Goal: Task Accomplishment & Management: Complete application form

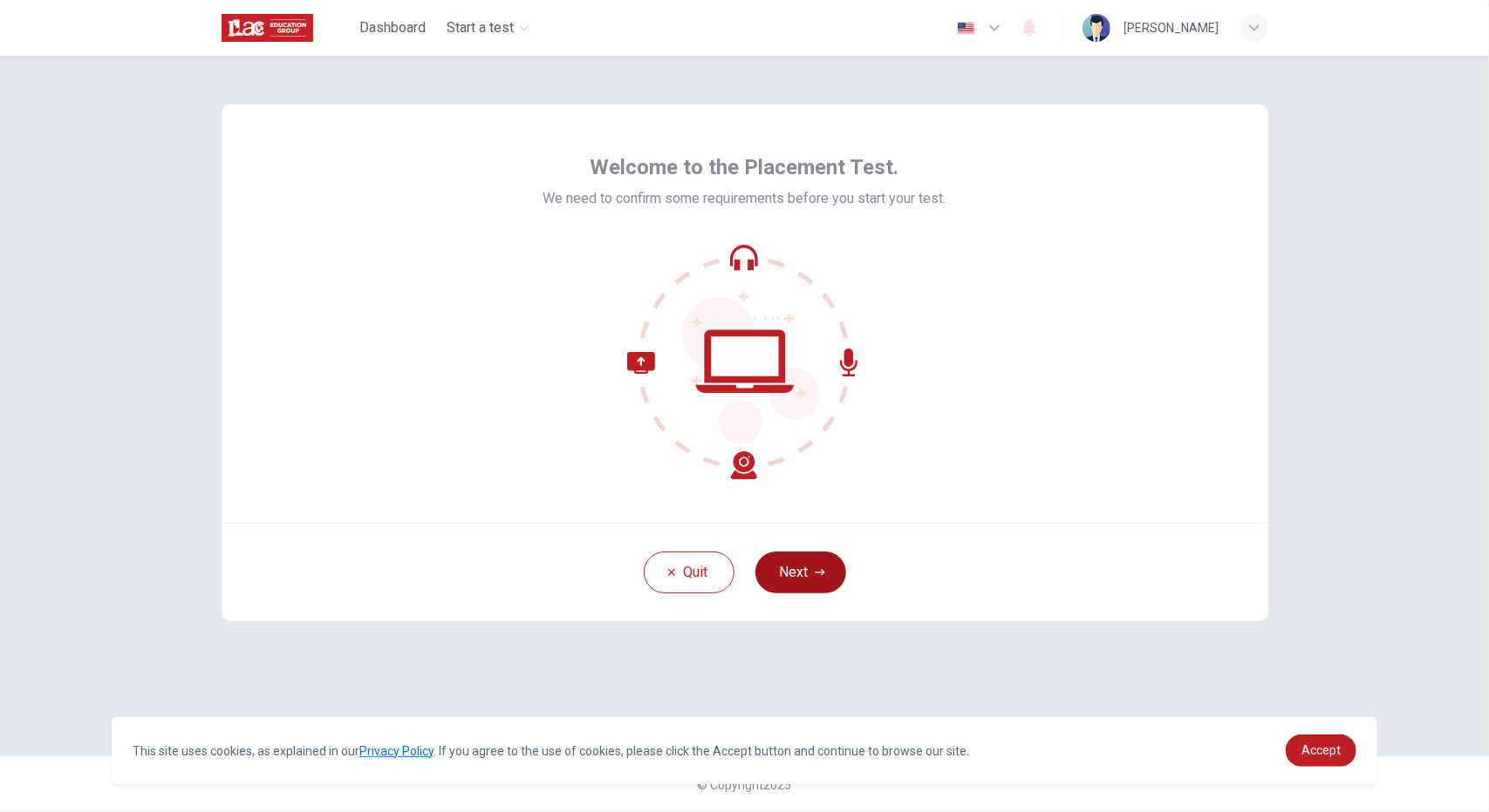
click at [806, 573] on button "Next" at bounding box center [800, 573] width 91 height 42
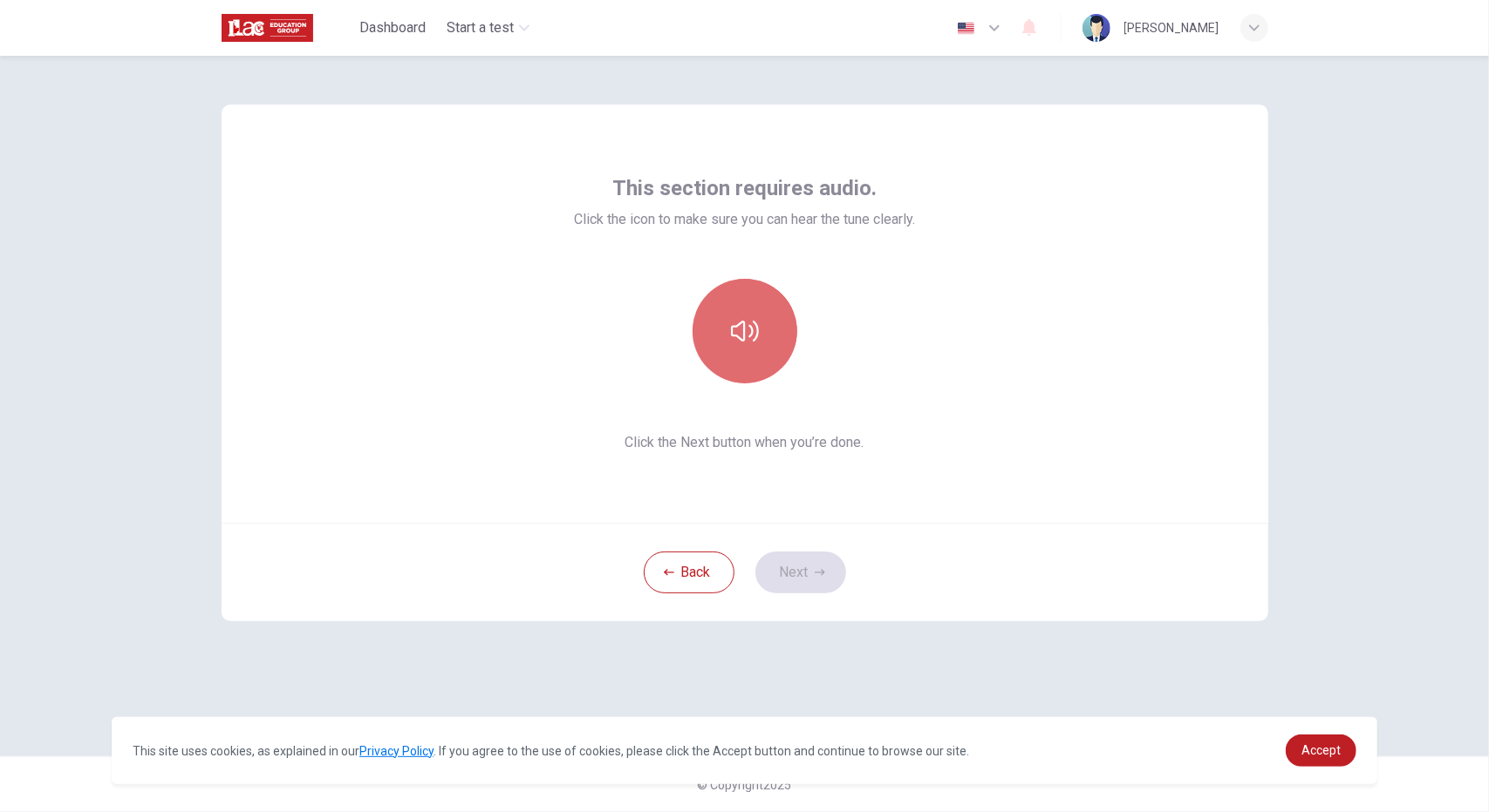
click at [753, 317] on icon "button" at bounding box center [745, 331] width 28 height 28
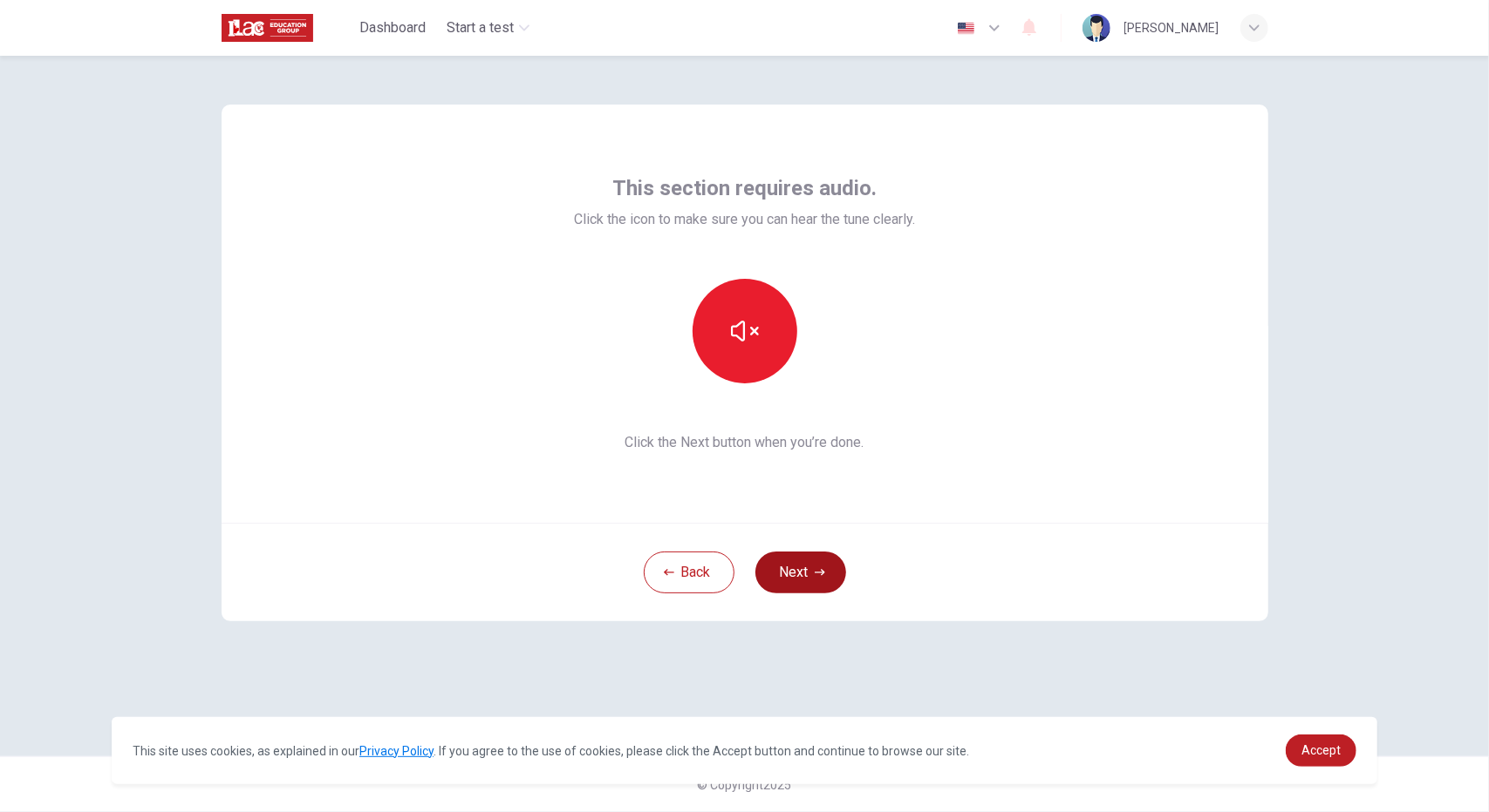
click at [797, 582] on button "Next" at bounding box center [800, 573] width 91 height 42
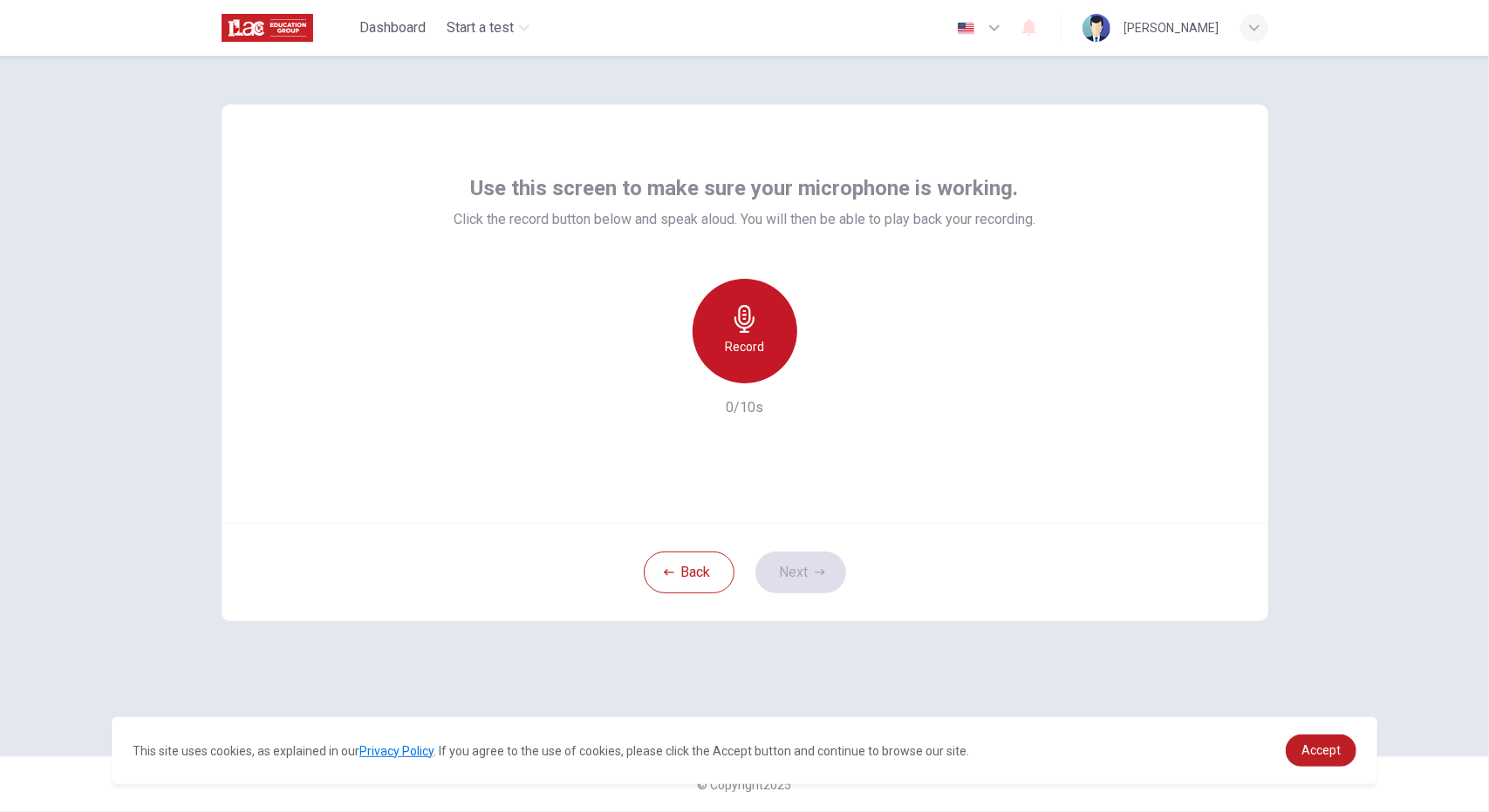
click at [754, 326] on icon "button" at bounding box center [745, 319] width 28 height 28
click at [815, 564] on button "Next" at bounding box center [800, 573] width 91 height 42
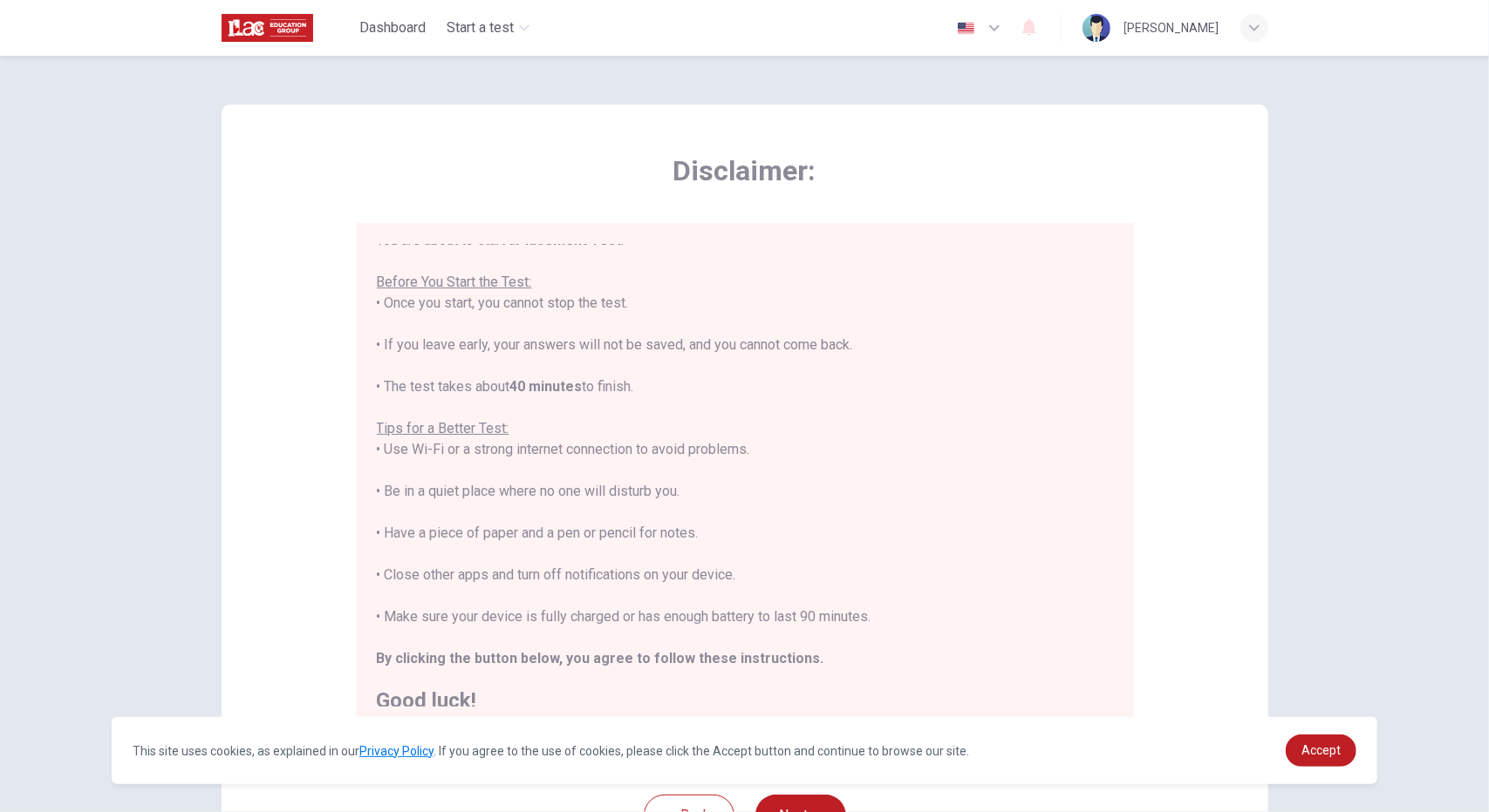
scroll to position [20, 0]
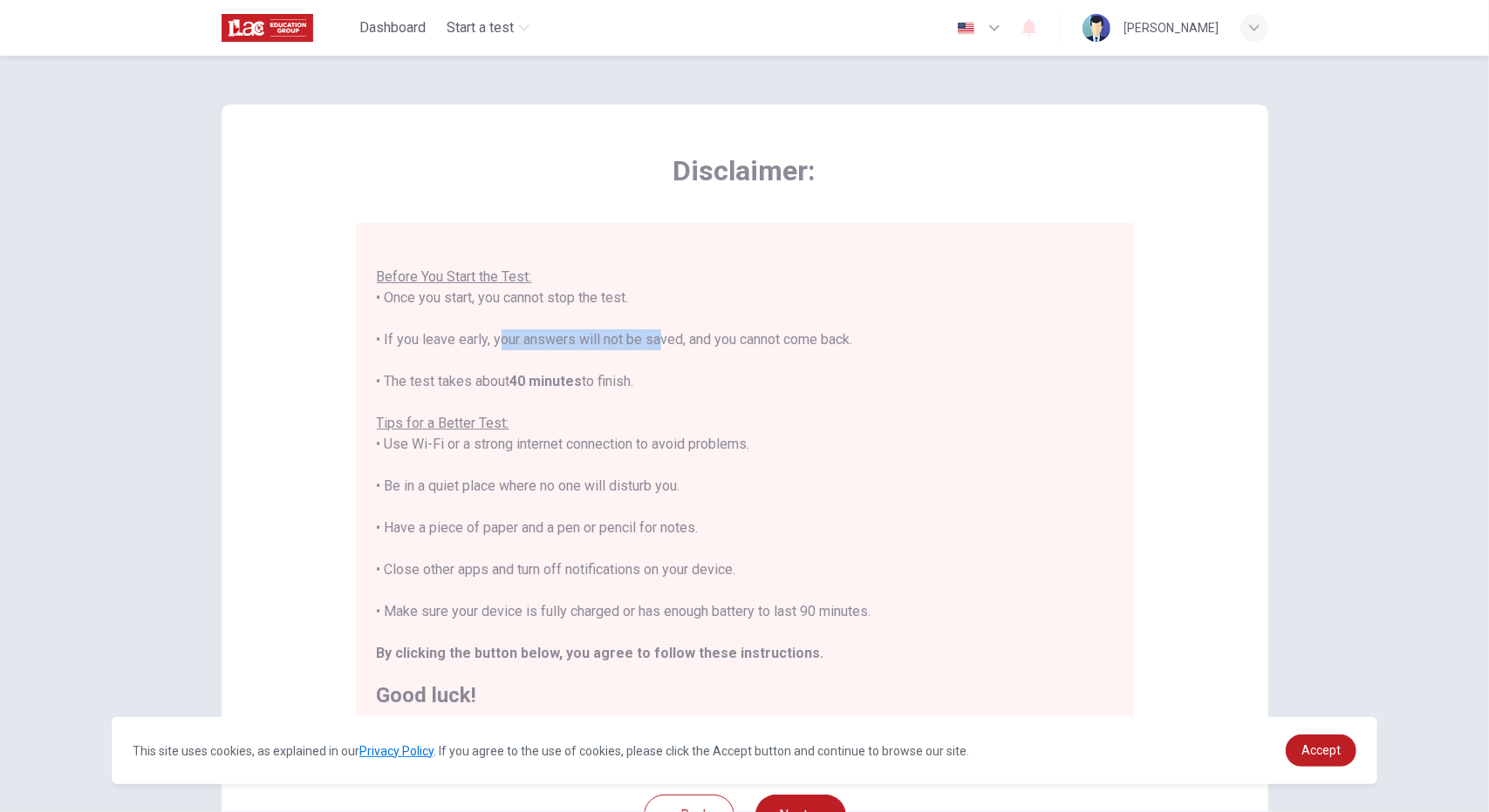
drag, startPoint x: 491, startPoint y: 339, endPoint x: 712, endPoint y: 340, distance: 221.0
click at [648, 338] on div "You are about to start a Placement Test . Before You Start the Test: • Once you…" at bounding box center [745, 465] width 736 height 481
click at [804, 341] on div "You are about to start a Placement Test . Before You Start the Test: • Once you…" at bounding box center [745, 465] width 736 height 481
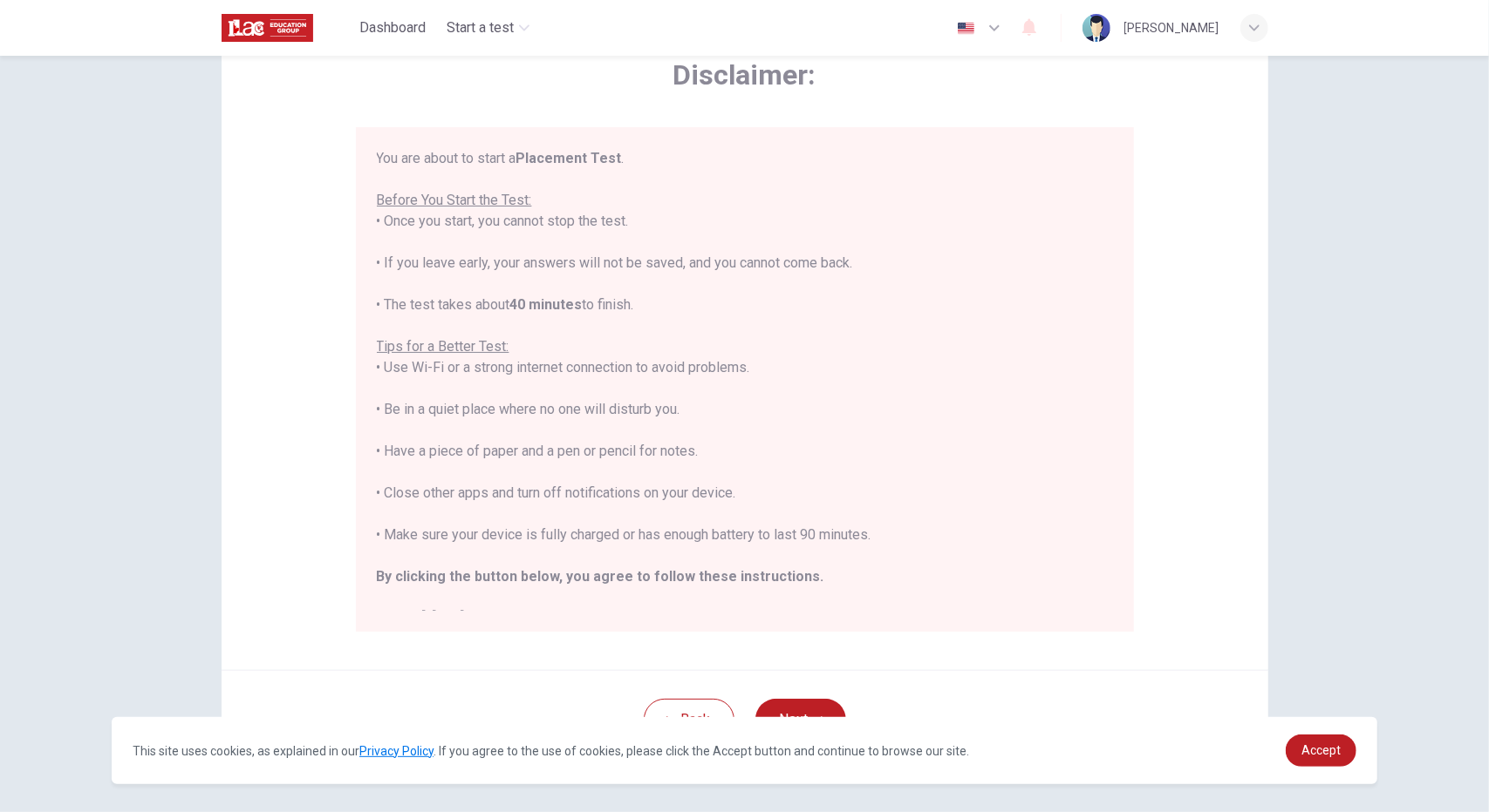
scroll to position [157, 0]
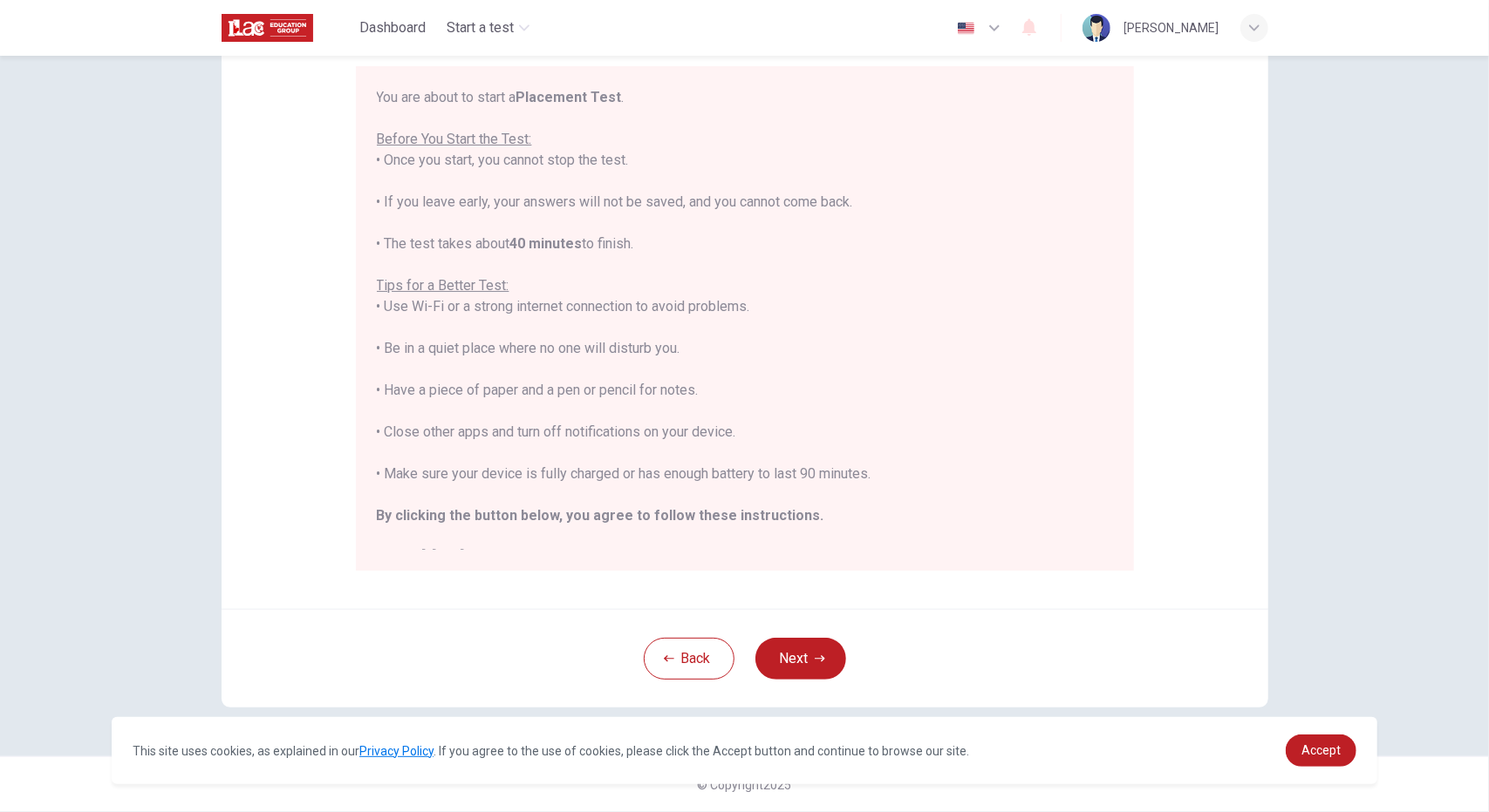
click at [811, 665] on button "Next" at bounding box center [800, 659] width 91 height 42
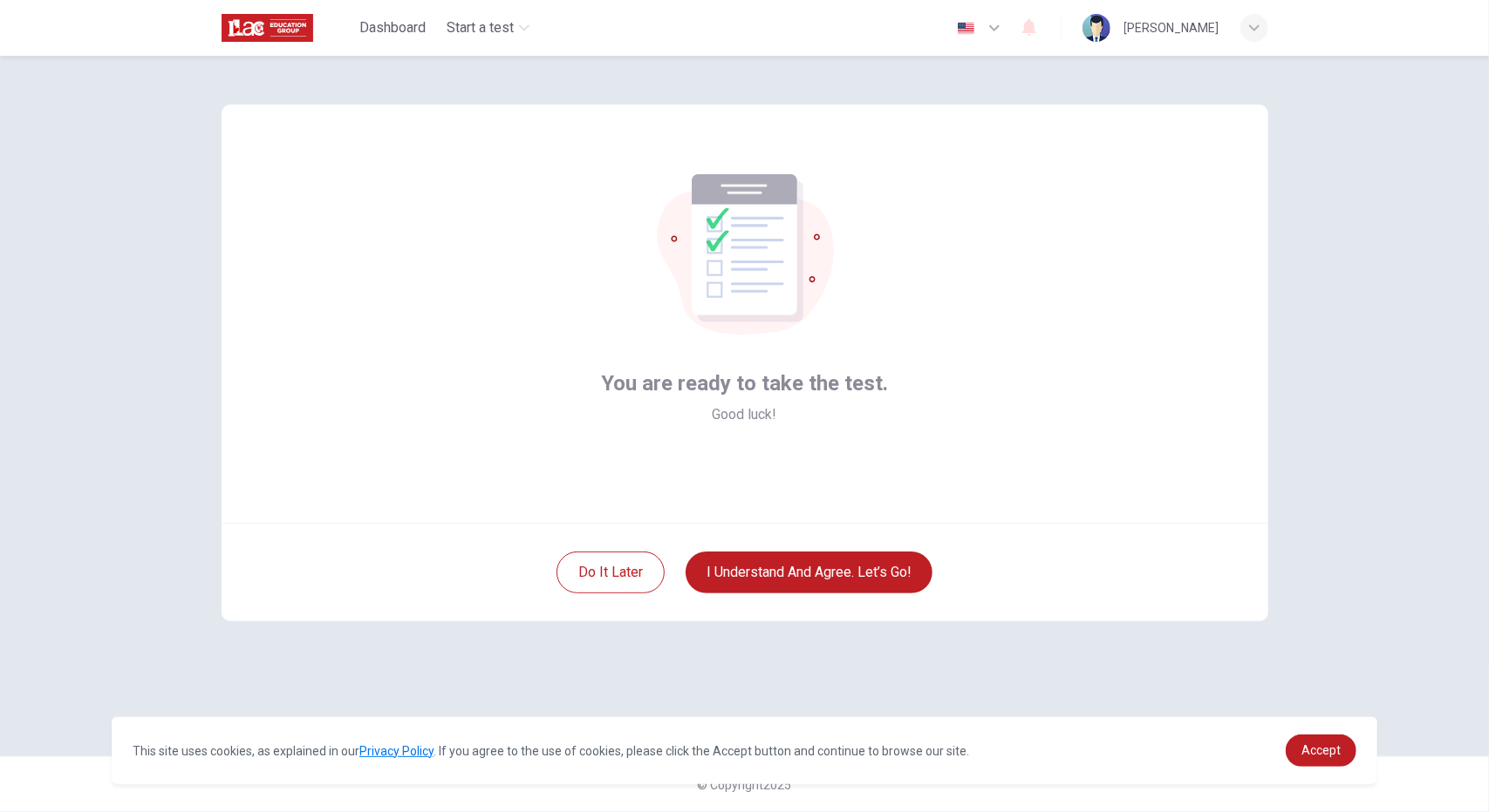
scroll to position [0, 0]
click at [808, 582] on button "I understand and agree. Let’s go!" at bounding box center [809, 573] width 247 height 42
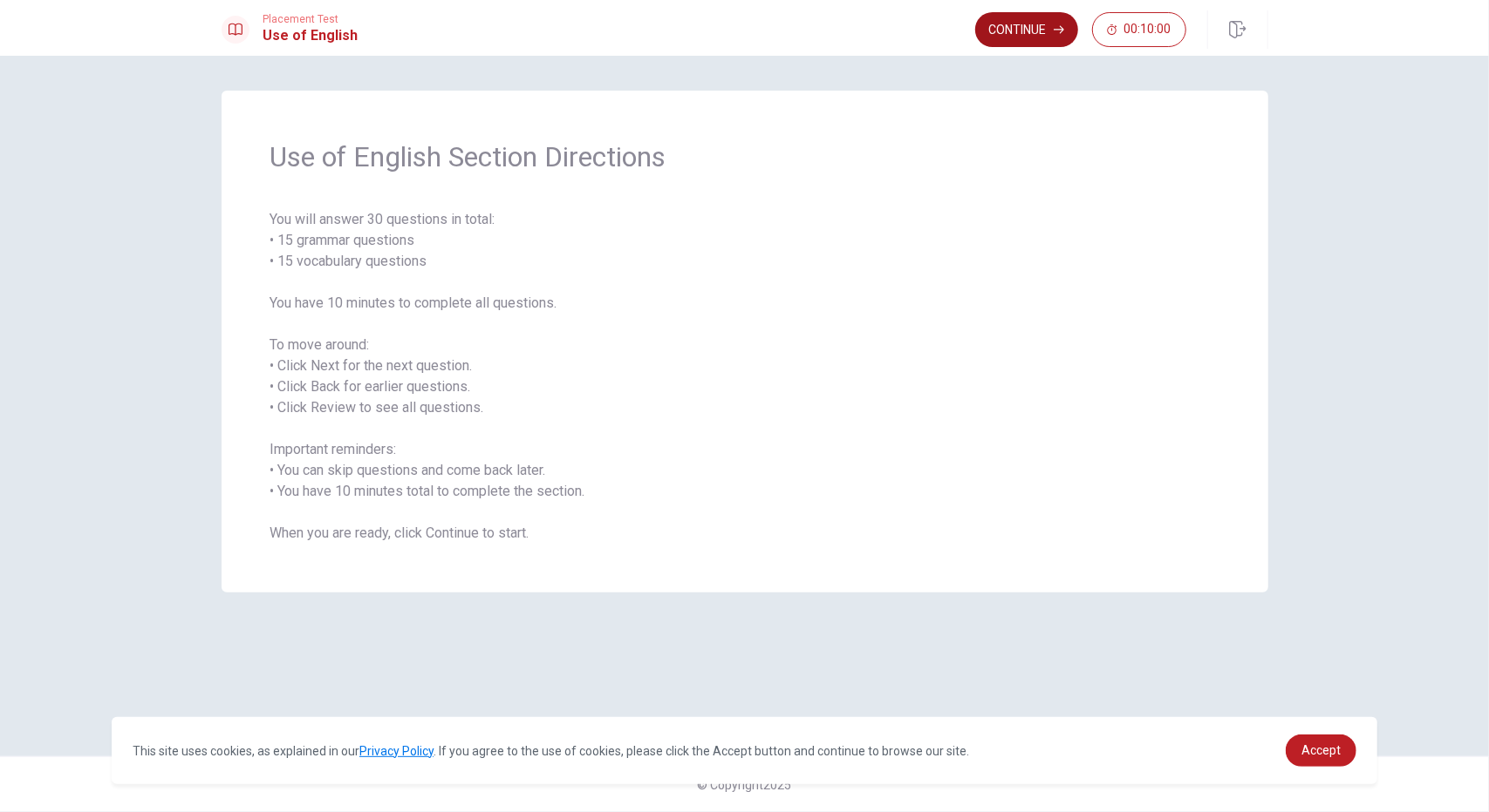
click at [999, 28] on button "Continue" at bounding box center [1027, 29] width 103 height 35
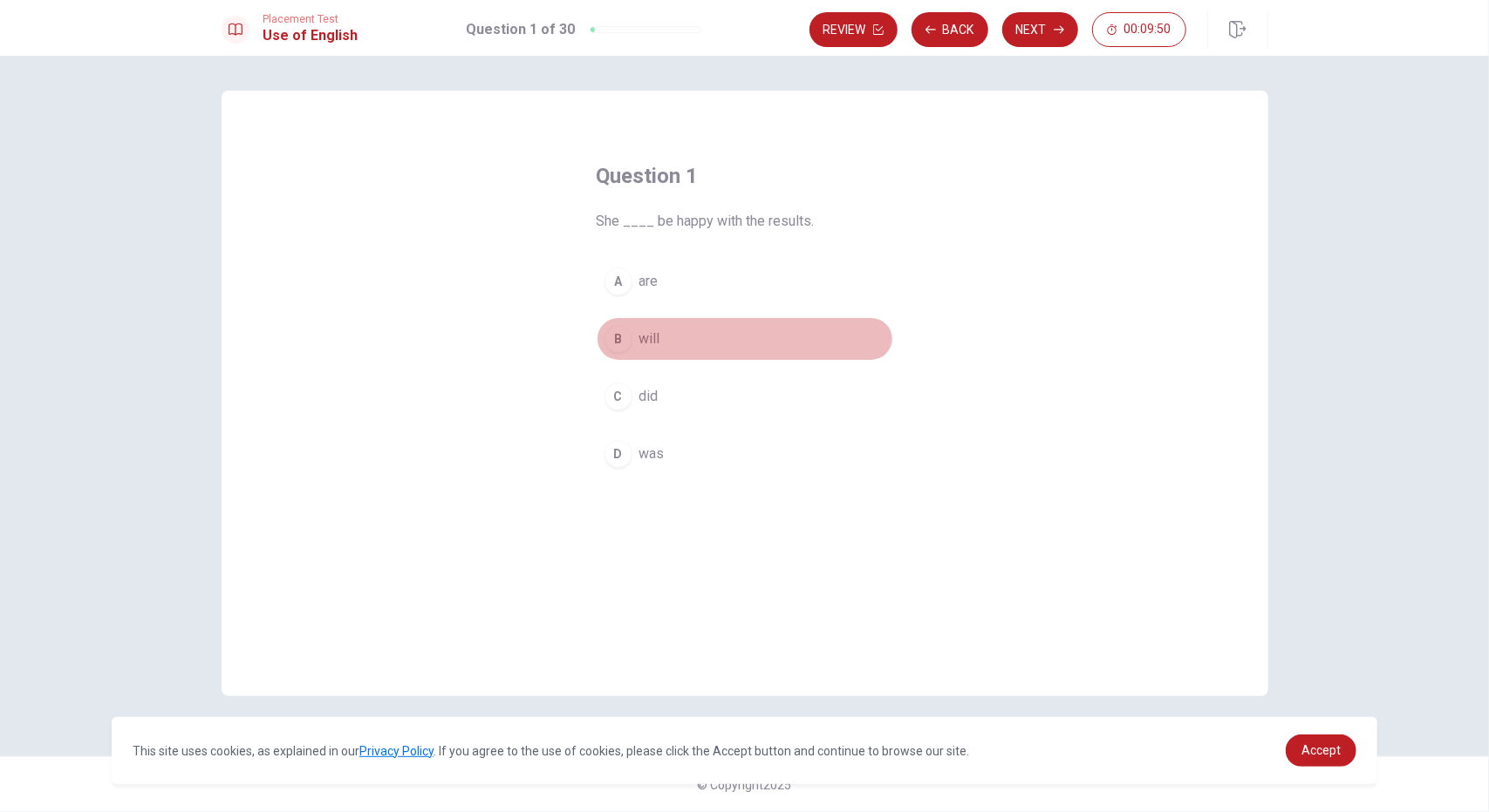
click at [654, 334] on span "will" at bounding box center [650, 339] width 21 height 21
click at [1046, 29] on button "Next" at bounding box center [1040, 29] width 76 height 35
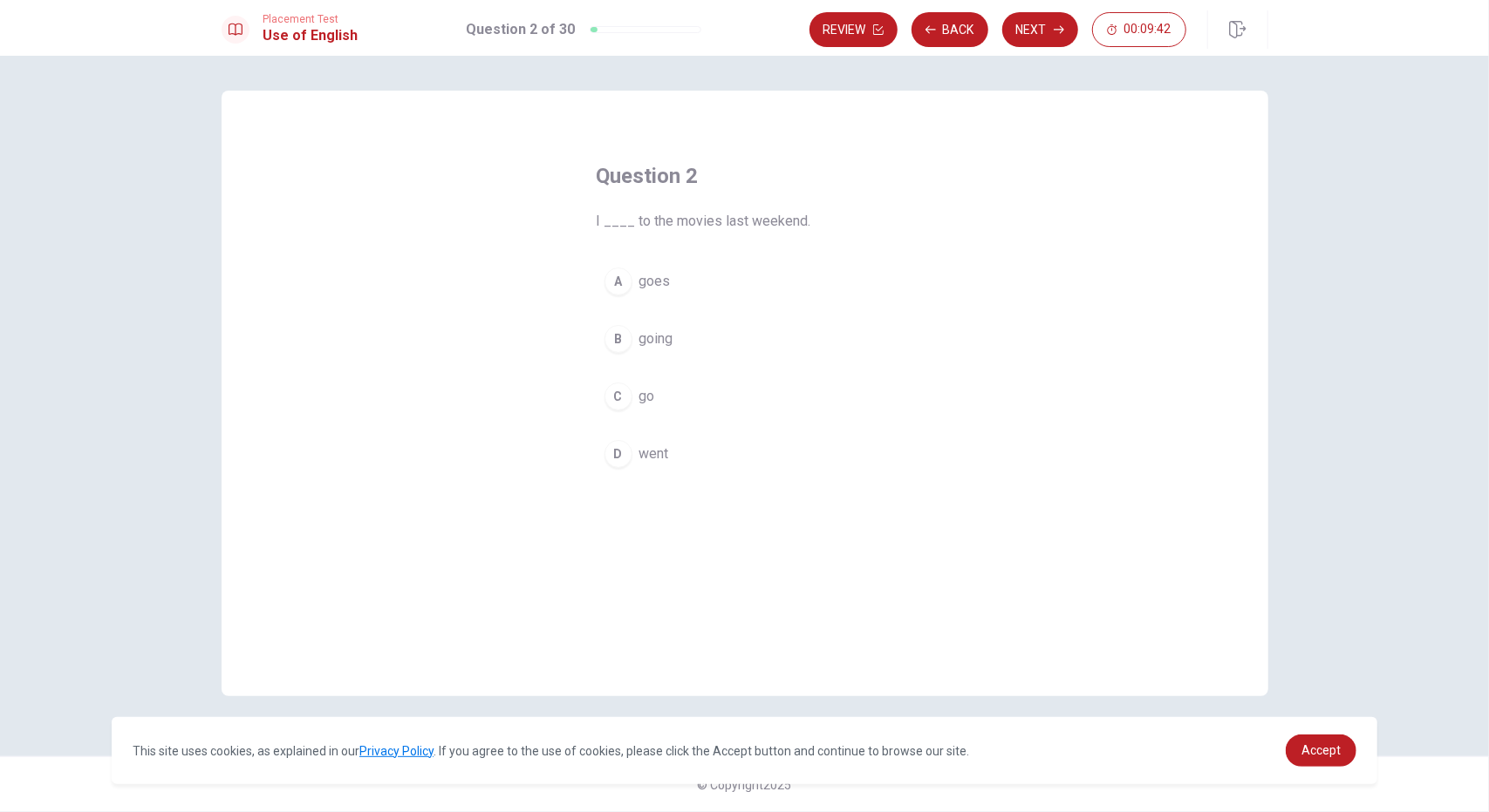
click at [636, 457] on button "D went" at bounding box center [744, 454] width 297 height 44
click at [1036, 22] on button "Next" at bounding box center [1040, 29] width 76 height 35
click at [677, 451] on button "D works" at bounding box center [744, 454] width 297 height 44
click at [1036, 25] on button "Next" at bounding box center [1040, 29] width 76 height 35
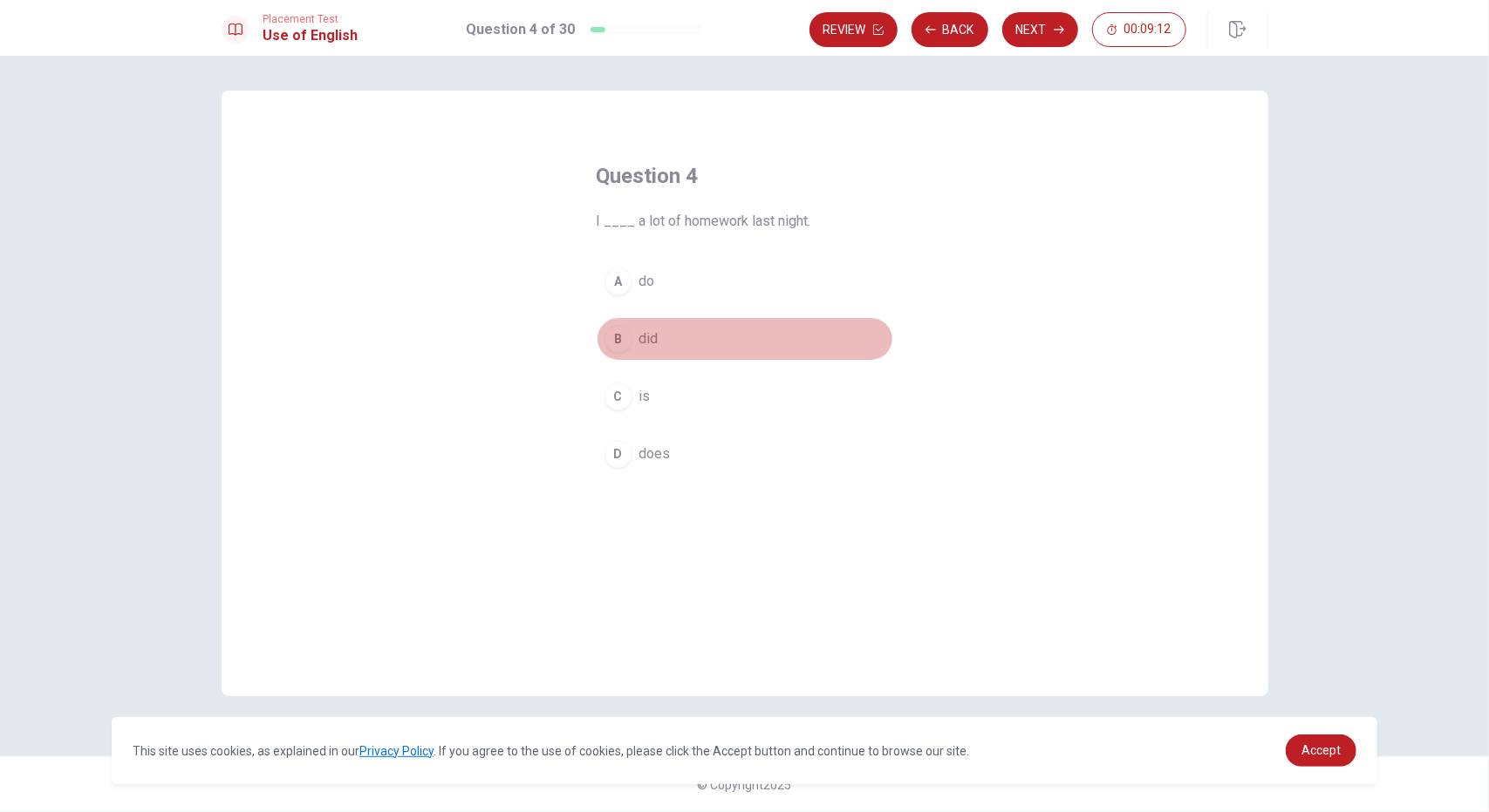
click at [646, 333] on span "did" at bounding box center [649, 339] width 20 height 21
click at [1046, 25] on button "Next" at bounding box center [1040, 29] width 76 height 35
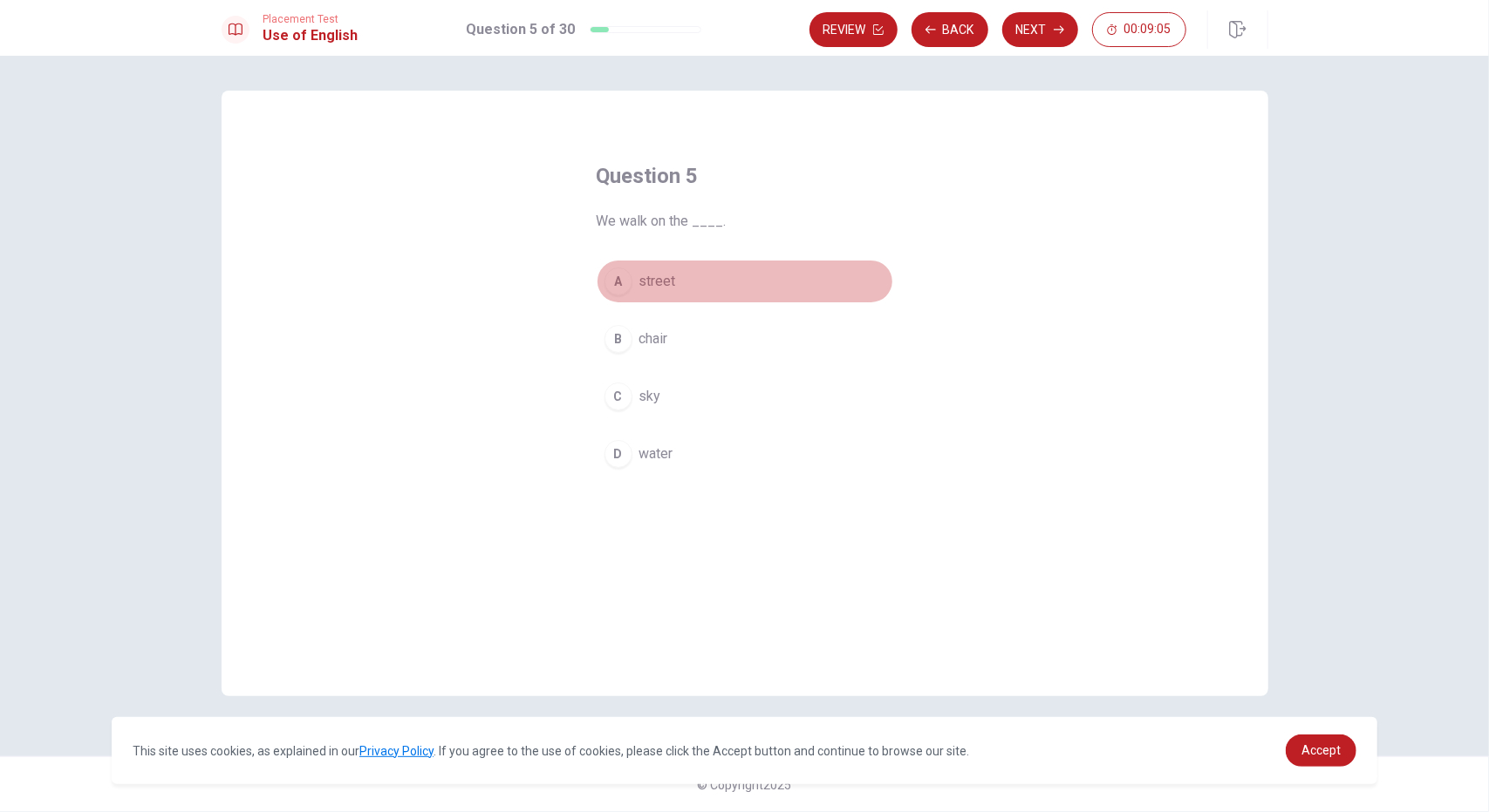
click at [649, 279] on span "street" at bounding box center [657, 282] width 36 height 21
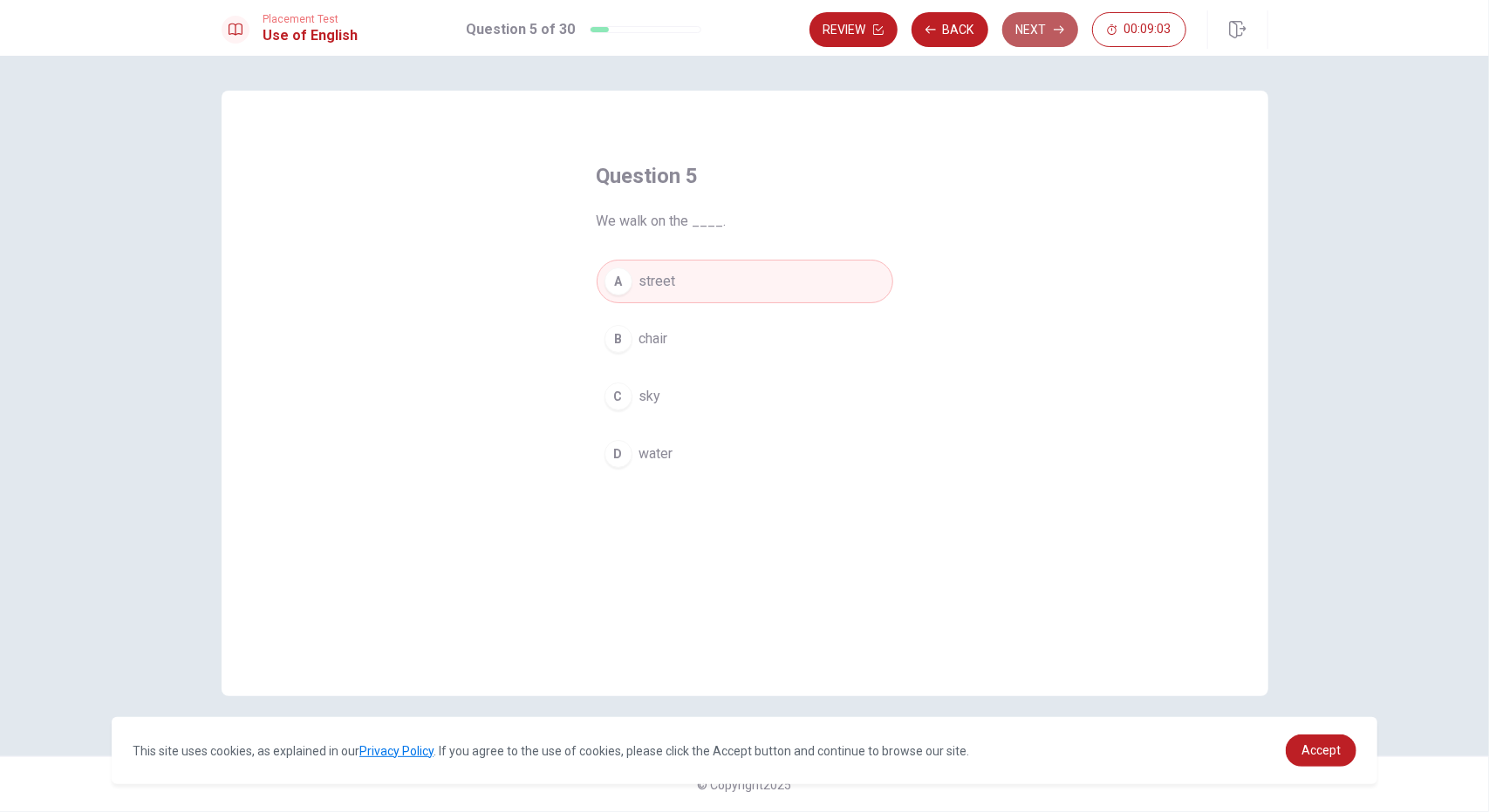
click at [1038, 23] on button "Next" at bounding box center [1040, 29] width 76 height 35
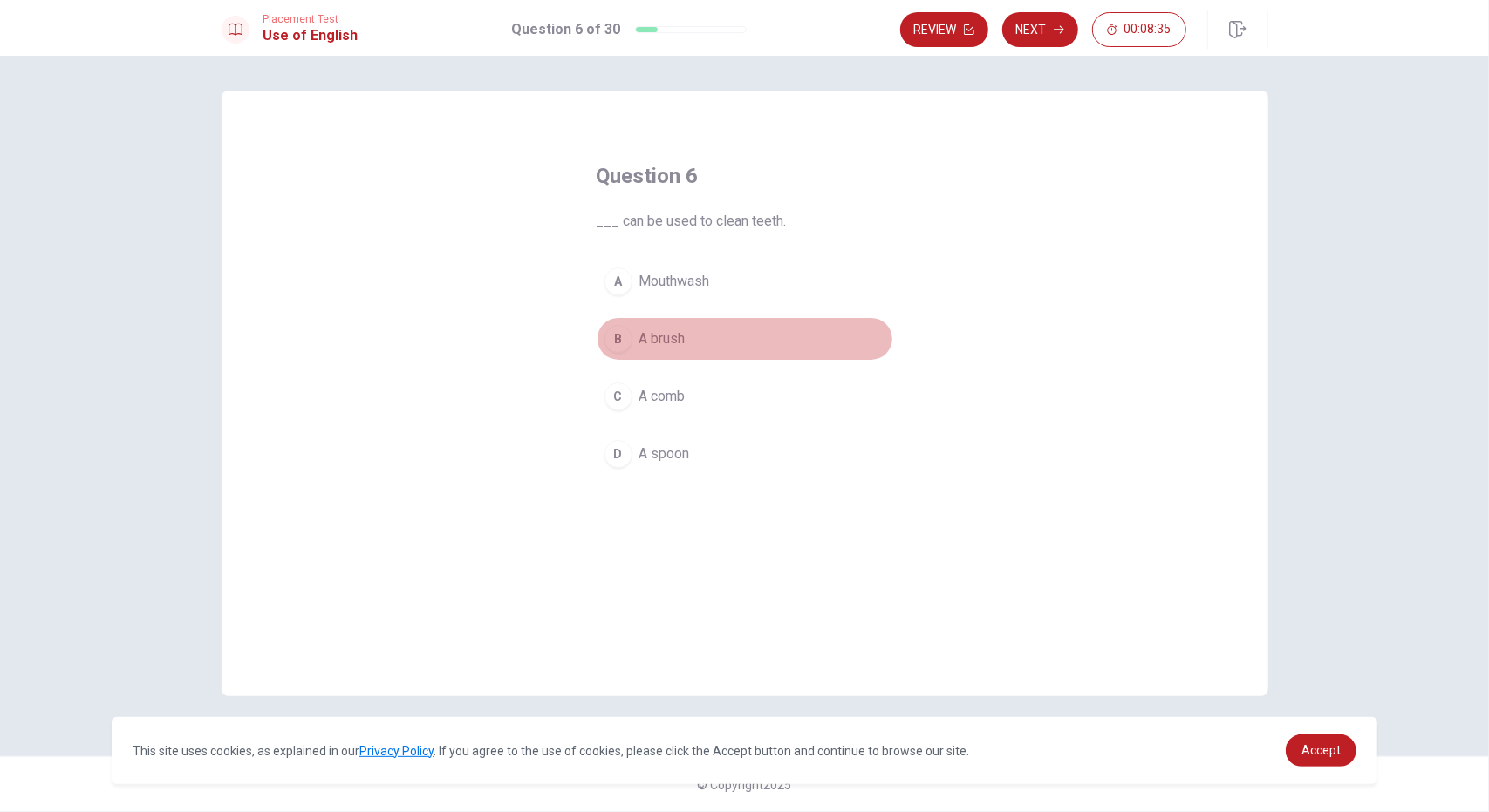
click at [661, 336] on span "A brush" at bounding box center [662, 339] width 46 height 21
click at [1036, 31] on button "Next" at bounding box center [1040, 29] width 76 height 35
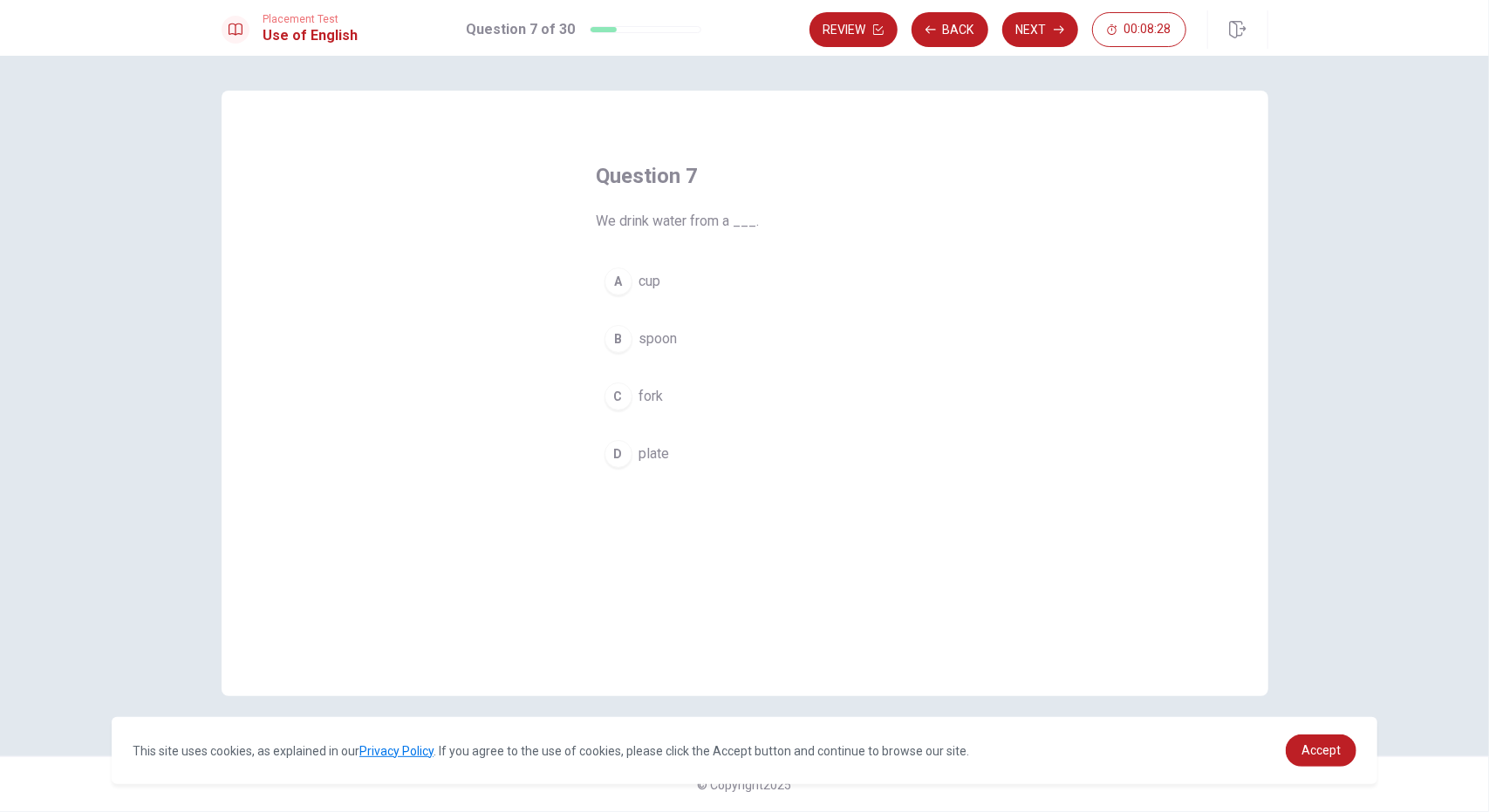
click at [631, 283] on div "A" at bounding box center [619, 282] width 28 height 28
click at [1035, 20] on button "Next" at bounding box center [1040, 29] width 76 height 35
click at [650, 454] on span "pencil" at bounding box center [657, 454] width 36 height 21
click at [1037, 30] on button "Next" at bounding box center [1040, 29] width 76 height 35
click at [655, 276] on span "Hard" at bounding box center [653, 282] width 29 height 21
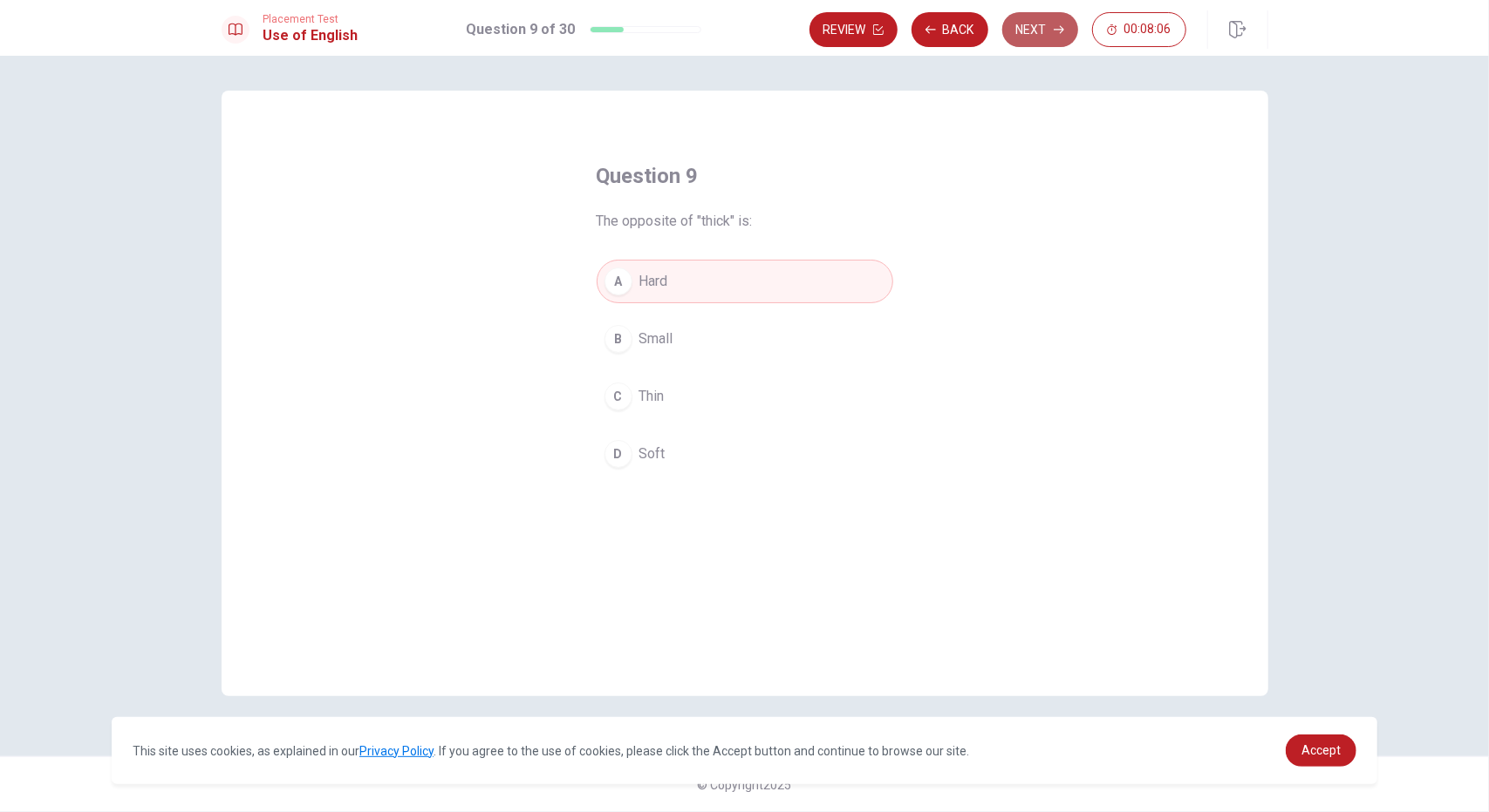
click at [1052, 32] on button "Next" at bounding box center [1040, 29] width 76 height 35
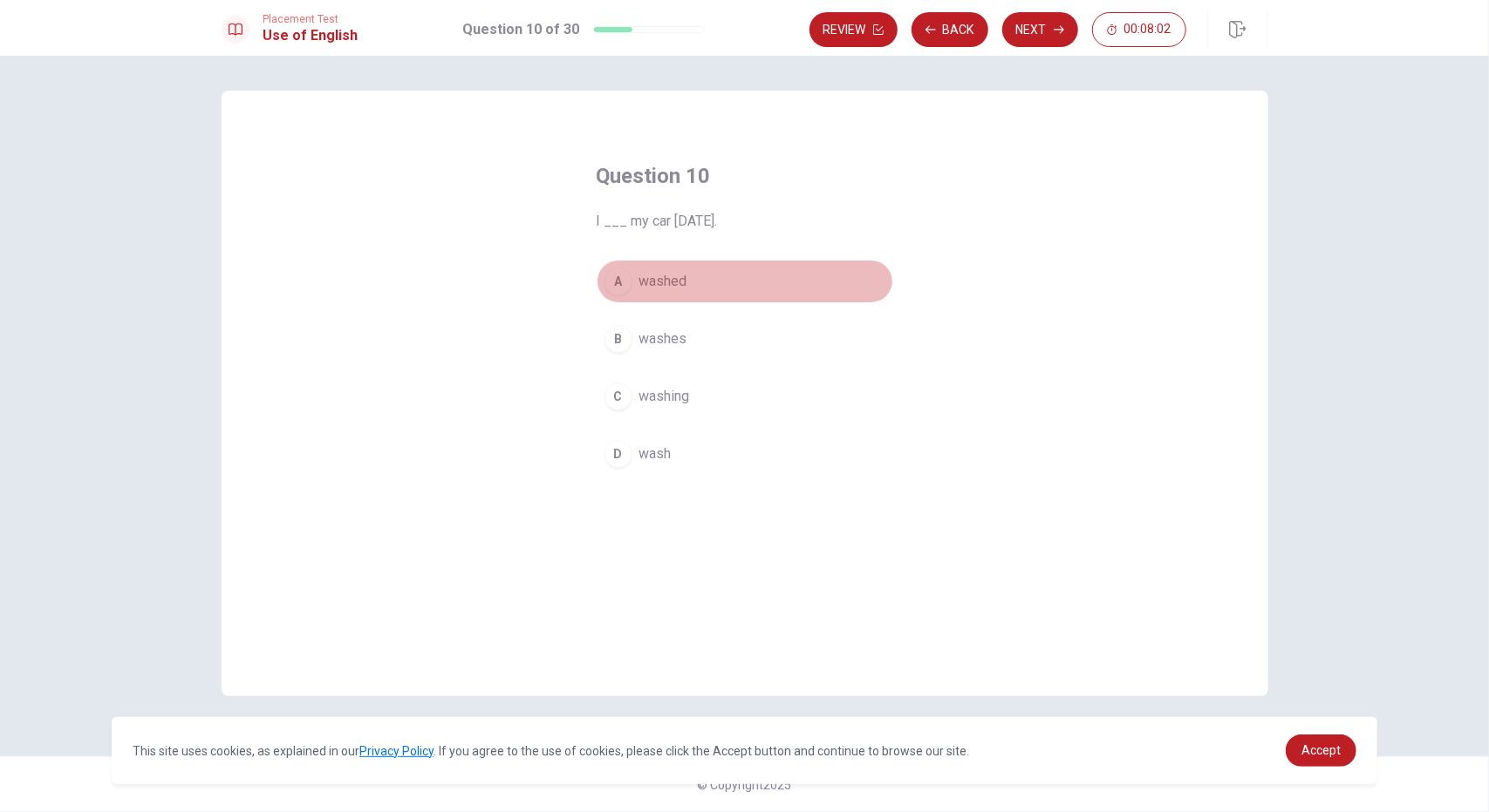
click at [667, 283] on span "washed" at bounding box center [663, 282] width 48 height 21
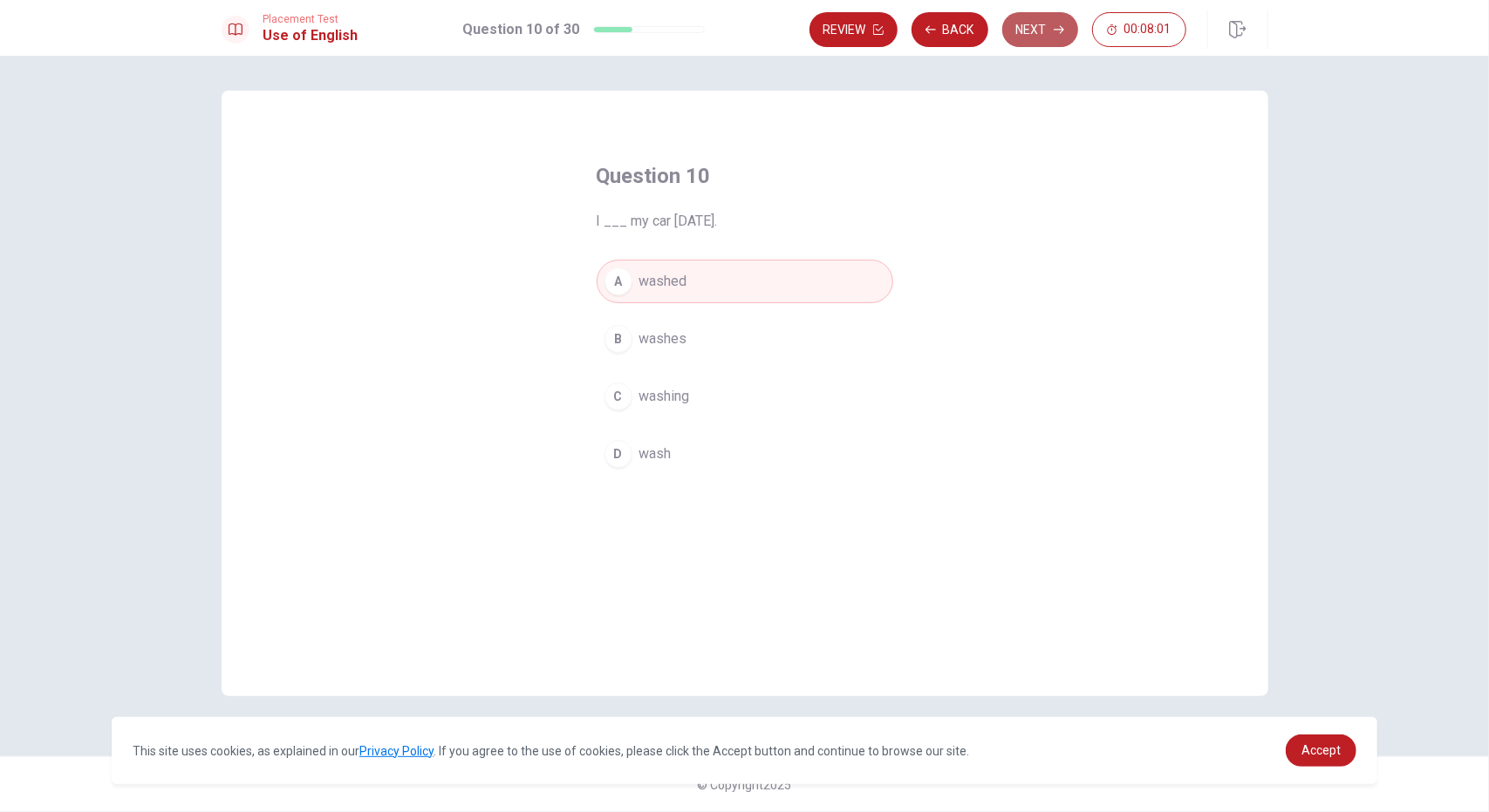
click at [1043, 36] on button "Next" at bounding box center [1040, 29] width 76 height 35
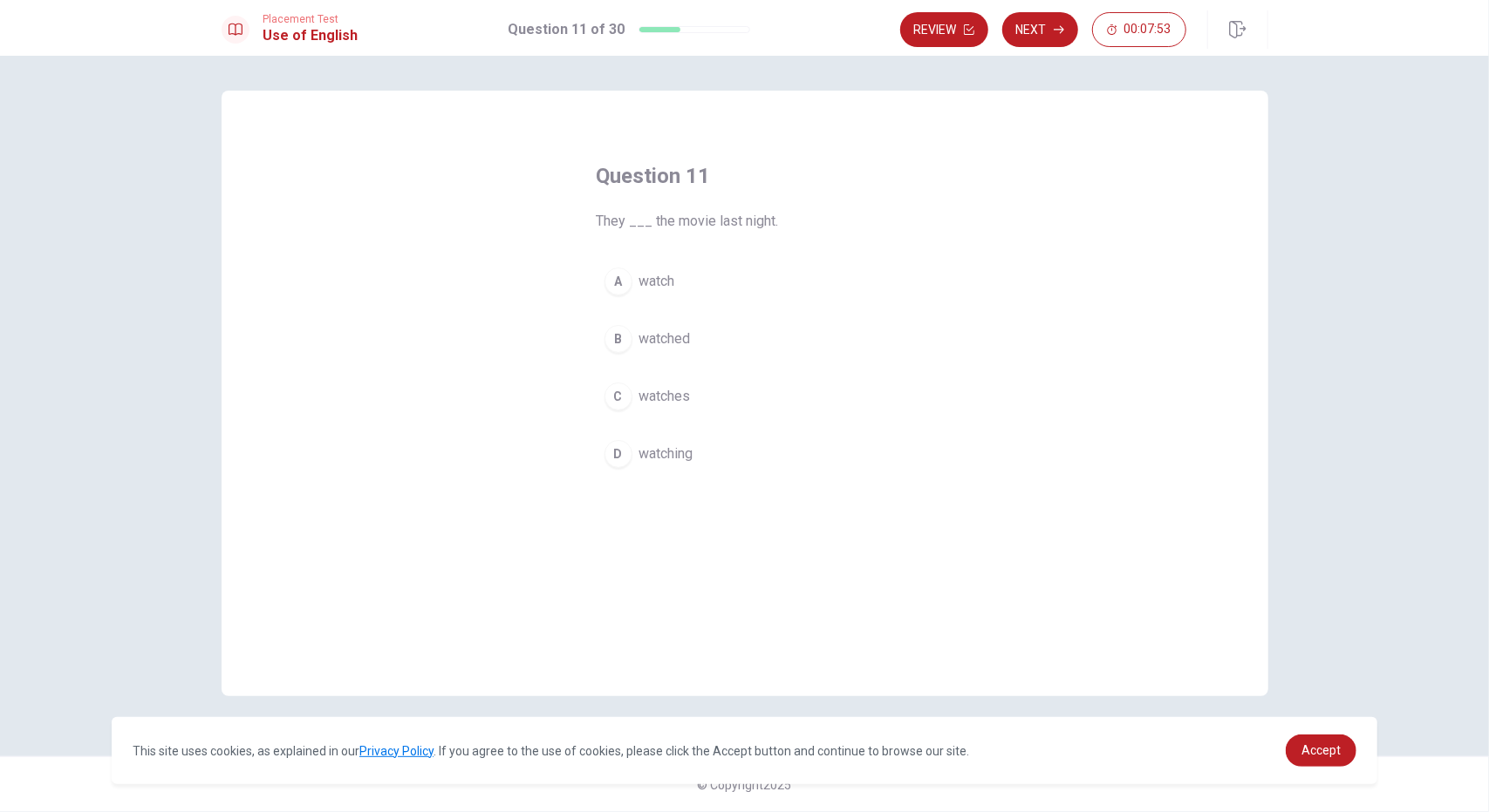
click at [682, 340] on span "watched" at bounding box center [664, 339] width 51 height 21
click at [1030, 23] on button "Next" at bounding box center [1040, 29] width 76 height 35
click at [707, 395] on span "has studying" at bounding box center [678, 397] width 78 height 21
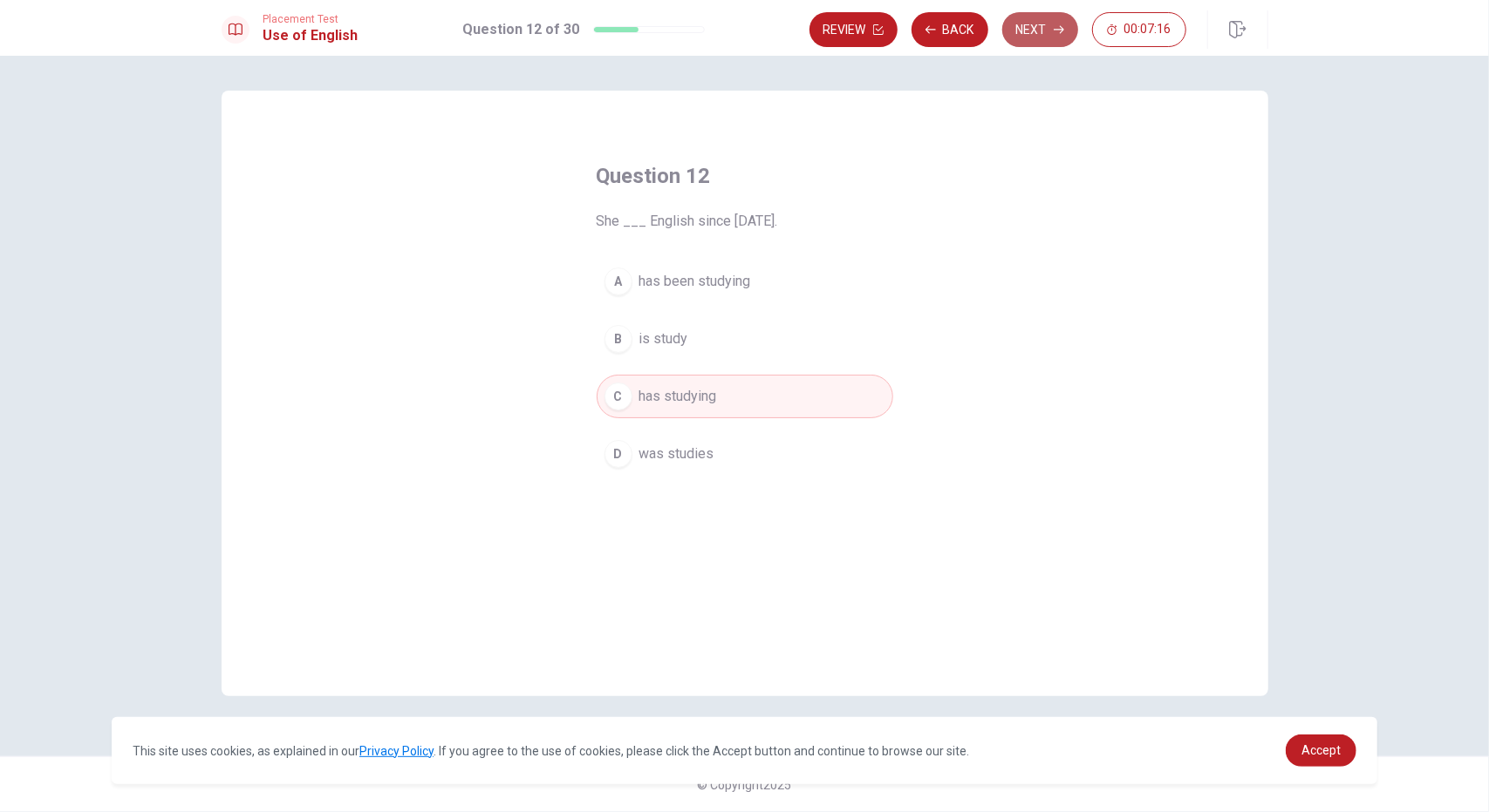
click at [1044, 35] on button "Next" at bounding box center [1040, 29] width 76 height 35
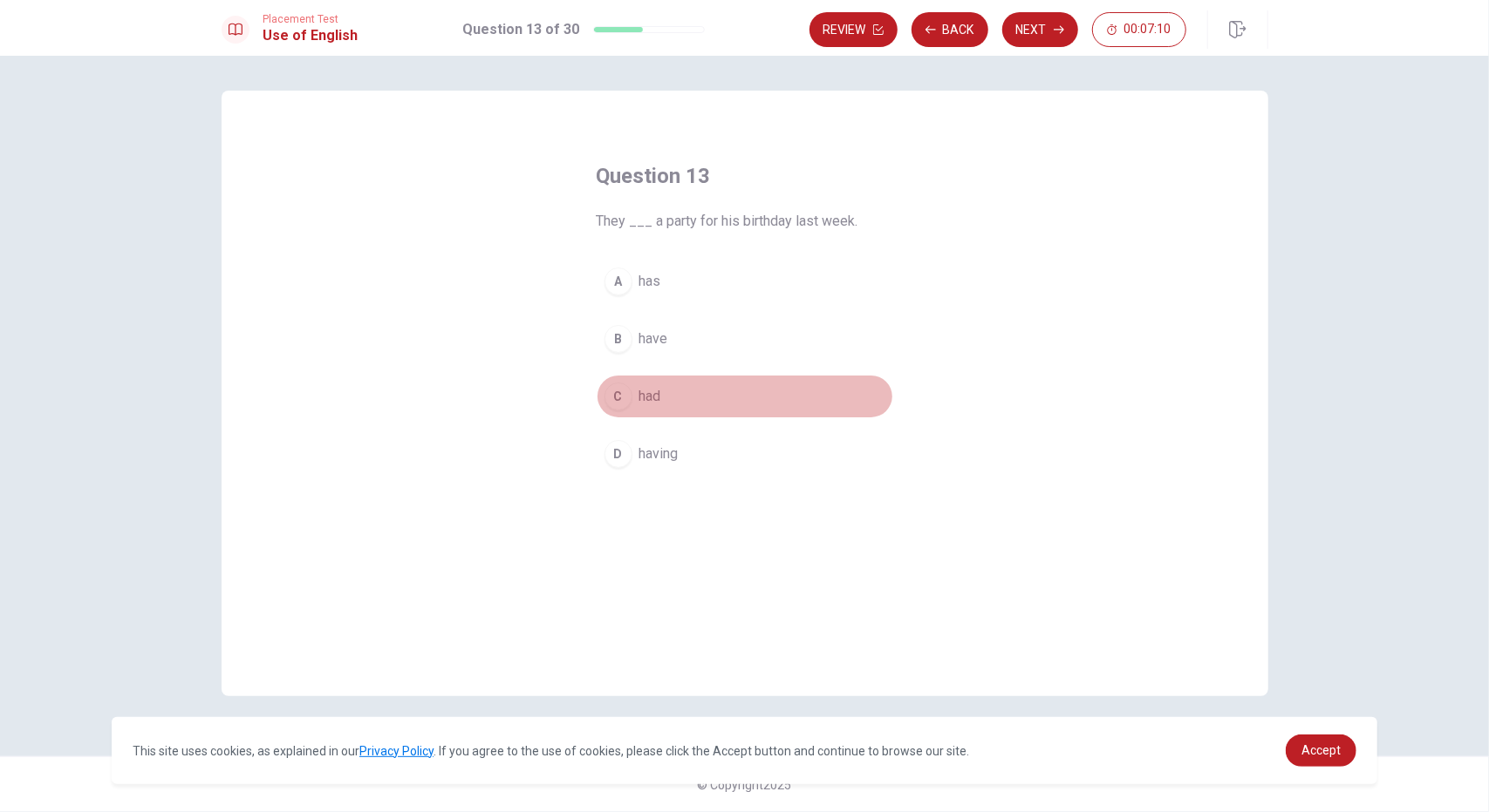
click at [661, 391] on span "had" at bounding box center [650, 397] width 22 height 21
click at [1038, 34] on button "Next" at bounding box center [1040, 29] width 76 height 35
click at [656, 458] on span "went" at bounding box center [654, 454] width 30 height 21
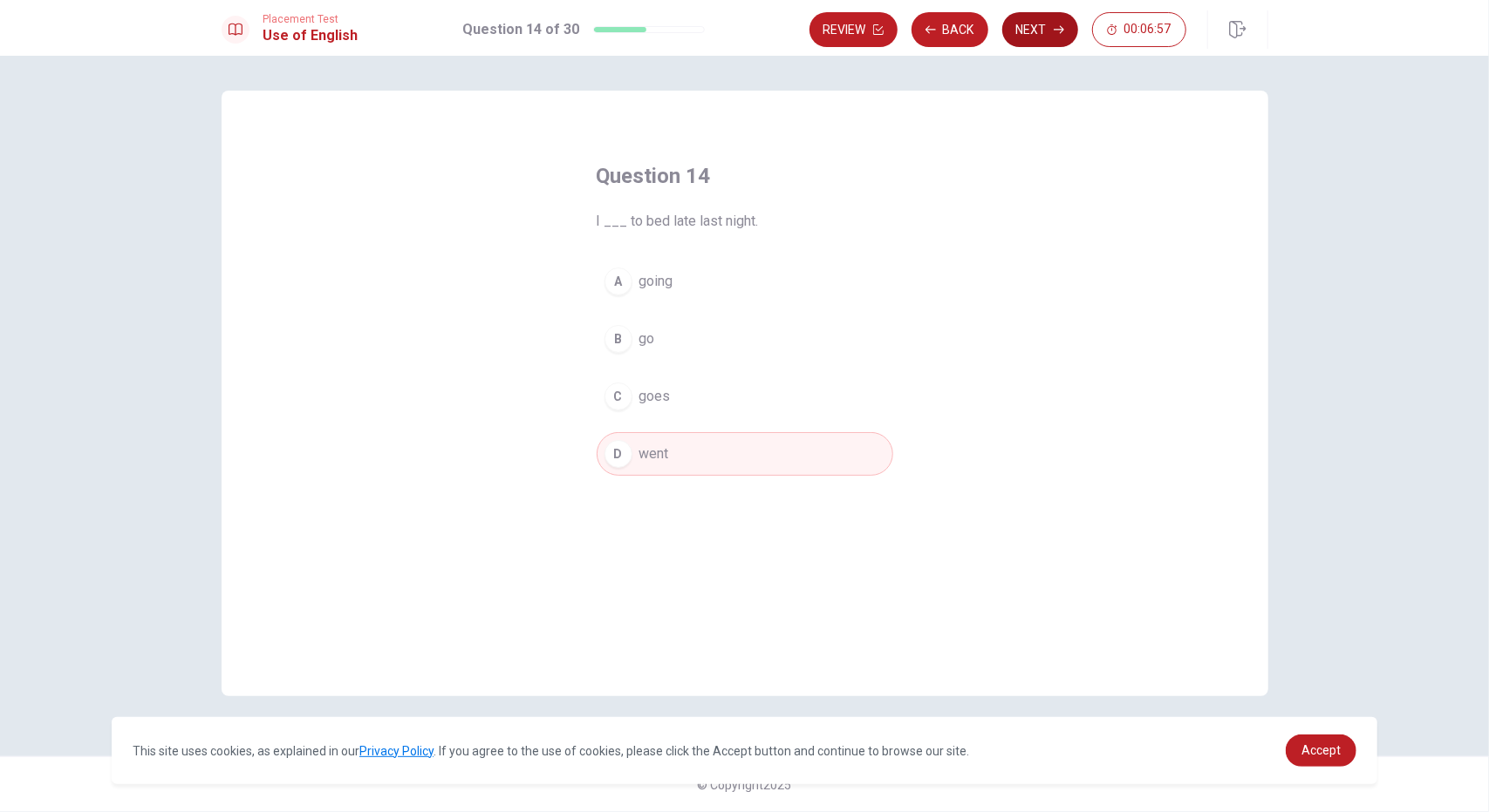
click at [1036, 27] on button "Next" at bounding box center [1040, 29] width 76 height 35
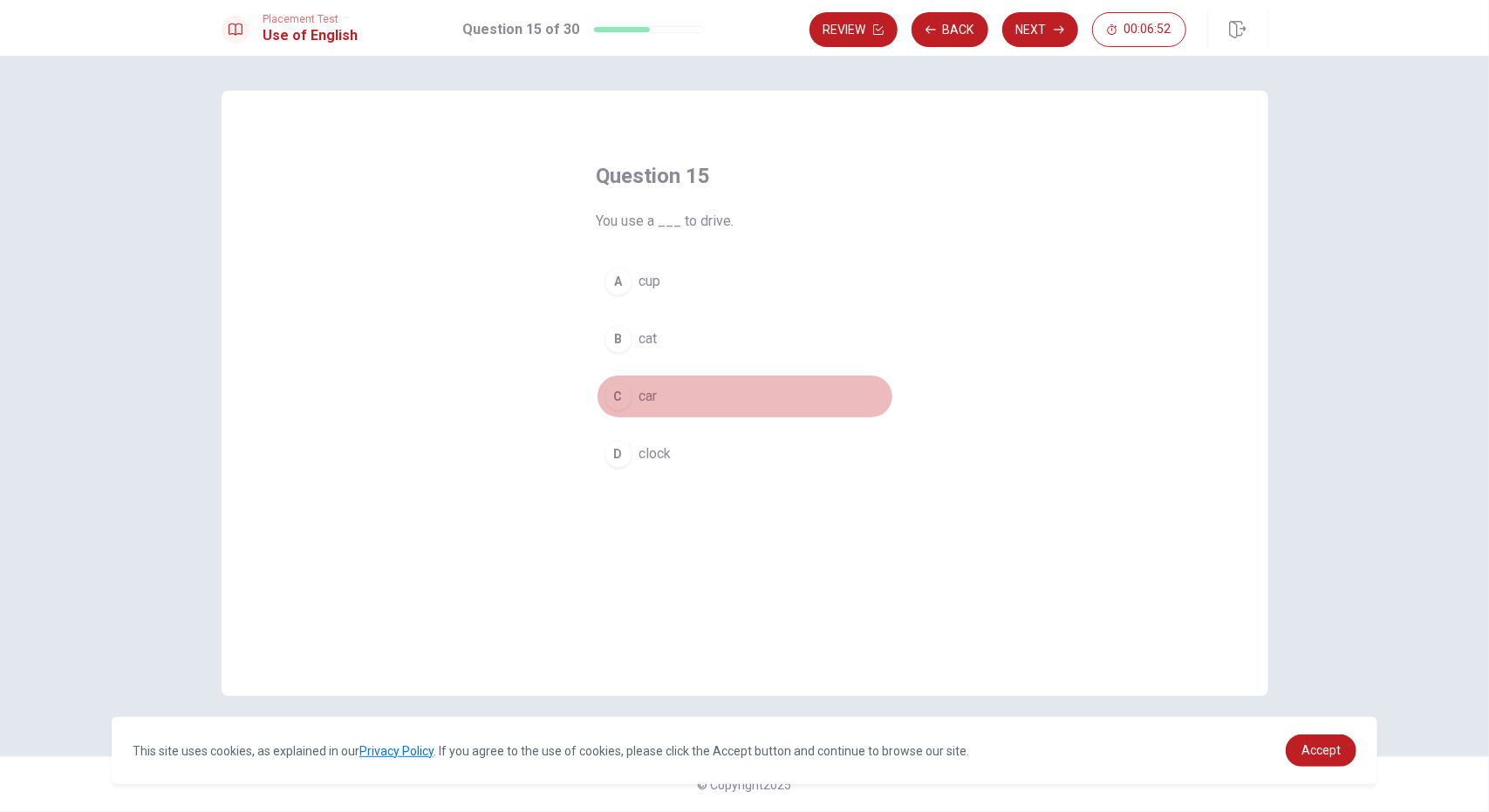
drag, startPoint x: 656, startPoint y: 402, endPoint x: 680, endPoint y: 374, distance: 36.9
click at [655, 403] on span "car" at bounding box center [649, 397] width 19 height 21
click at [1039, 29] on button "Next" at bounding box center [1040, 29] width 76 height 35
click at [729, 404] on span "easy to damage" at bounding box center [688, 397] width 97 height 21
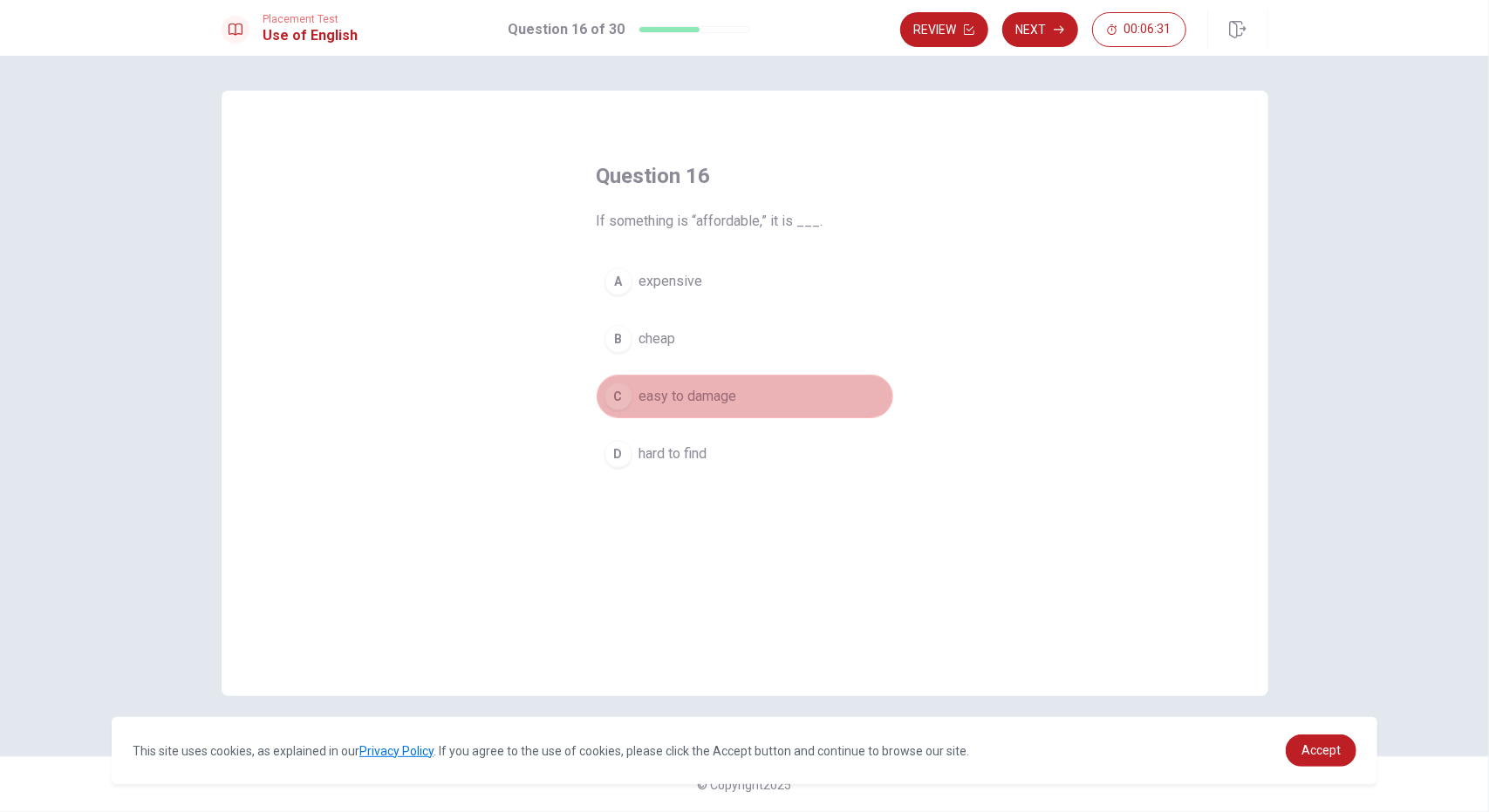
click at [729, 404] on span "easy to damage" at bounding box center [688, 397] width 97 height 21
click at [692, 341] on button "B cheap" at bounding box center [744, 339] width 297 height 44
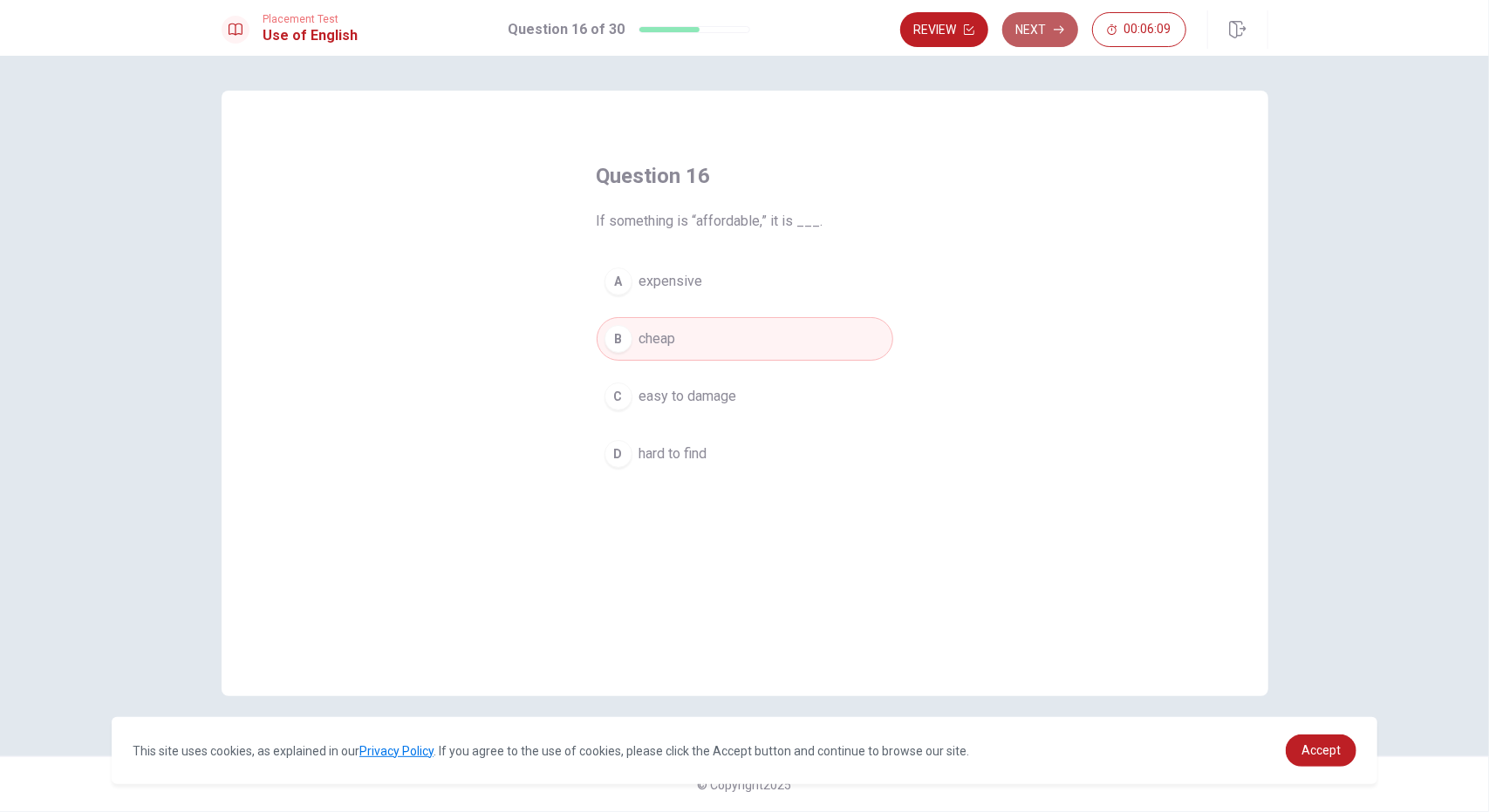
click at [1044, 20] on button "Next" at bounding box center [1040, 29] width 76 height 35
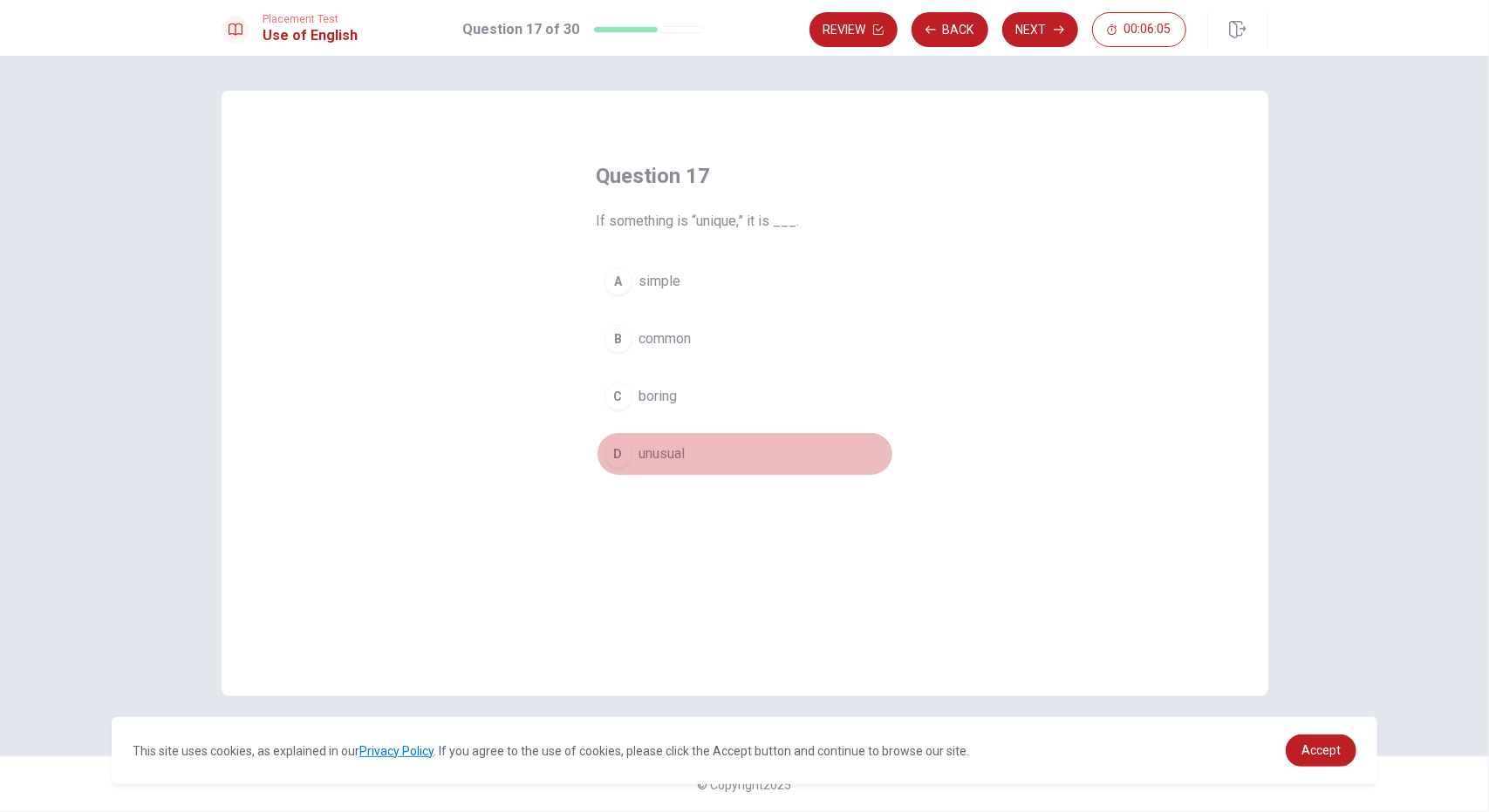
click at [691, 447] on button "D unusual" at bounding box center [744, 454] width 297 height 44
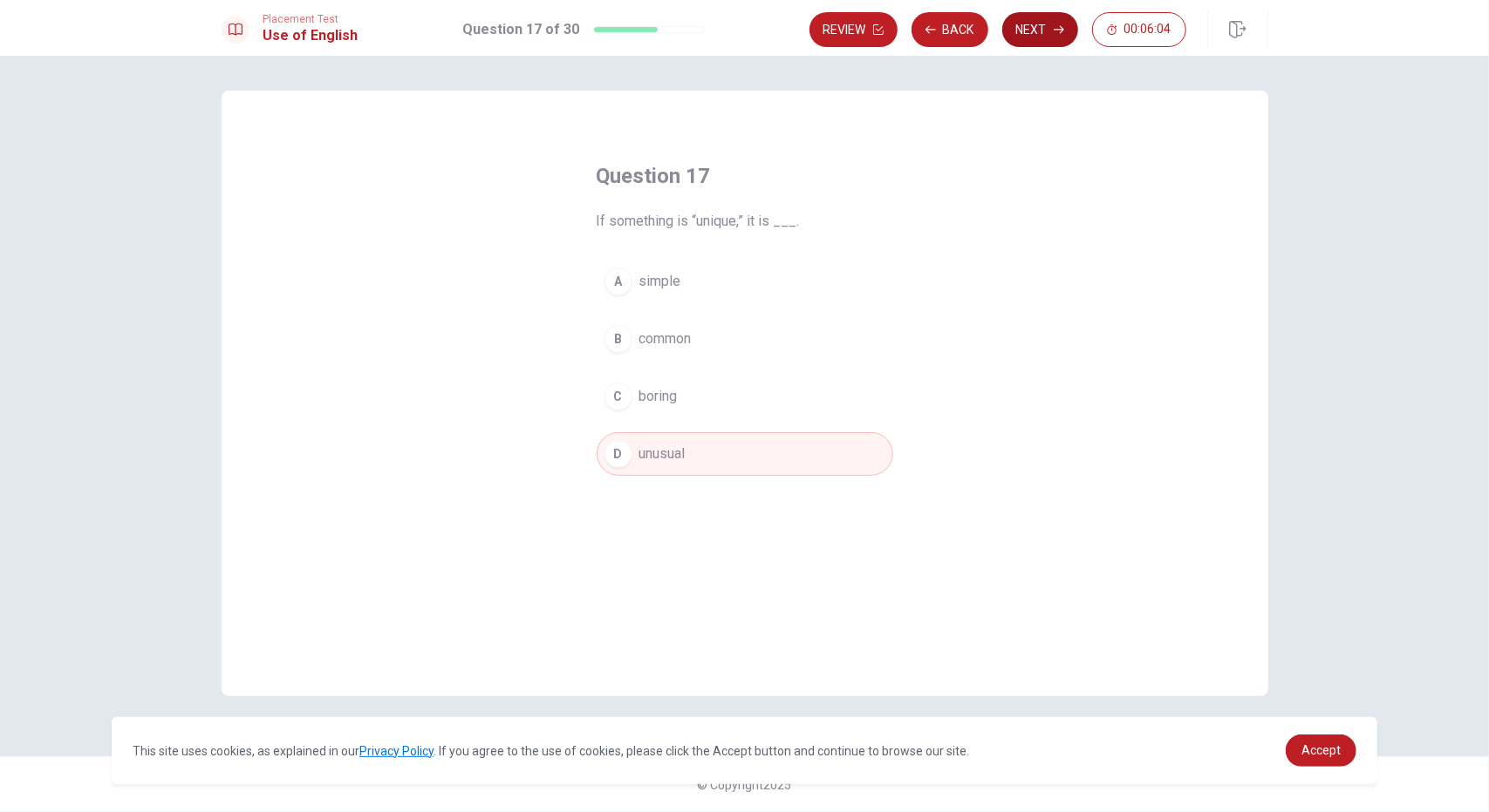
click at [1045, 34] on button "Next" at bounding box center [1040, 29] width 76 height 35
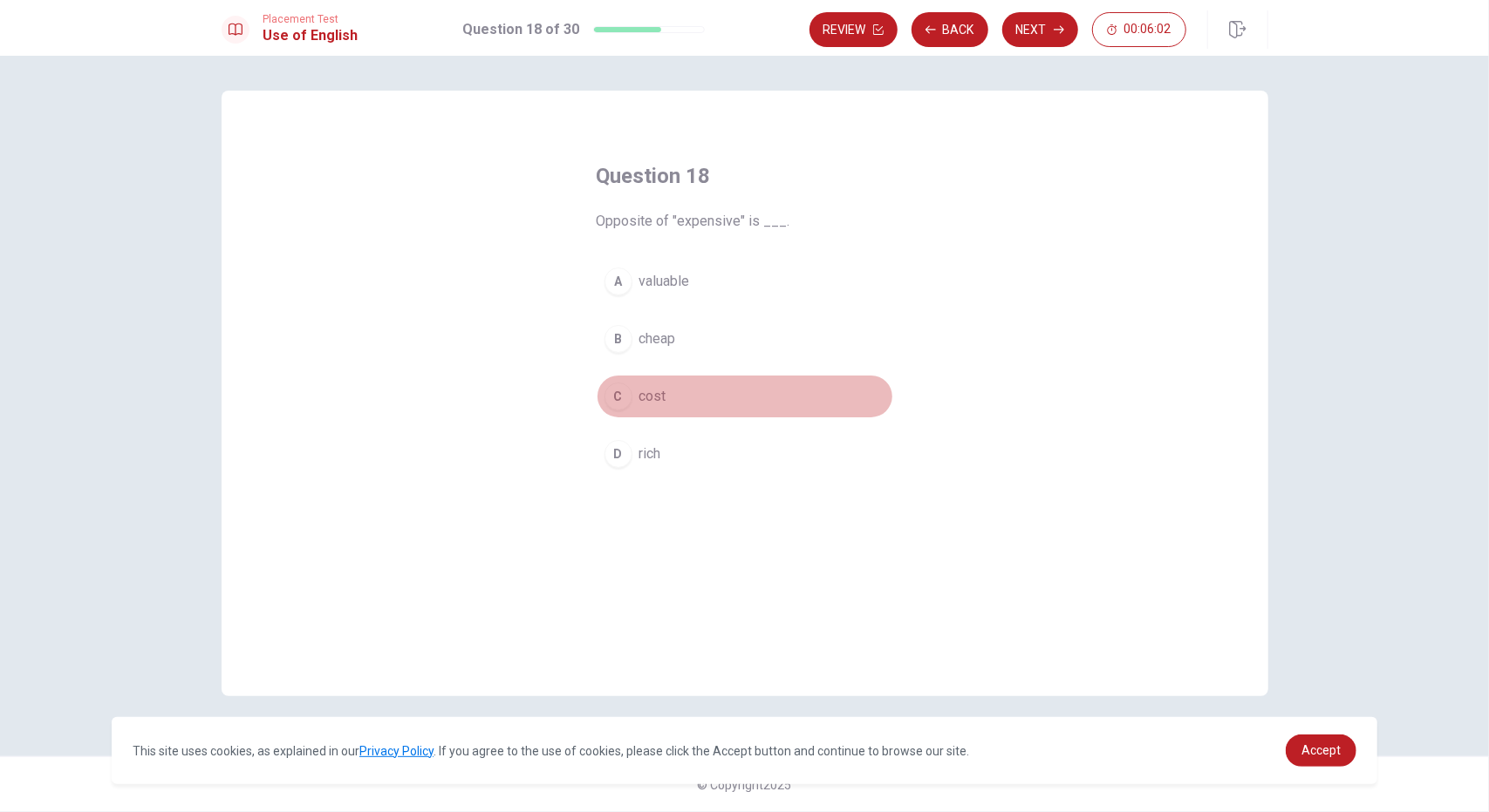
click at [656, 388] on span "cost" at bounding box center [652, 397] width 27 height 21
click at [661, 347] on span "cheap" at bounding box center [657, 339] width 36 height 21
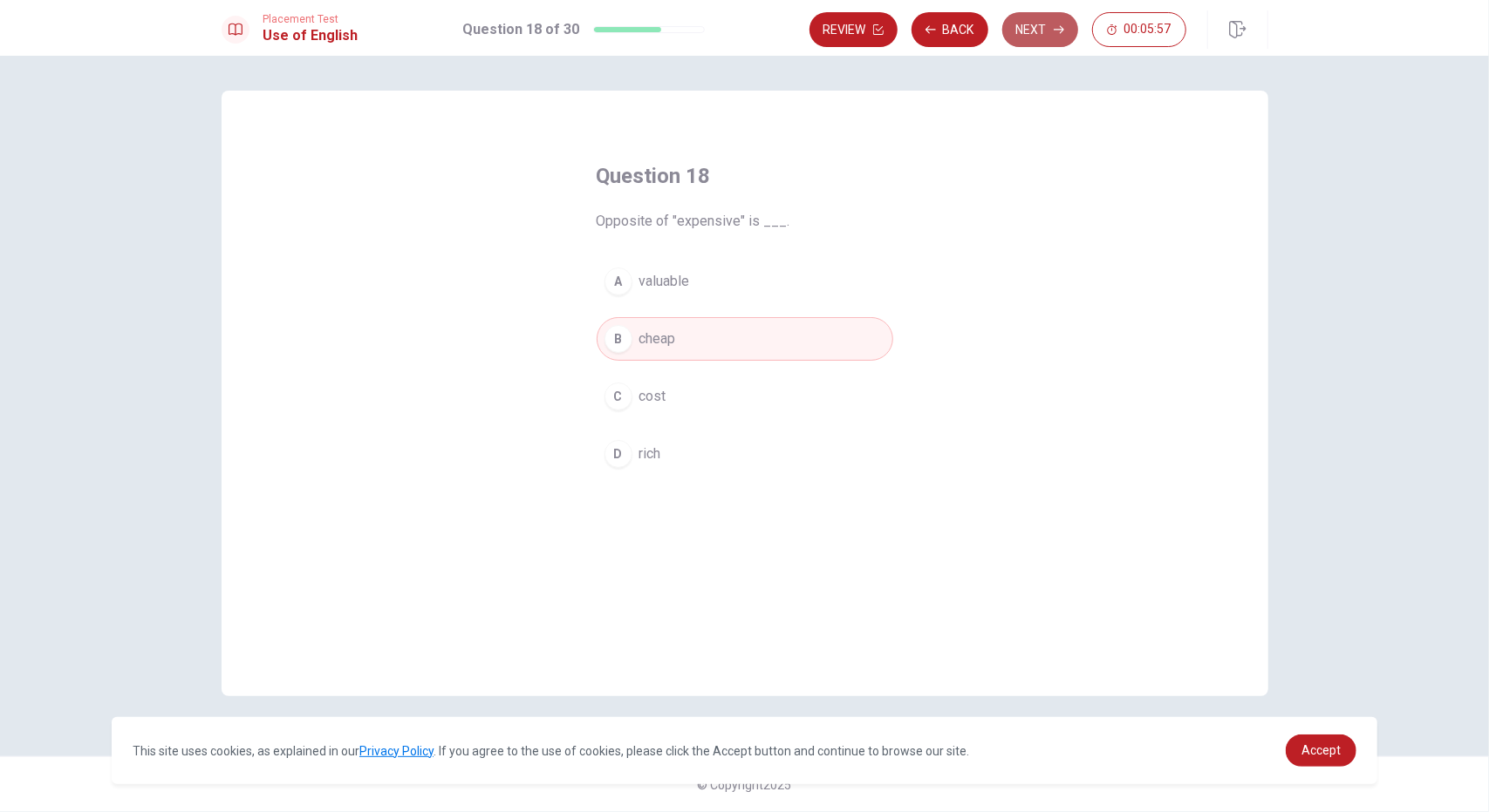
click at [1032, 34] on button "Next" at bounding box center [1040, 29] width 76 height 35
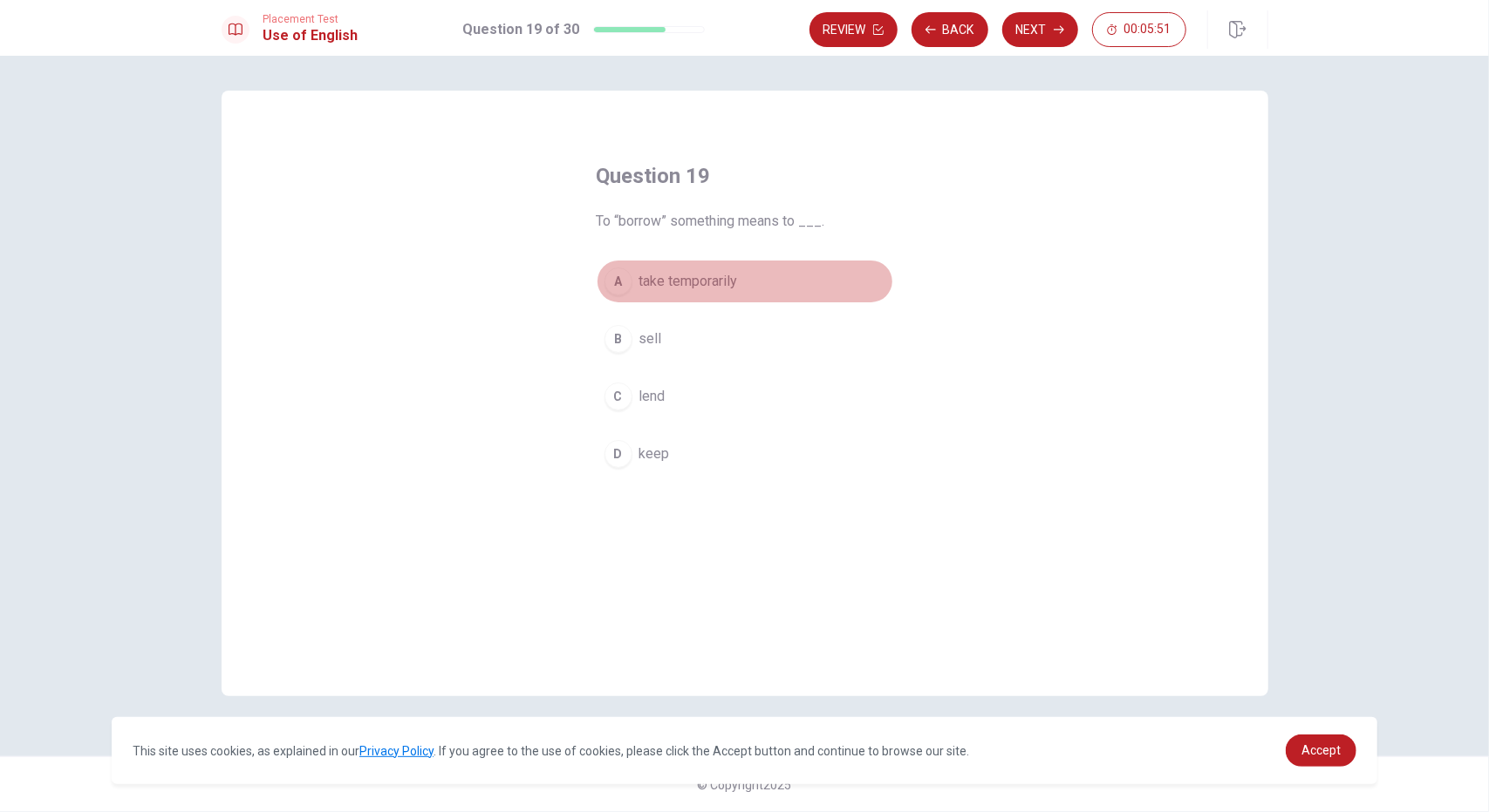
drag, startPoint x: 710, startPoint y: 288, endPoint x: 907, endPoint y: 180, distance: 224.7
click at [711, 288] on span "take temporarily" at bounding box center [688, 282] width 98 height 21
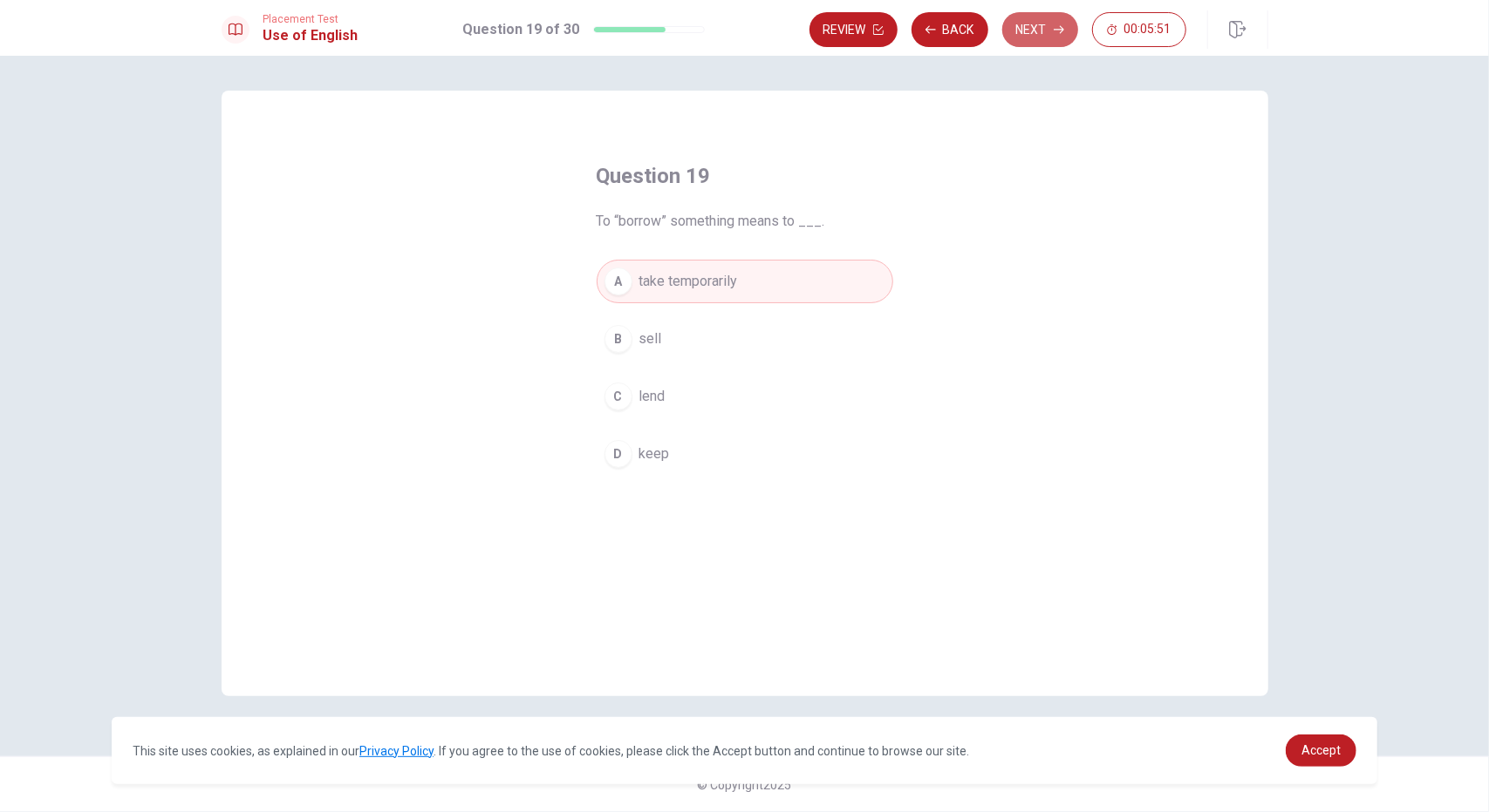
drag, startPoint x: 1038, startPoint y: 37, endPoint x: 1042, endPoint y: 53, distance: 16.5
click at [1038, 37] on button "Next" at bounding box center [1040, 29] width 76 height 35
click at [647, 278] on span "Are" at bounding box center [650, 282] width 21 height 21
click at [636, 459] on button "D Do" at bounding box center [744, 454] width 297 height 44
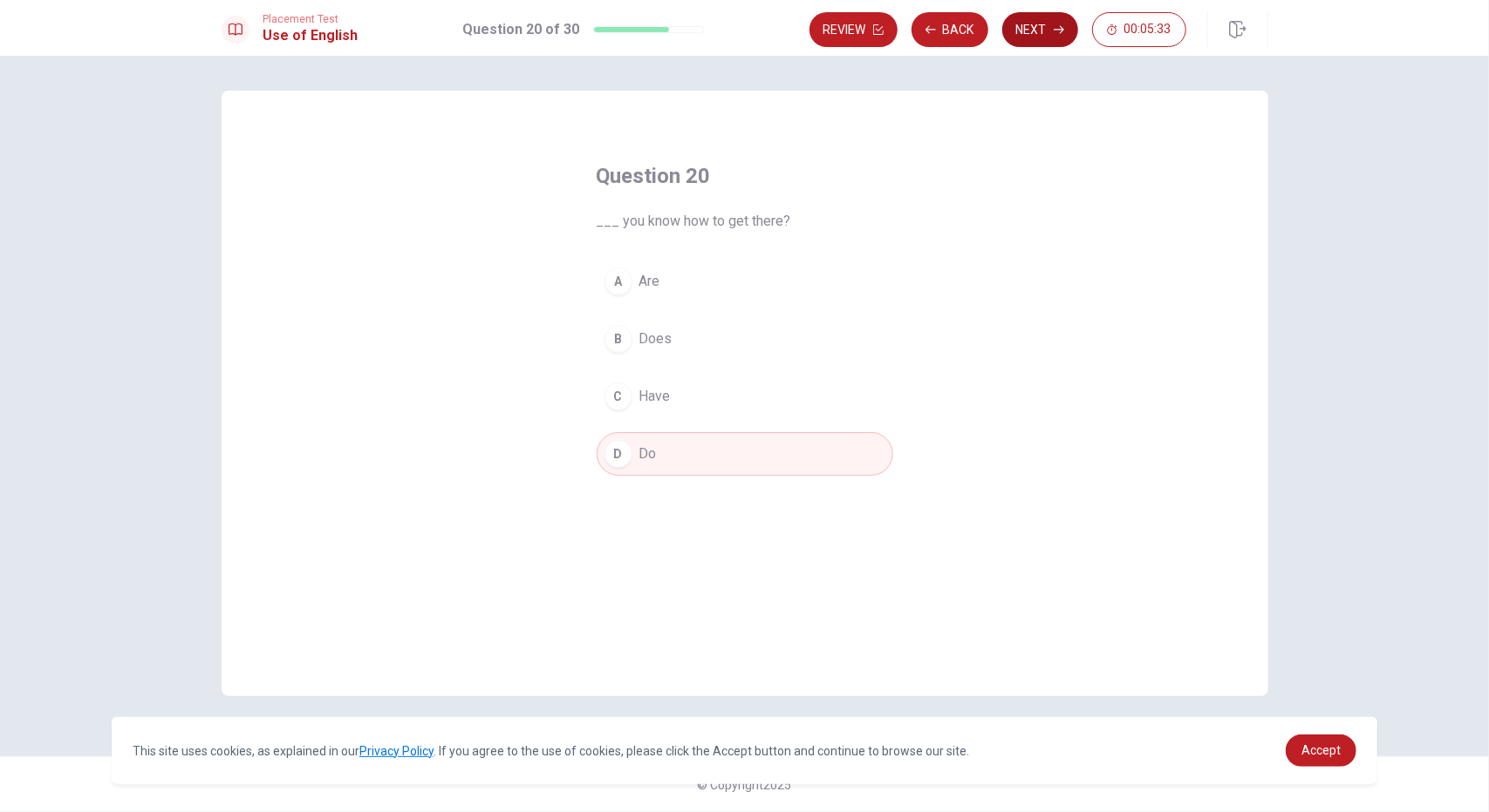
click at [1040, 34] on button "Next" at bounding box center [1040, 29] width 76 height 35
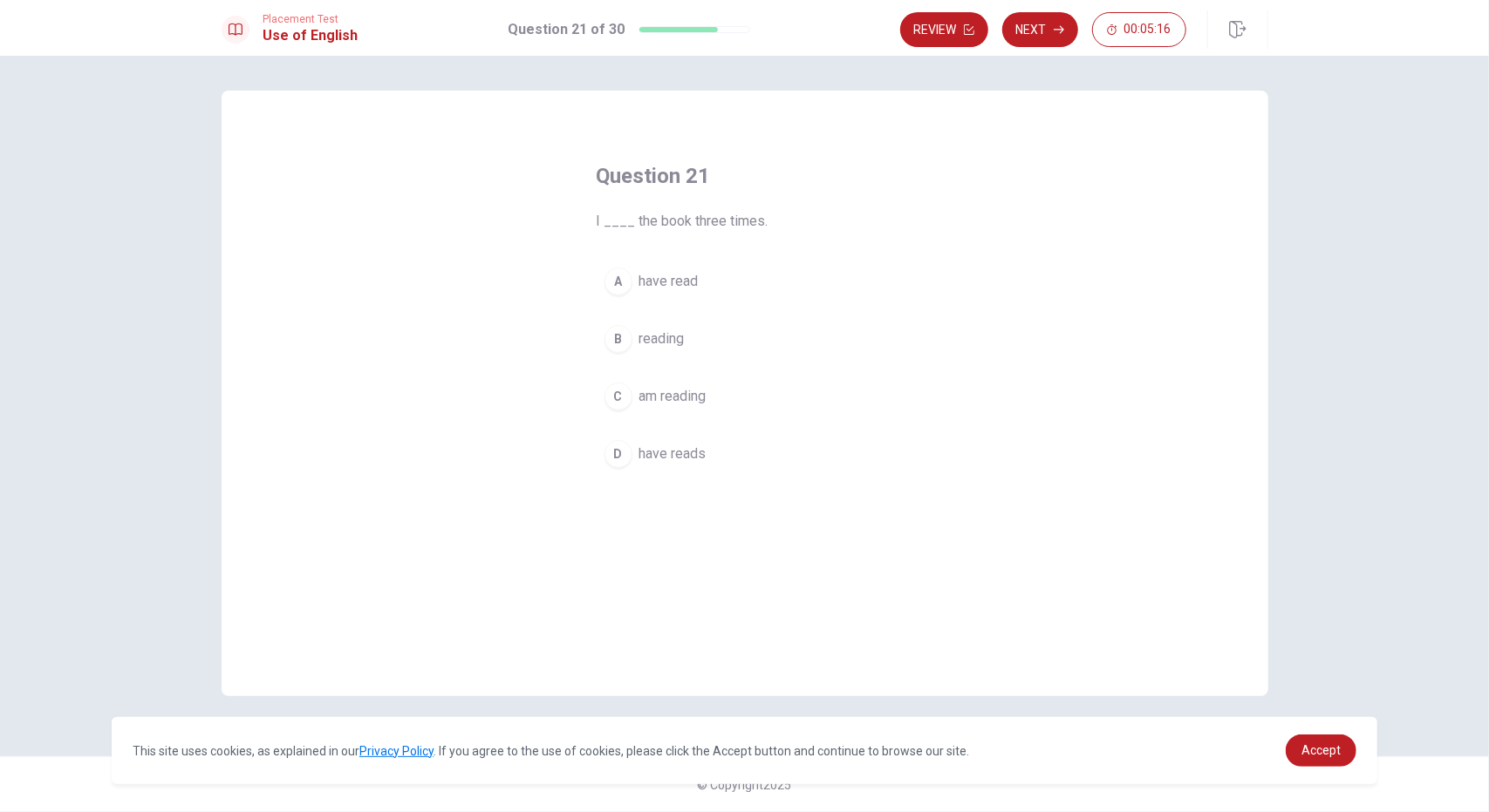
click at [681, 399] on span "am reading" at bounding box center [673, 397] width 67 height 21
click at [1048, 31] on button "Next" at bounding box center [1040, 29] width 76 height 35
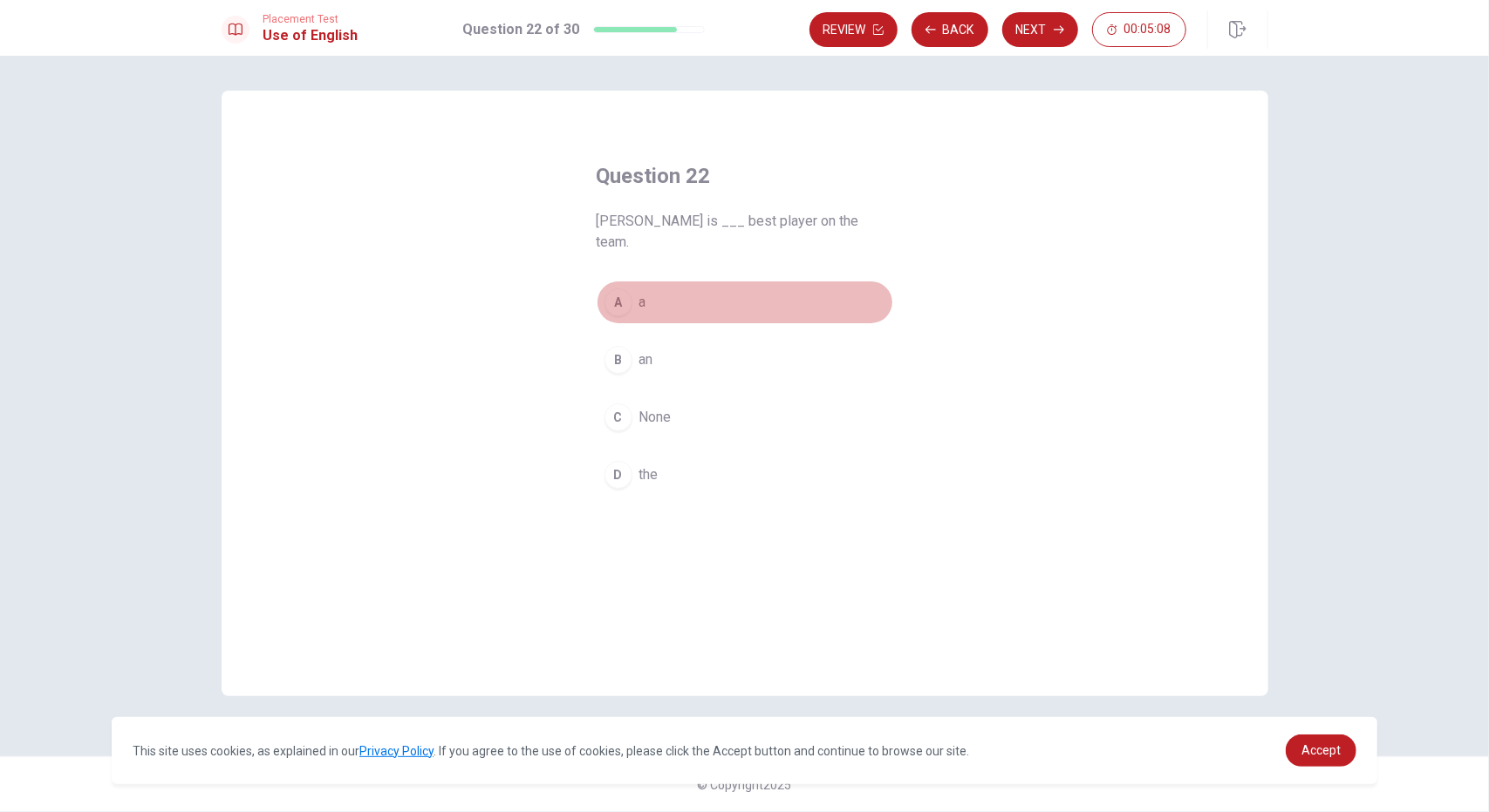
click at [636, 282] on button "A a" at bounding box center [744, 302] width 297 height 44
click at [1030, 30] on button "Next" at bounding box center [1040, 29] width 76 height 35
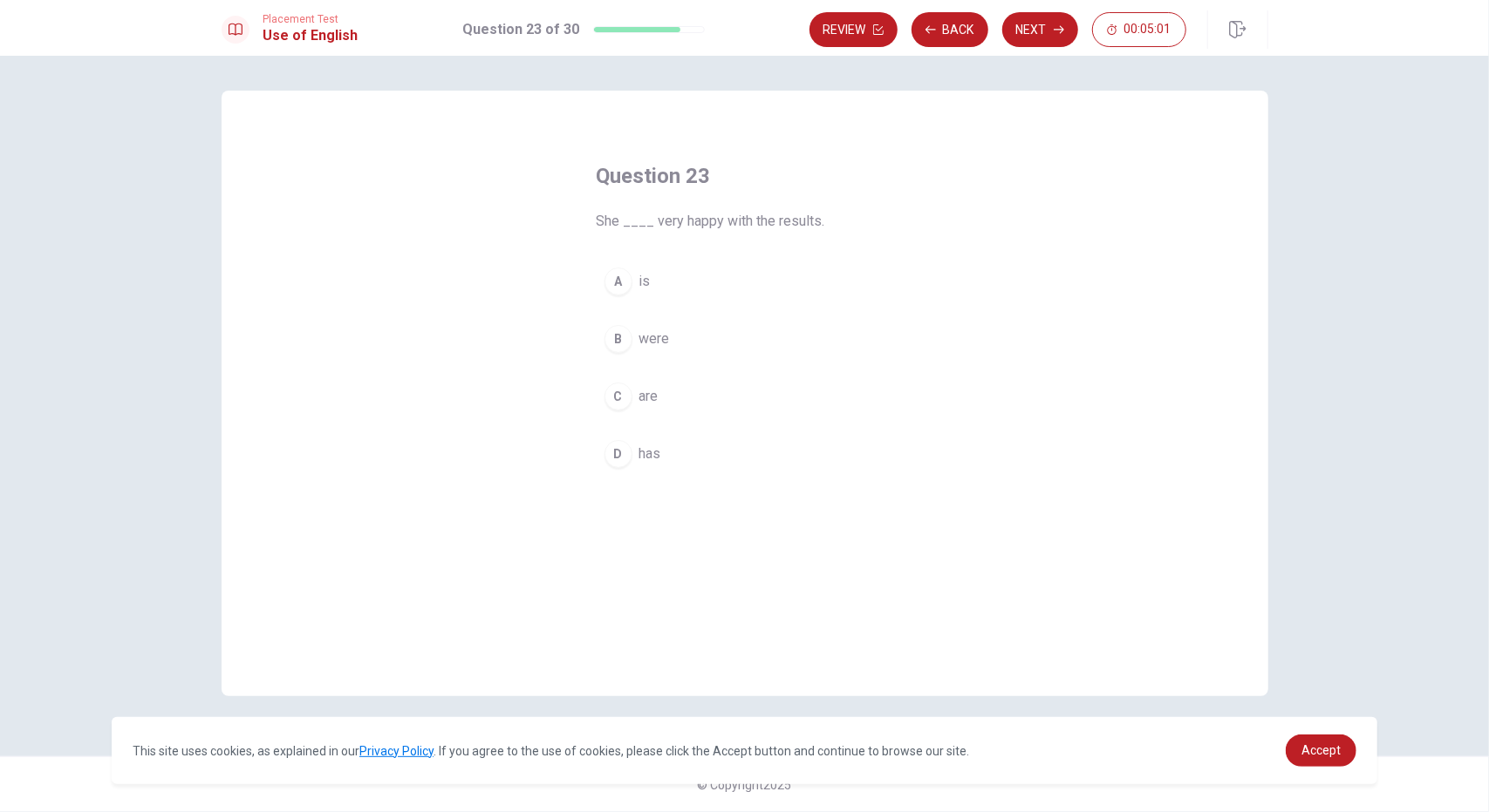
click at [642, 297] on button "A is" at bounding box center [744, 282] width 297 height 44
click at [1042, 34] on button "Next" at bounding box center [1040, 29] width 76 height 35
click at [656, 399] on span "has" at bounding box center [650, 397] width 22 height 21
click at [1038, 32] on button "Next" at bounding box center [1040, 29] width 76 height 35
click at [675, 415] on span "visited" at bounding box center [660, 417] width 42 height 21
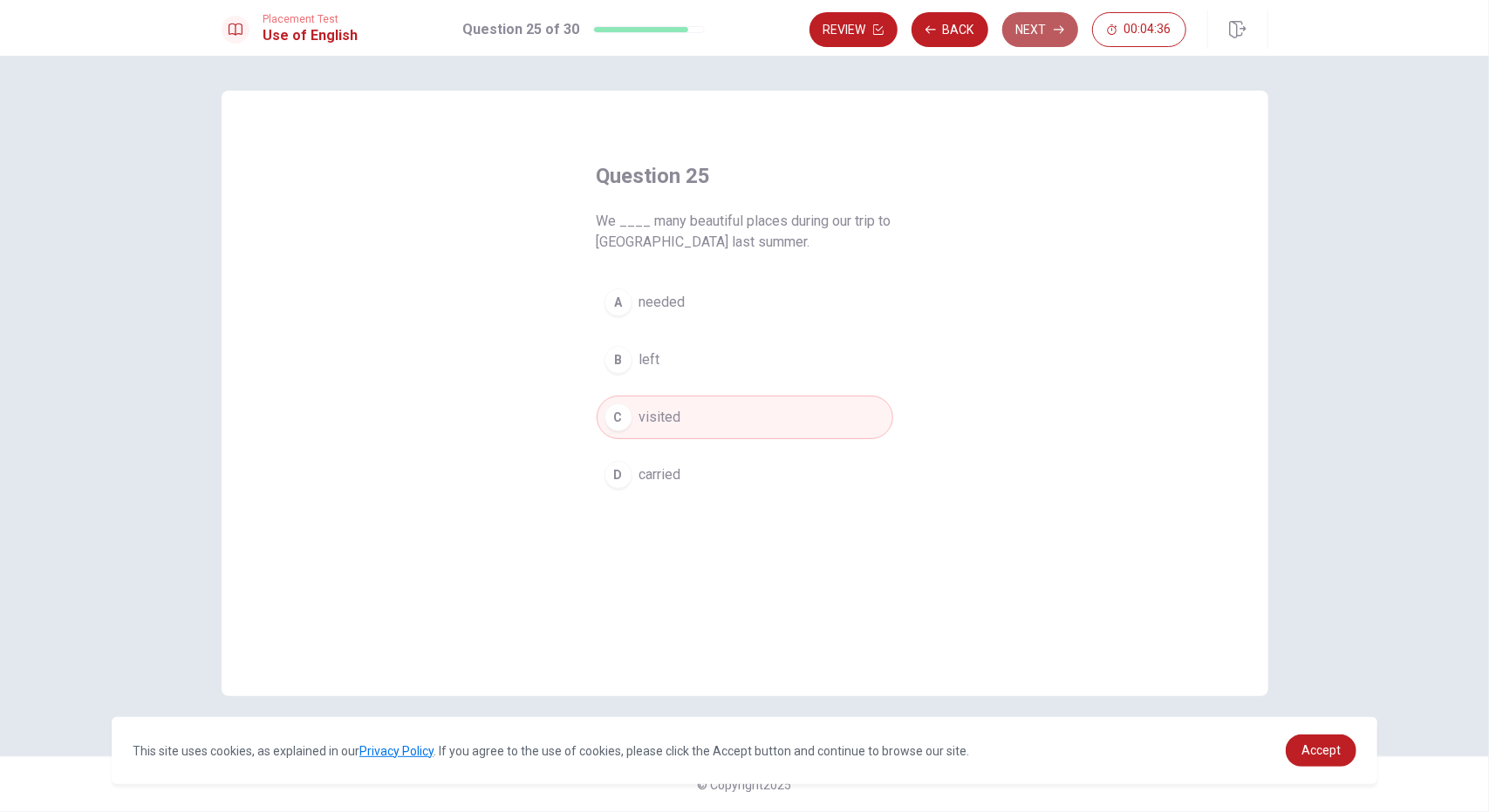
click at [1035, 23] on button "Next" at bounding box center [1040, 29] width 76 height 35
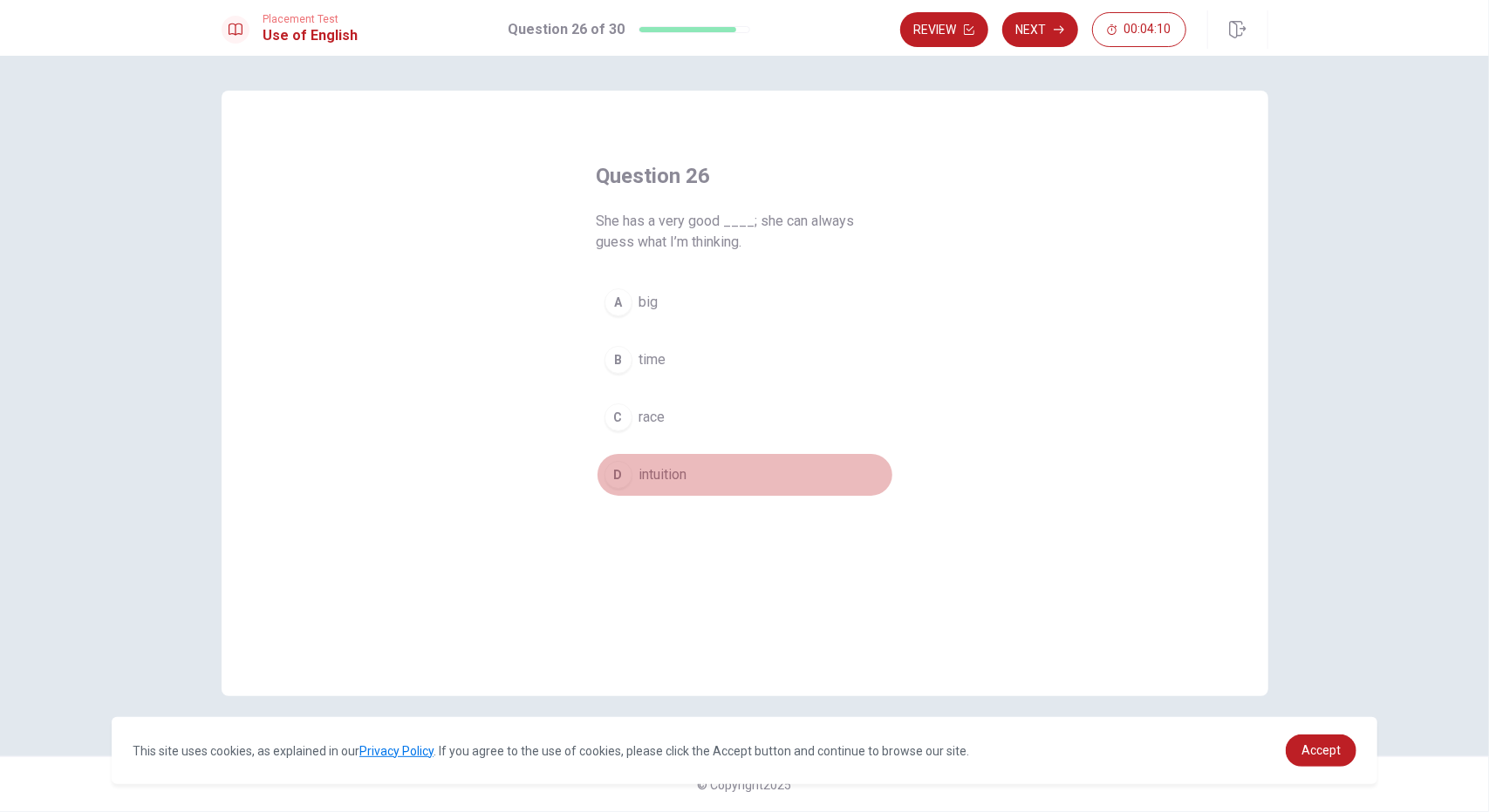
click at [680, 475] on span "intuition" at bounding box center [663, 475] width 48 height 21
click at [1020, 31] on button "Next" at bounding box center [1040, 29] width 76 height 35
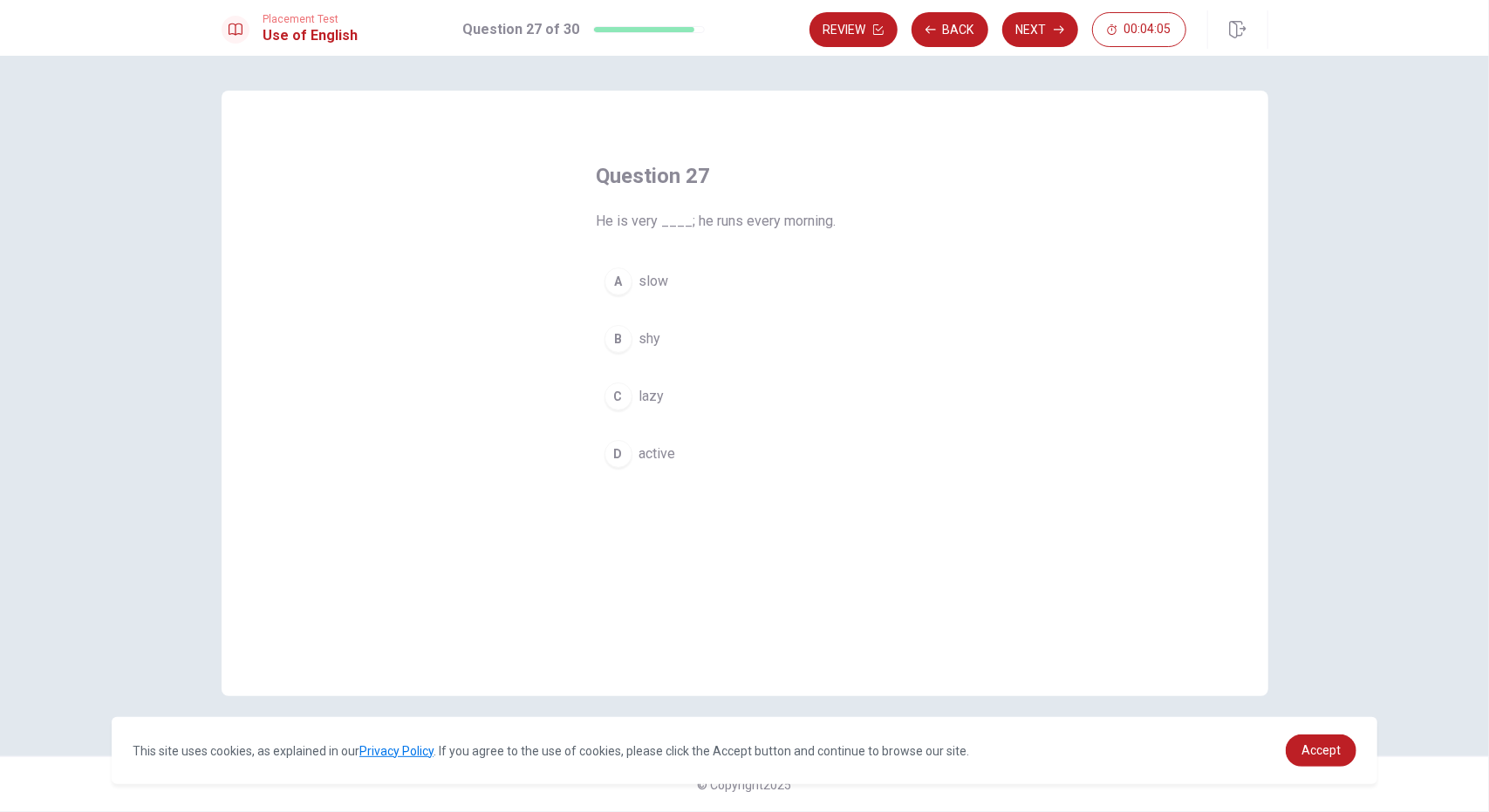
drag, startPoint x: 660, startPoint y: 449, endPoint x: 667, endPoint y: 442, distance: 9.9
click at [660, 449] on span "active" at bounding box center [657, 454] width 36 height 21
click at [1032, 36] on button "Next" at bounding box center [1040, 29] width 76 height 35
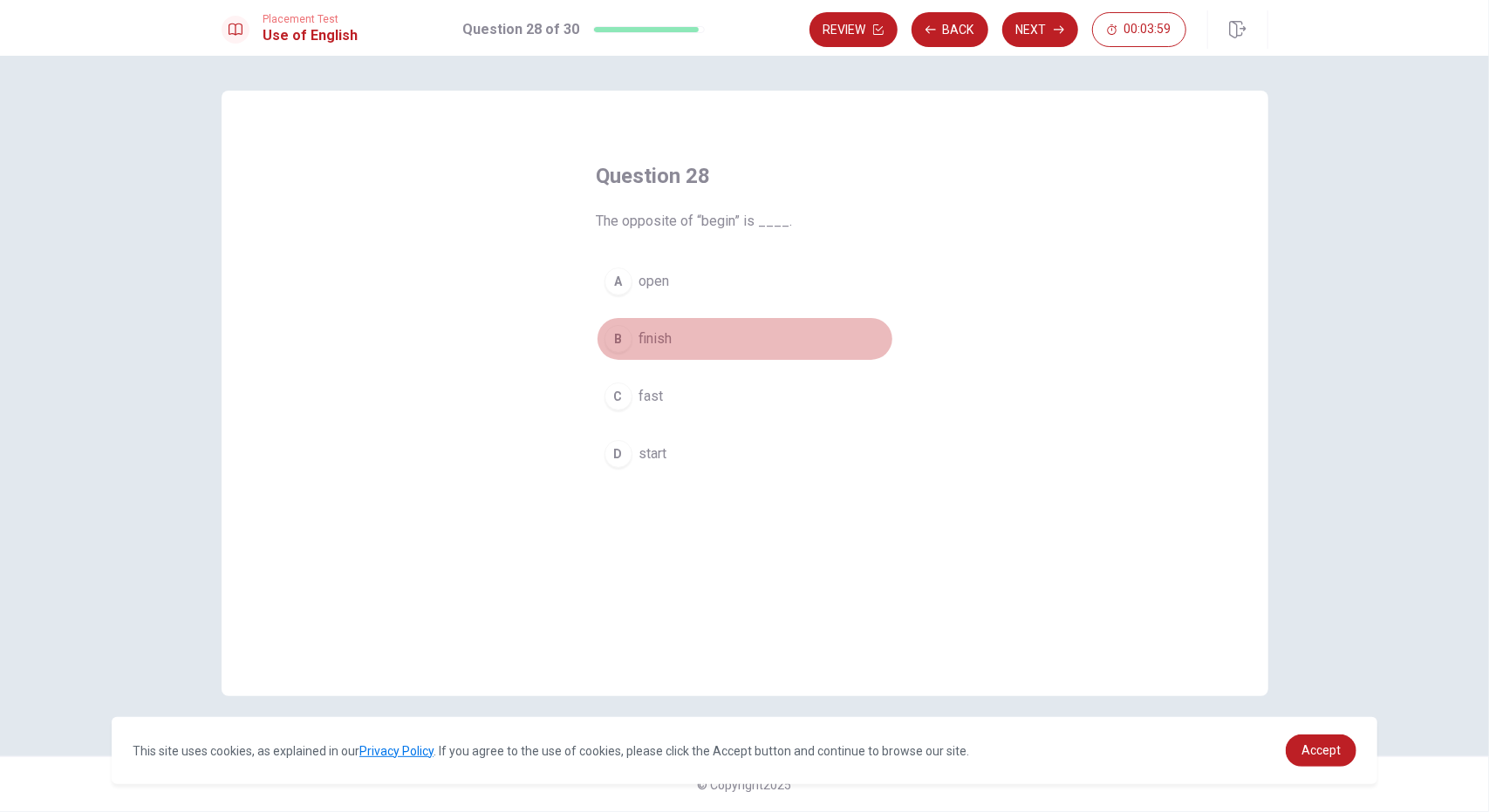
click at [668, 344] on span "finish" at bounding box center [655, 339] width 33 height 21
click at [1022, 26] on button "Next" at bounding box center [1040, 29] width 76 height 35
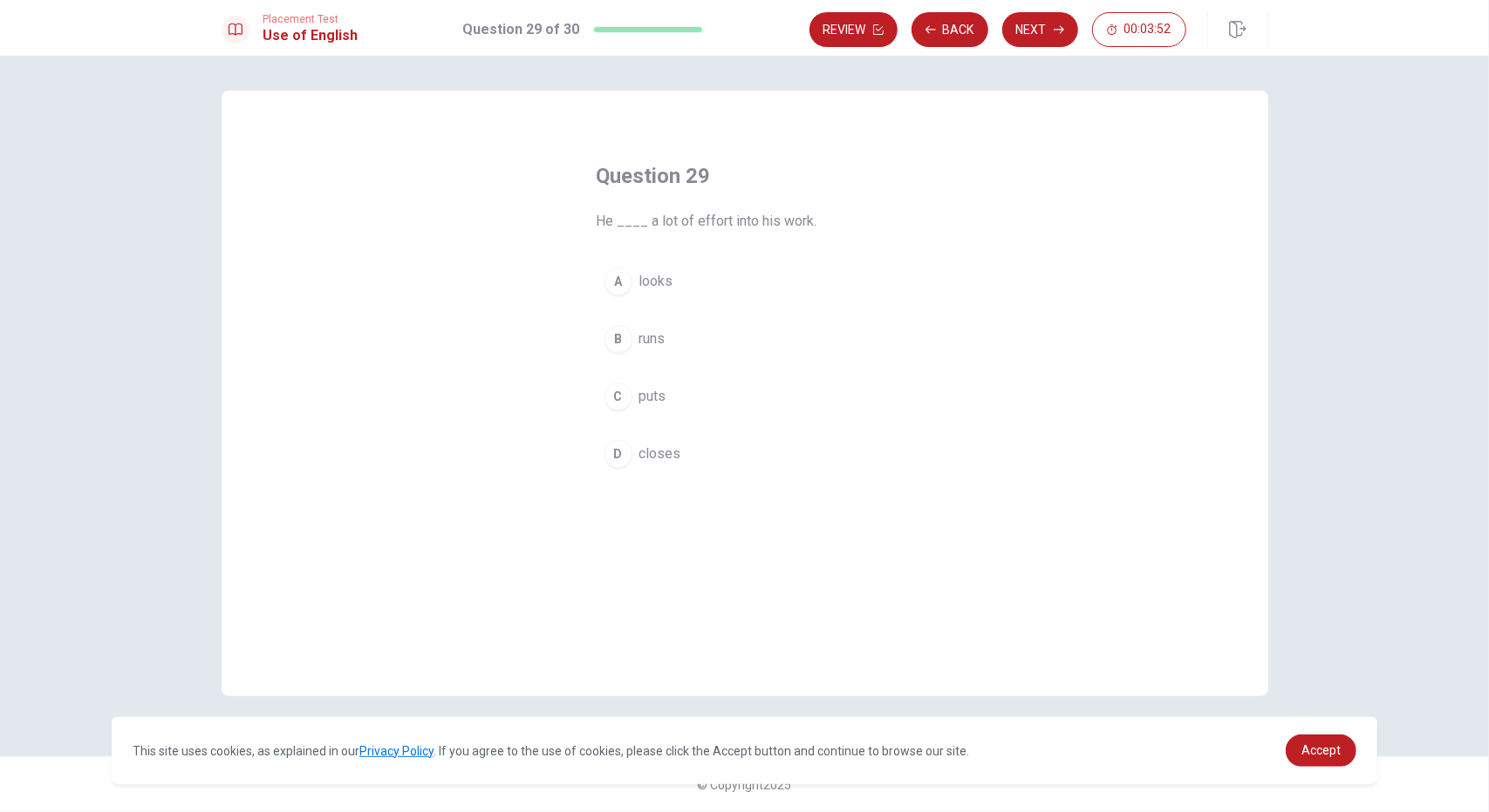
click at [657, 397] on span "puts" at bounding box center [652, 397] width 27 height 21
click at [1032, 35] on button "Next" at bounding box center [1040, 29] width 76 height 35
drag, startPoint x: 636, startPoint y: 395, endPoint x: 659, endPoint y: 395, distance: 23.0
click at [636, 394] on button "C Do" at bounding box center [744, 397] width 297 height 44
click at [1036, 30] on button "Next" at bounding box center [1040, 29] width 76 height 35
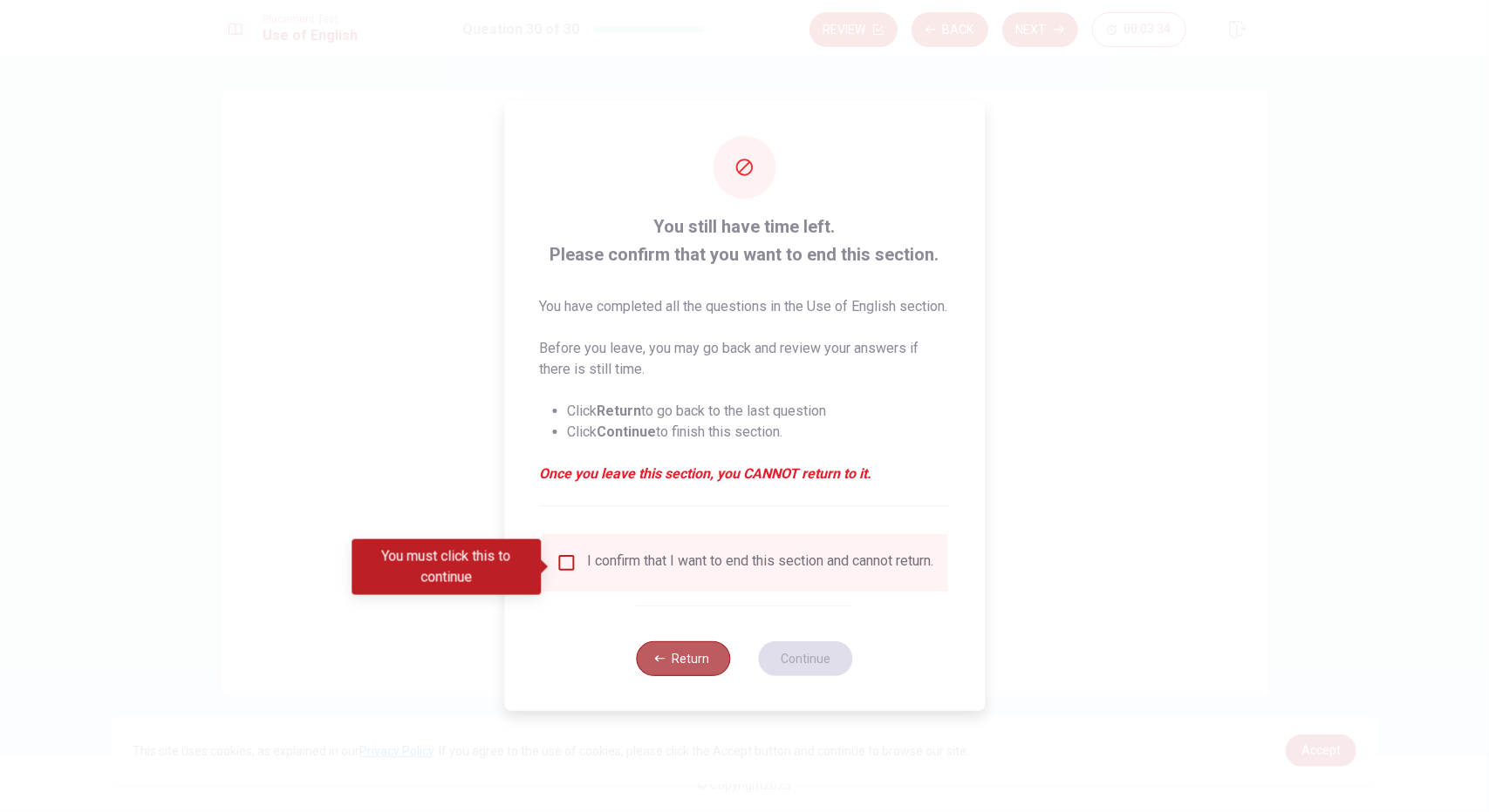
click at [699, 665] on button "Return" at bounding box center [683, 659] width 95 height 35
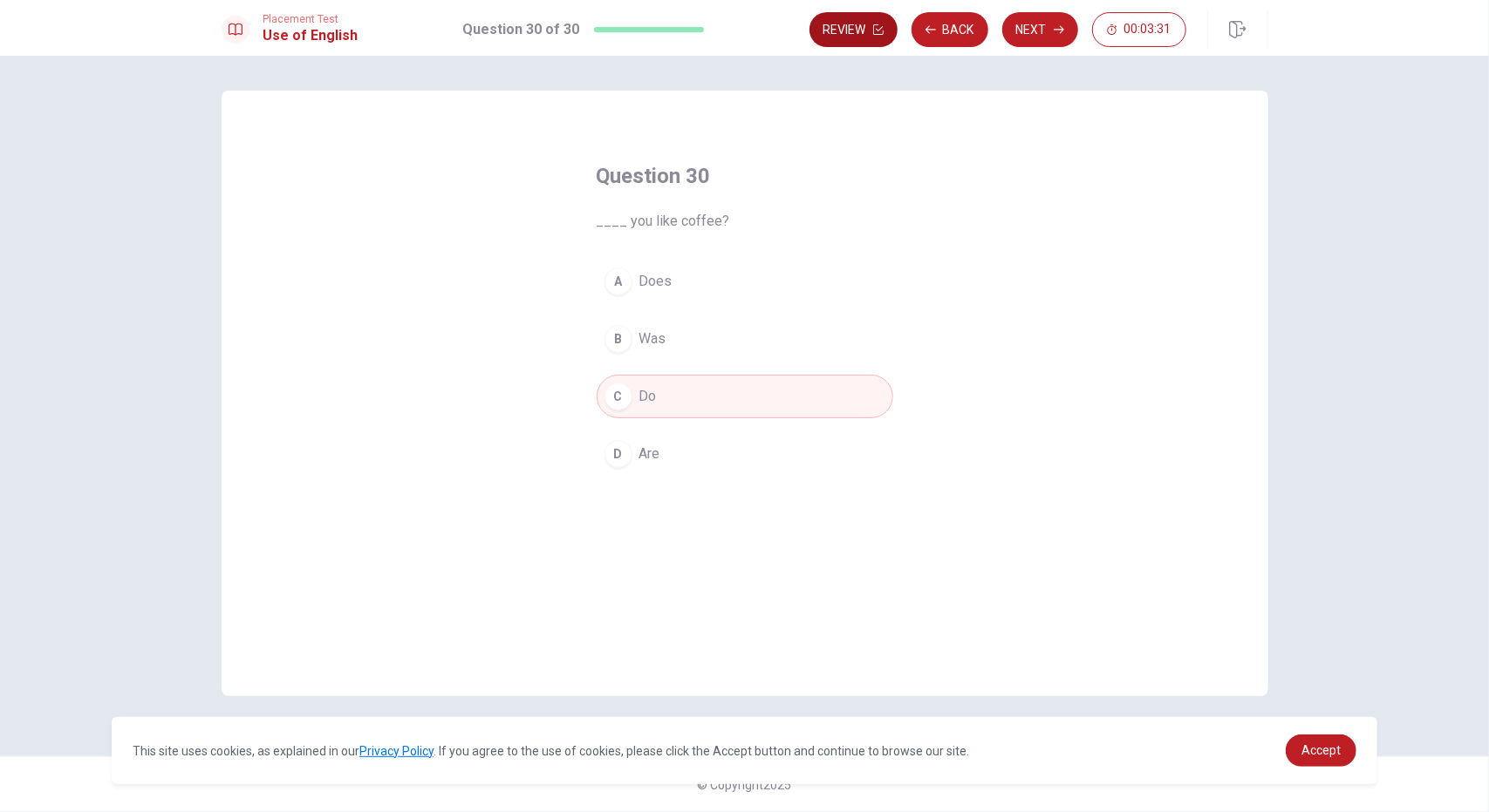
click at [883, 36] on button "Review" at bounding box center [854, 29] width 88 height 35
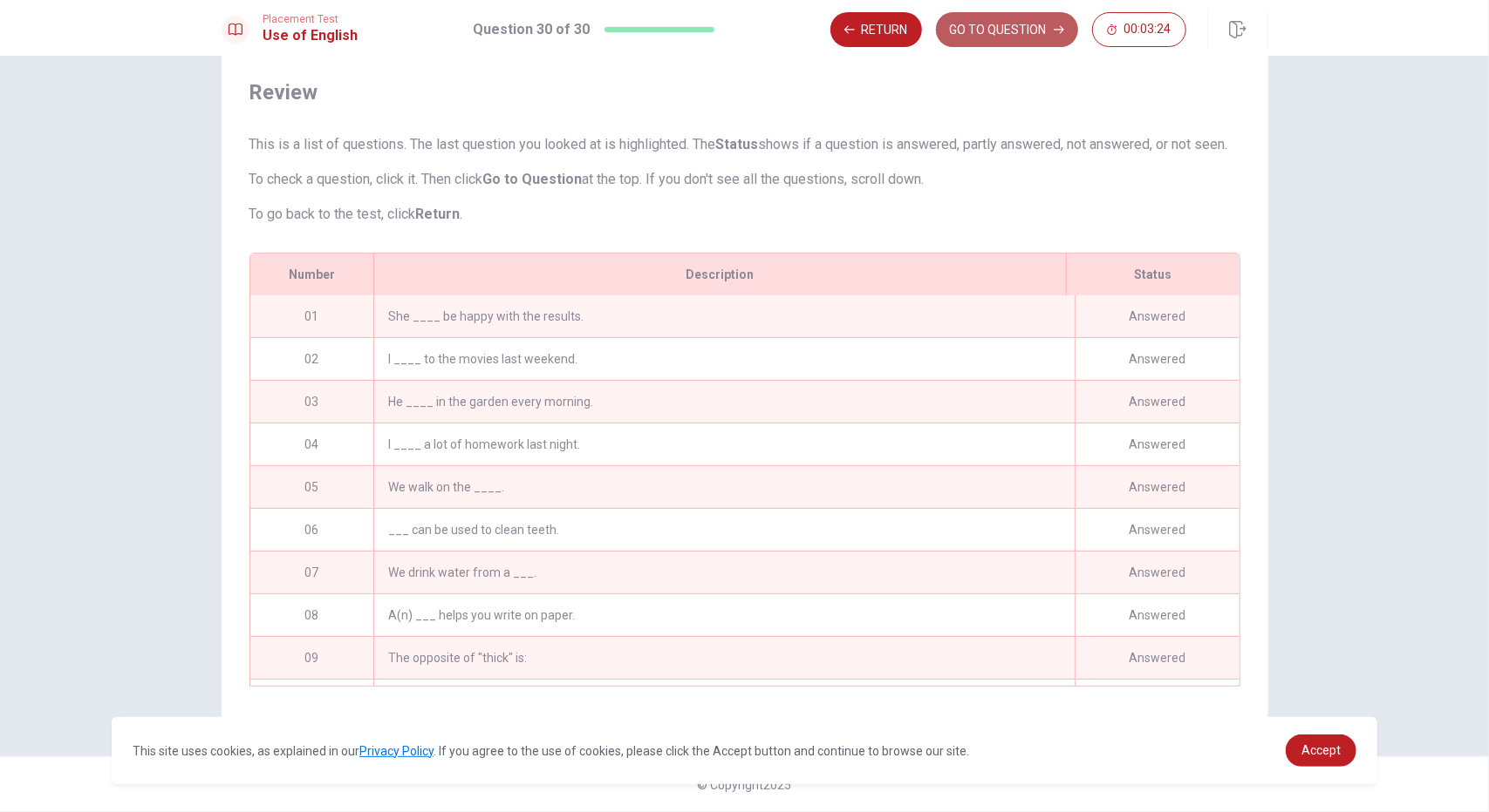
click at [980, 36] on button "GO TO QUESTION" at bounding box center [1007, 29] width 142 height 35
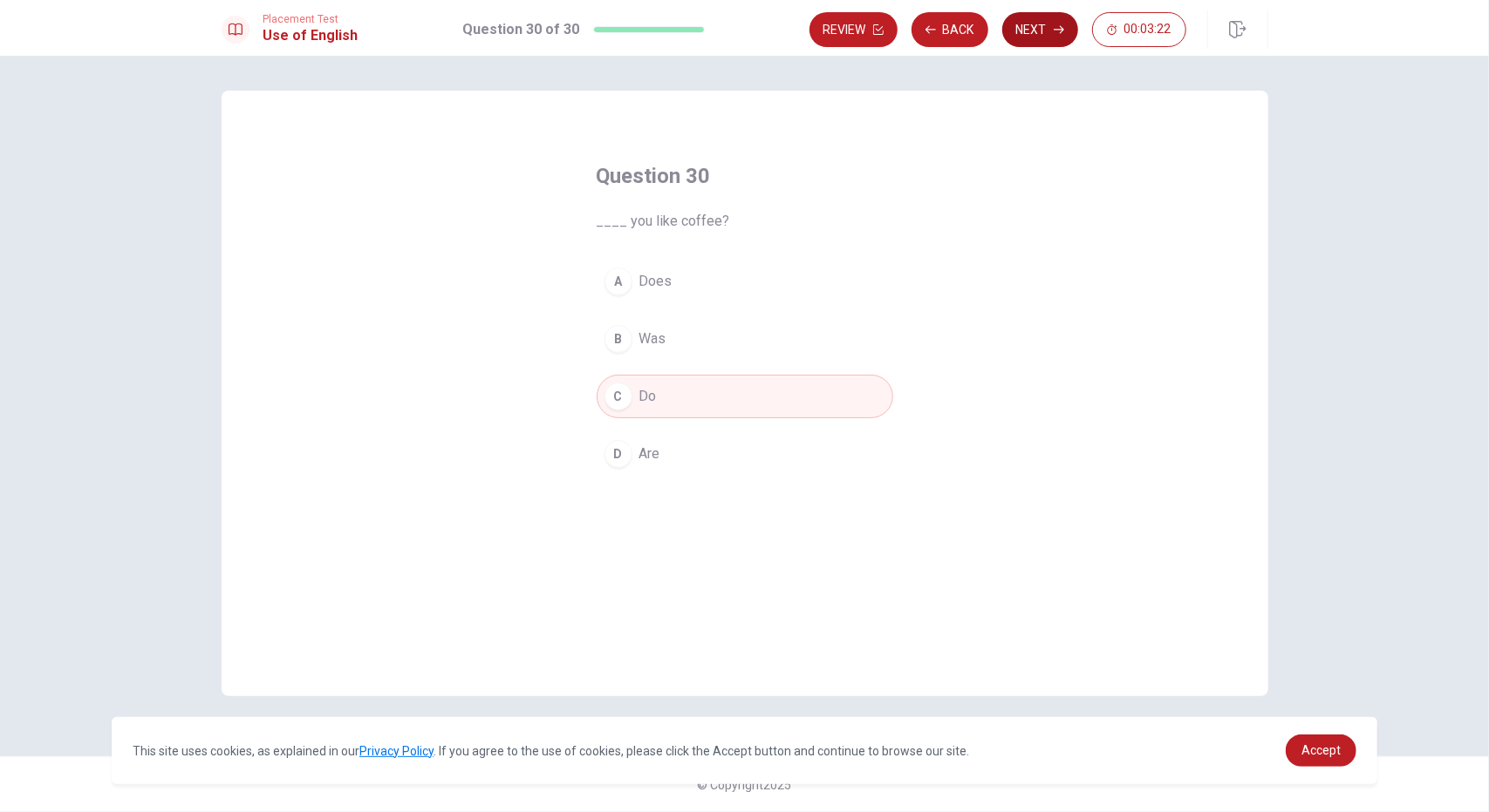
click at [1056, 26] on icon "button" at bounding box center [1058, 29] width 10 height 10
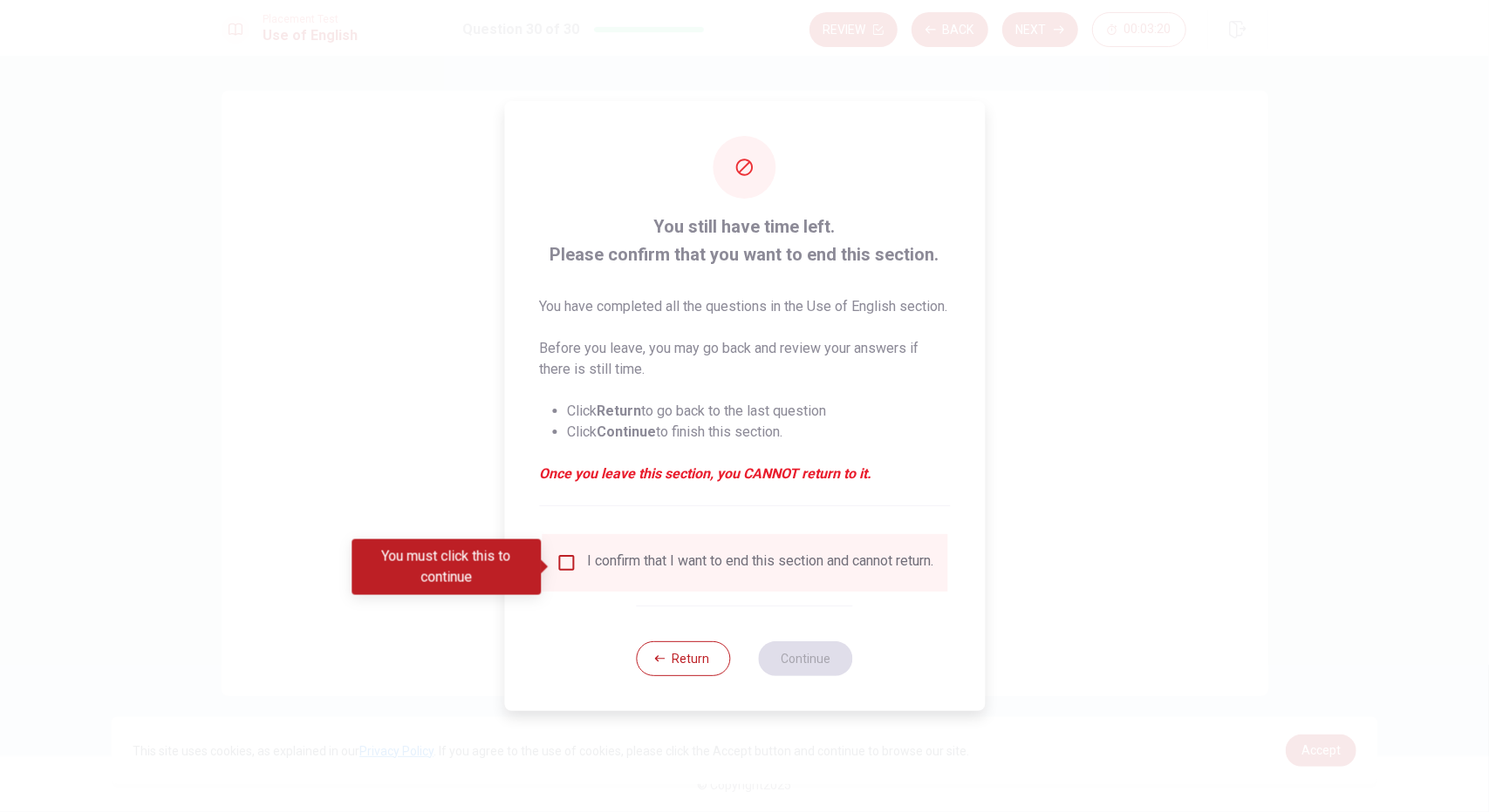
click at [571, 568] on input "You must click this to continue" at bounding box center [566, 563] width 21 height 21
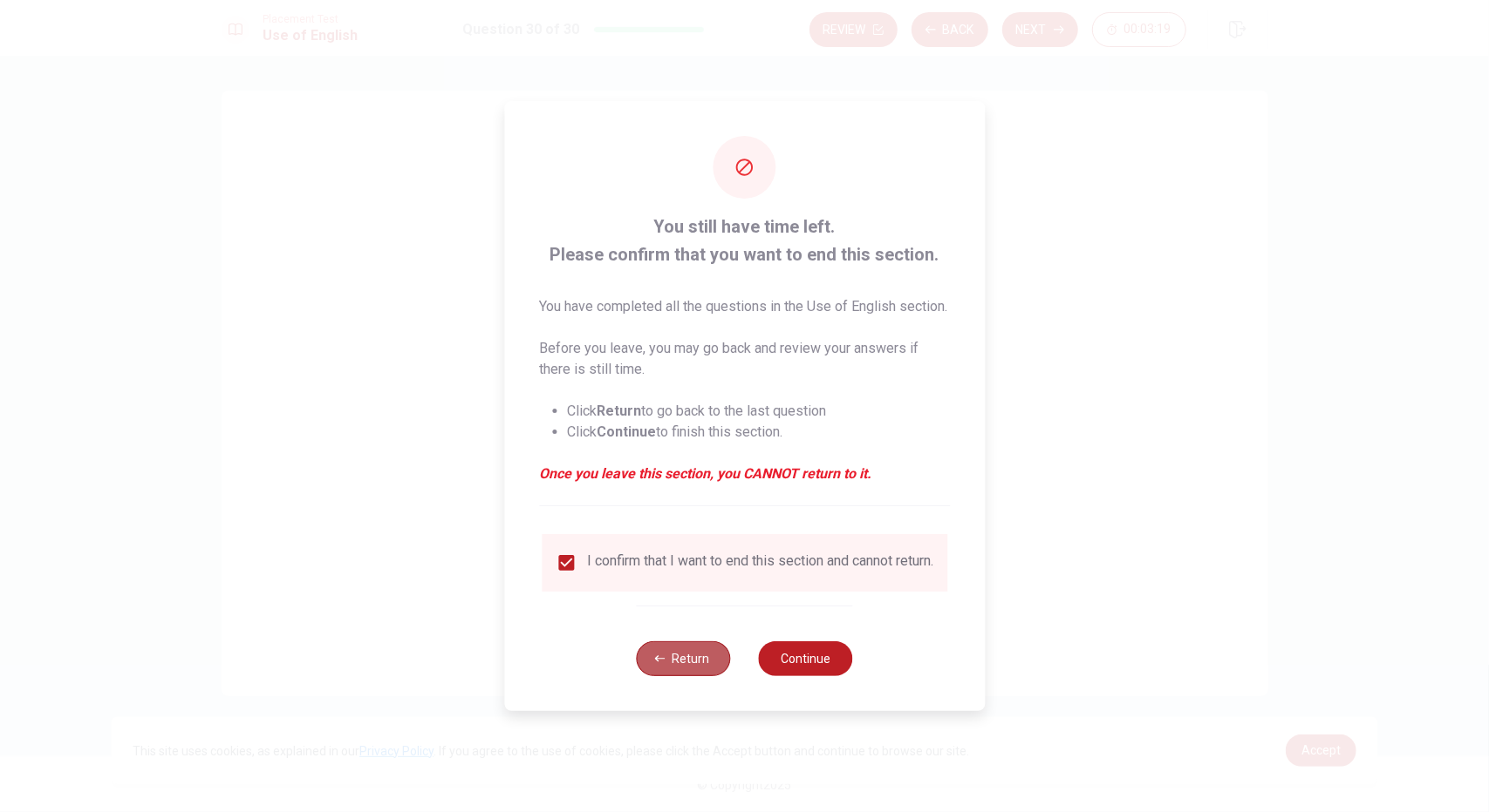
click at [692, 674] on button "Return" at bounding box center [683, 659] width 95 height 35
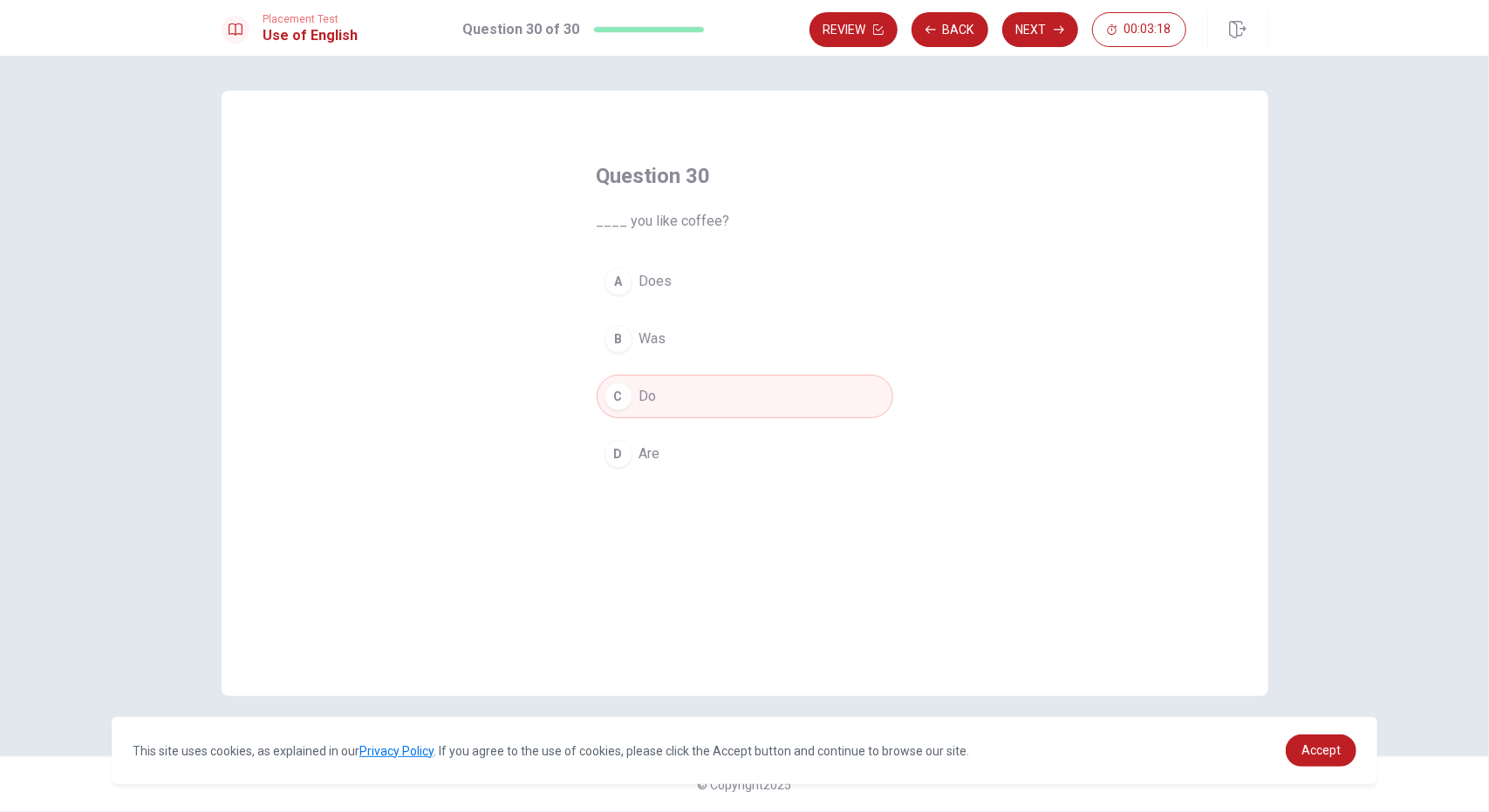
drag, startPoint x: 723, startPoint y: 395, endPoint x: 718, endPoint y: 376, distance: 19.6
click at [723, 395] on button "C Do" at bounding box center [744, 397] width 297 height 44
click at [705, 336] on button "B Was" at bounding box center [744, 339] width 297 height 44
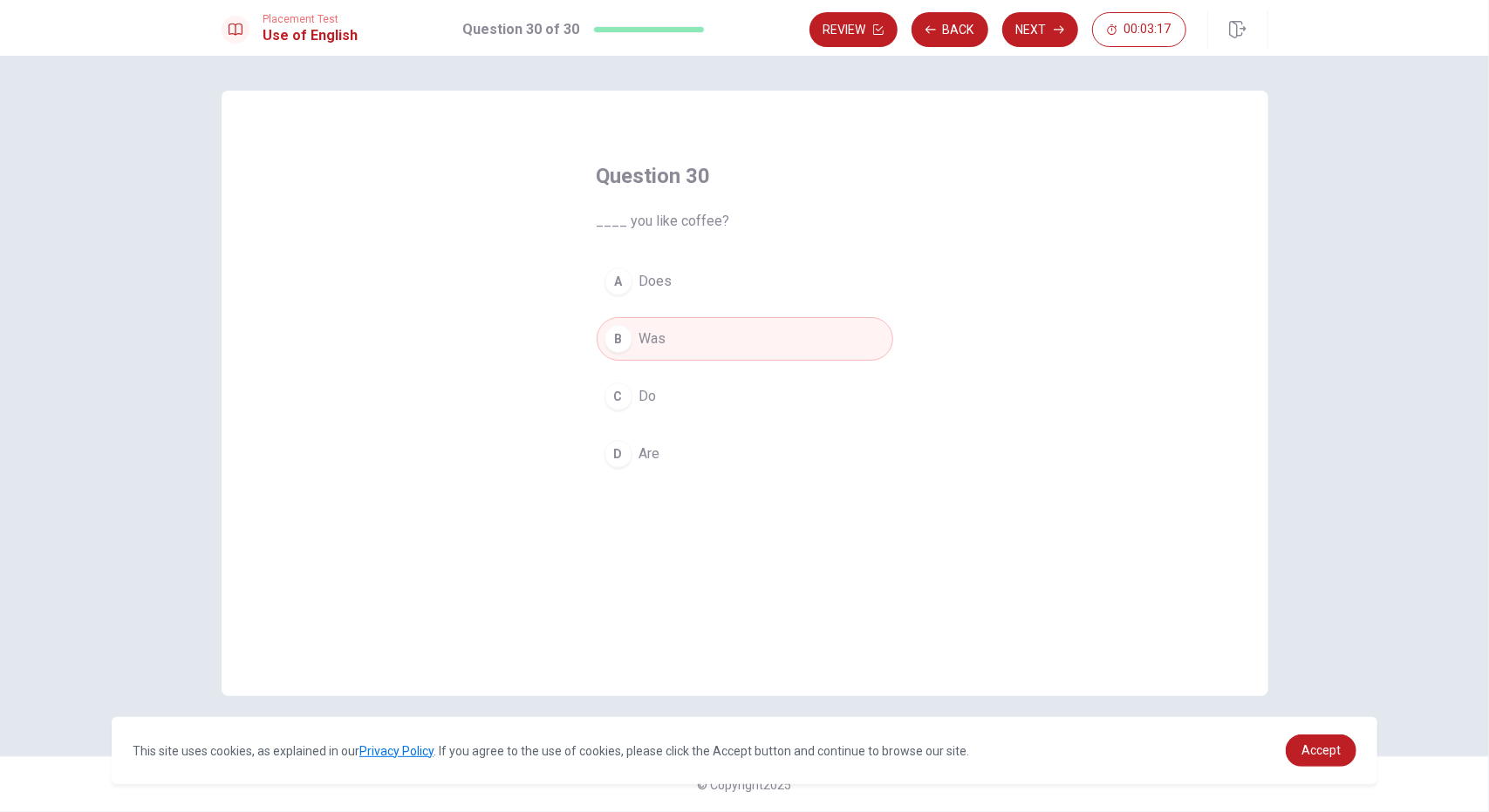
click at [696, 391] on button "C Do" at bounding box center [744, 397] width 297 height 44
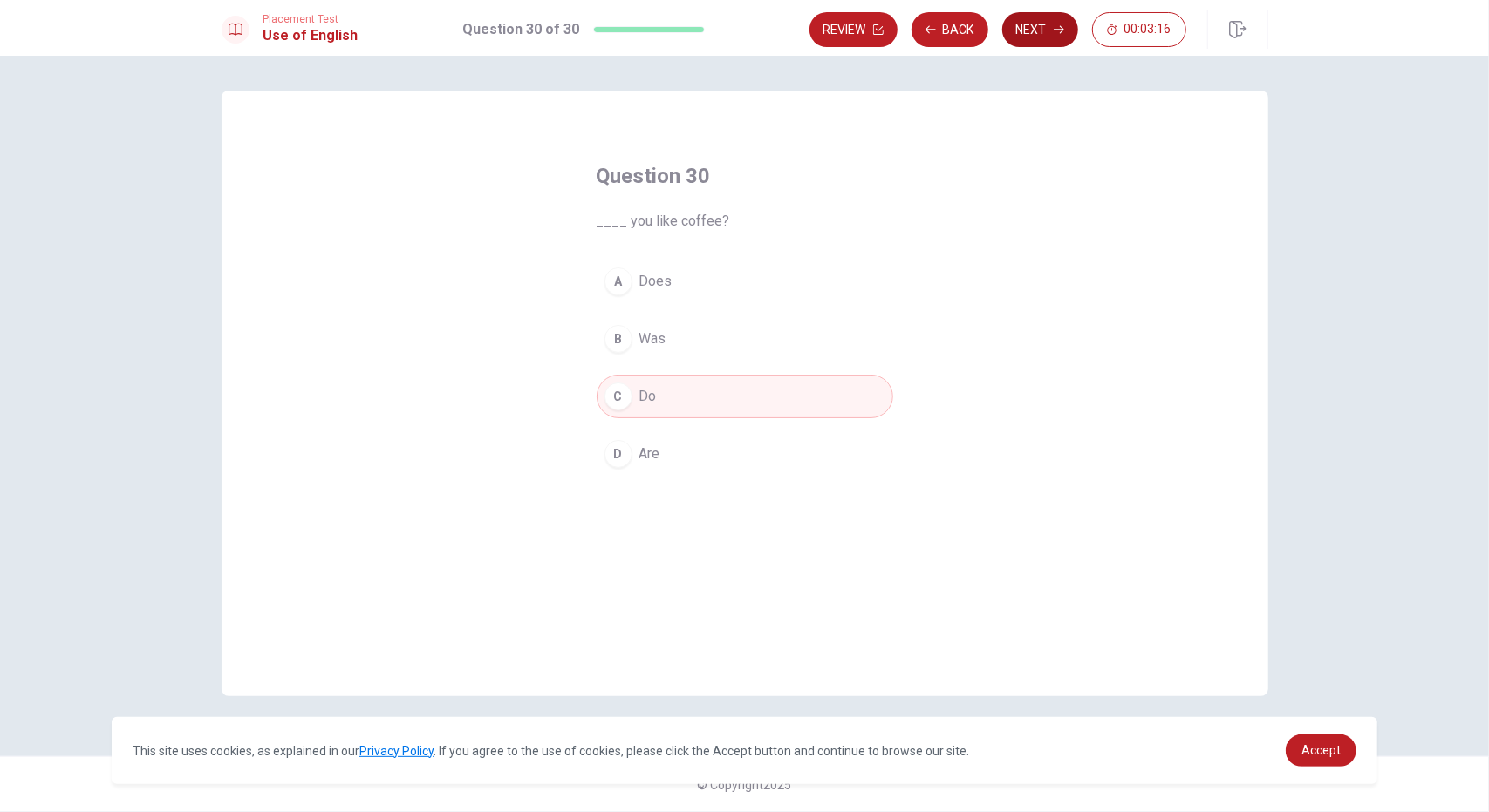
click at [1051, 25] on button "Next" at bounding box center [1040, 29] width 76 height 35
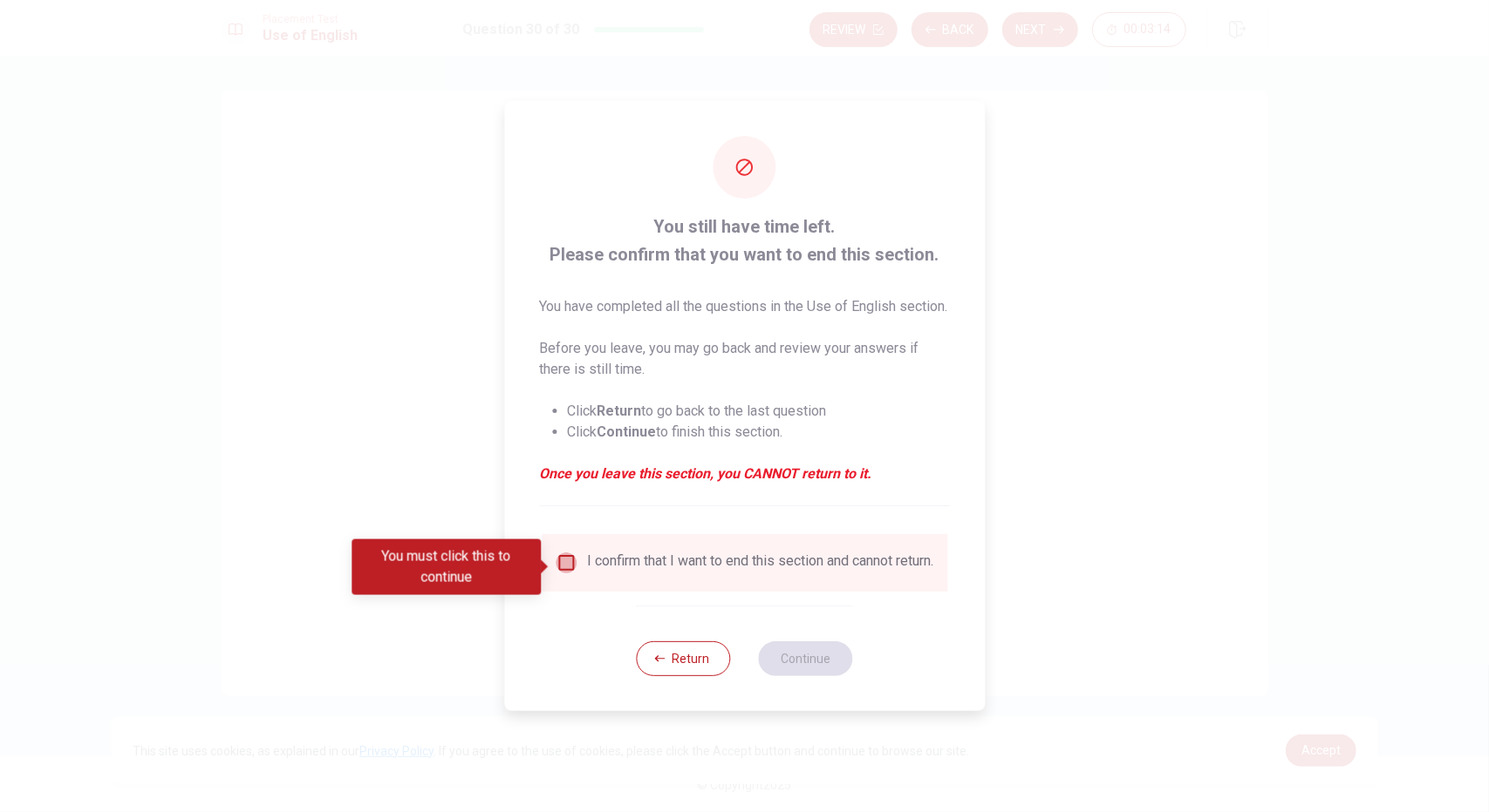
click at [570, 573] on input "You must click this to continue" at bounding box center [566, 563] width 21 height 21
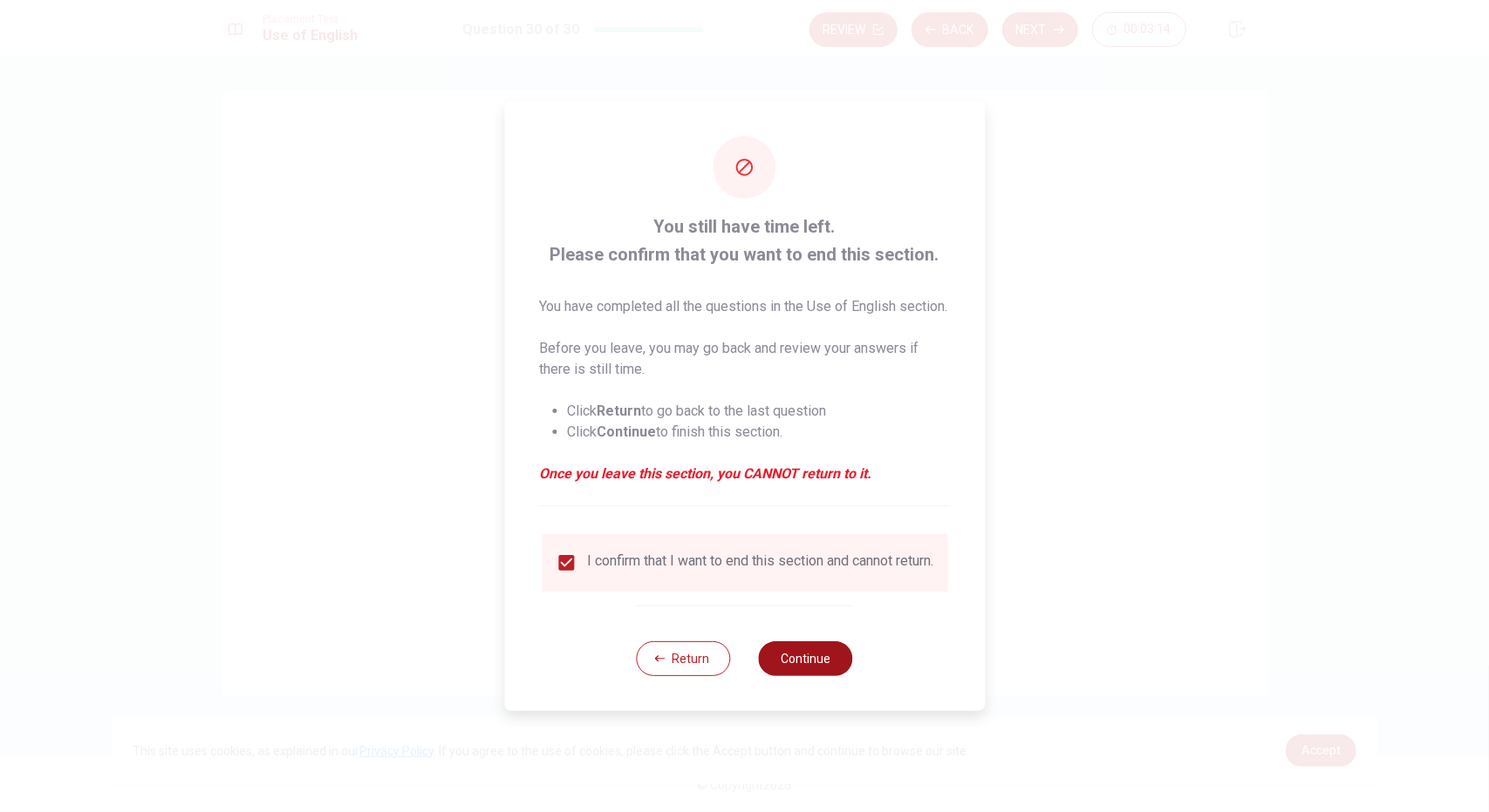
click at [804, 673] on button "Continue" at bounding box center [806, 659] width 95 height 35
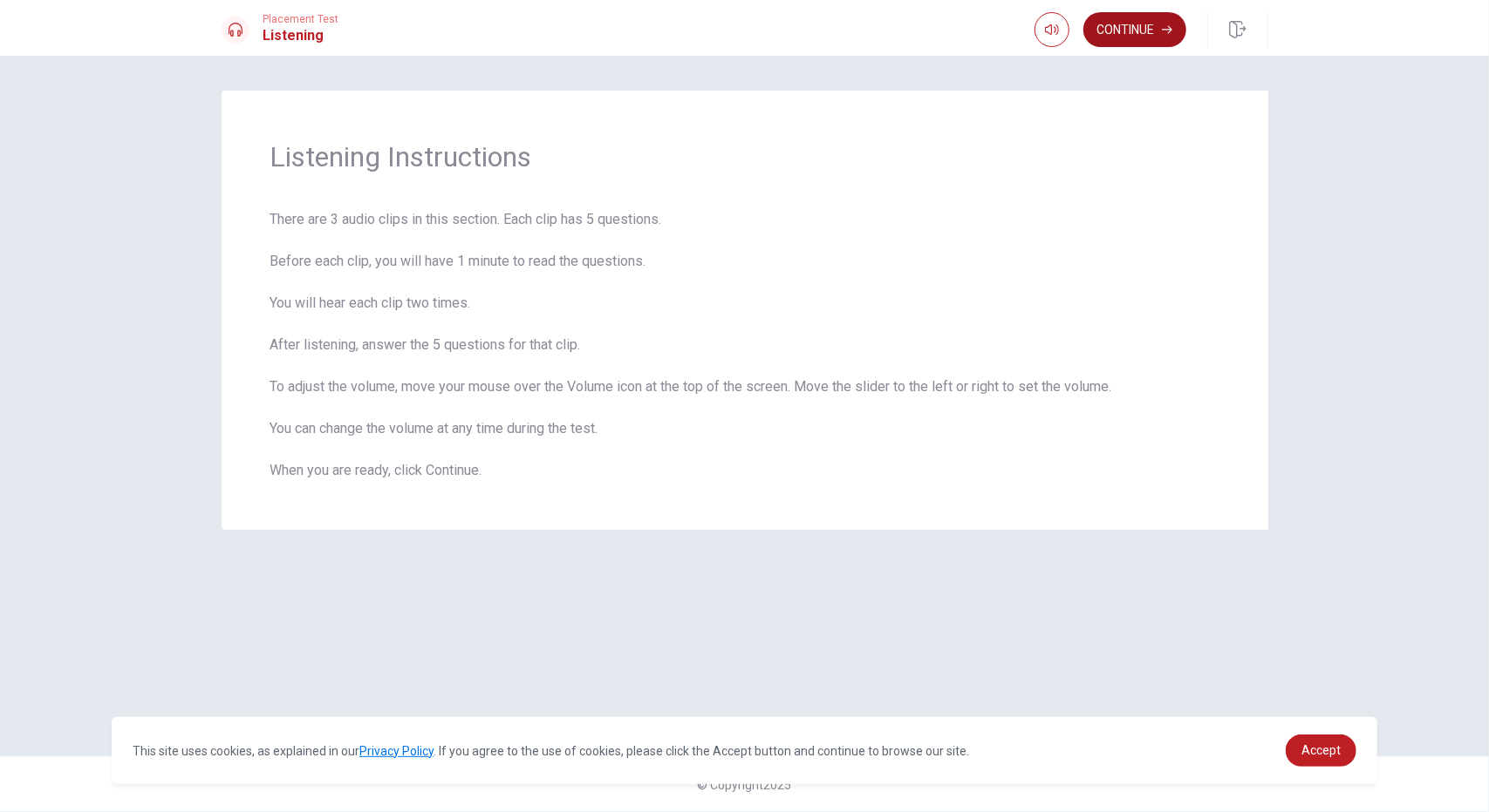
click at [1121, 32] on button "Continue" at bounding box center [1134, 29] width 103 height 35
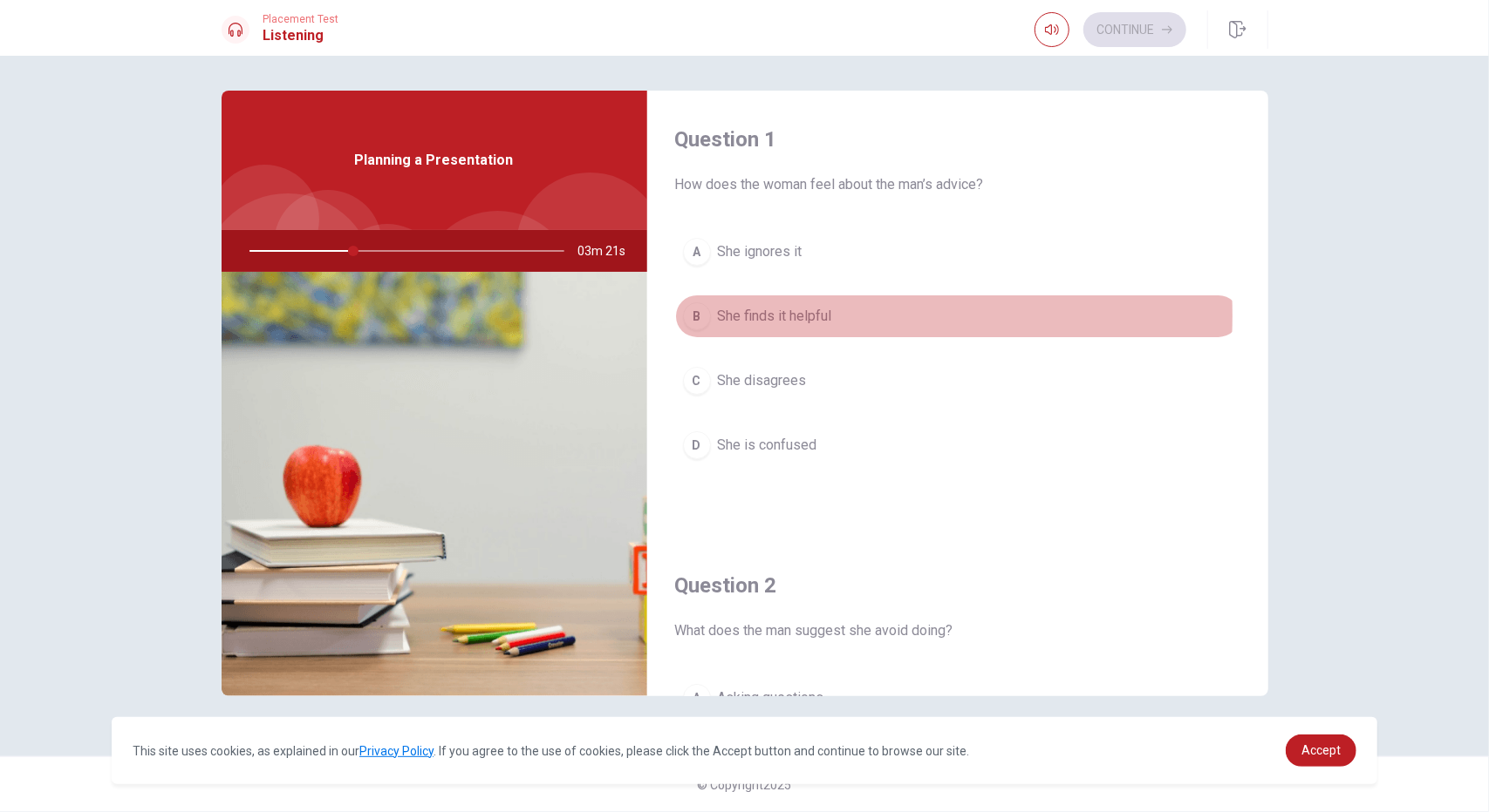
drag, startPoint x: 802, startPoint y: 314, endPoint x: 825, endPoint y: 312, distance: 23.1
click at [804, 313] on span "She finds it helpful" at bounding box center [775, 316] width 114 height 21
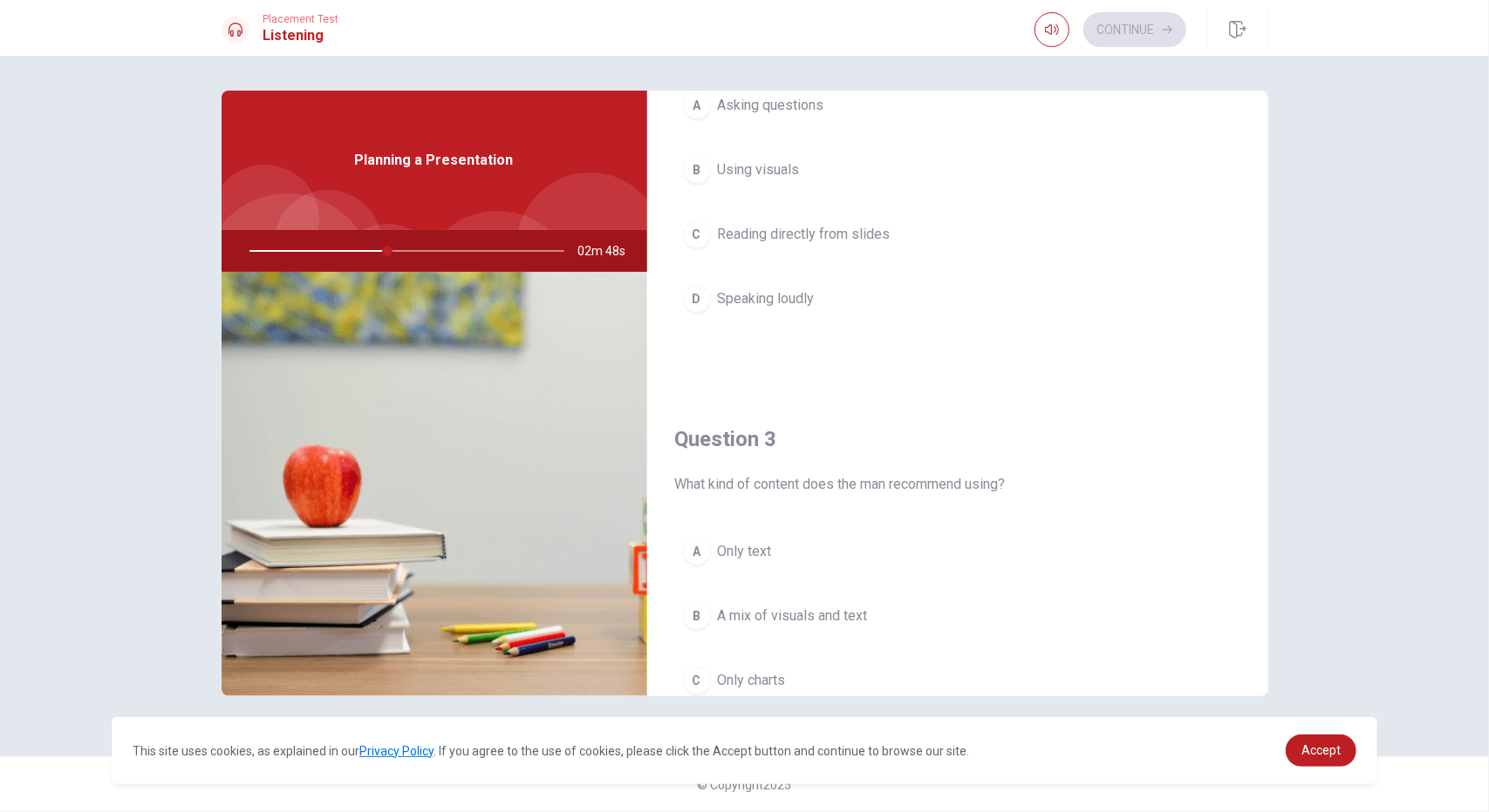
scroll to position [697, 0]
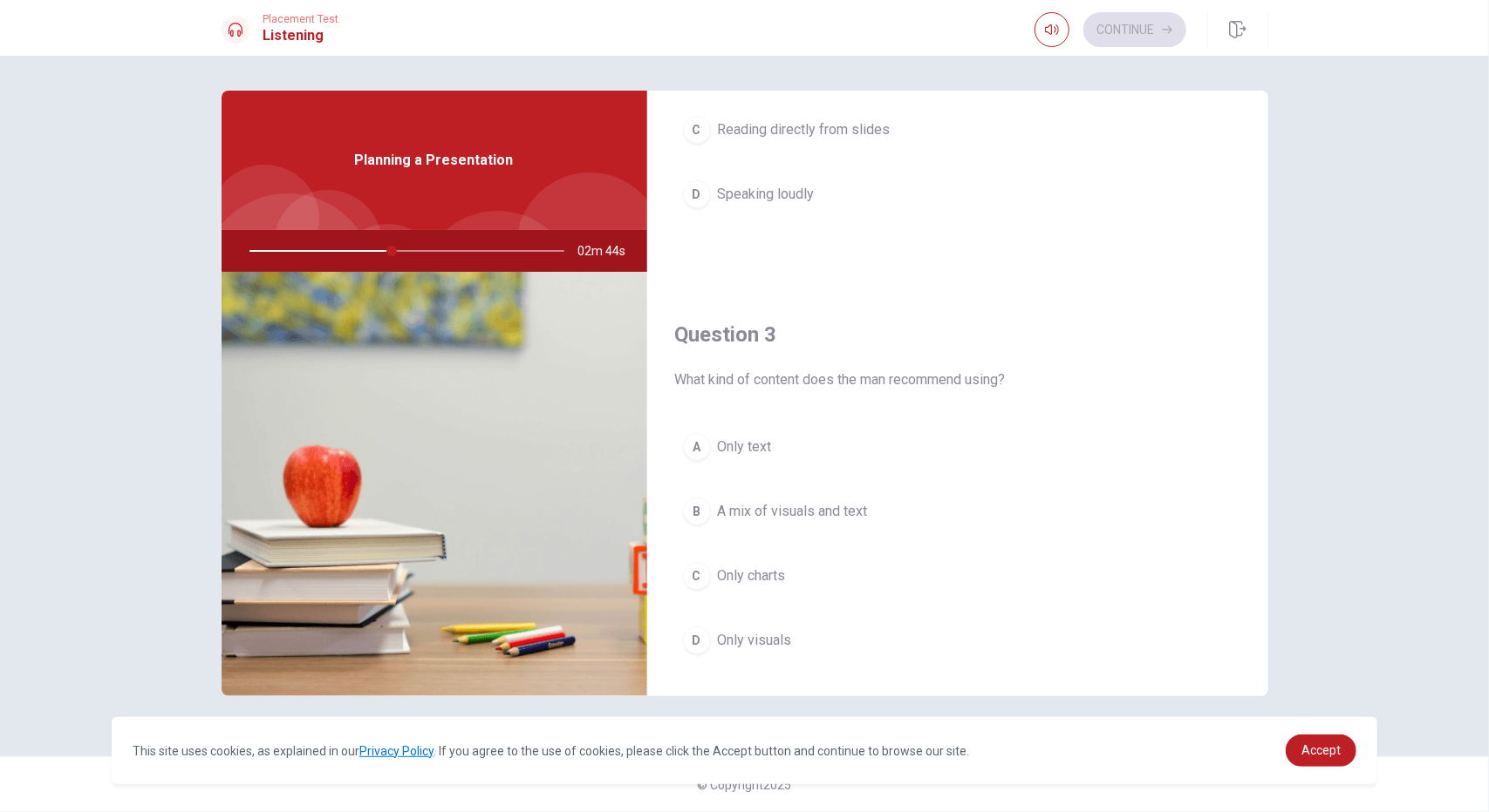
click at [805, 501] on span "A mix of visuals and text" at bounding box center [793, 512] width 150 height 21
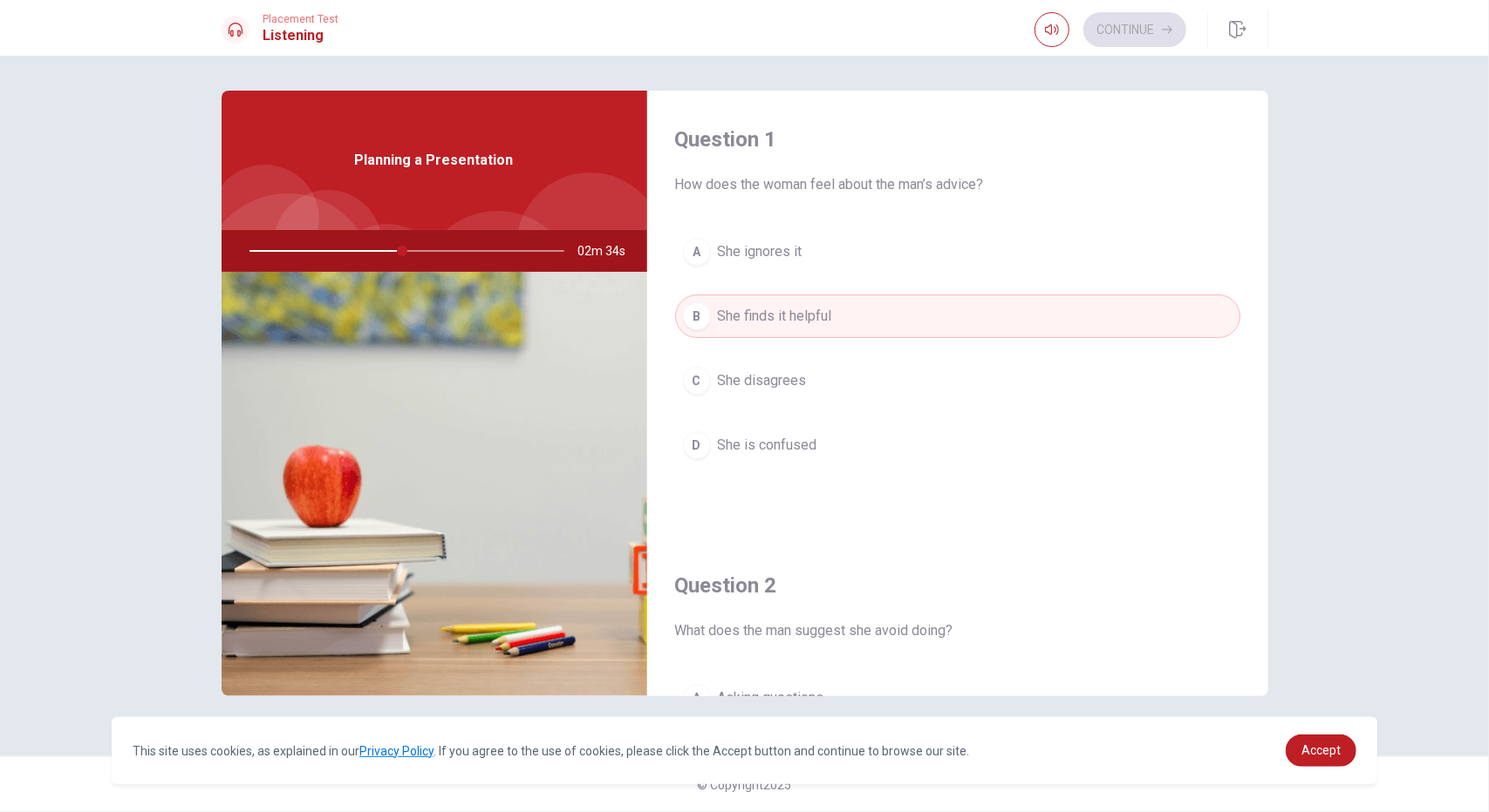
scroll to position [174, 0]
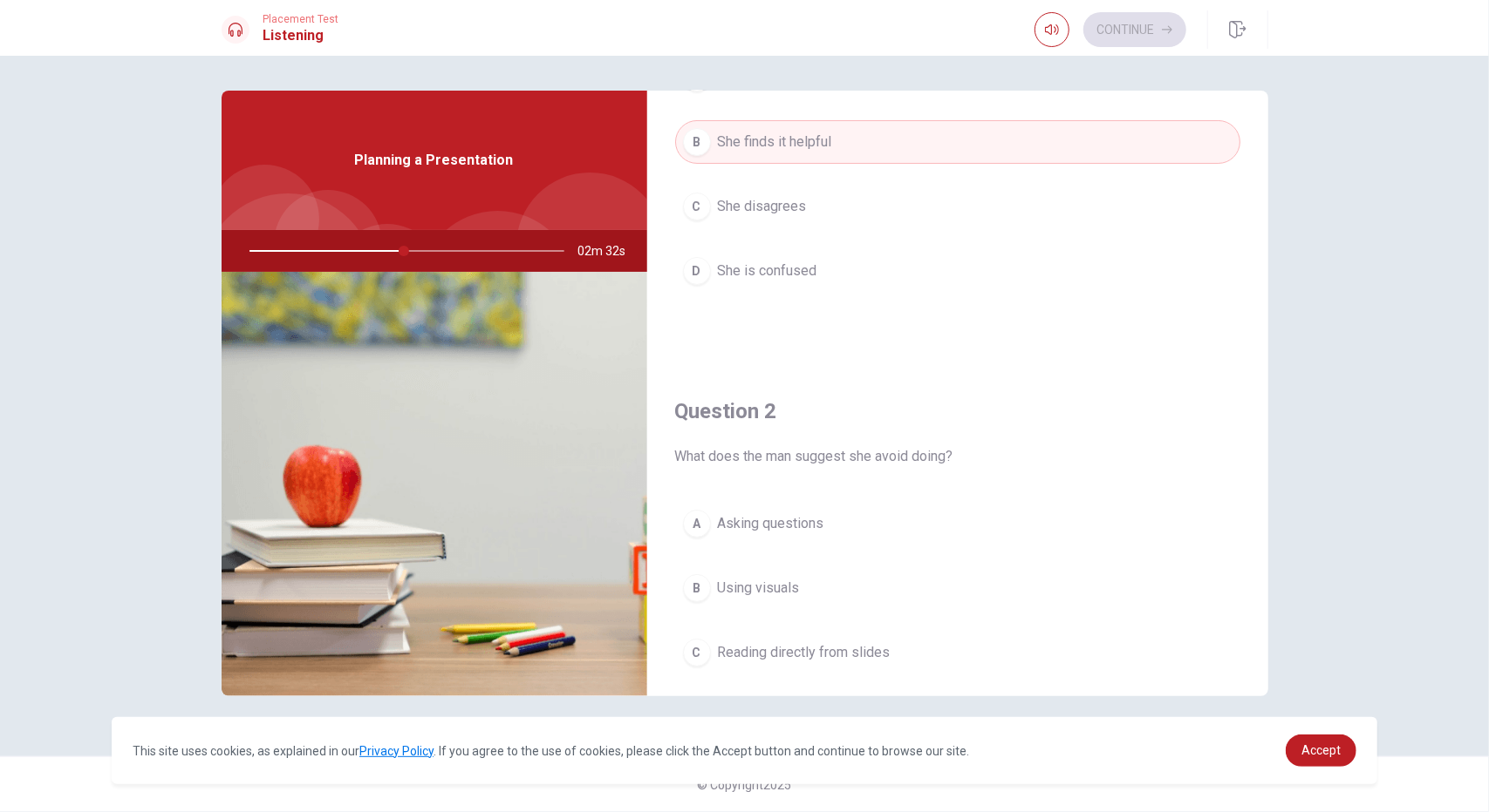
drag, startPoint x: 403, startPoint y: 249, endPoint x: 358, endPoint y: 254, distance: 45.3
click at [358, 254] on div at bounding box center [403, 251] width 350 height 42
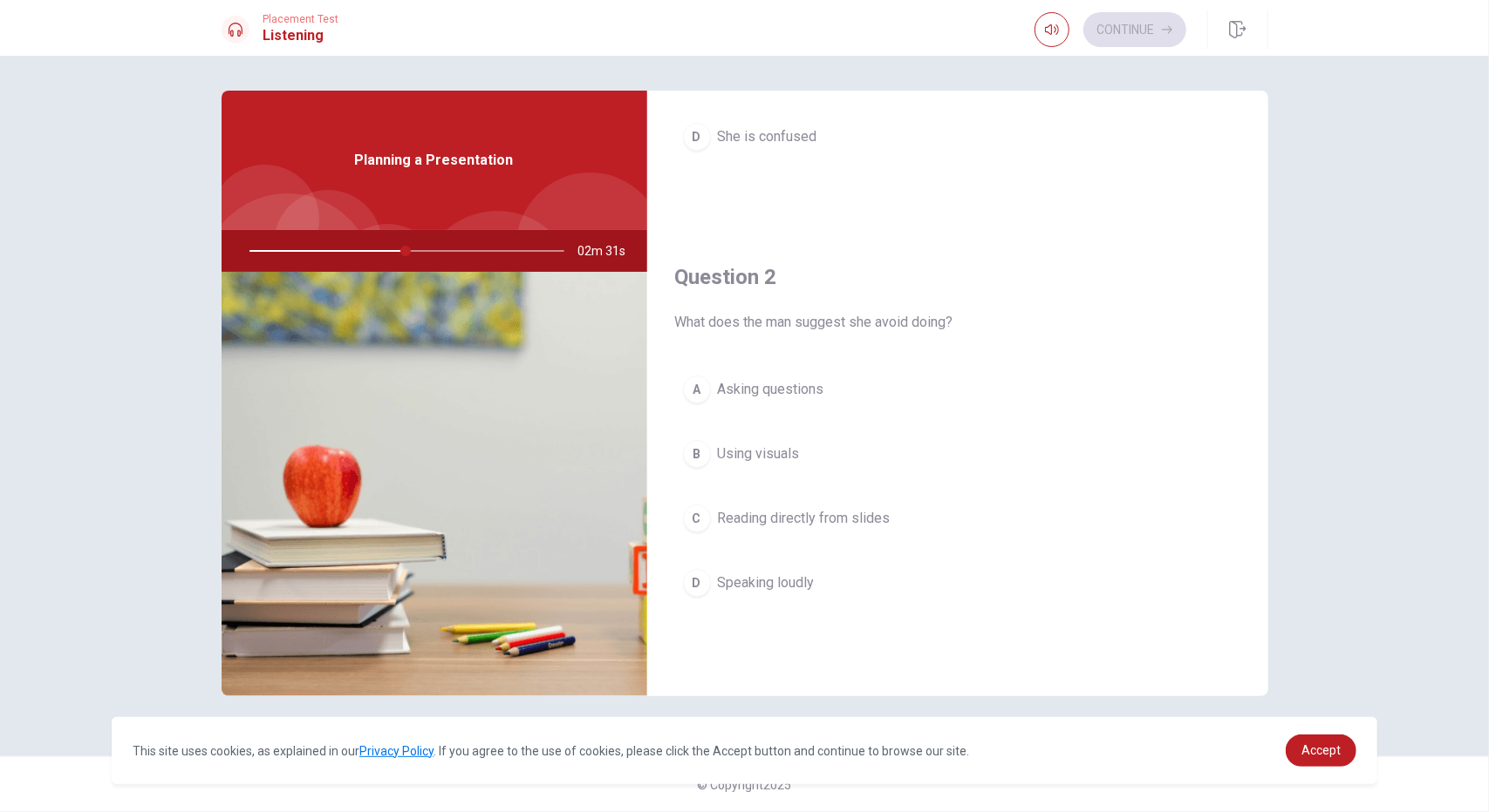
scroll to position [349, 0]
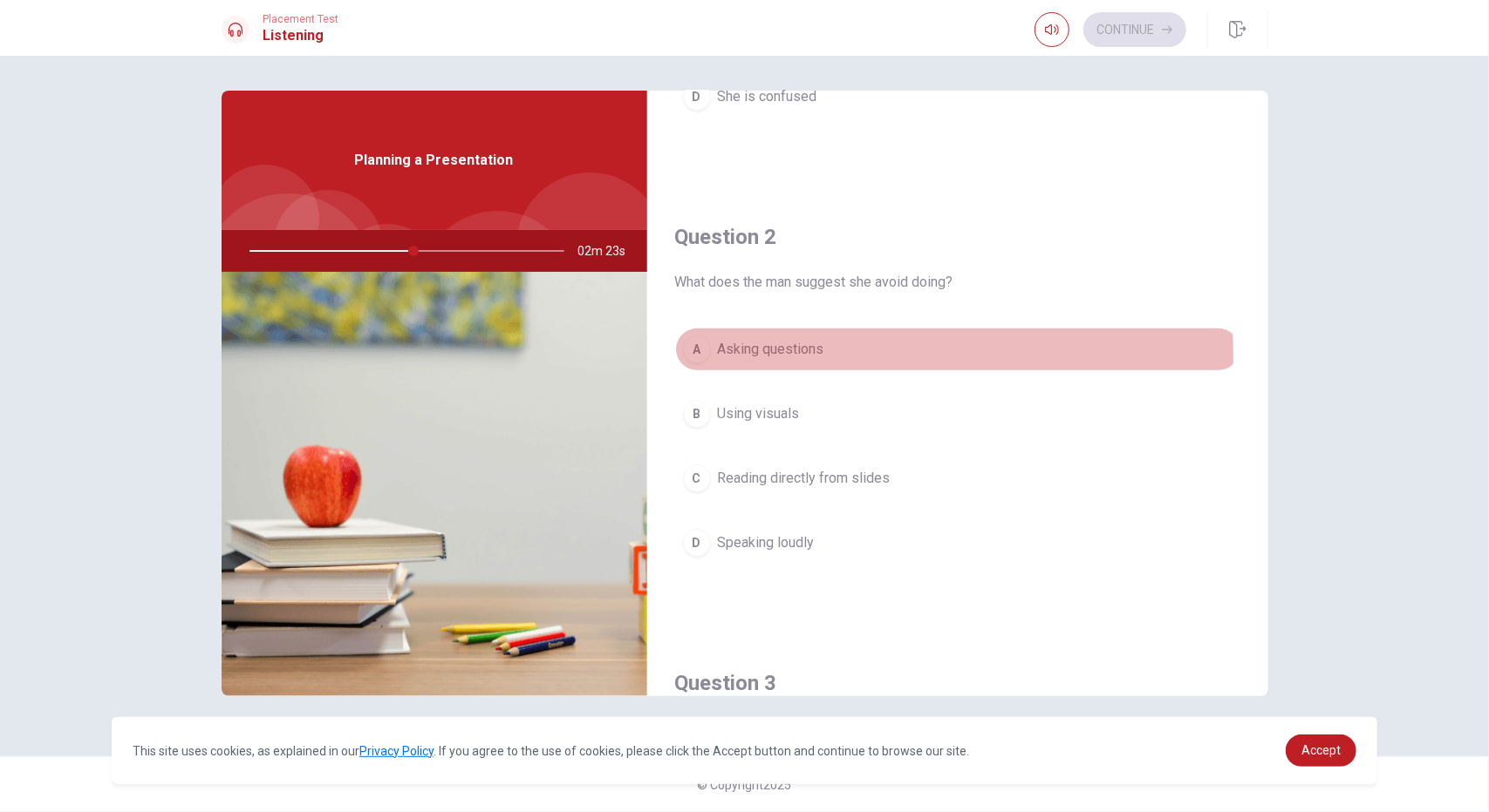
click at [766, 356] on span "Asking questions" at bounding box center [771, 349] width 107 height 21
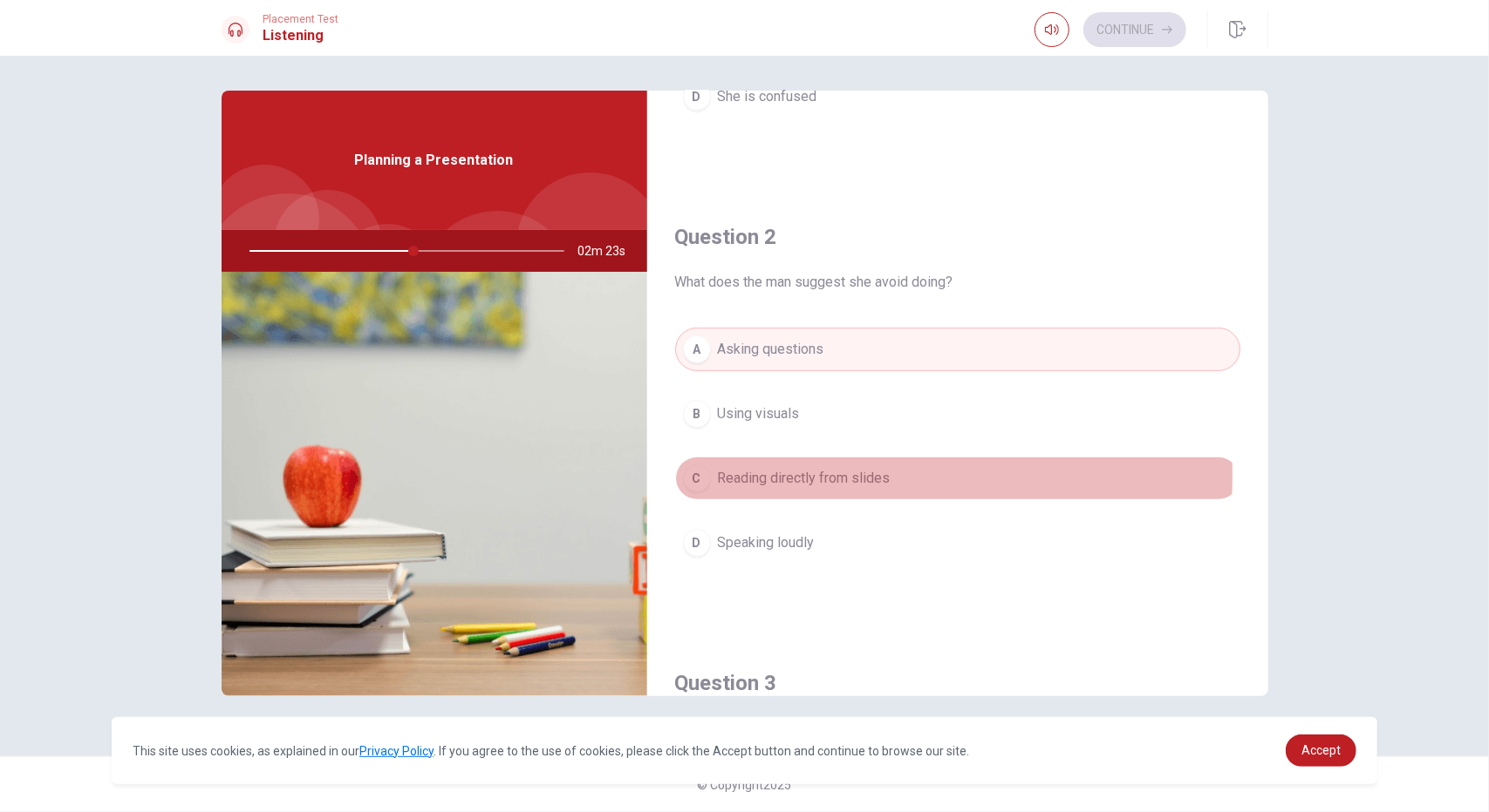
drag, startPoint x: 818, startPoint y: 472, endPoint x: 840, endPoint y: 477, distance: 22.6
click at [818, 473] on span "Reading directly from slides" at bounding box center [804, 478] width 173 height 21
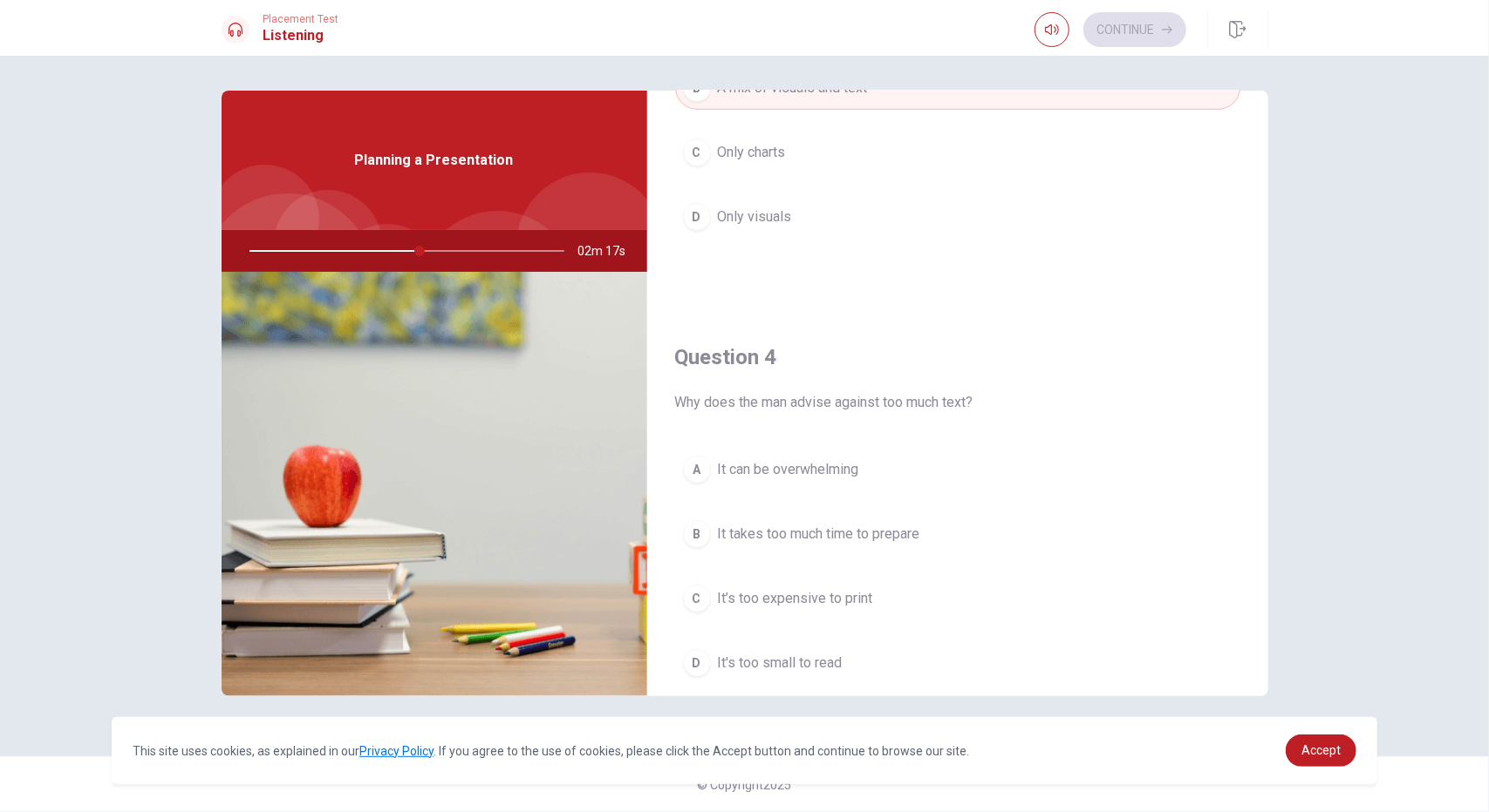
scroll to position [1221, 0]
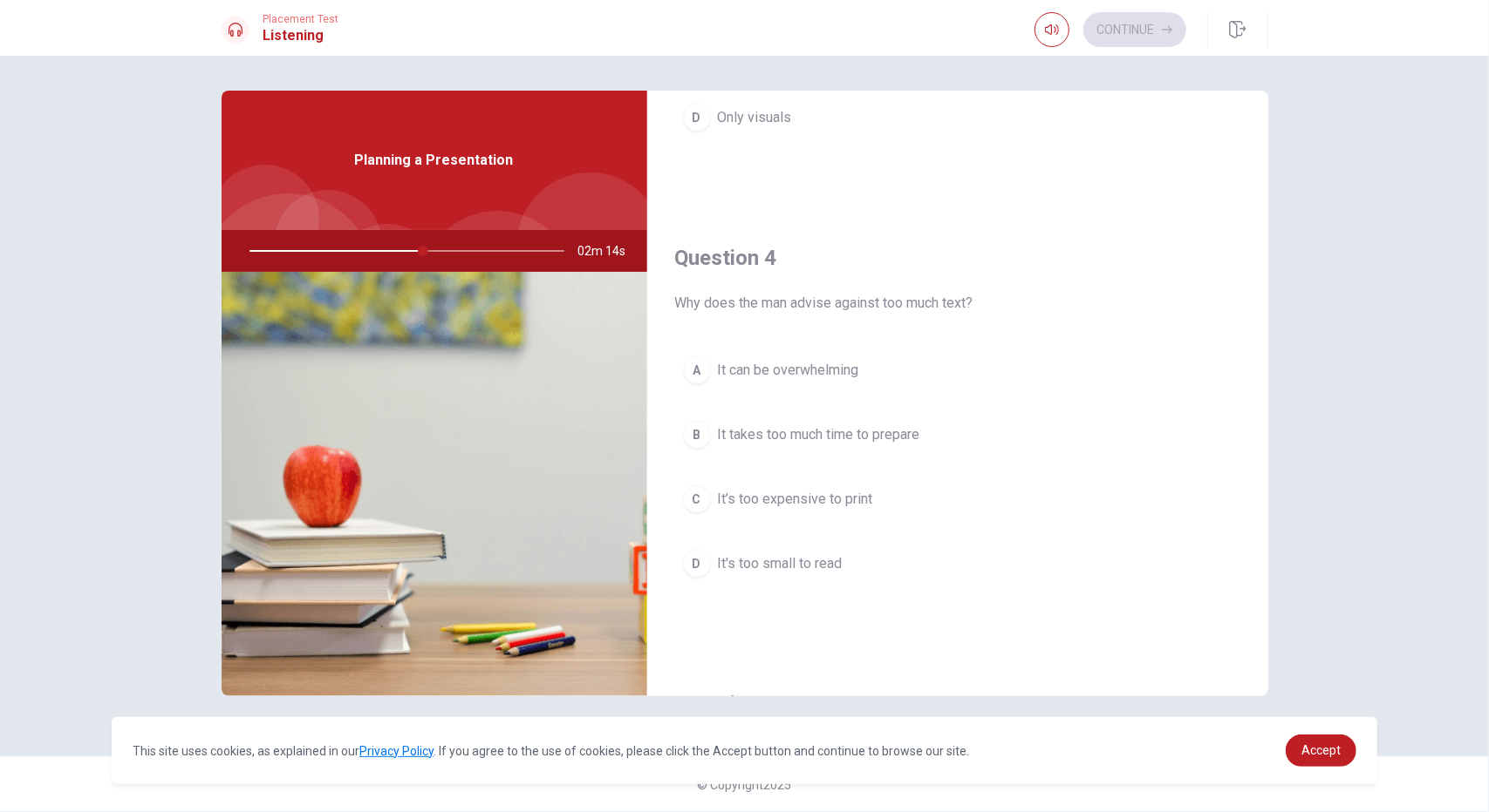
drag, startPoint x: 966, startPoint y: 300, endPoint x: 848, endPoint y: 317, distance: 119.2
click at [848, 317] on div "Question 4 Why does the man advise against too much text? A It can be overwhelm…" at bounding box center [956, 432] width 620 height 446
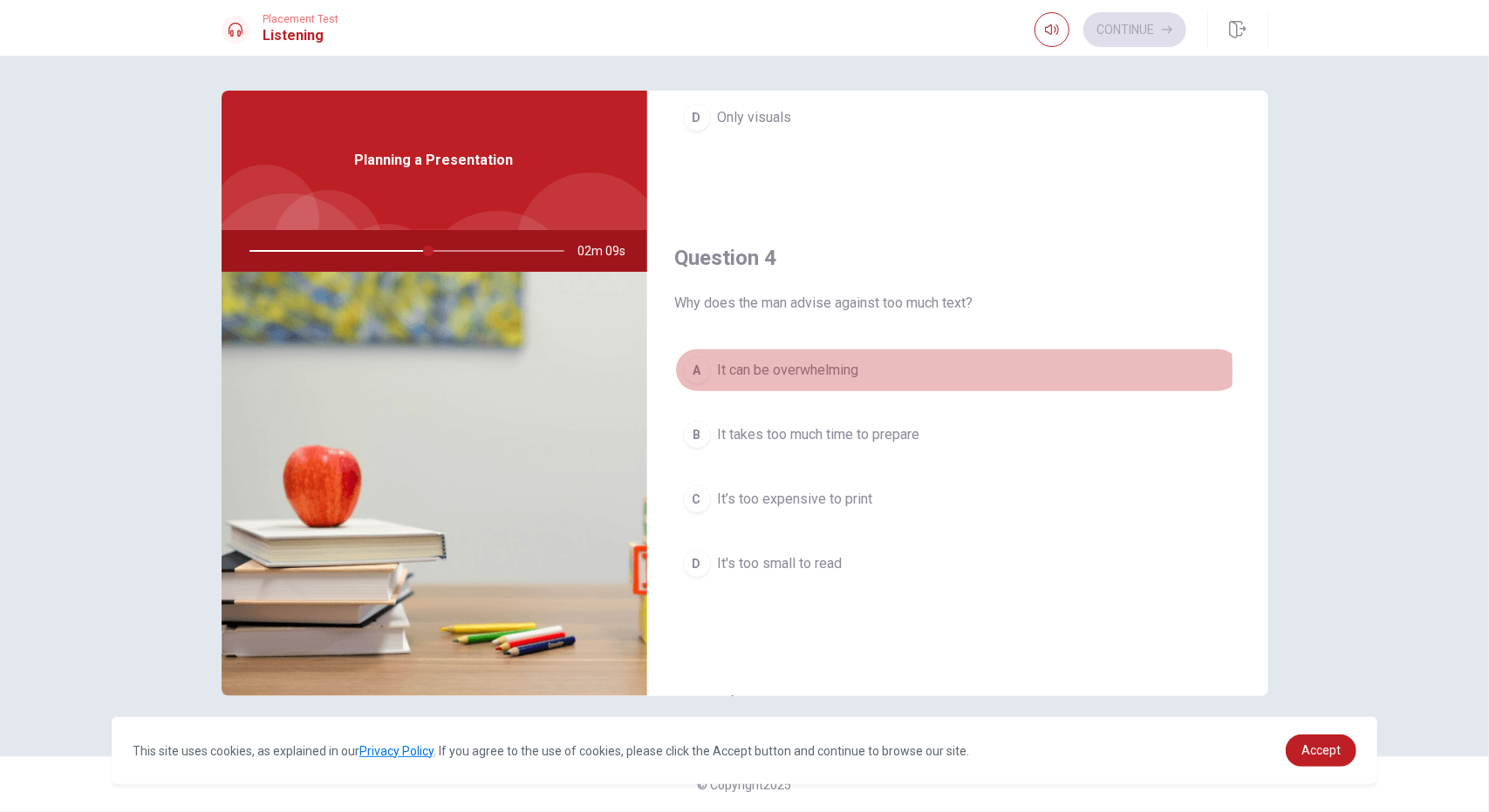
click at [800, 365] on span "It can be overwhelming" at bounding box center [788, 370] width 141 height 21
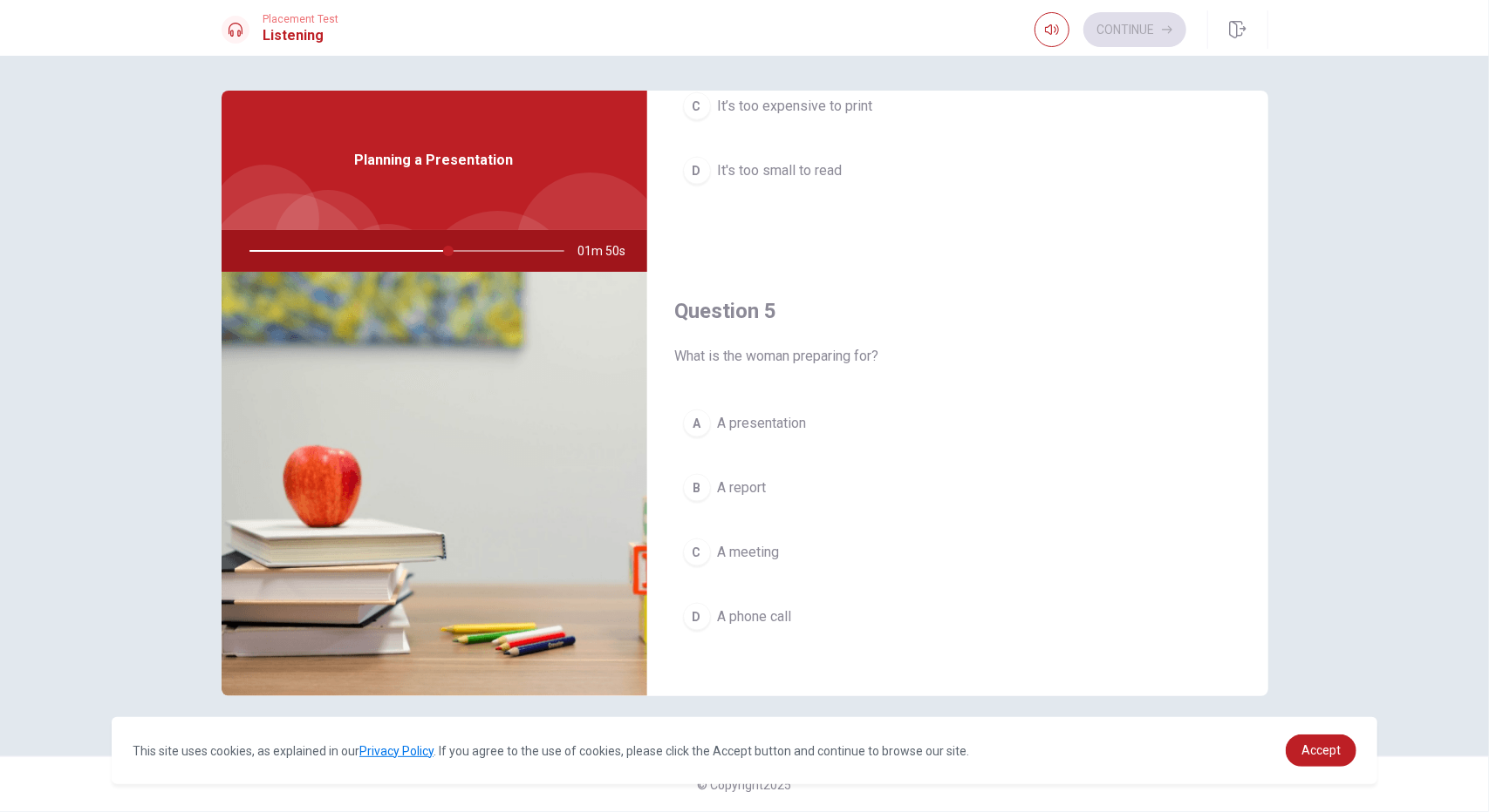
scroll to position [1527, 0]
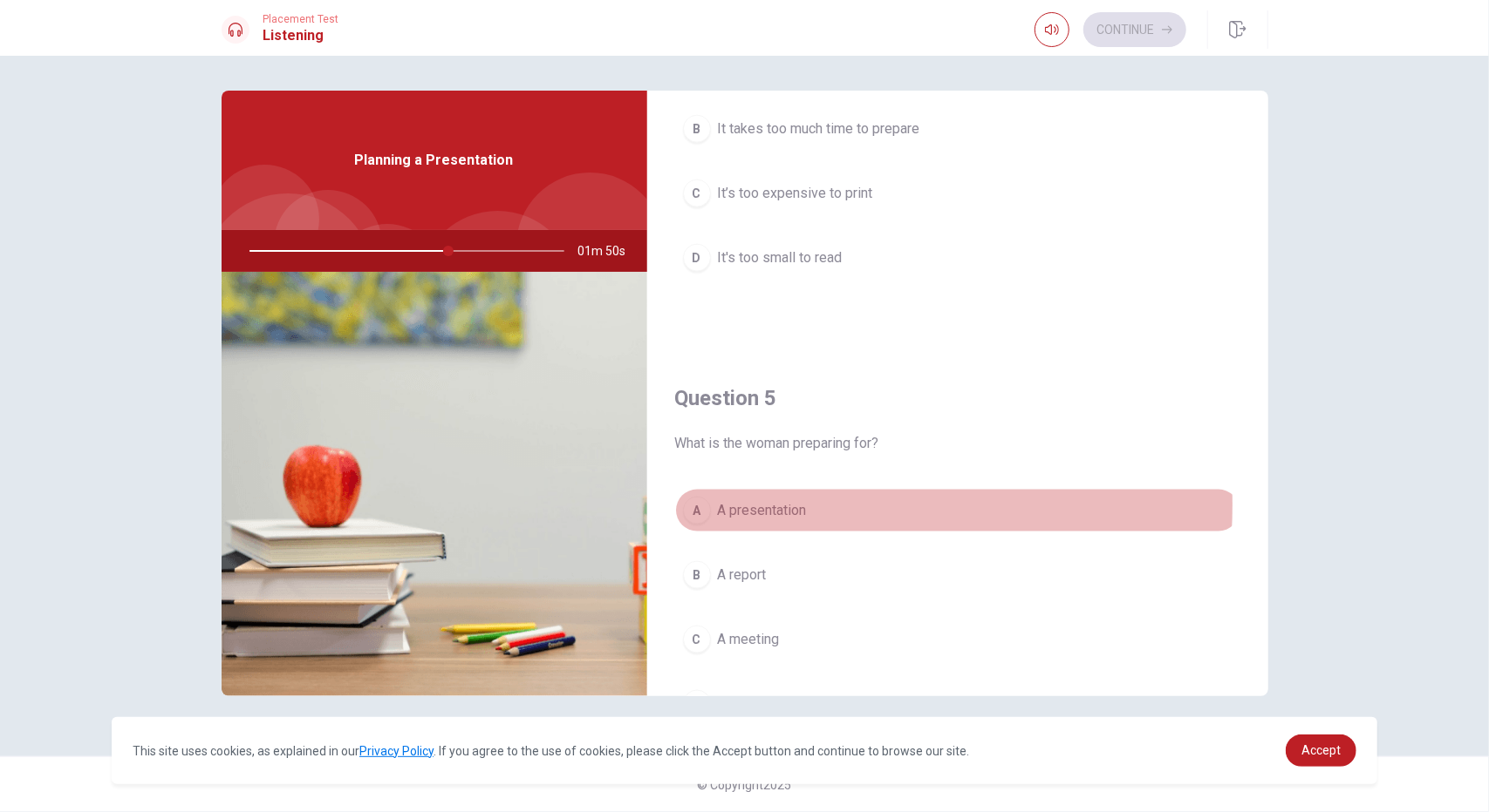
click at [780, 500] on span "A presentation" at bounding box center [762, 511] width 89 height 21
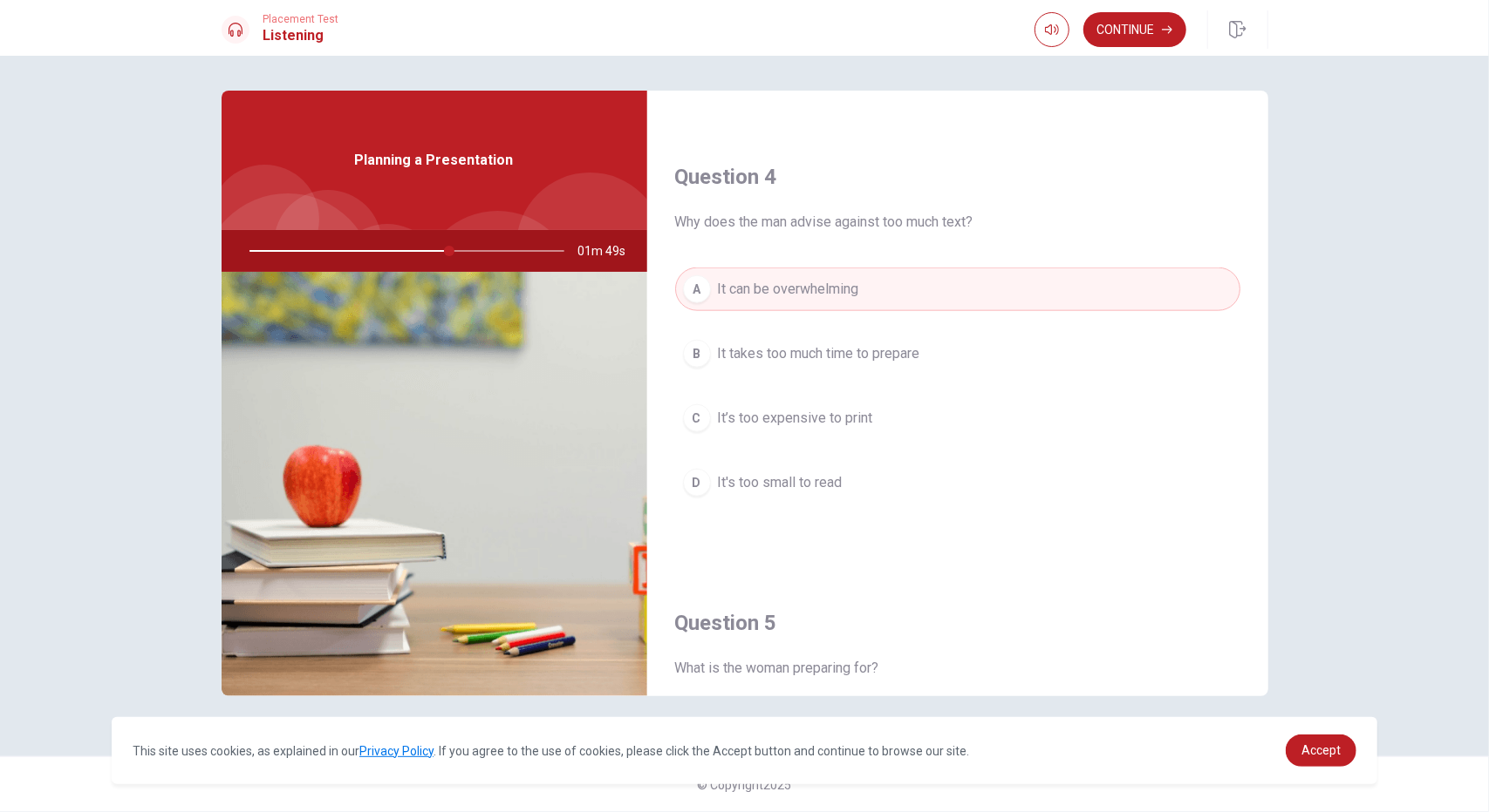
scroll to position [1091, 0]
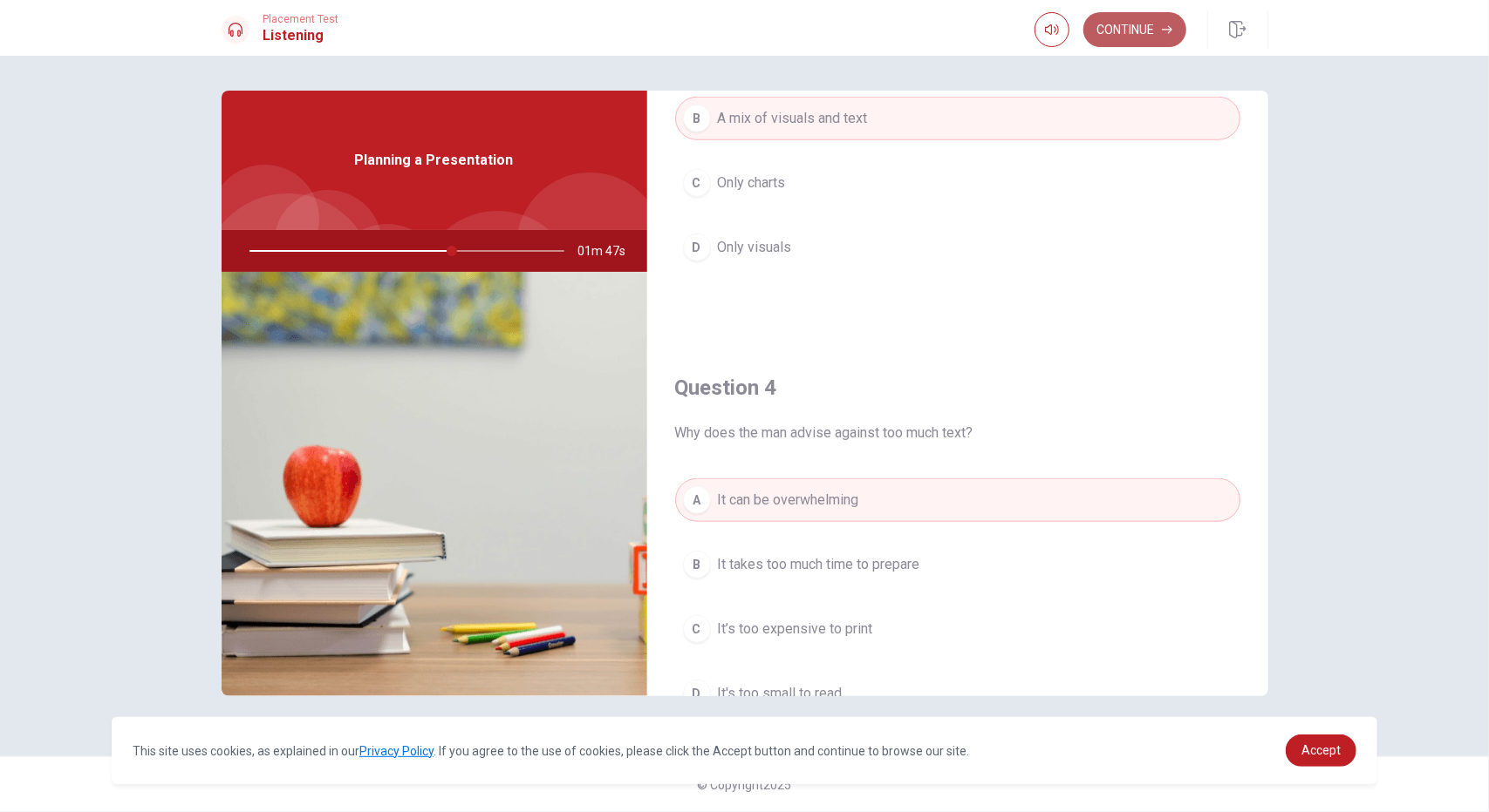
click at [1138, 25] on button "Continue" at bounding box center [1134, 29] width 103 height 35
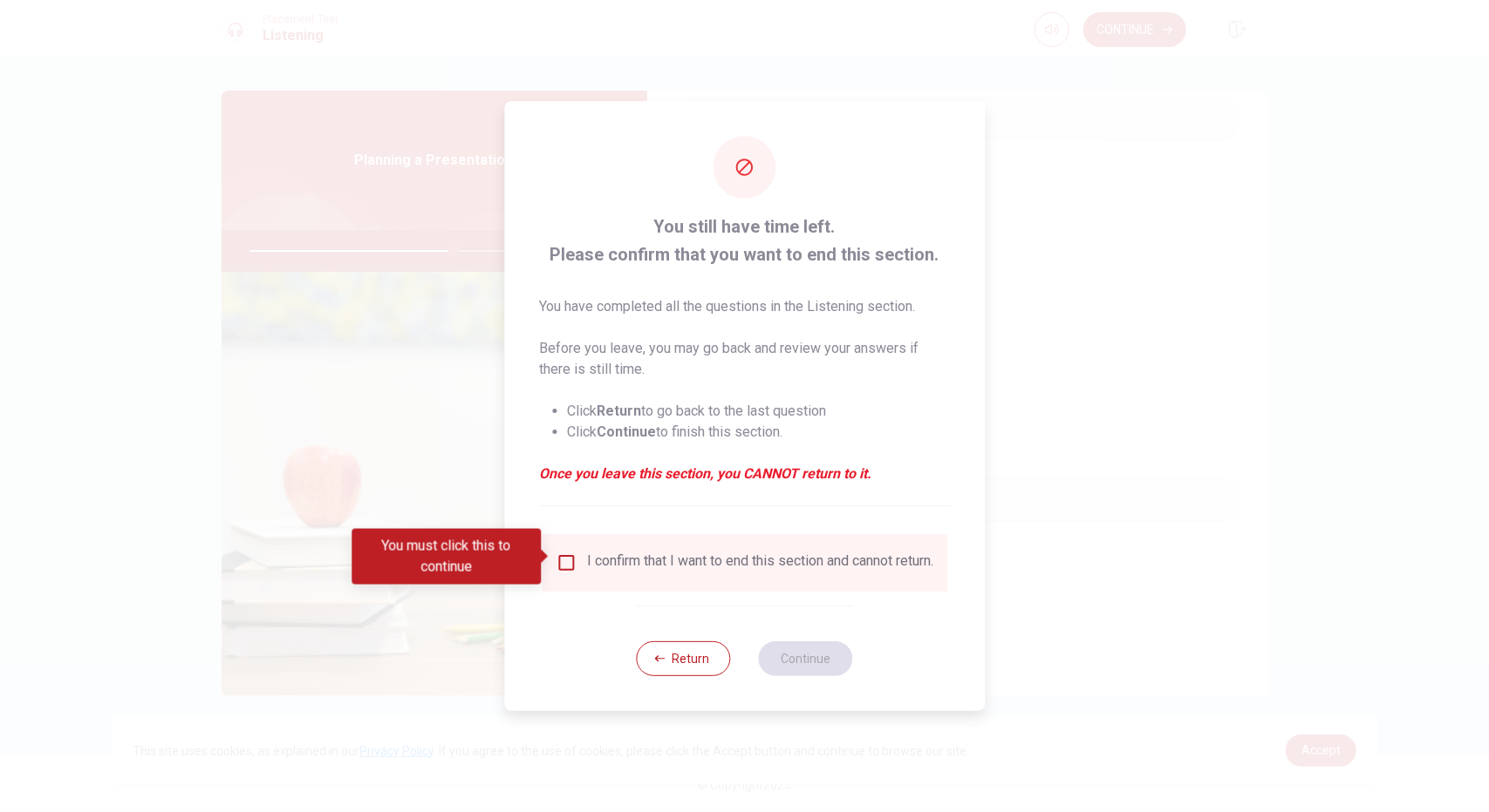
click at [570, 557] on input "You must click this to continue" at bounding box center [566, 563] width 21 height 21
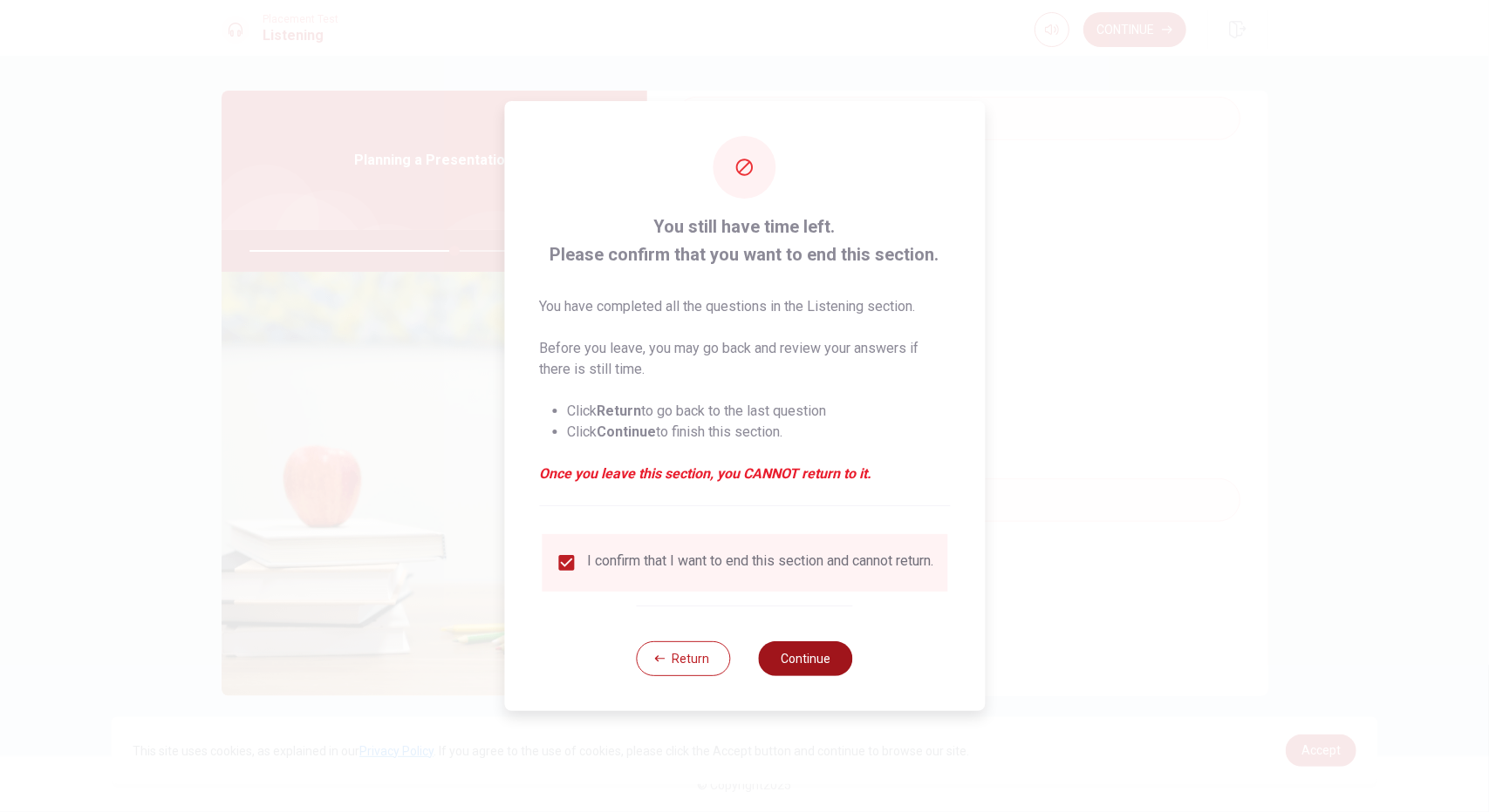
click at [787, 663] on button "Continue" at bounding box center [806, 659] width 95 height 35
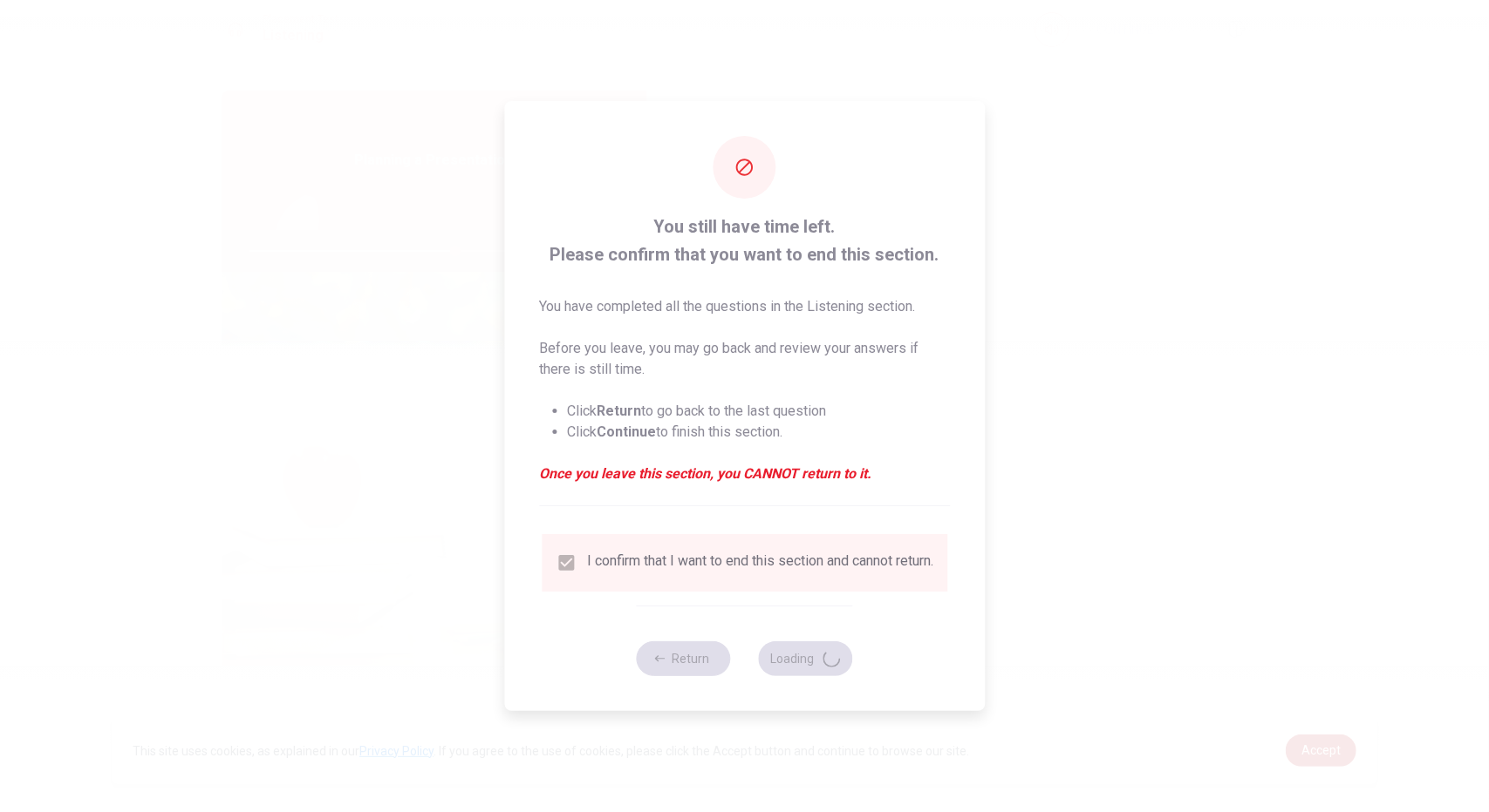
type input "66"
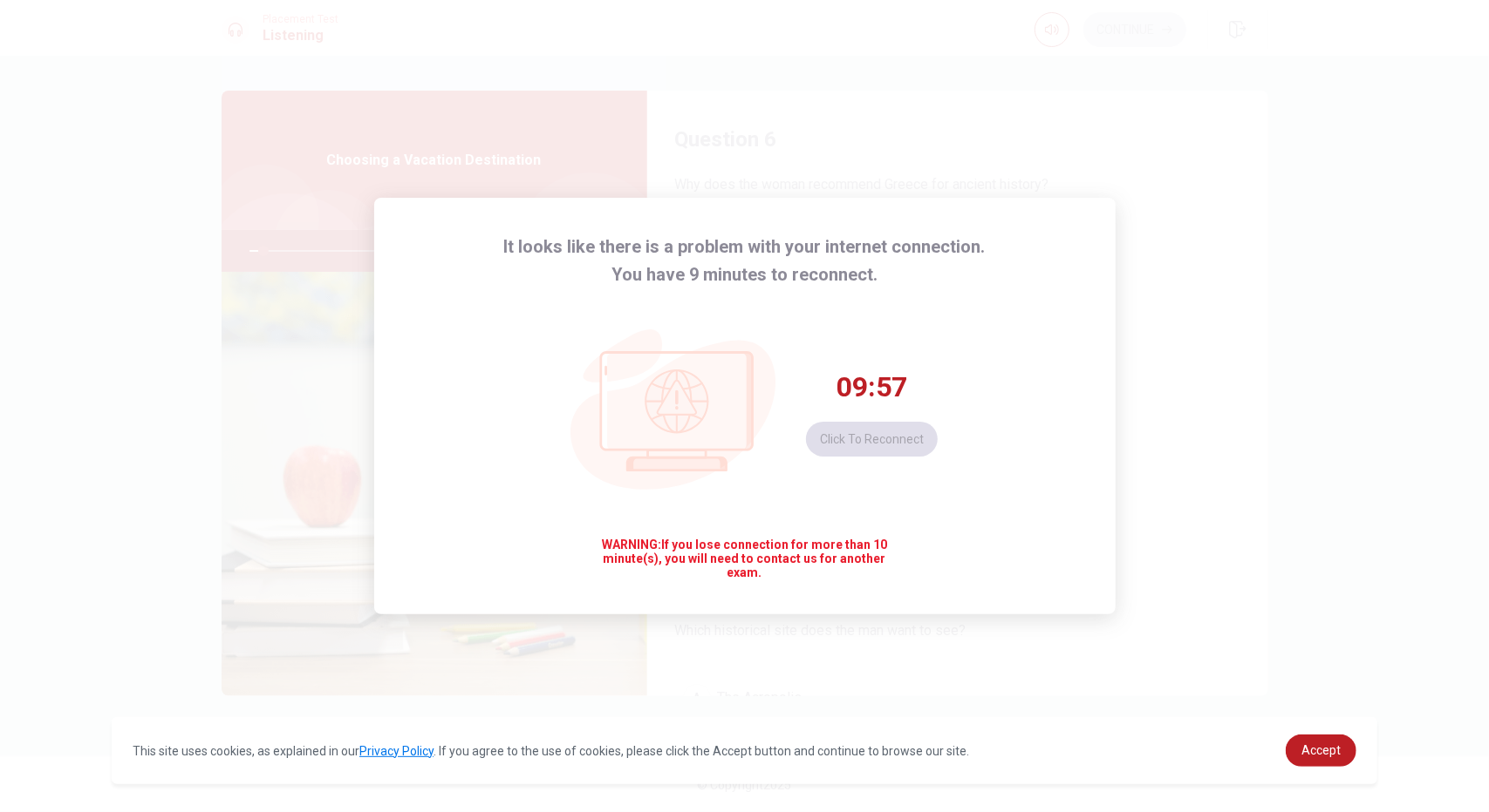
click at [899, 439] on div "09:57 Click to reconnect" at bounding box center [871, 413] width 132 height 87
click at [877, 432] on div "09:55 Click to reconnect" at bounding box center [871, 413] width 132 height 87
drag, startPoint x: 1003, startPoint y: 380, endPoint x: 983, endPoint y: 390, distance: 22.4
click at [1002, 380] on div "It looks like there is a problem with your internet connection. You have 9 minu…" at bounding box center [745, 406] width 741 height 416
click at [872, 438] on button "Click to reconnect" at bounding box center [871, 439] width 132 height 35
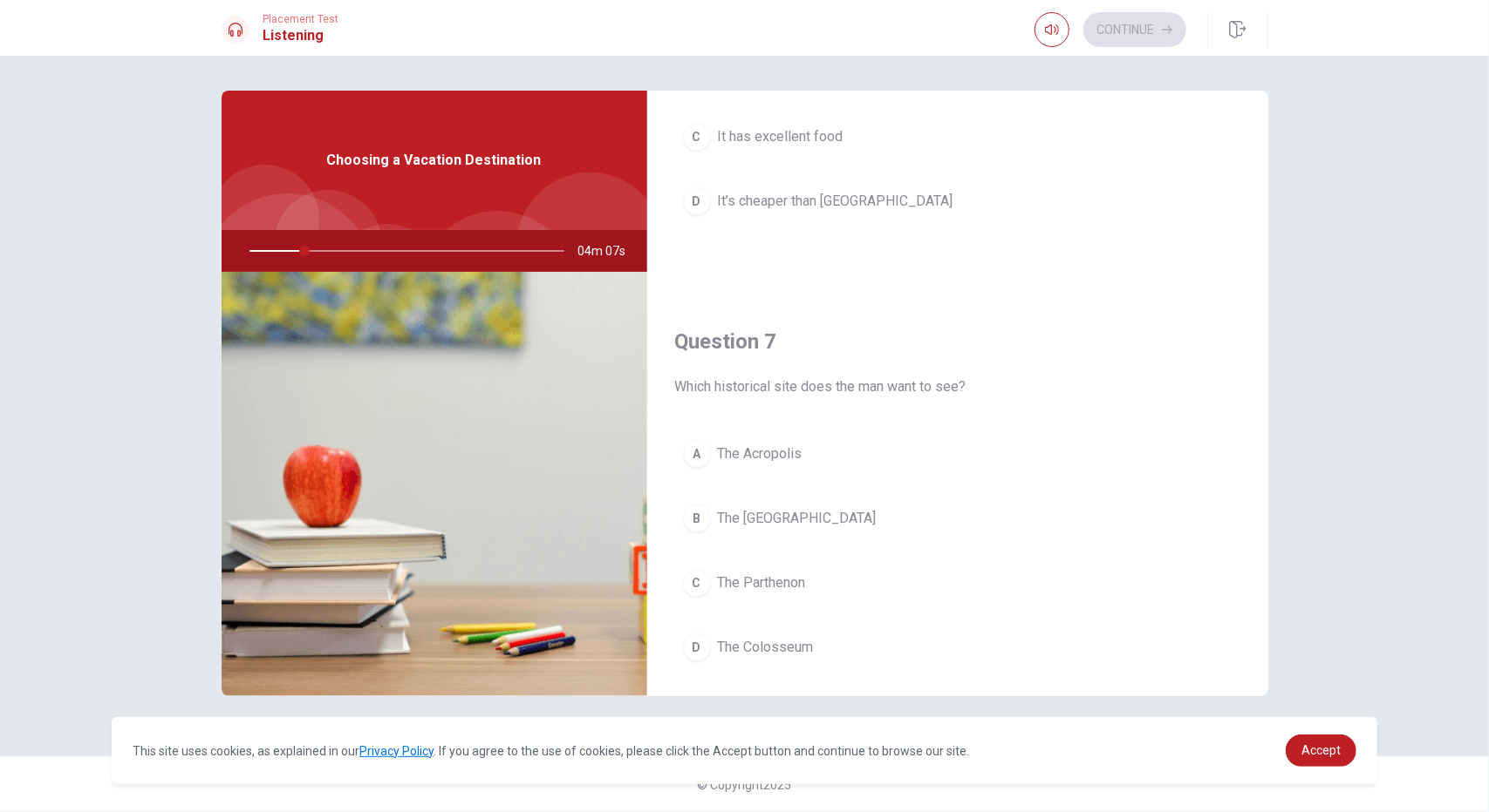
scroll to position [349, 0]
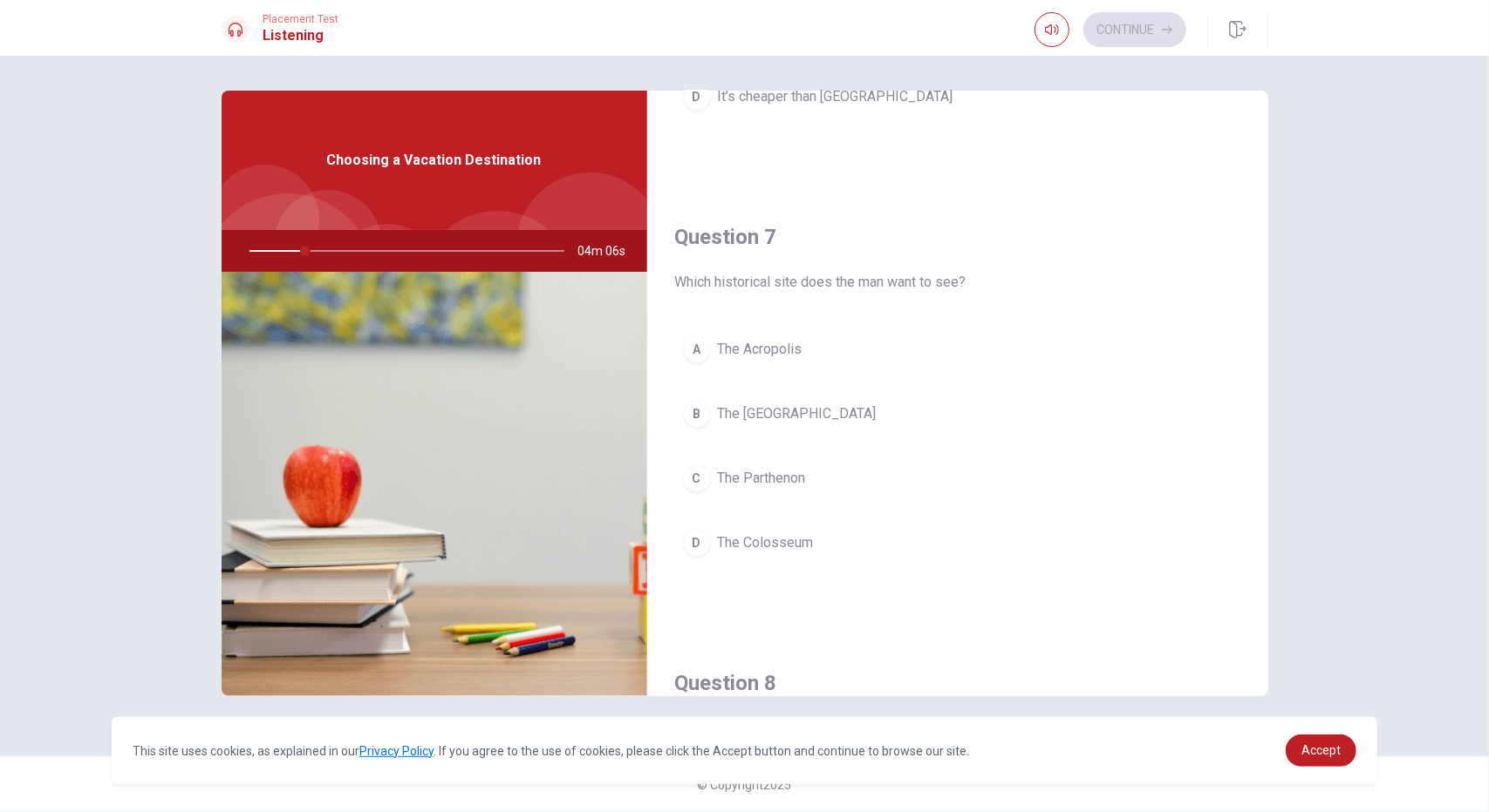
drag, startPoint x: 706, startPoint y: 287, endPoint x: 902, endPoint y: 287, distance: 196.0
click at [901, 288] on span "Which historical site does the man want to see?" at bounding box center [957, 283] width 565 height 21
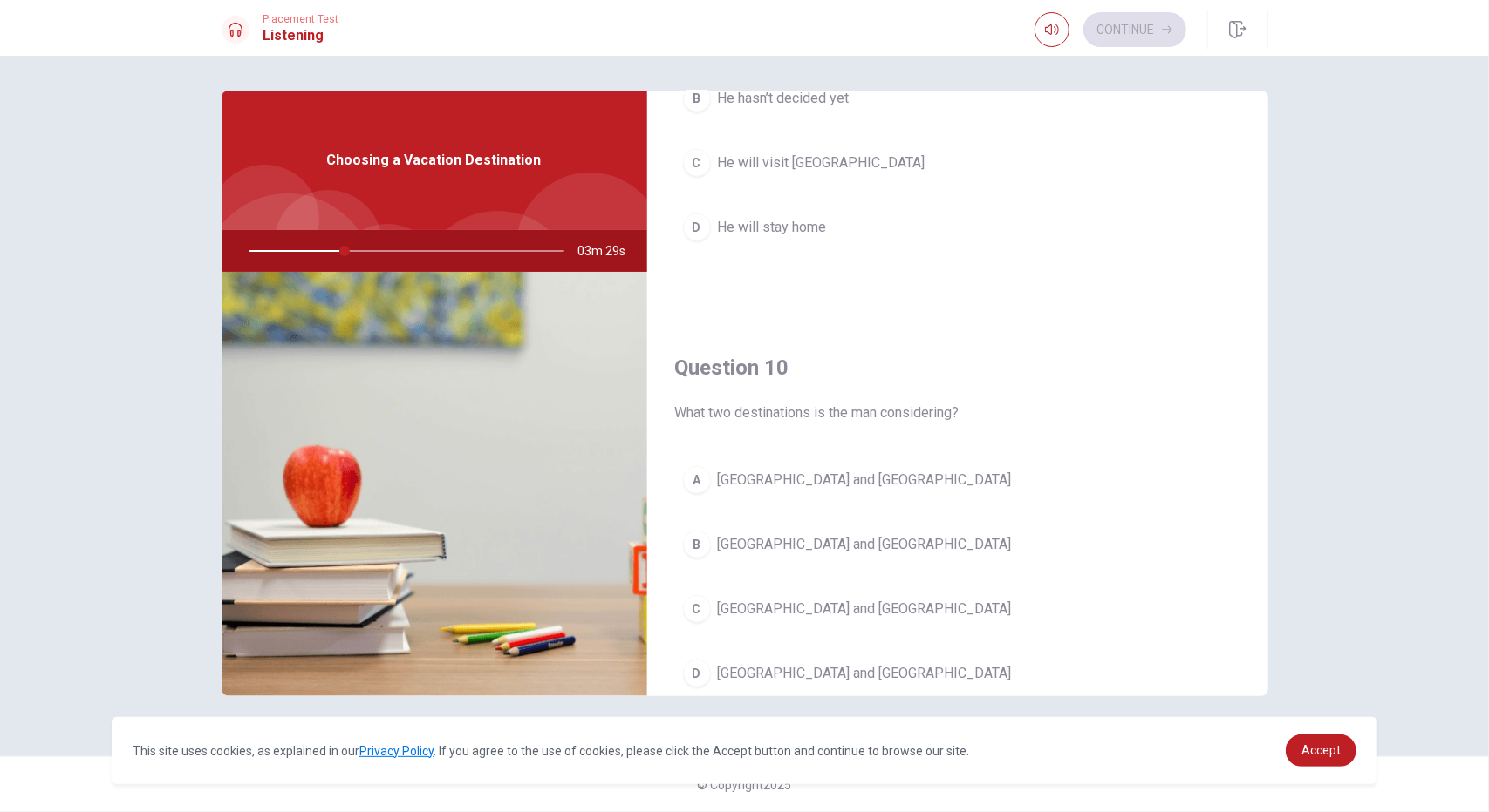
scroll to position [1614, 0]
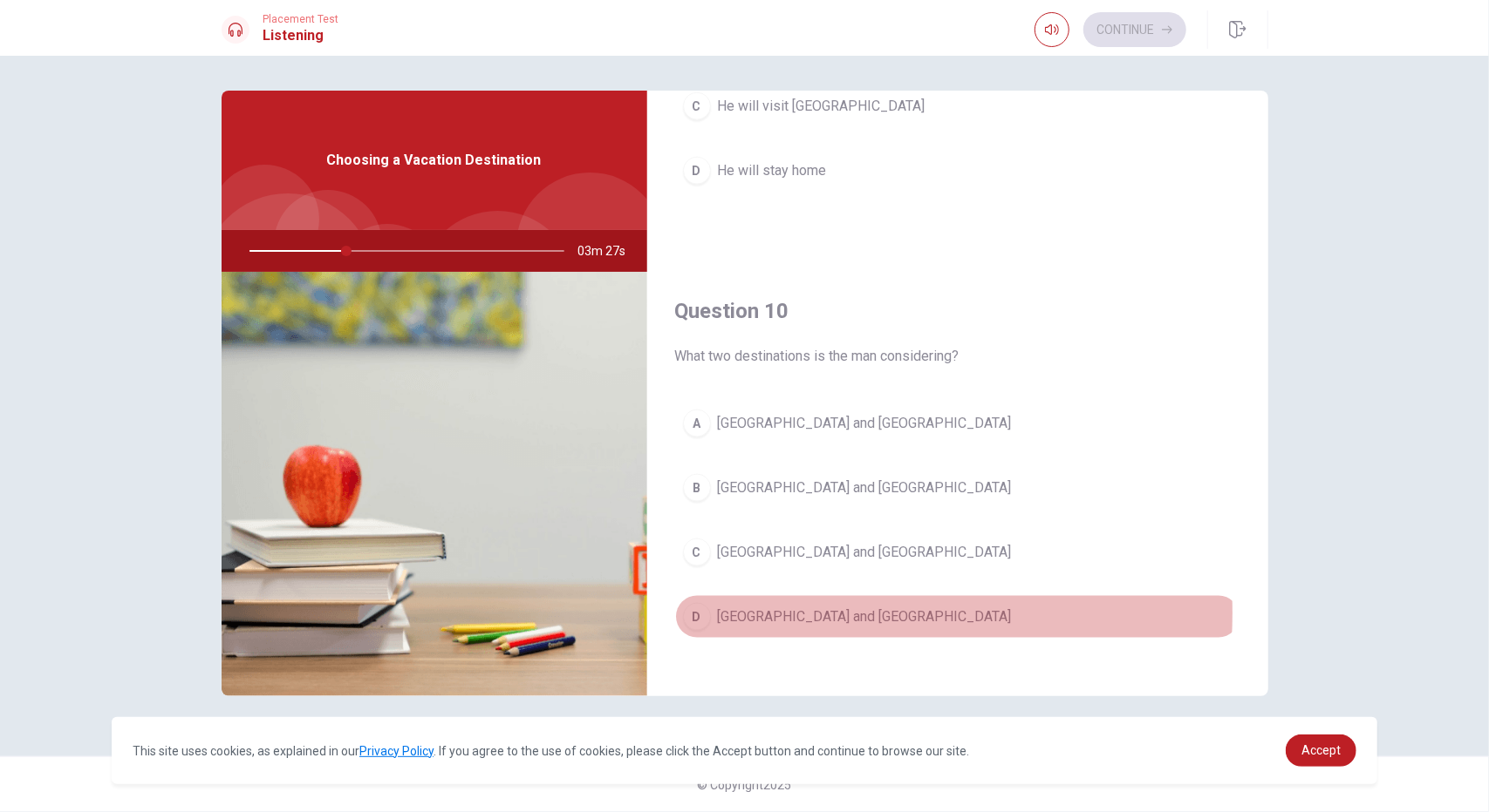
click at [799, 607] on span "[GEOGRAPHIC_DATA] and [GEOGRAPHIC_DATA]" at bounding box center [865, 617] width 294 height 21
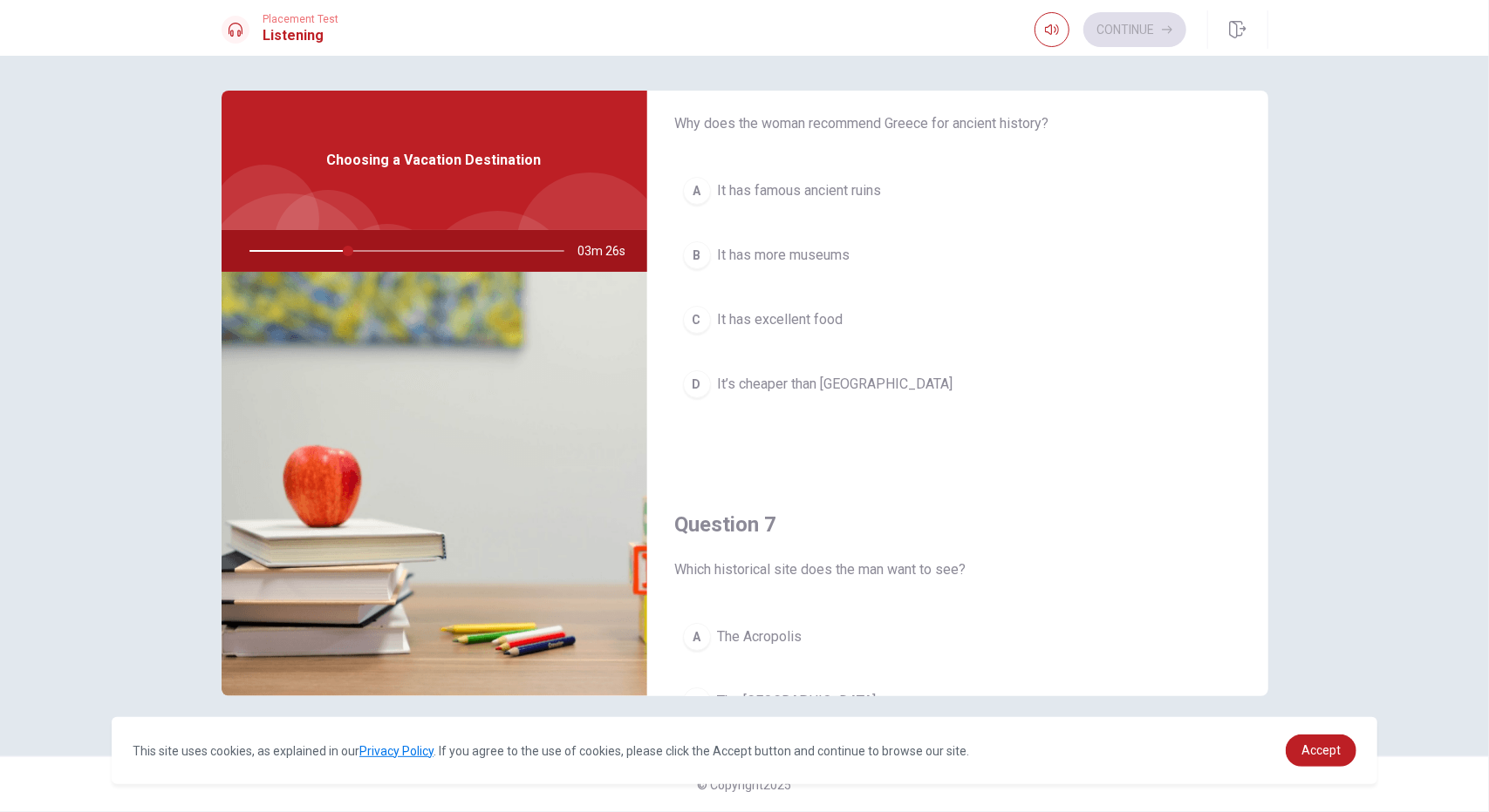
scroll to position [0, 0]
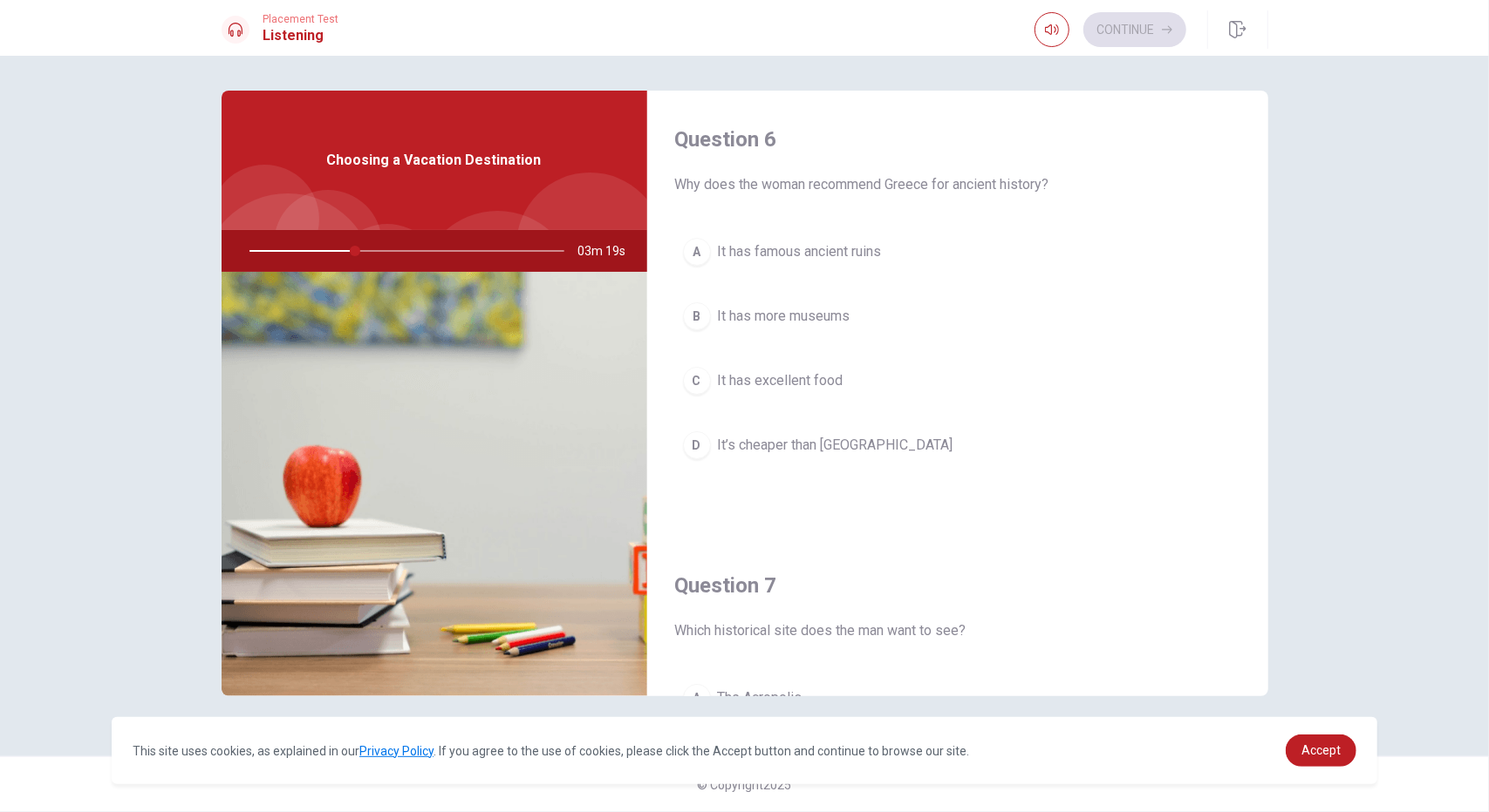
click at [832, 245] on span "It has famous ancient ruins" at bounding box center [799, 252] width 164 height 21
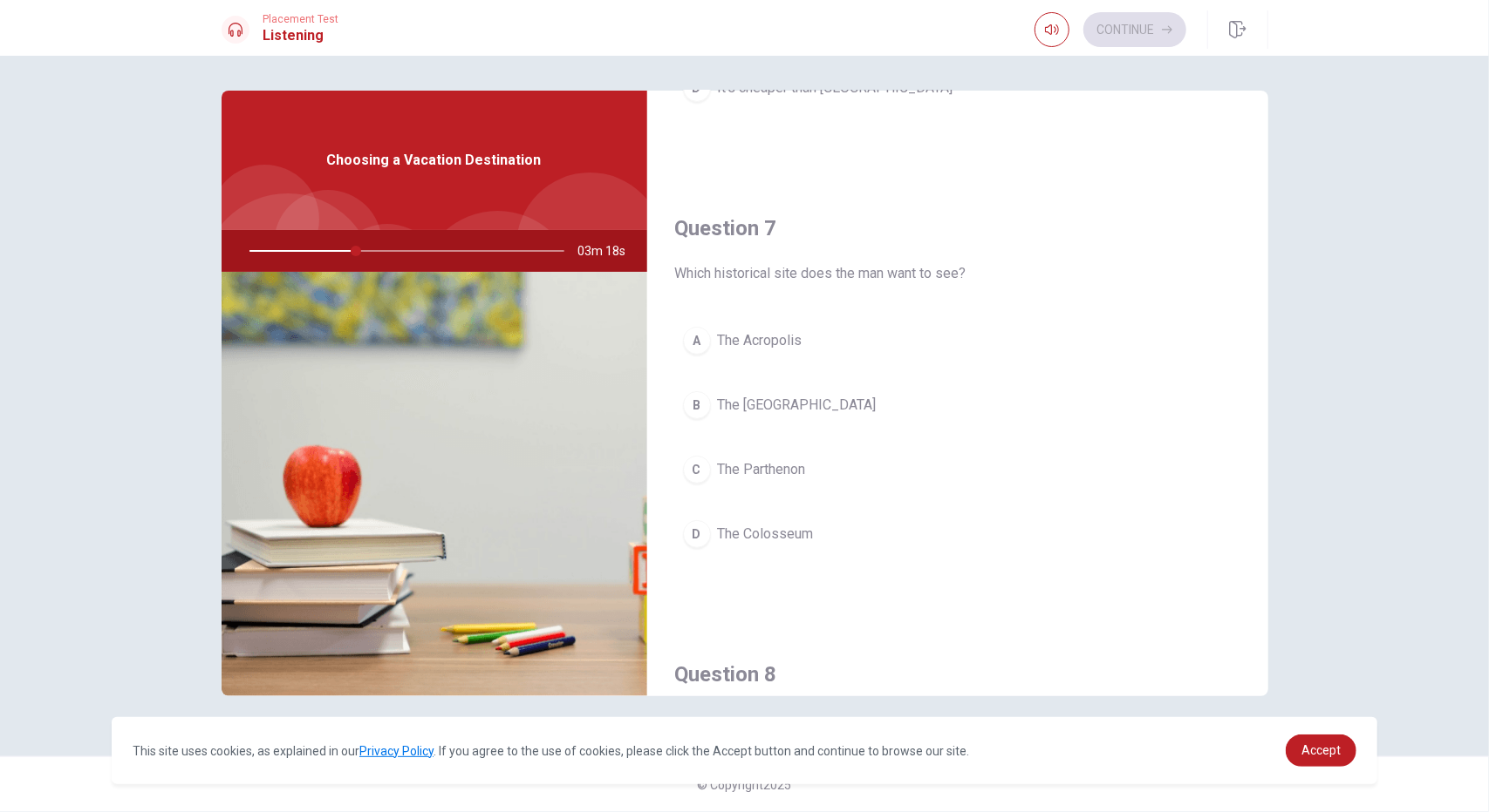
scroll to position [436, 0]
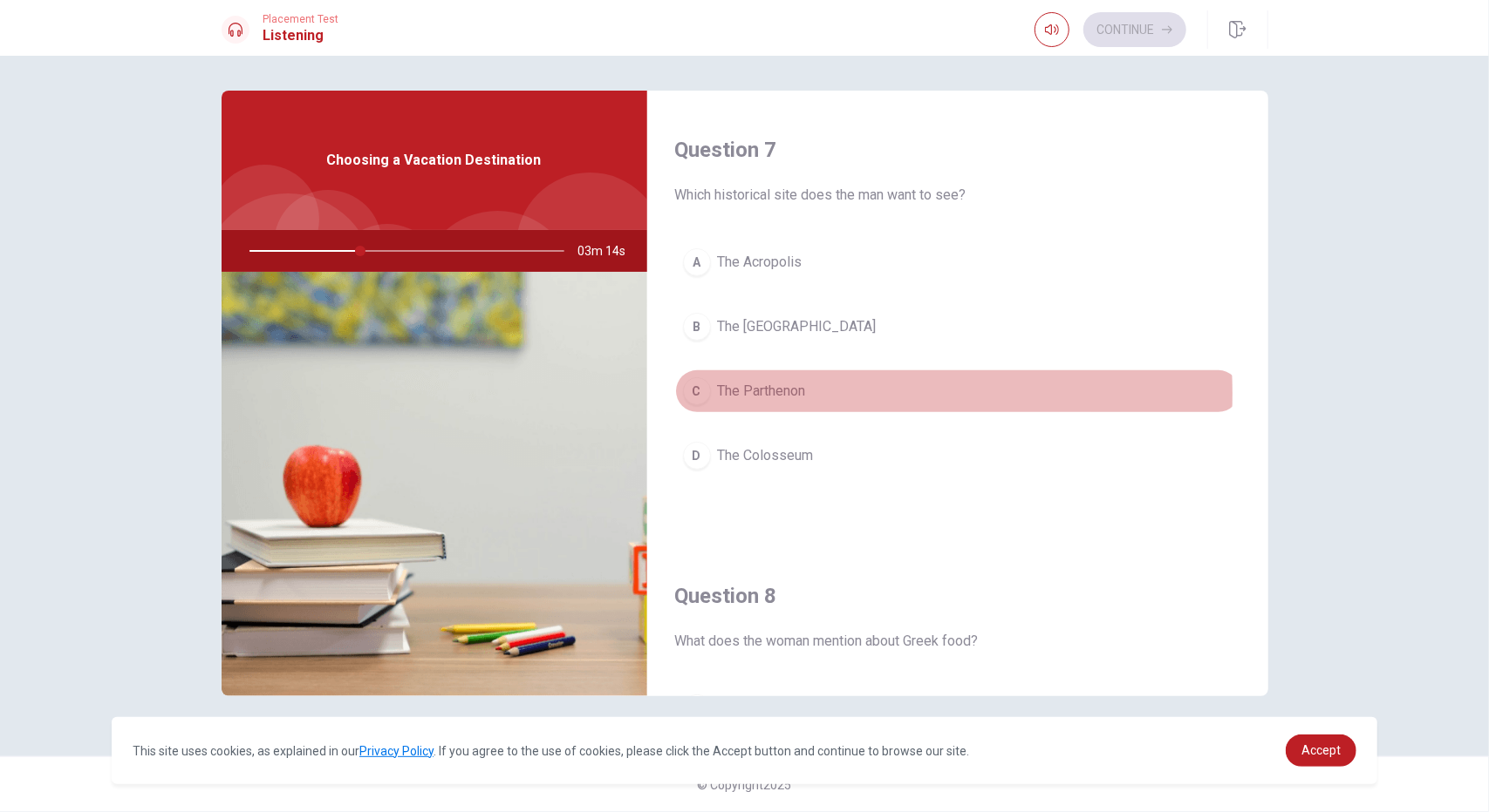
click at [801, 390] on span "The Parthenon" at bounding box center [762, 391] width 88 height 21
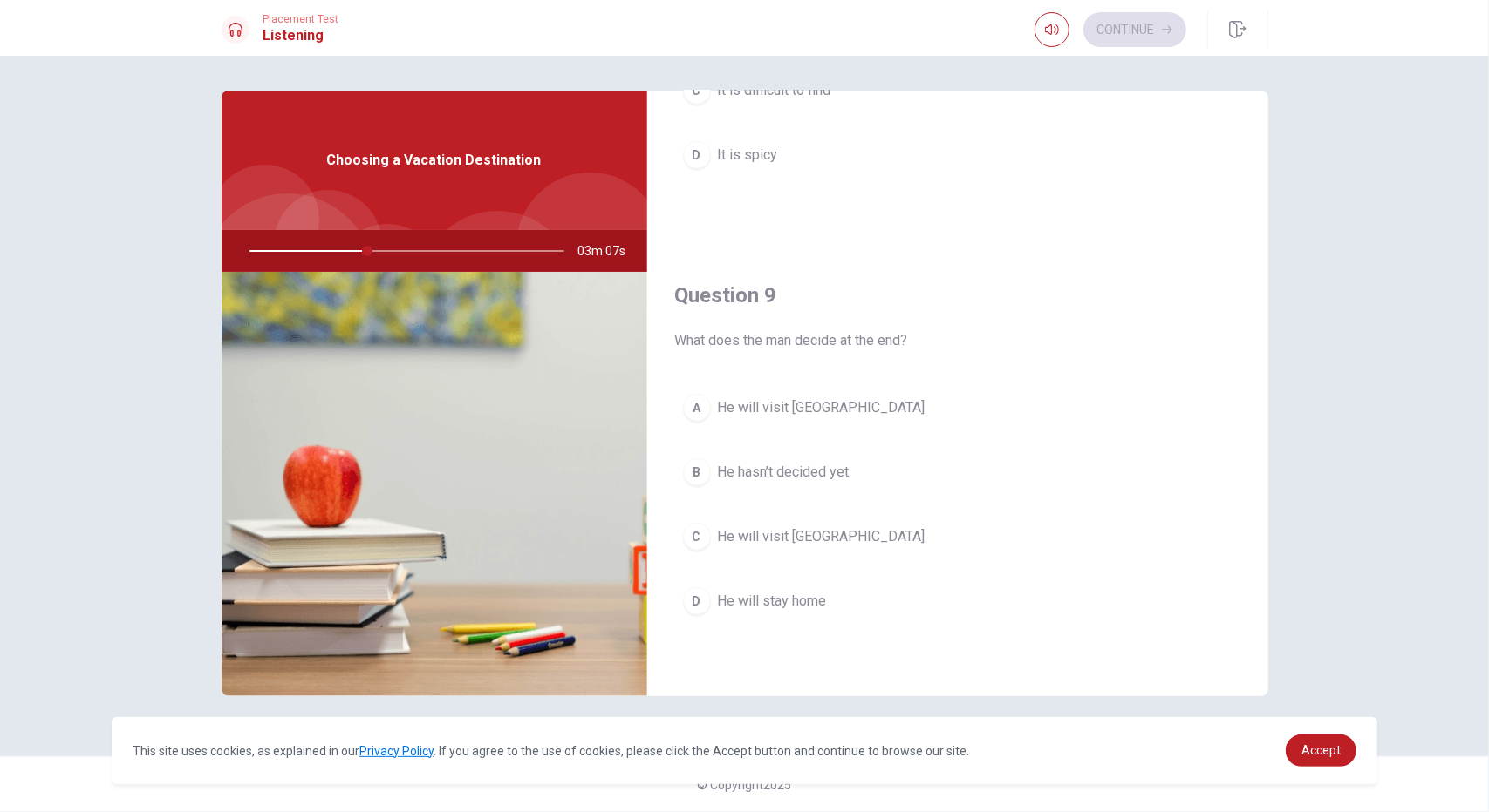
scroll to position [1221, 0]
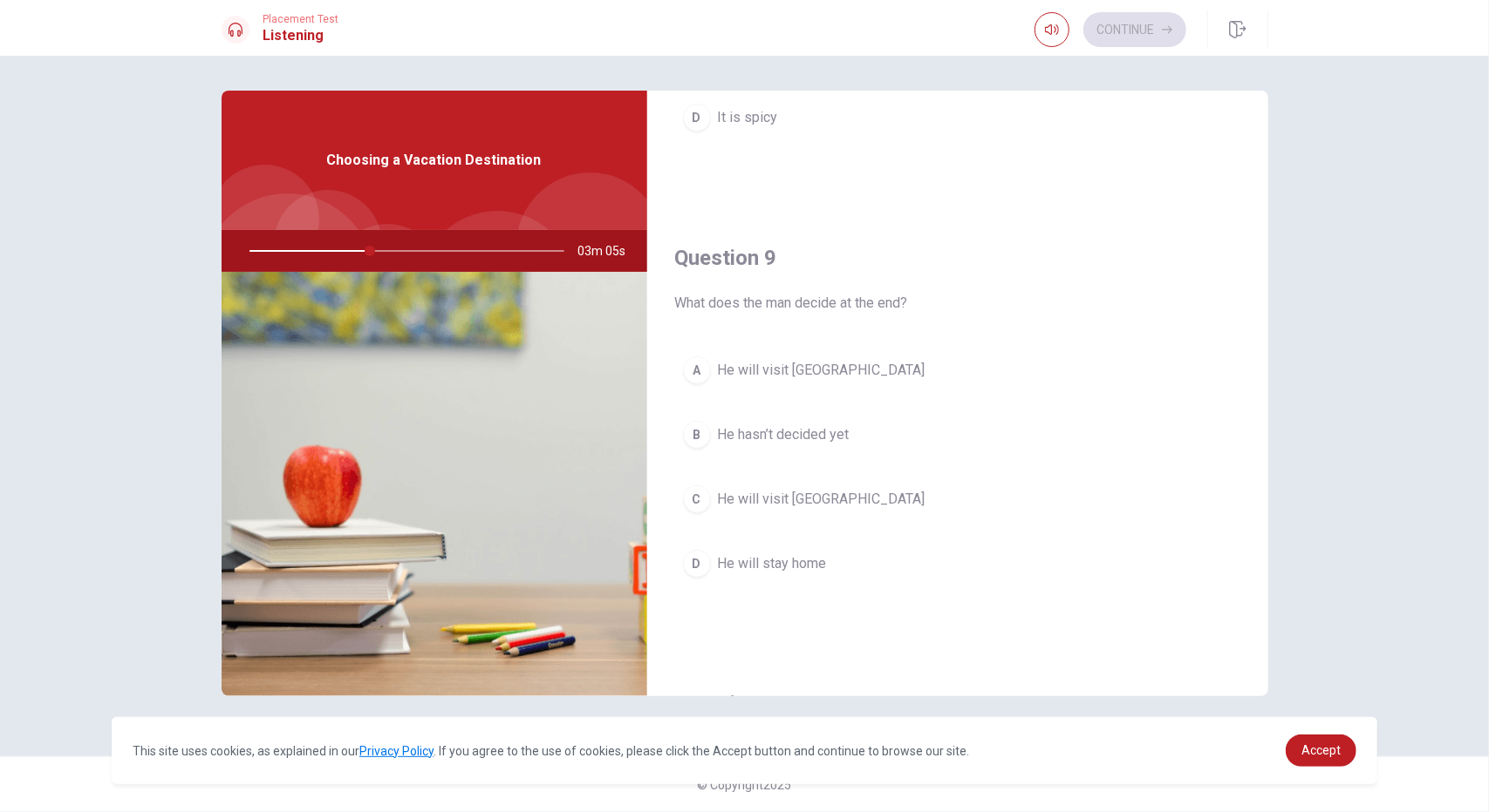
click at [826, 492] on span "He will visit [GEOGRAPHIC_DATA]" at bounding box center [822, 500] width 208 height 21
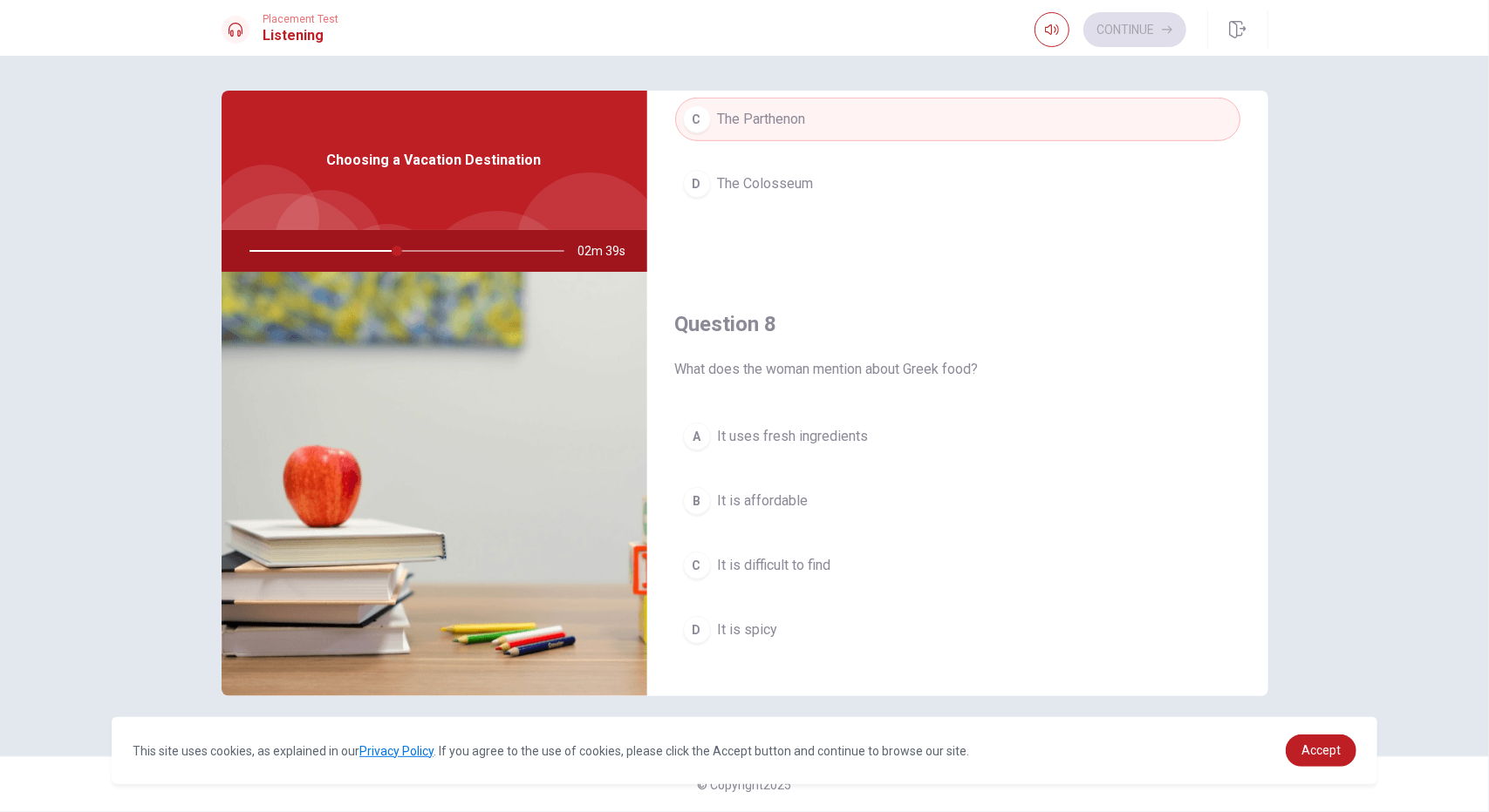
scroll to position [785, 0]
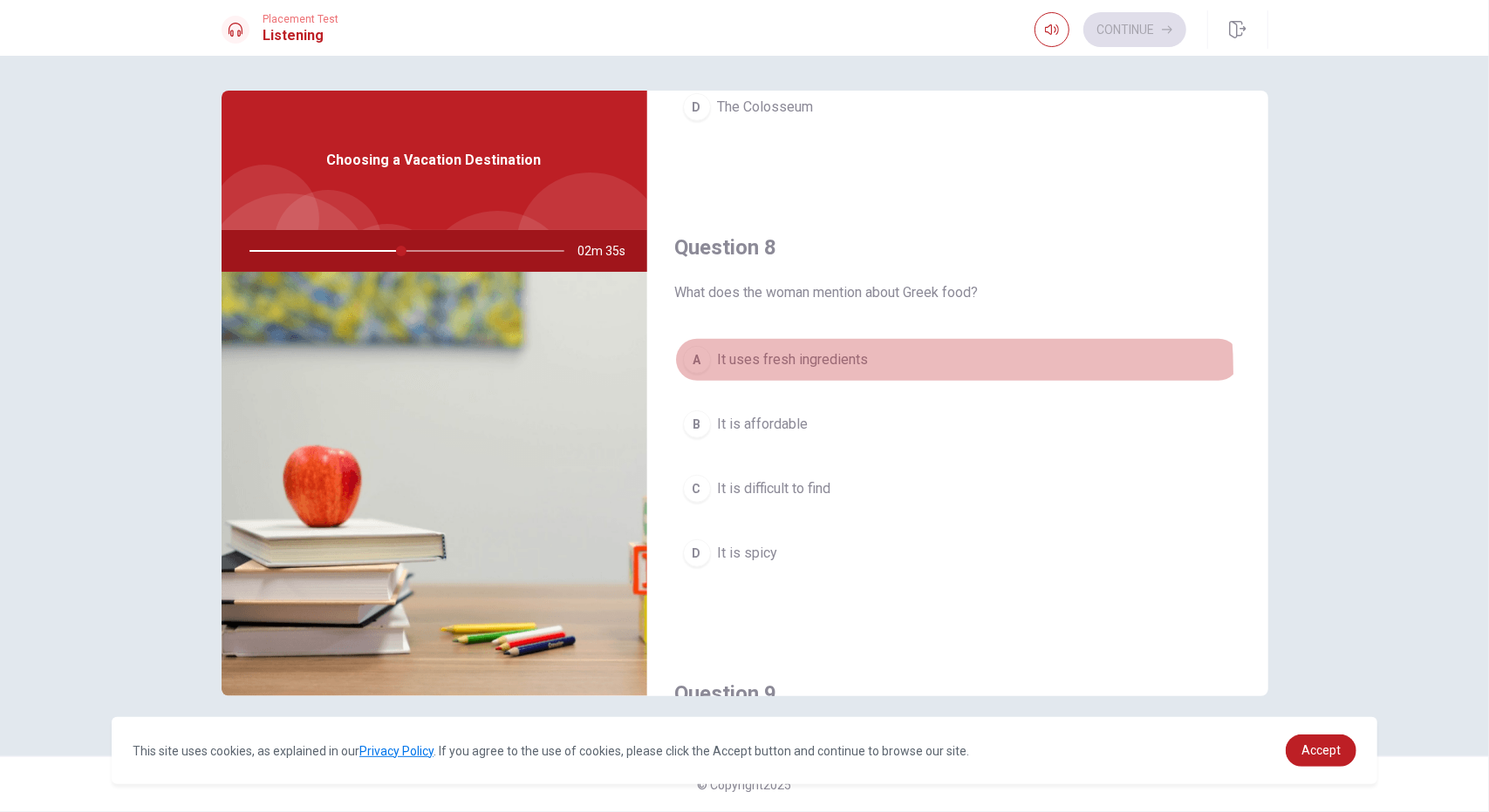
click at [818, 367] on button "A It uses fresh ingredients" at bounding box center [957, 360] width 565 height 44
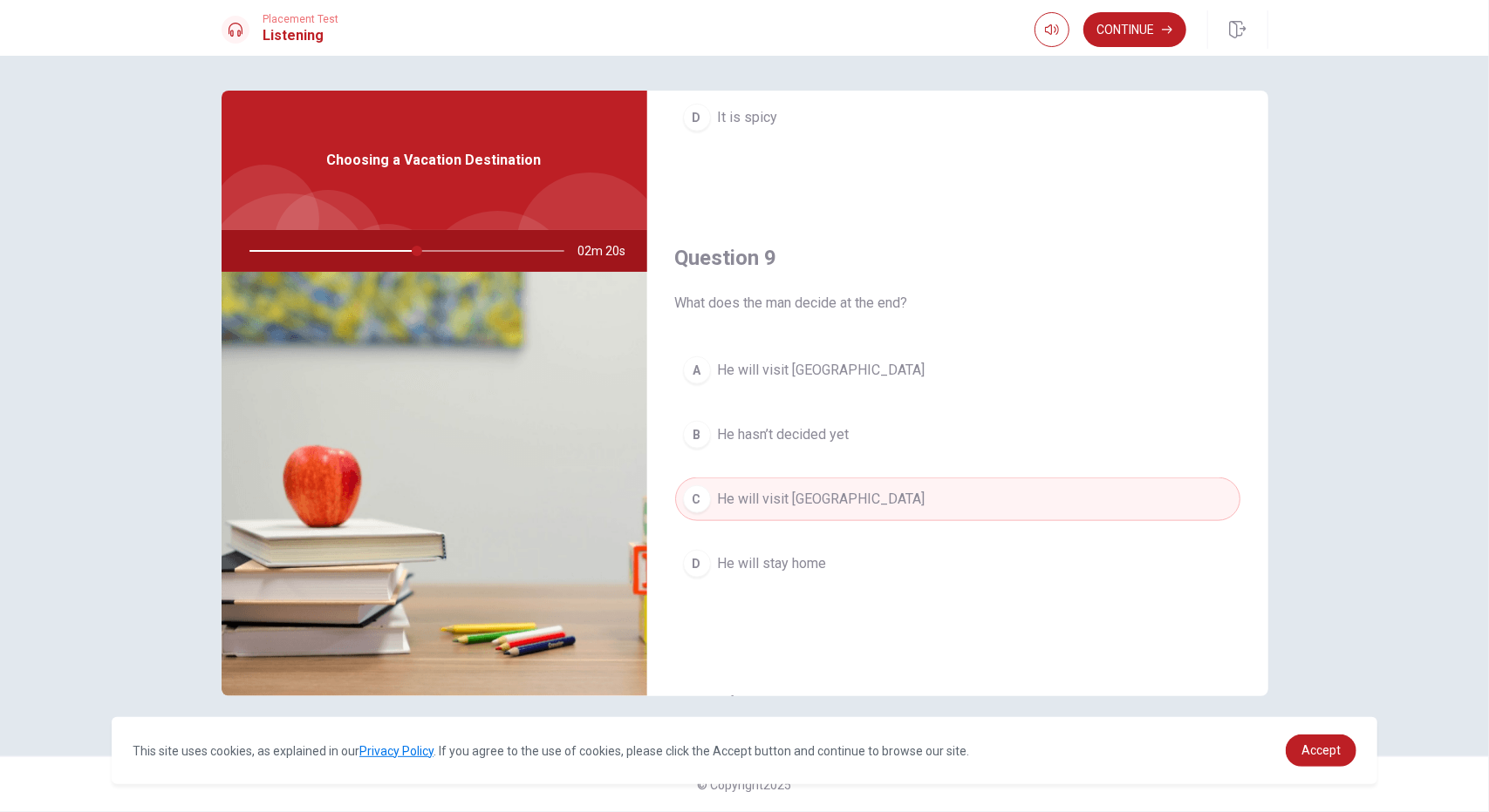
scroll to position [1614, 0]
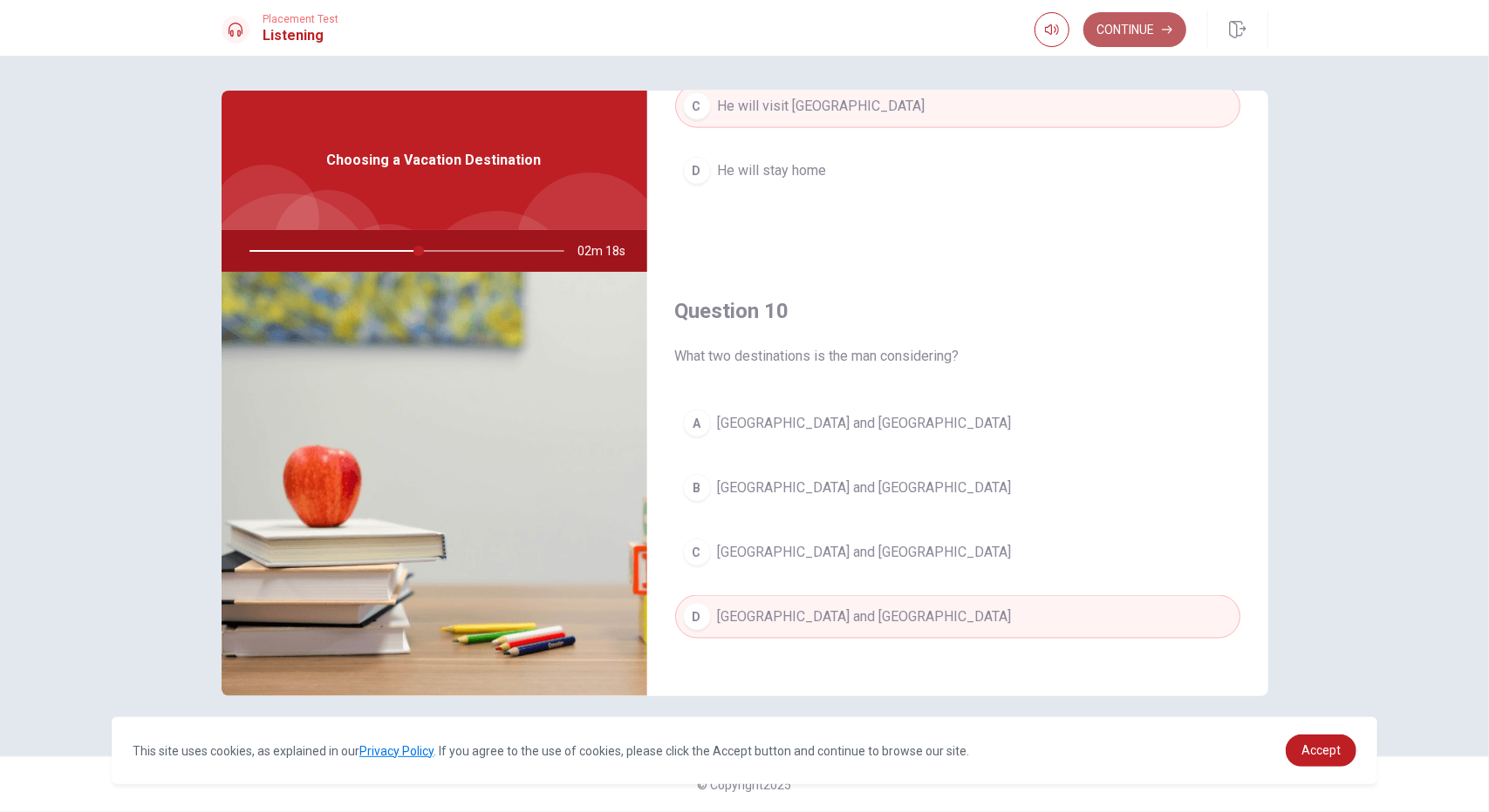
click at [1119, 32] on button "Continue" at bounding box center [1134, 29] width 103 height 35
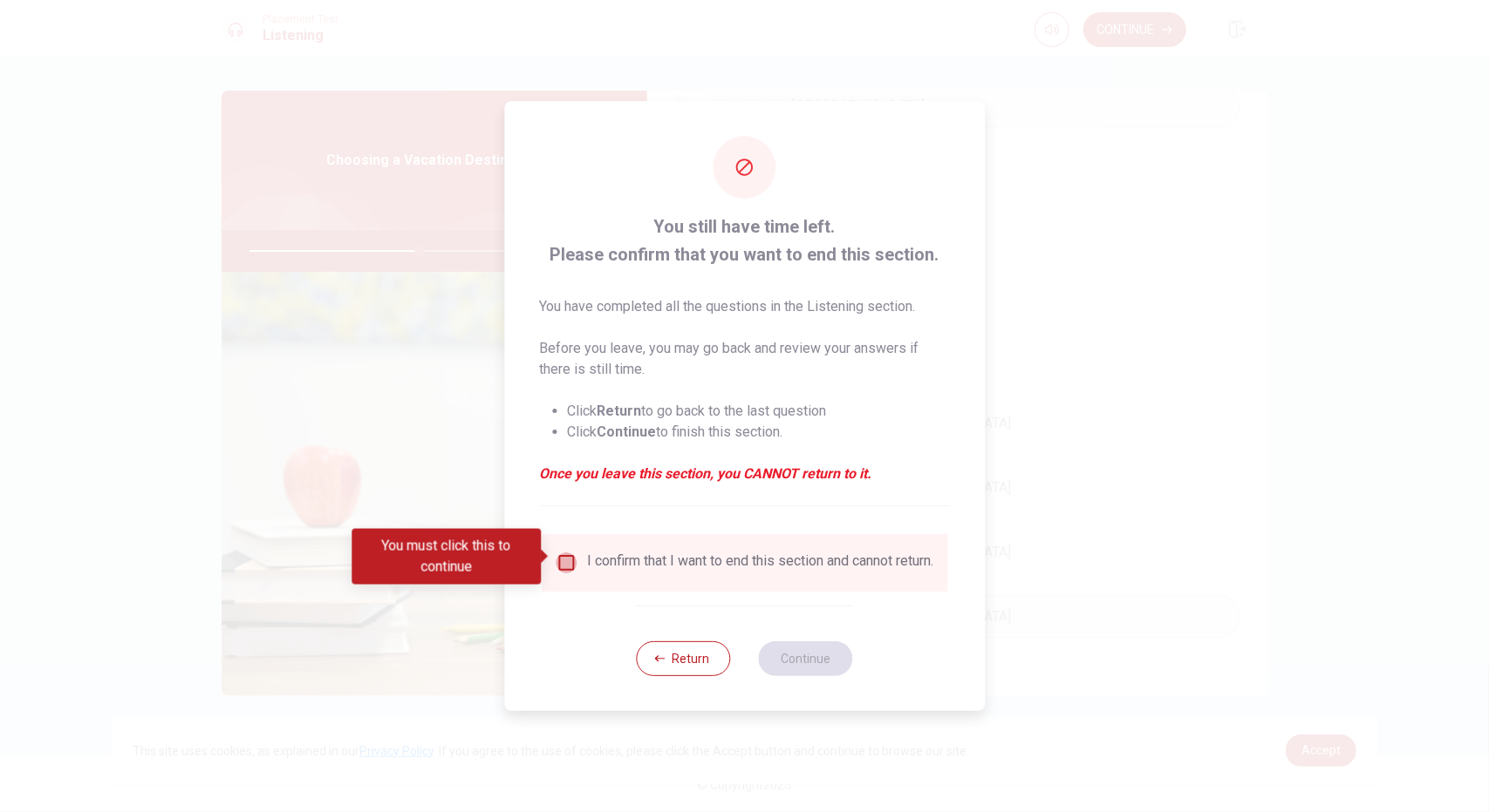
click at [573, 558] on input "You must click this to continue" at bounding box center [566, 563] width 21 height 21
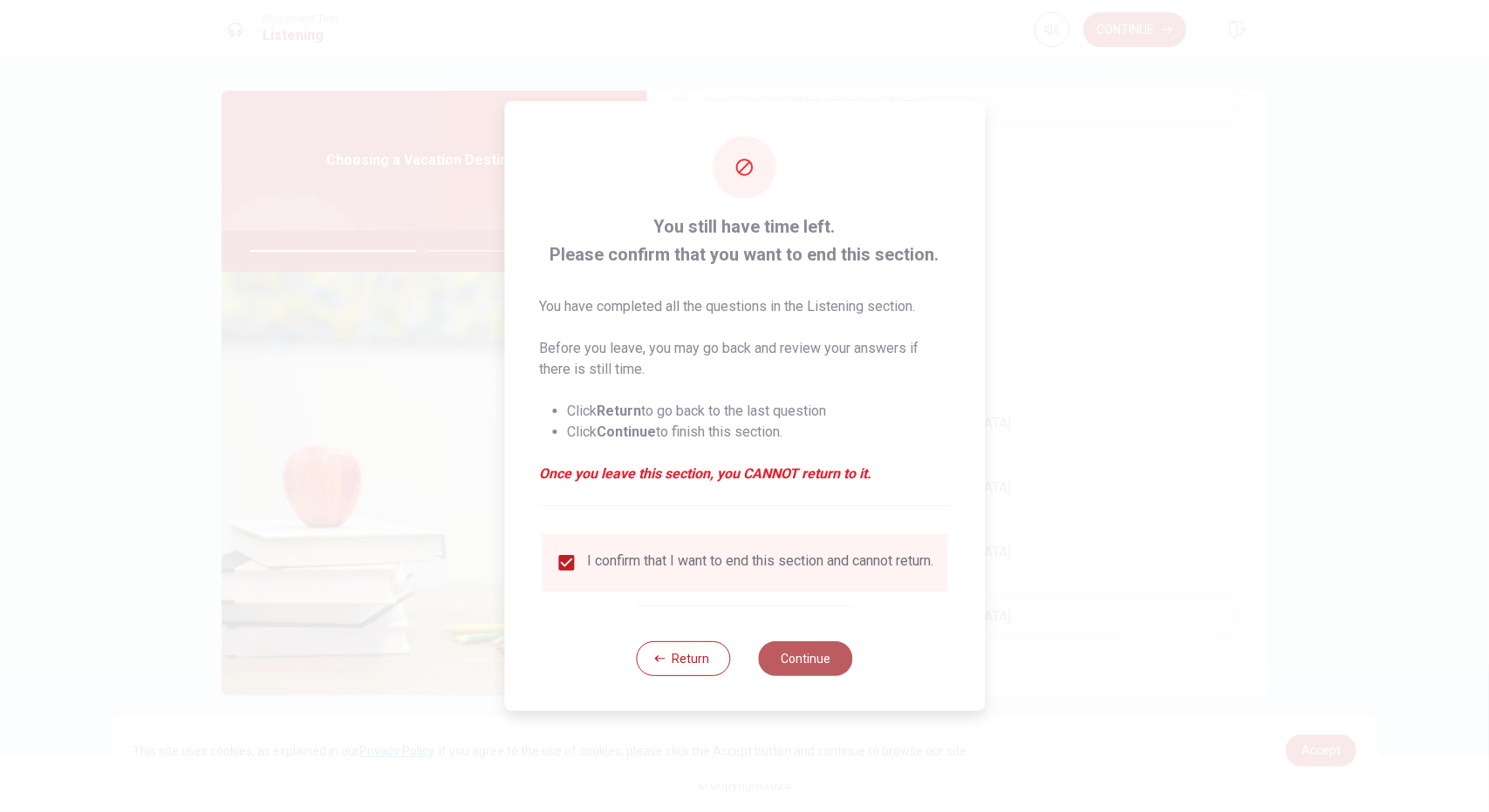
click at [803, 675] on button "Continue" at bounding box center [806, 659] width 95 height 35
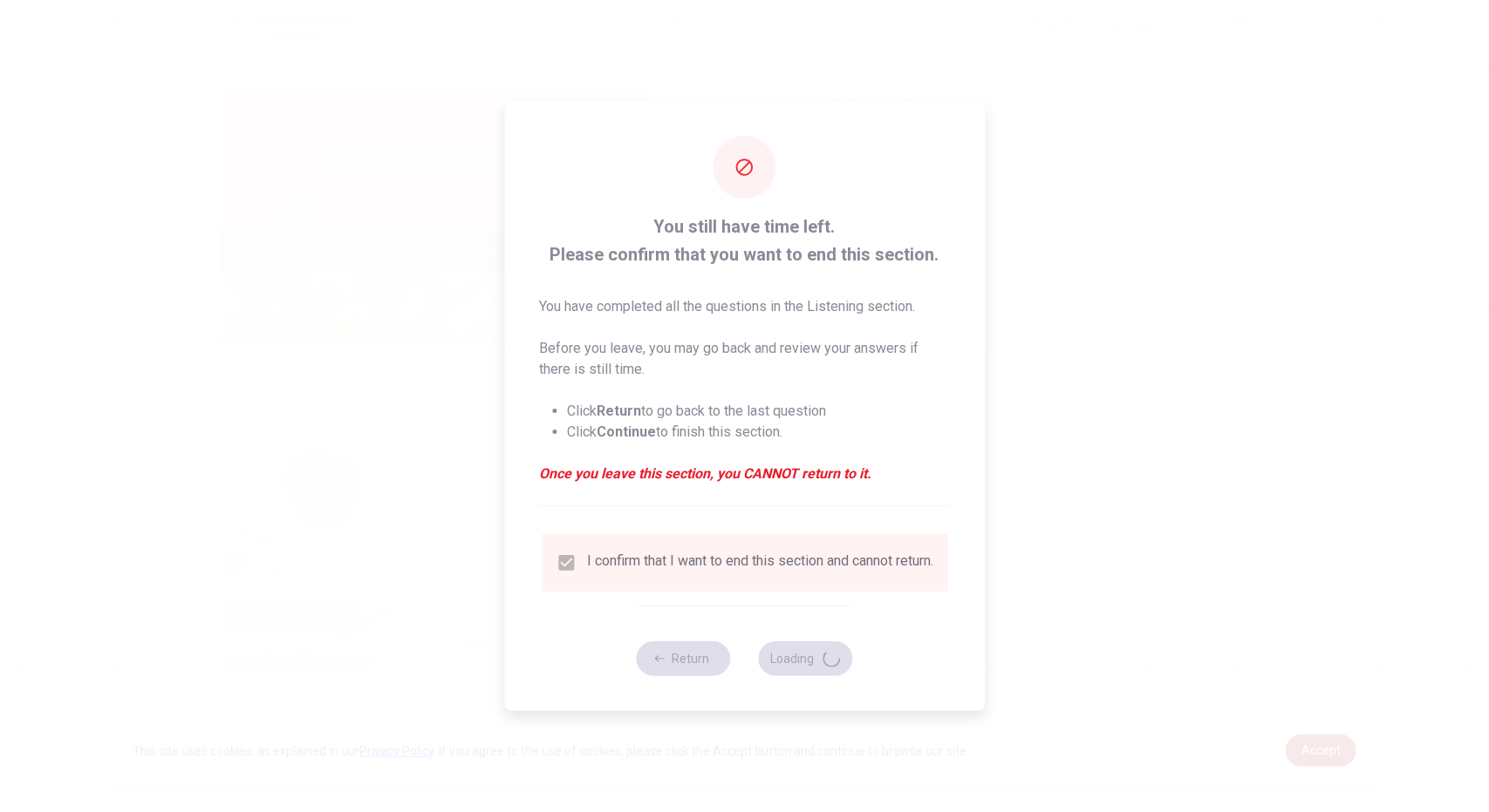
type input "55"
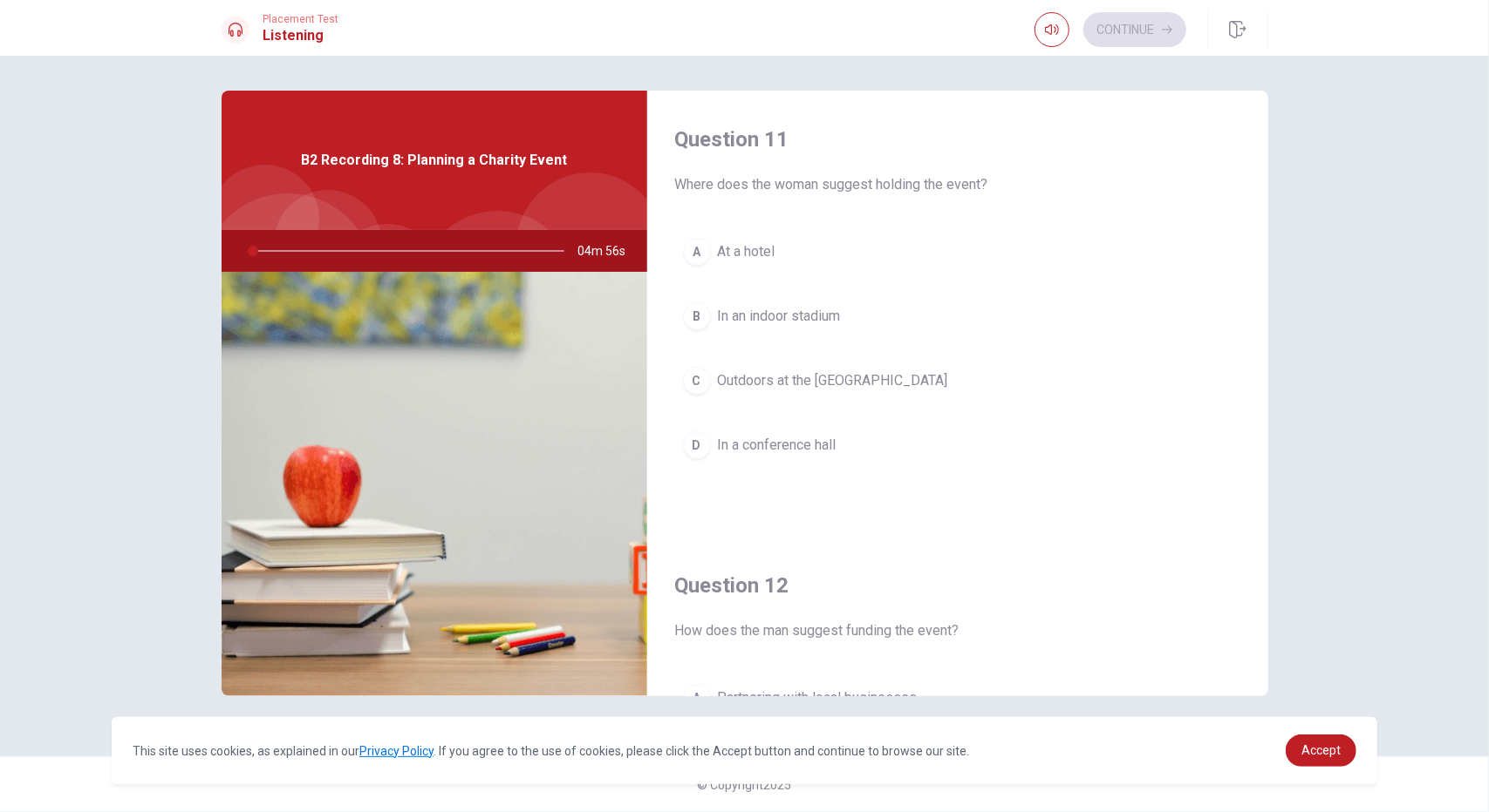
drag, startPoint x: 759, startPoint y: 184, endPoint x: 929, endPoint y: 180, distance: 170.0
click at [929, 180] on span "Where does the woman suggest holding the event?" at bounding box center [957, 184] width 565 height 21
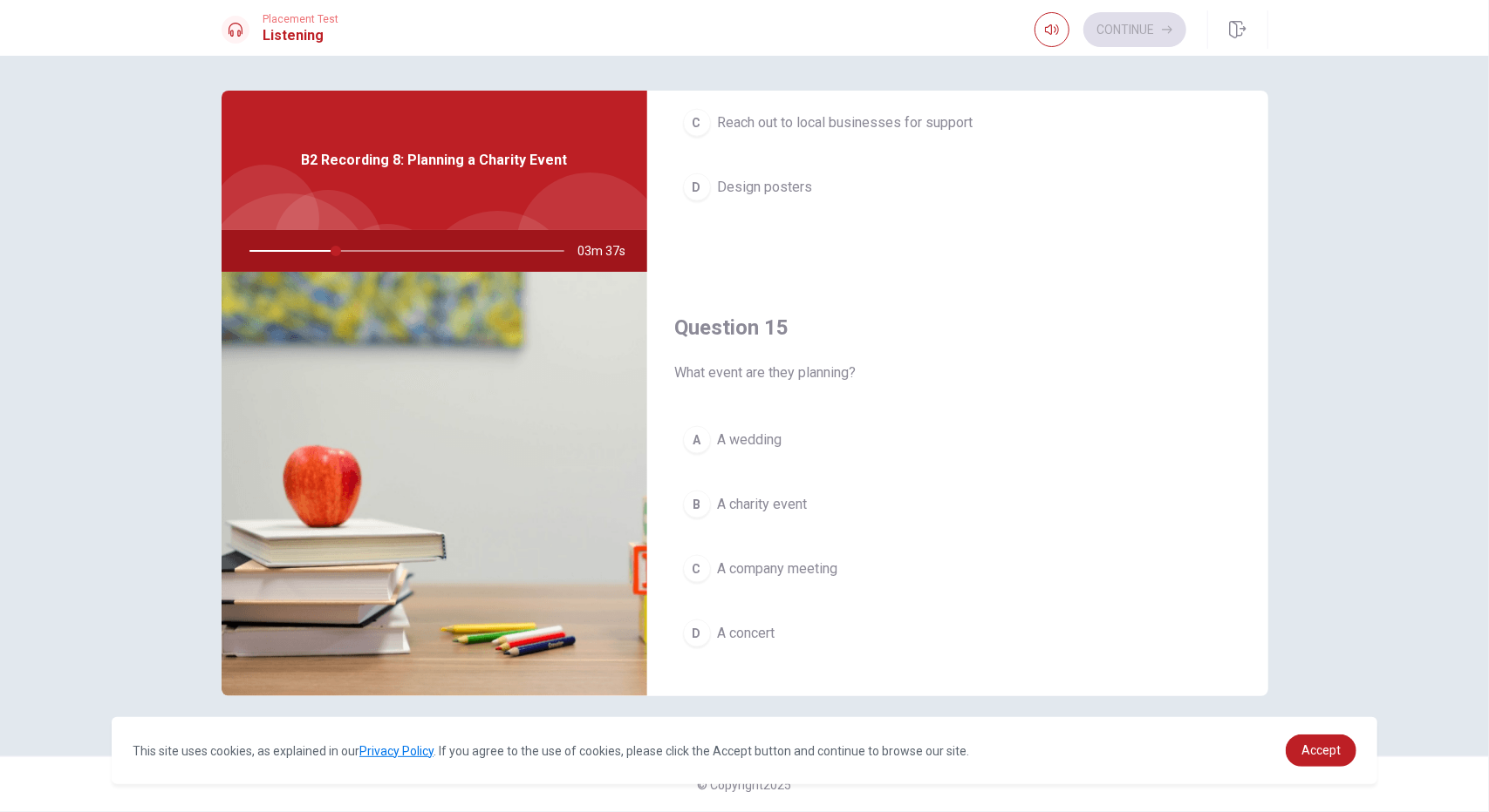
scroll to position [1605, 0]
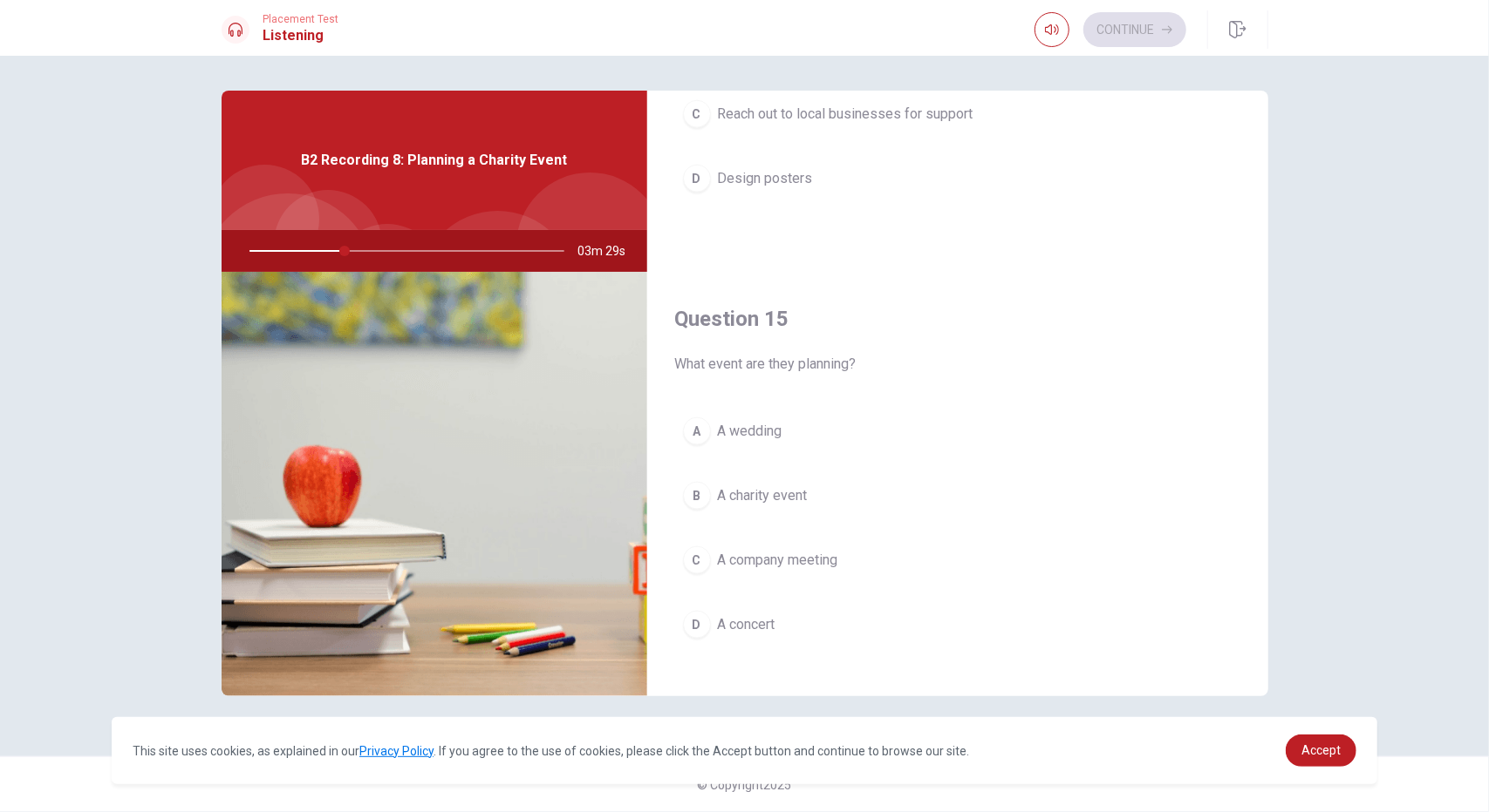
click at [783, 491] on span "A charity event" at bounding box center [763, 496] width 90 height 21
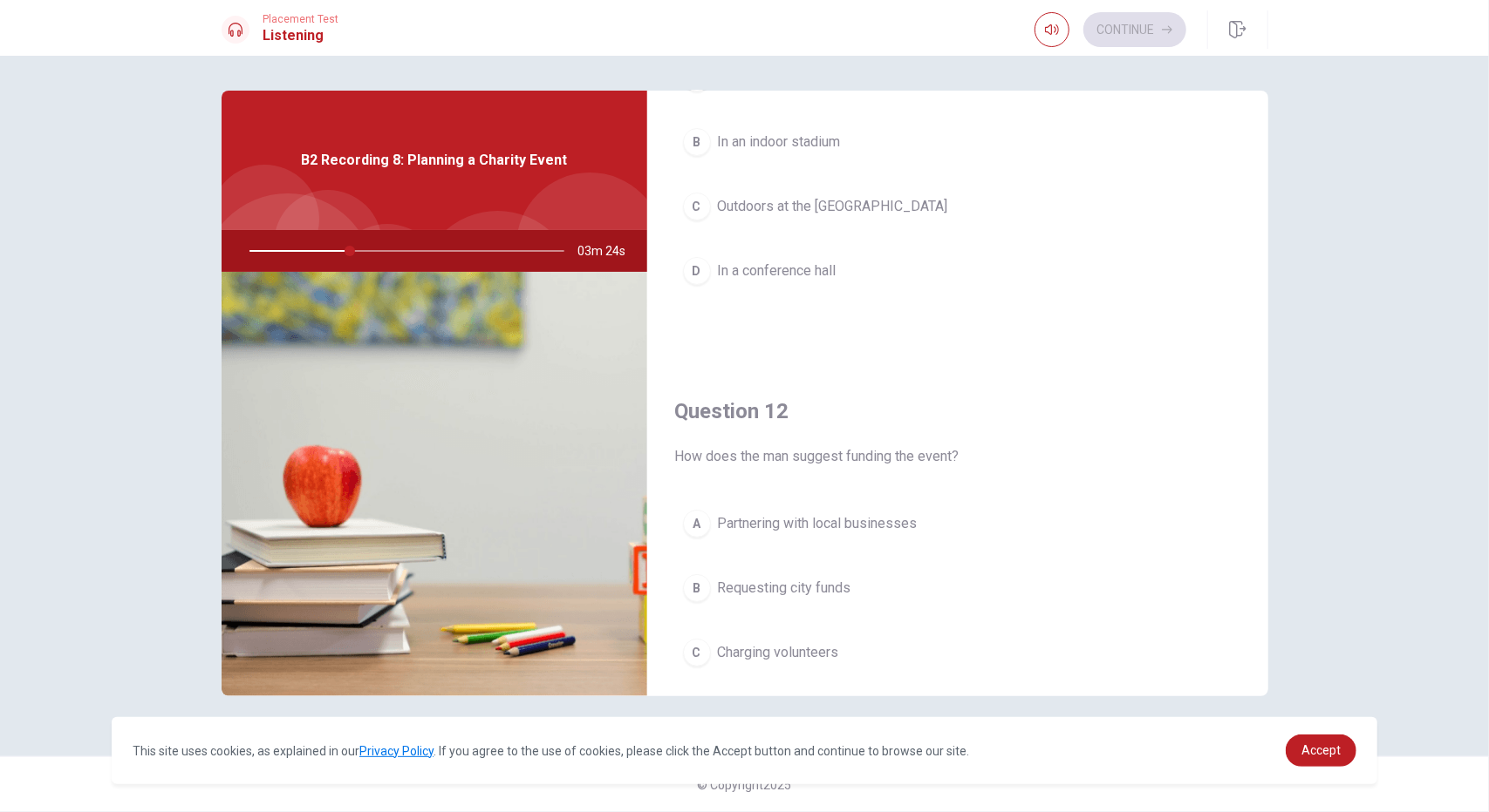
scroll to position [0, 0]
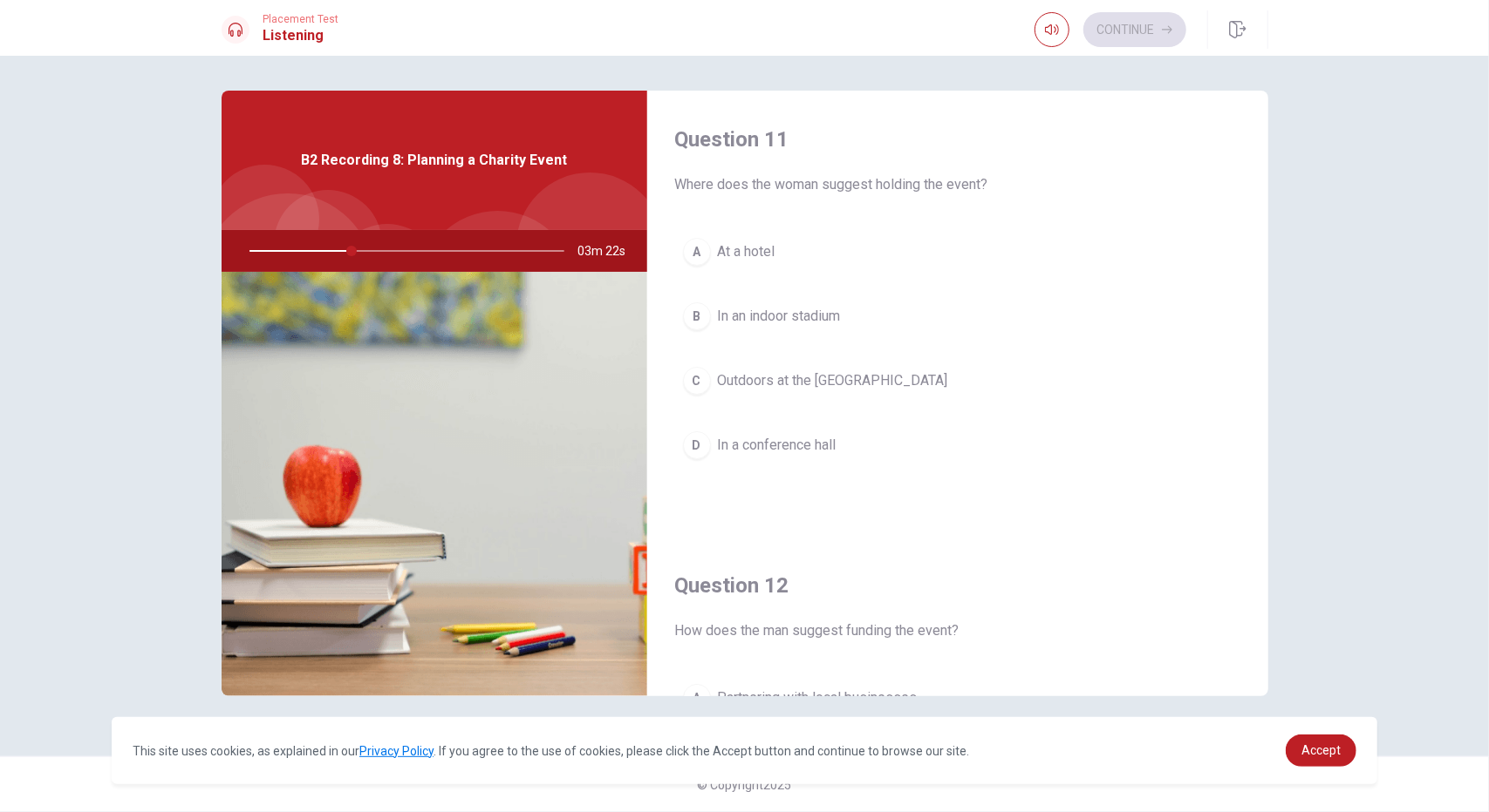
click at [848, 386] on span "Outdoors at the [GEOGRAPHIC_DATA]" at bounding box center [833, 381] width 230 height 21
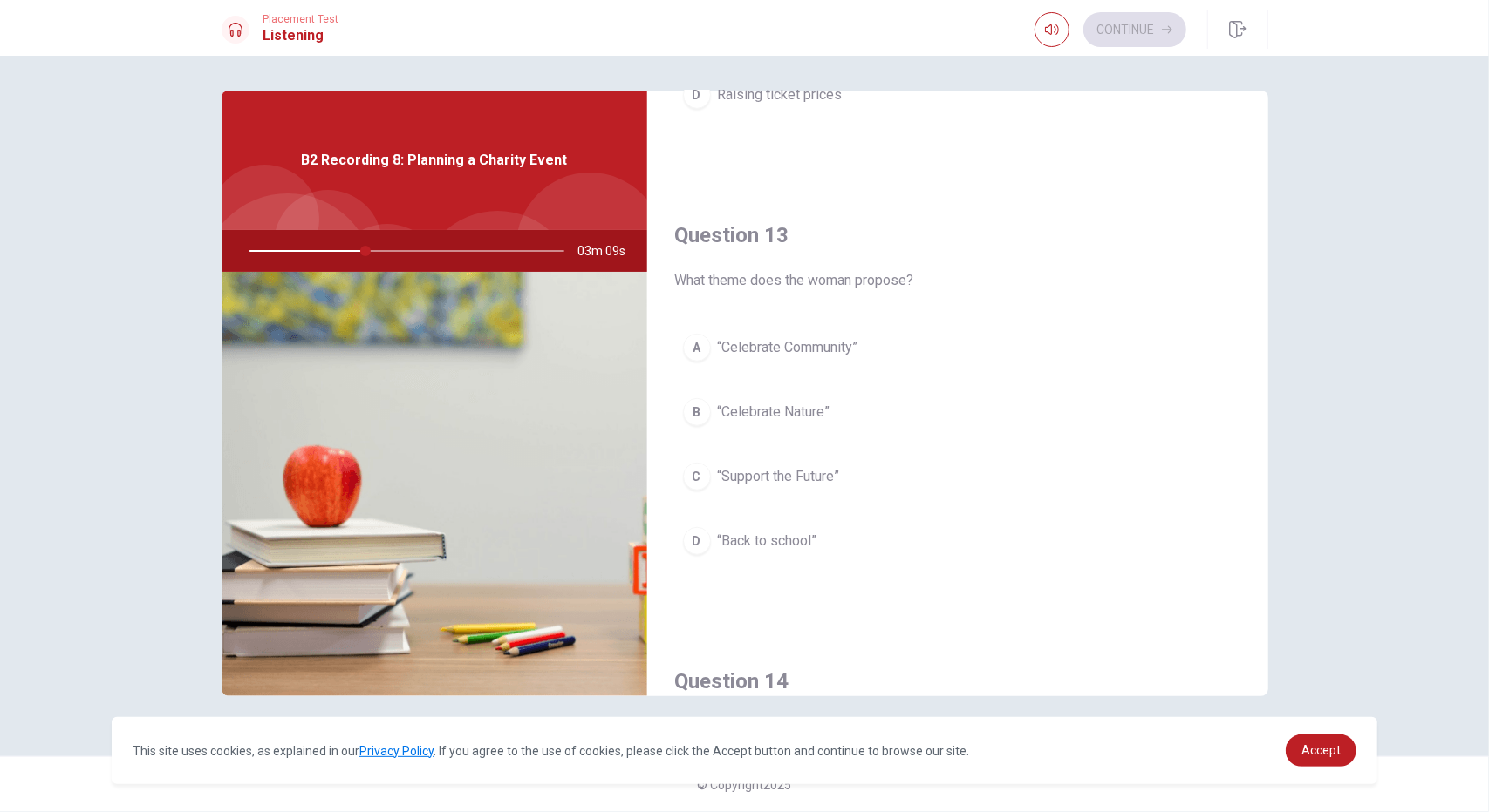
scroll to position [697, 0]
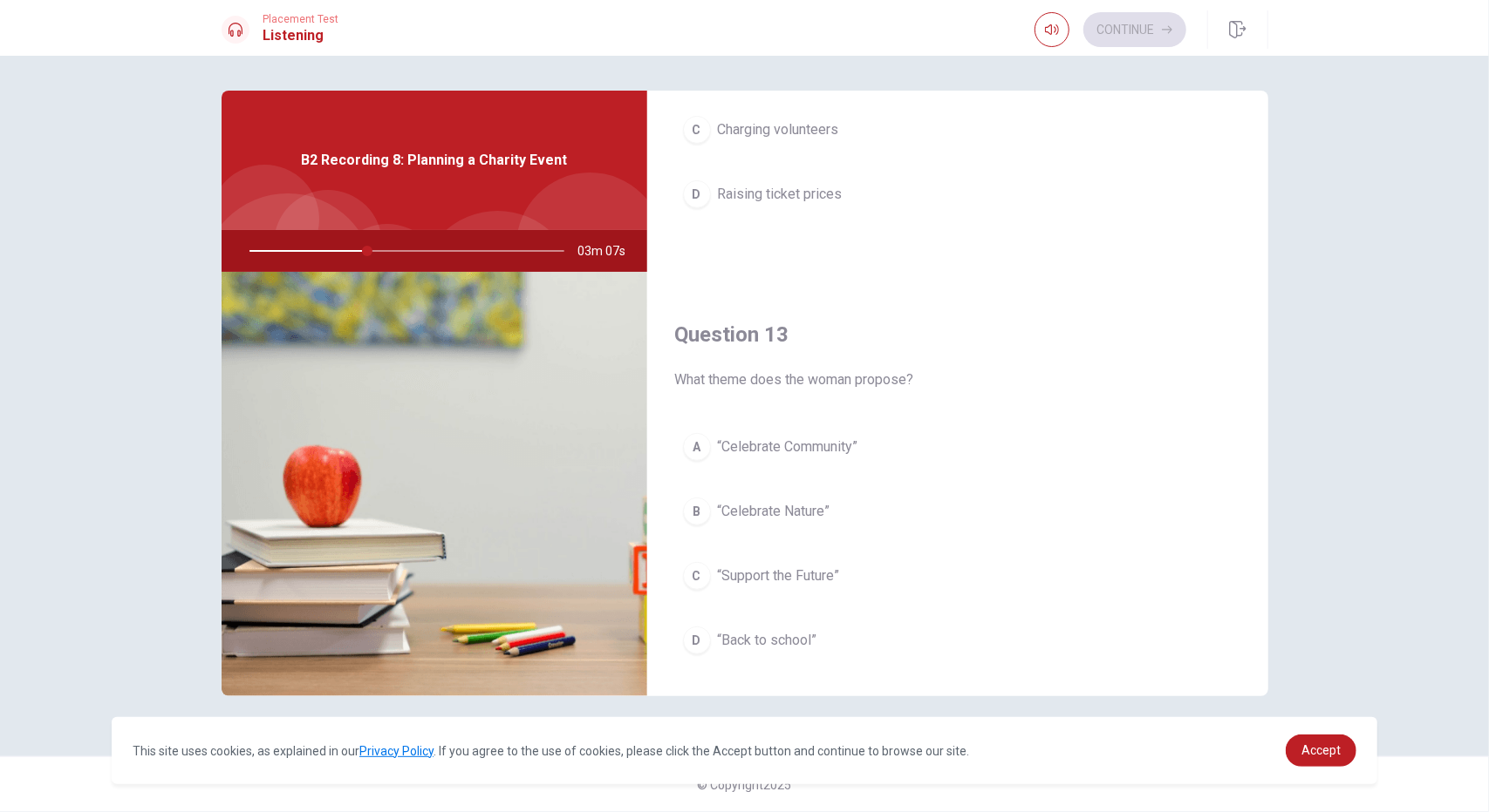
click at [850, 451] on span "“Celebrate Community”" at bounding box center [788, 447] width 140 height 21
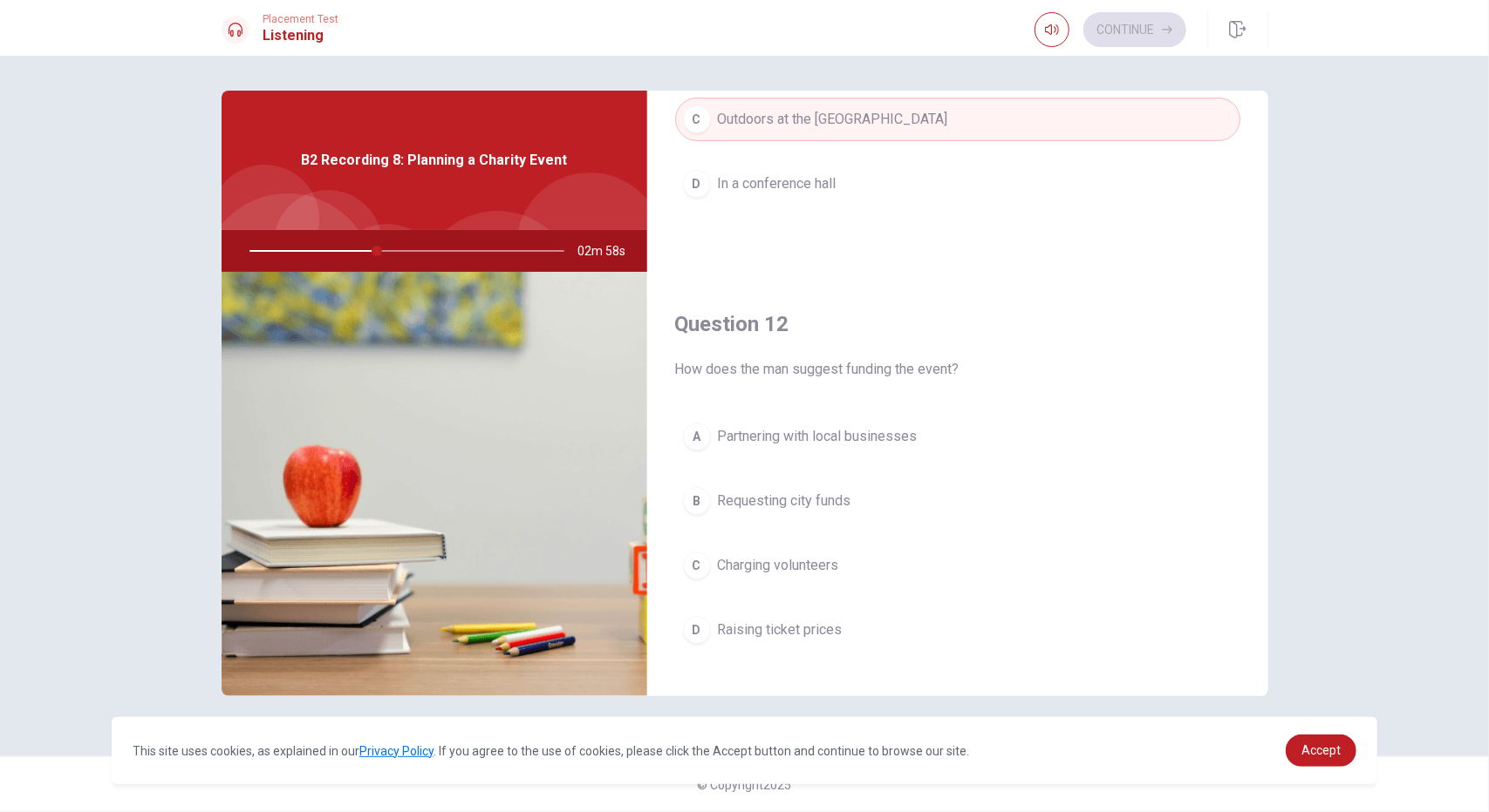
scroll to position [349, 0]
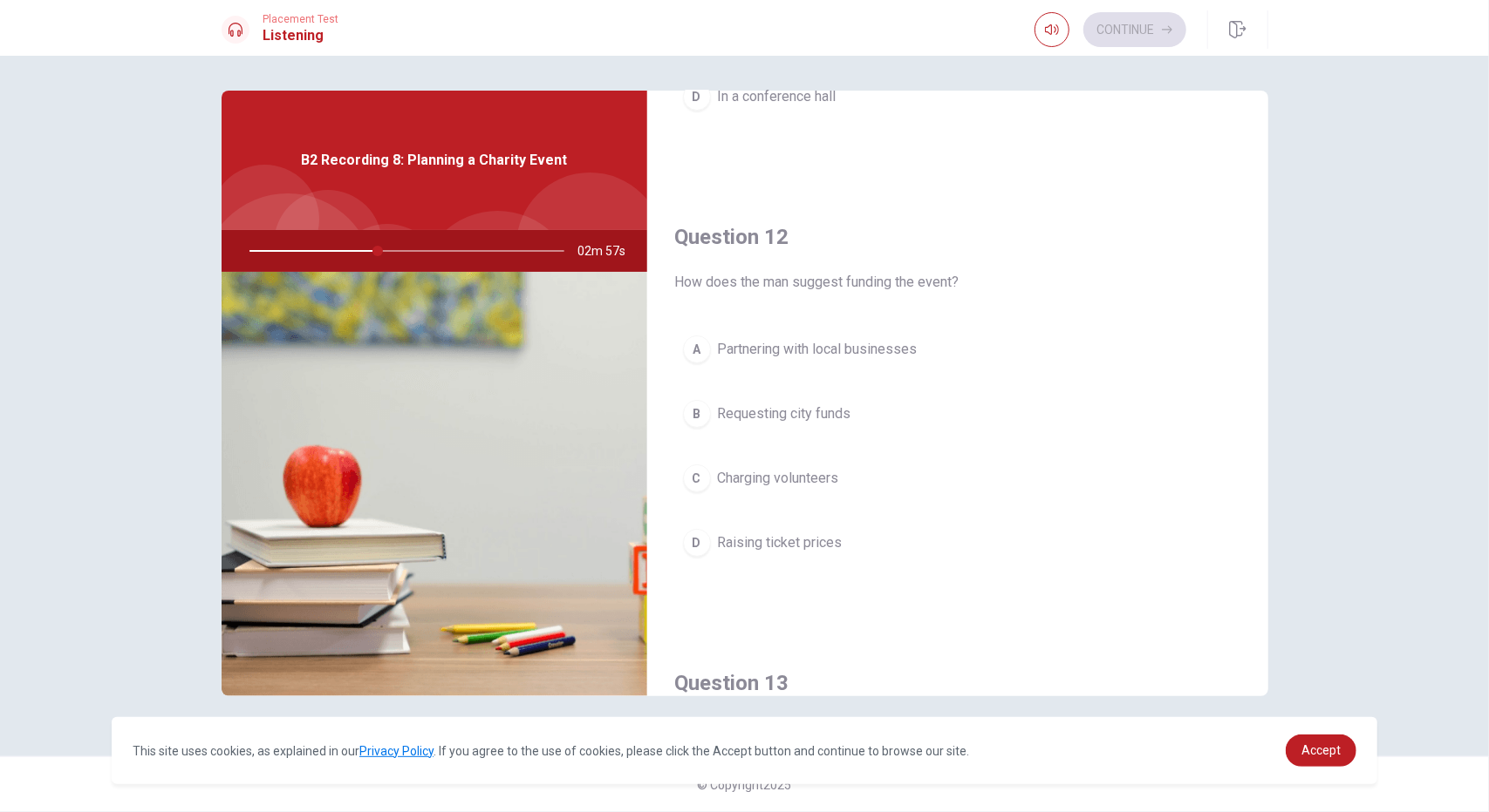
click at [837, 475] on span "Charging volunteers" at bounding box center [779, 478] width 122 height 21
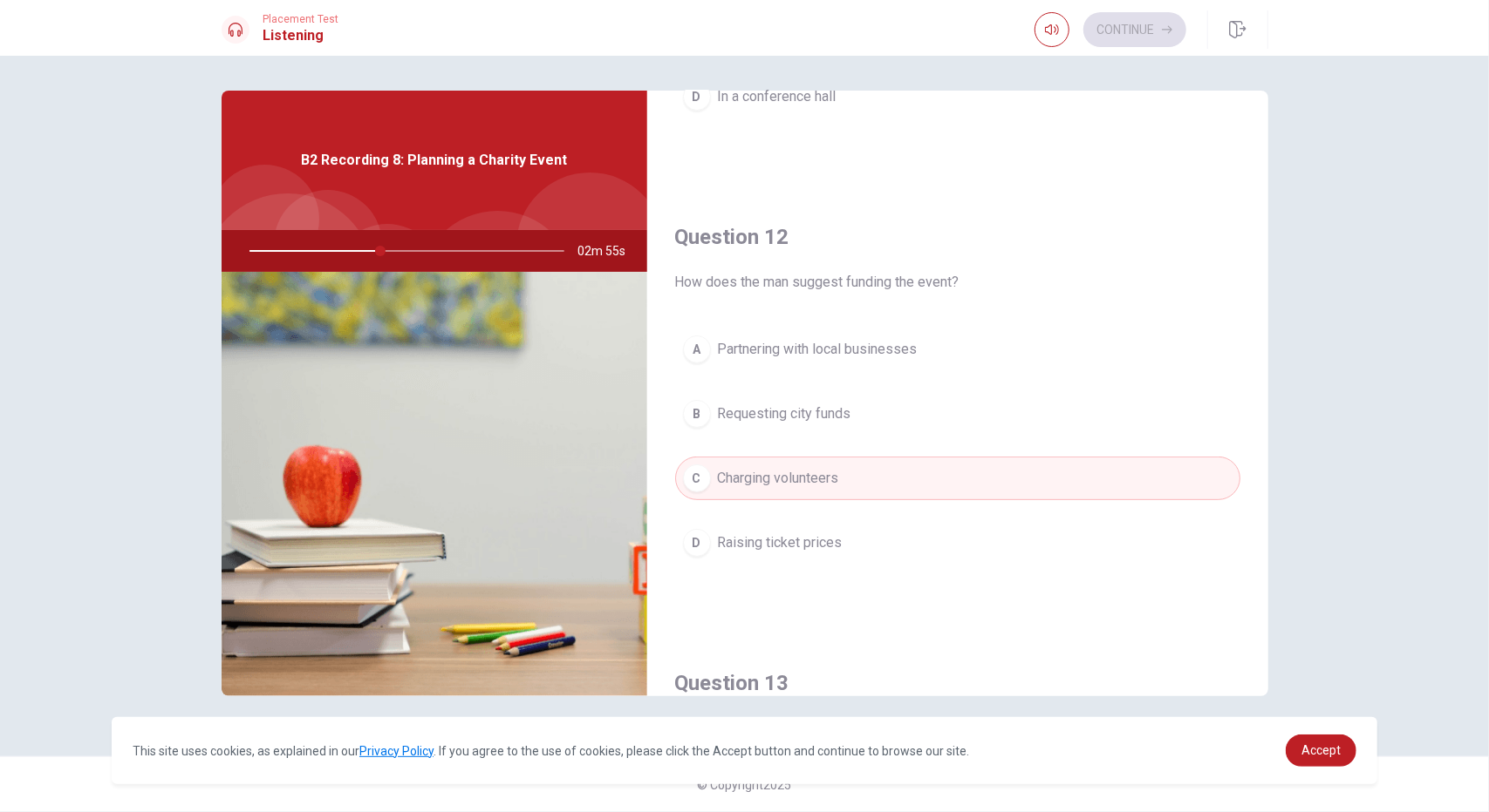
click at [881, 348] on span "Partnering with local businesses" at bounding box center [817, 349] width 199 height 21
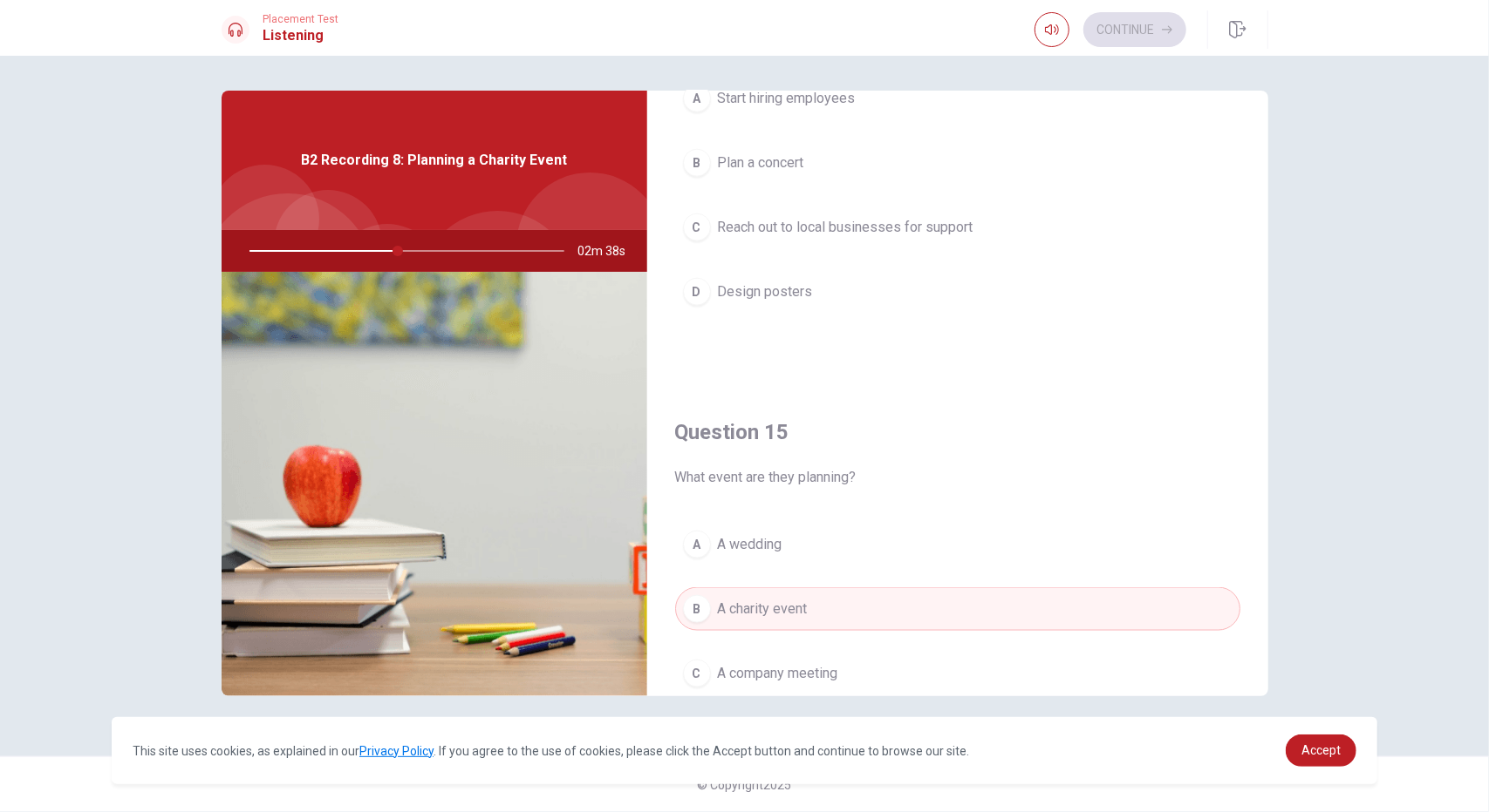
scroll to position [1614, 0]
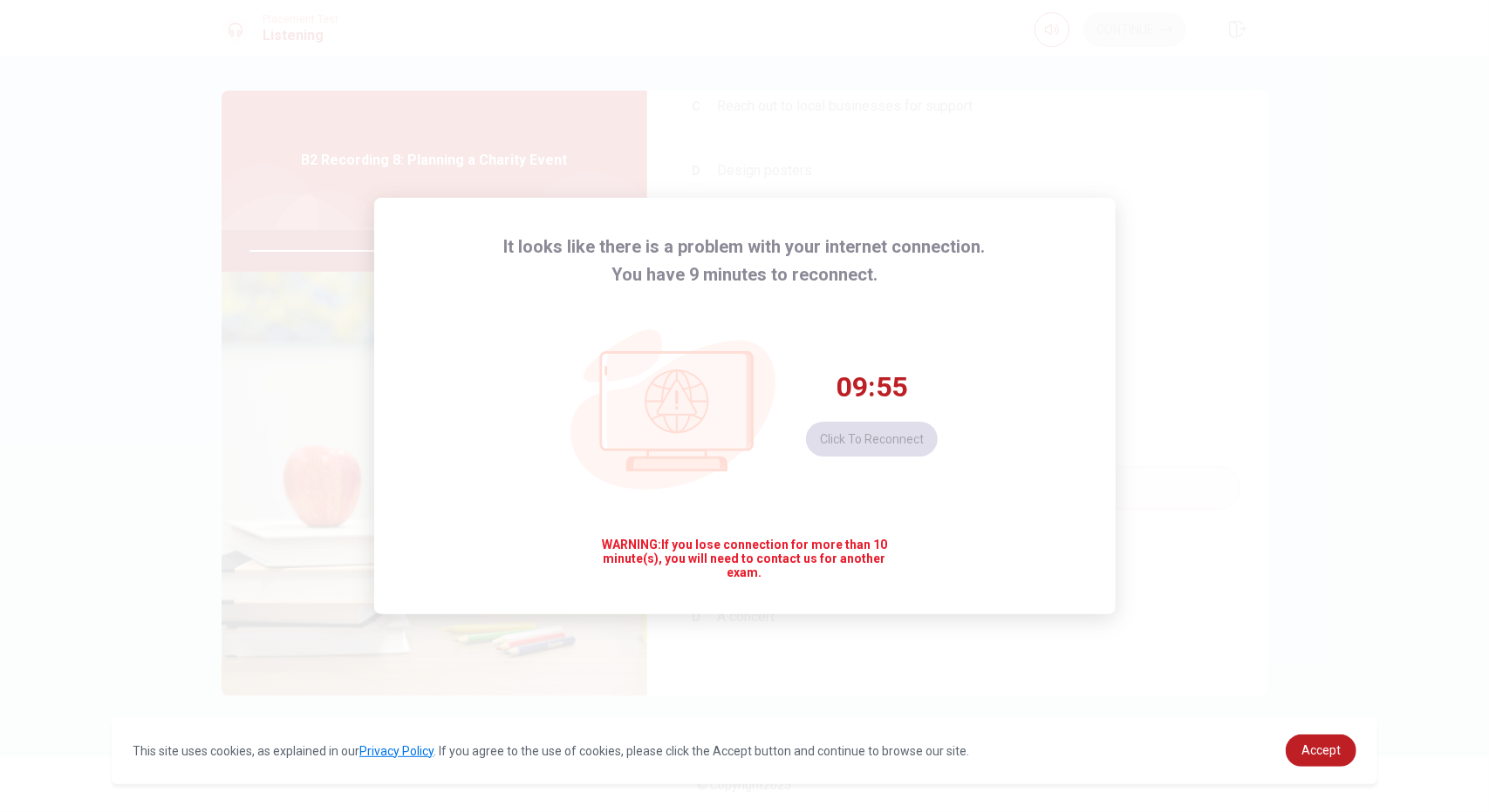
click at [1181, 227] on div "It looks like there is a problem with your internet connection. You have 9 minu…" at bounding box center [744, 406] width 1489 height 812
click at [905, 433] on button "Click to reconnect" at bounding box center [871, 439] width 132 height 35
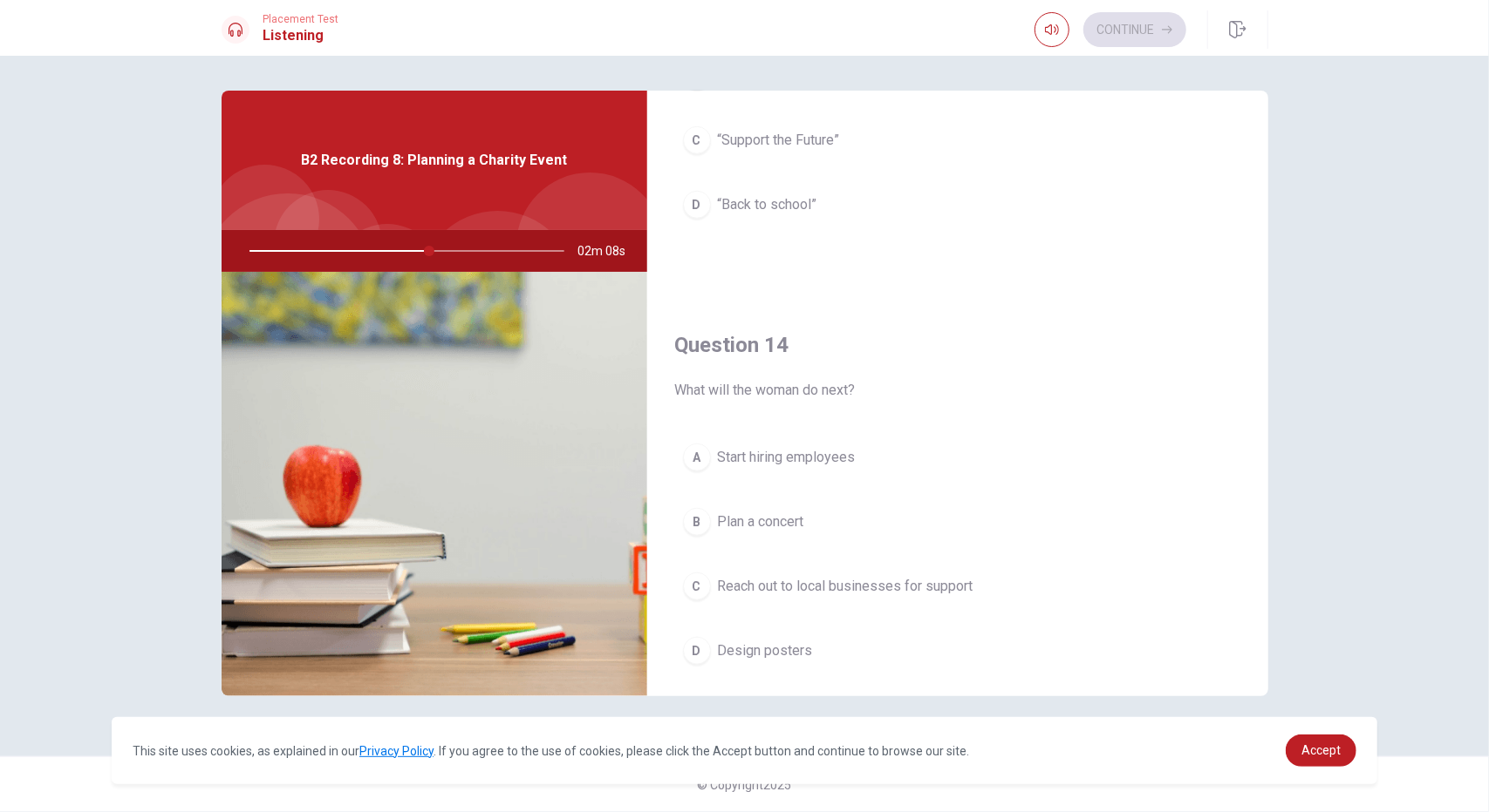
scroll to position [1308, 0]
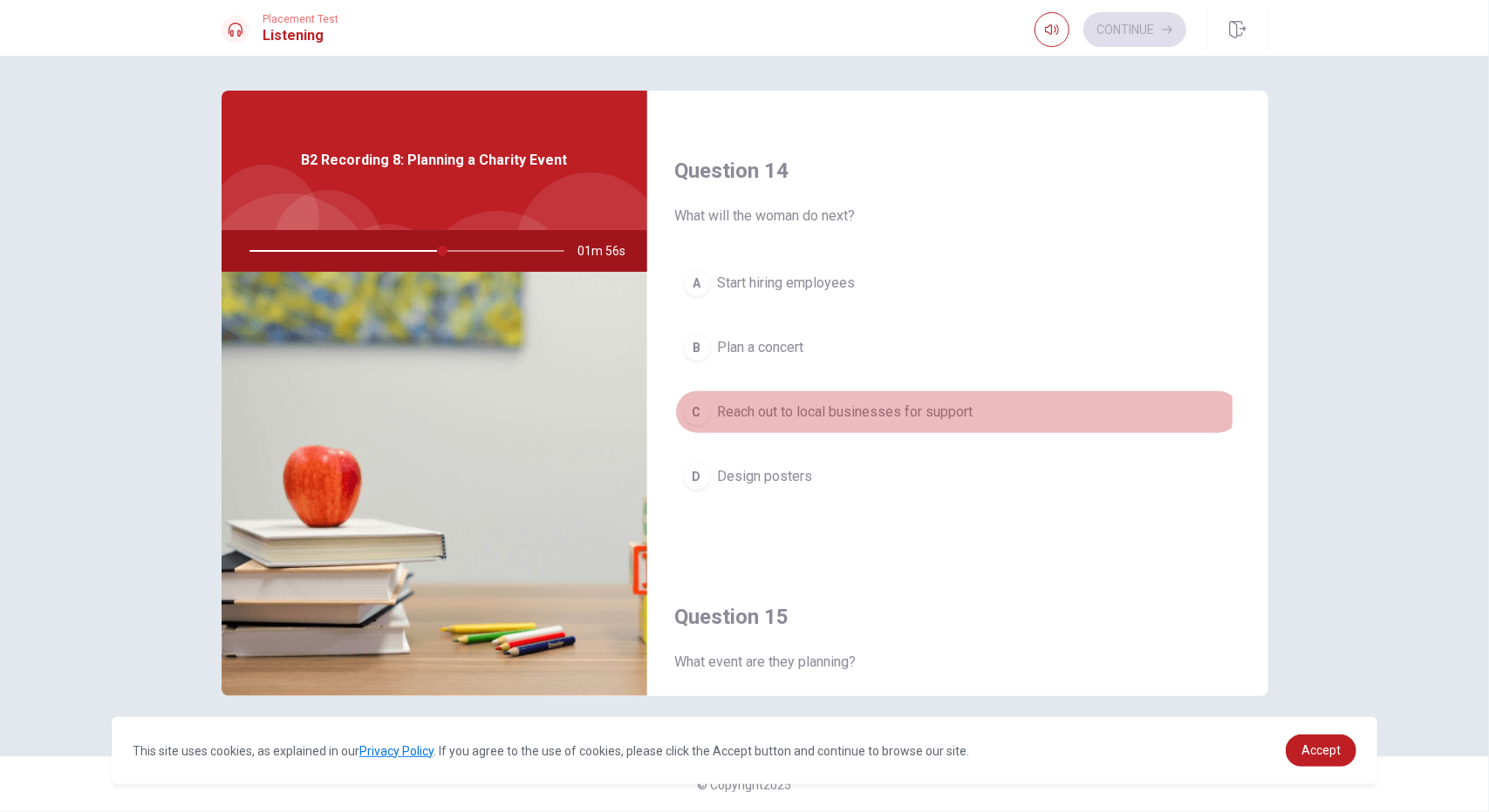
click at [889, 402] on span "Reach out to local businesses for support" at bounding box center [845, 413] width 255 height 21
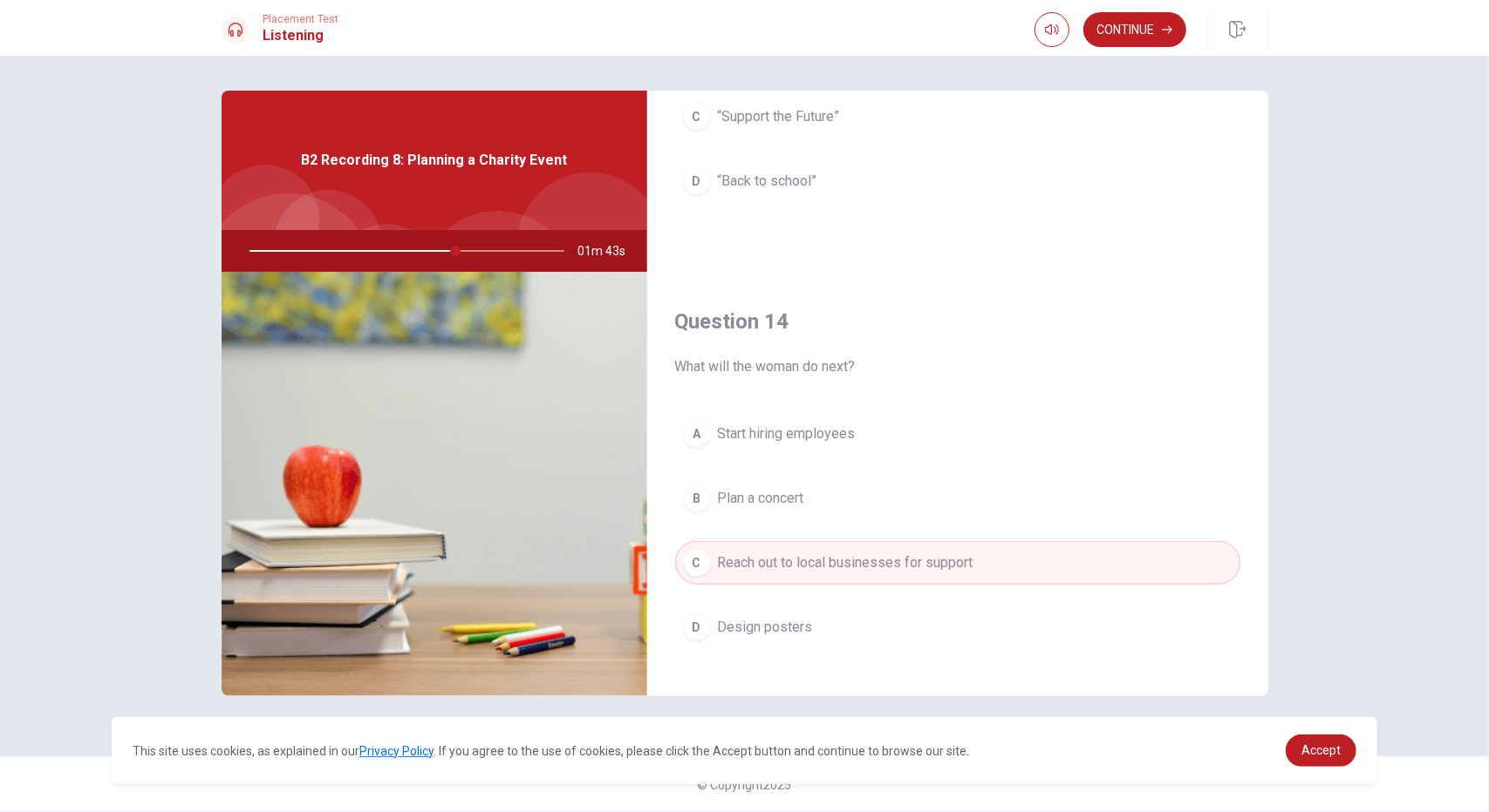
scroll to position [1221, 0]
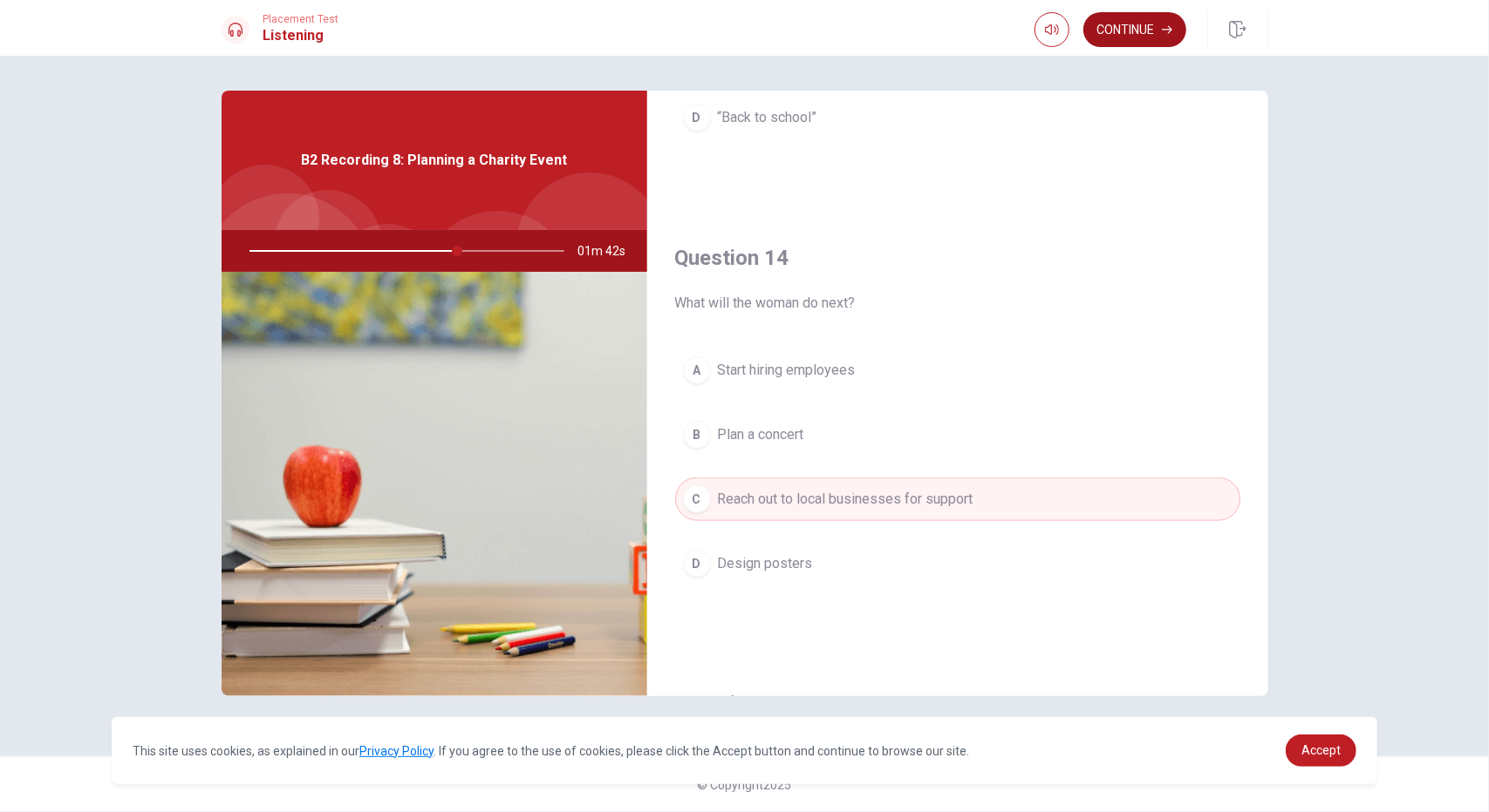
click at [1147, 33] on button "Continue" at bounding box center [1134, 29] width 103 height 35
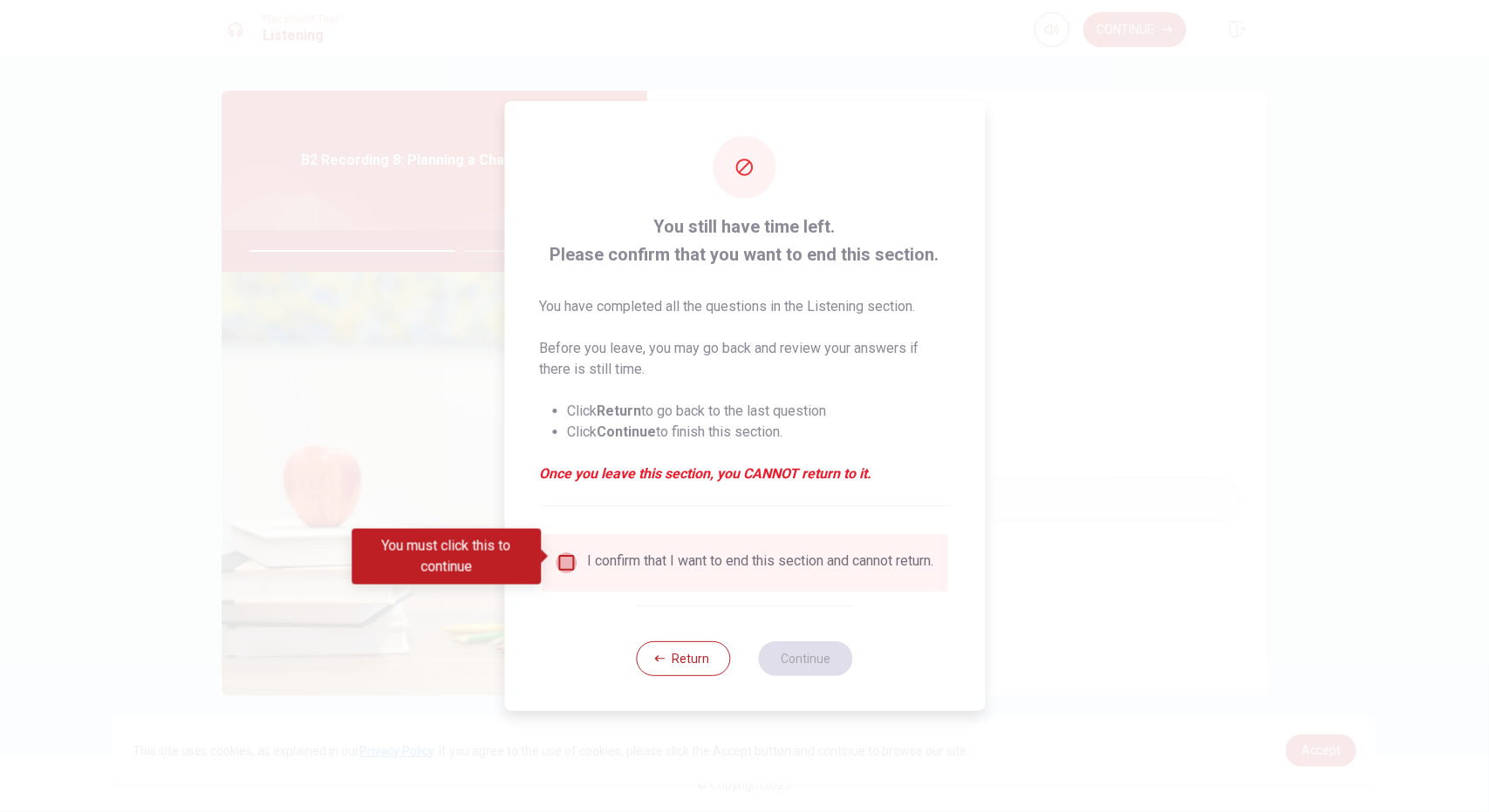
click at [566, 555] on input "You must click this to continue" at bounding box center [566, 563] width 21 height 21
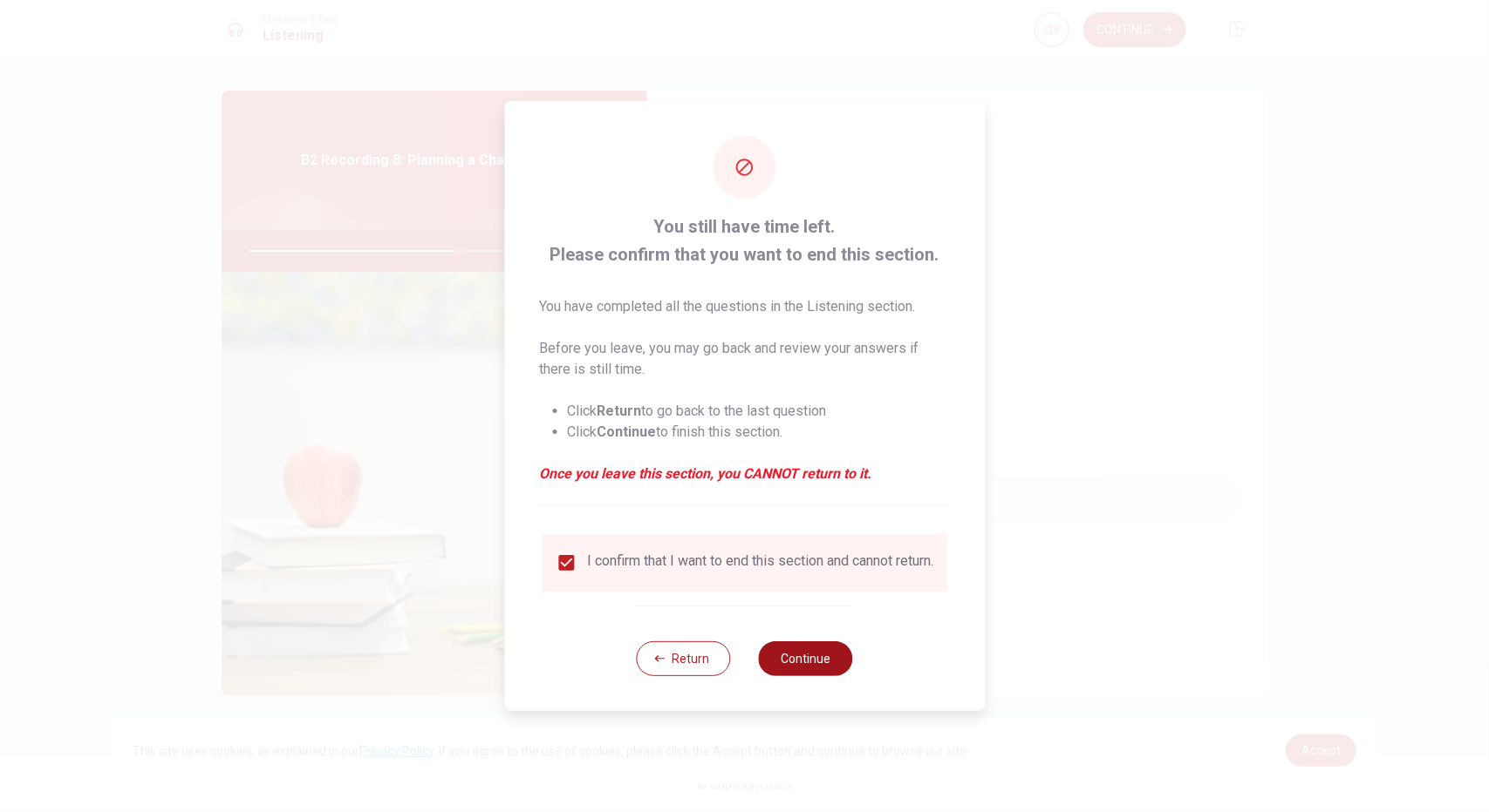
click at [814, 658] on button "Continue" at bounding box center [806, 659] width 95 height 35
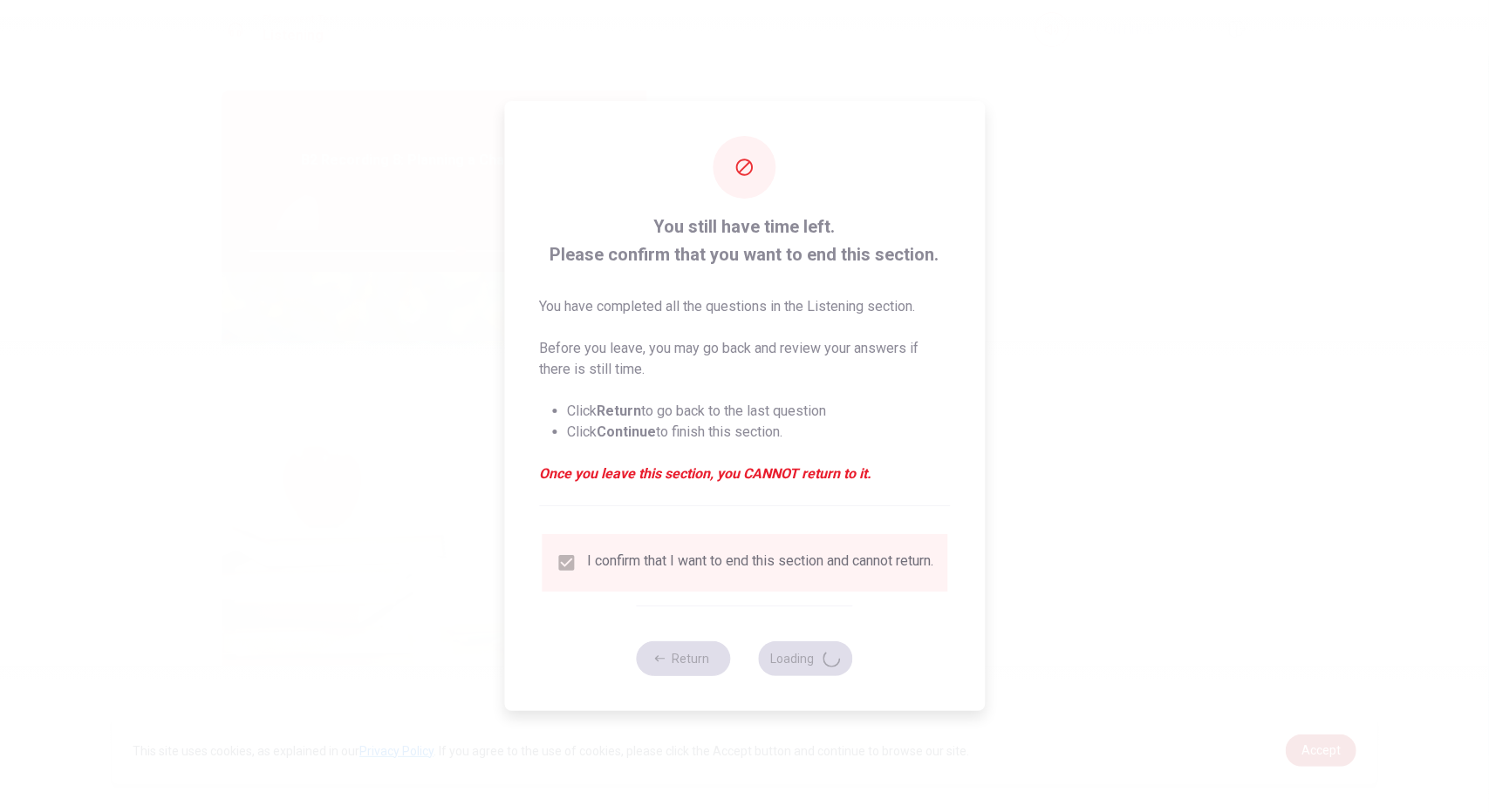
type input "68"
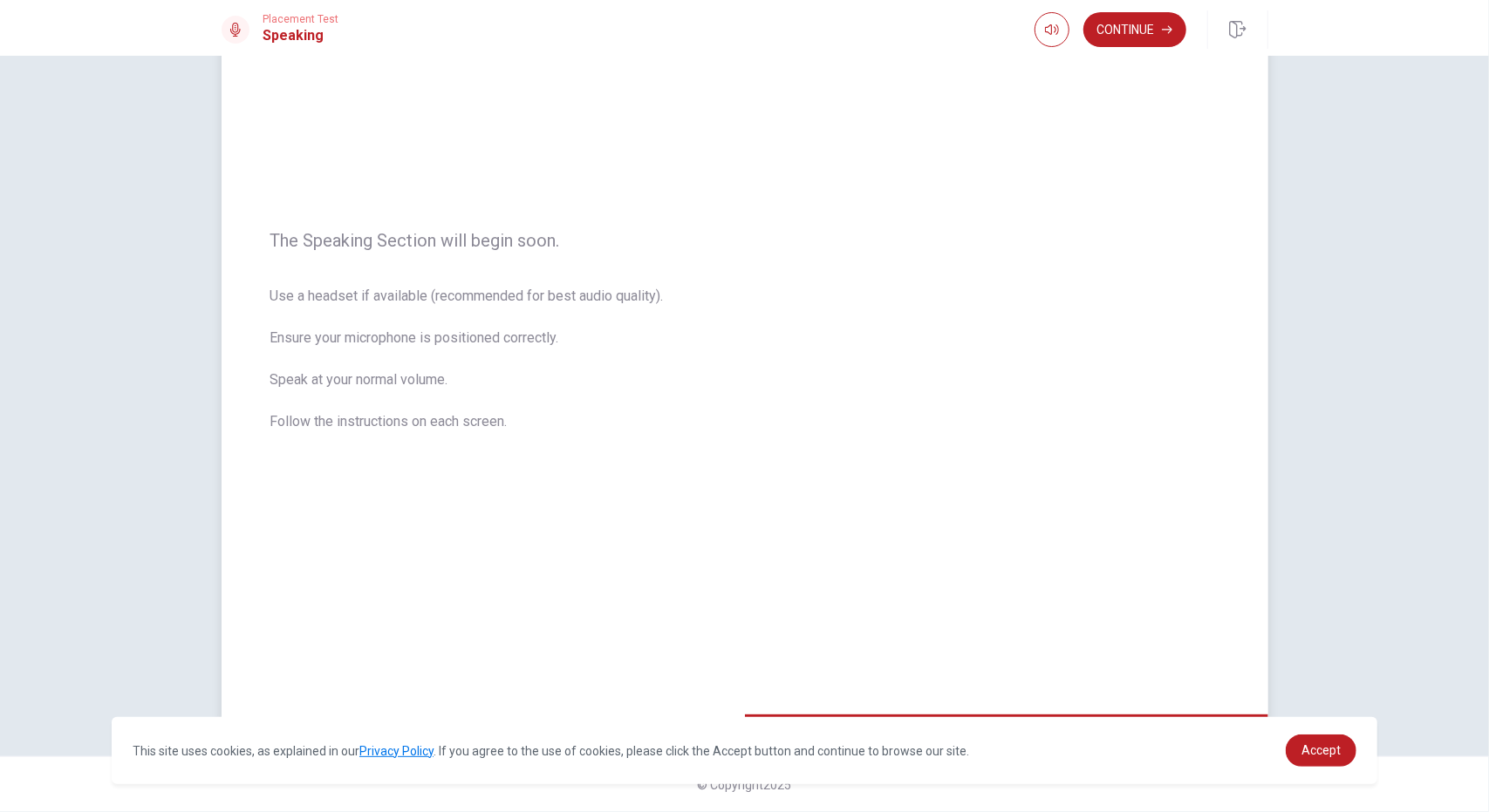
scroll to position [0, 0]
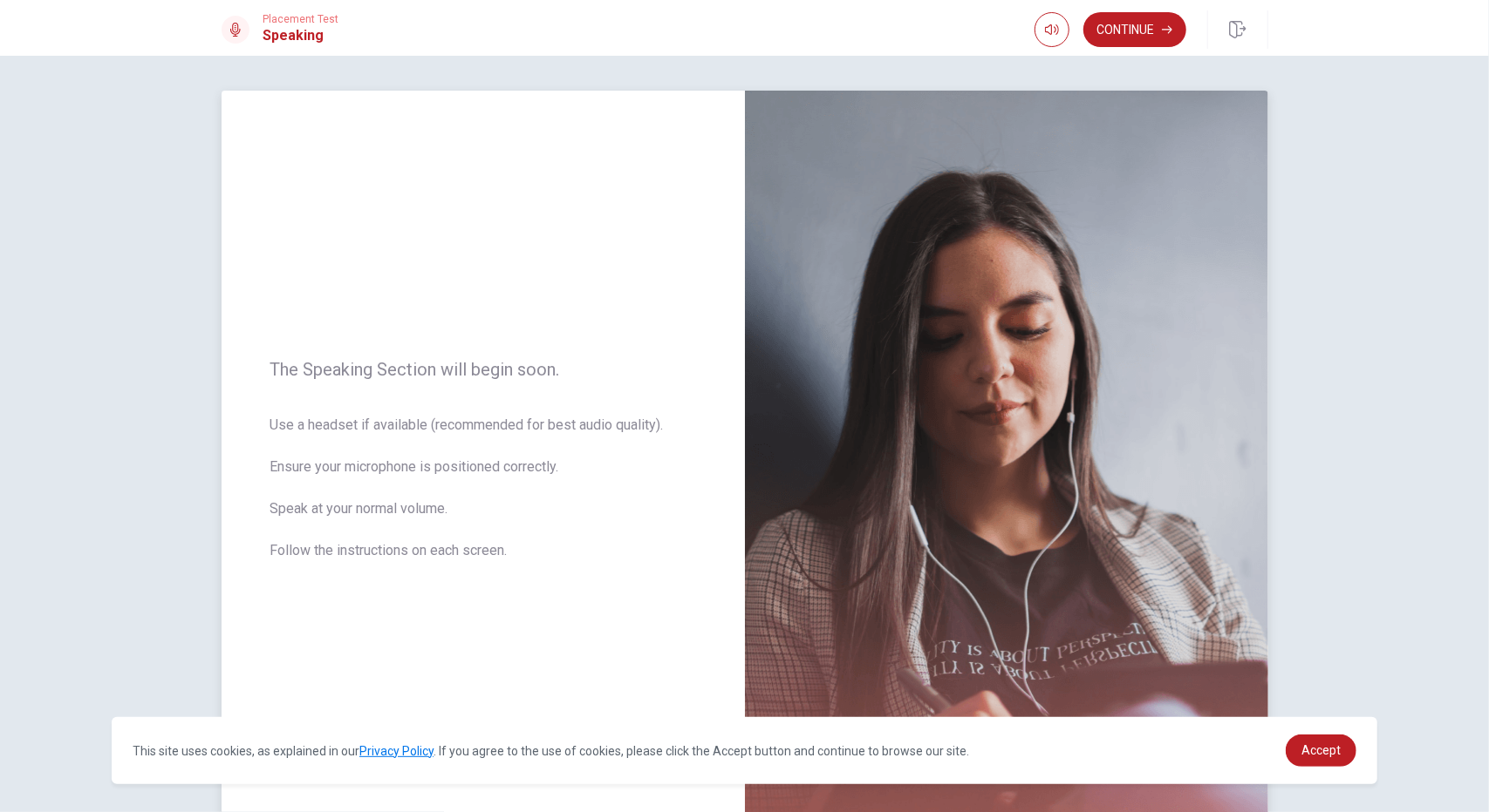
click at [703, 352] on div "The Speaking Section will begin soon. Use a headset if available (recommended f…" at bounding box center [483, 471] width 523 height 761
click at [1350, 349] on div "The Speaking Section will begin soon. Use a headset if available (recommended f…" at bounding box center [744, 434] width 1489 height 757
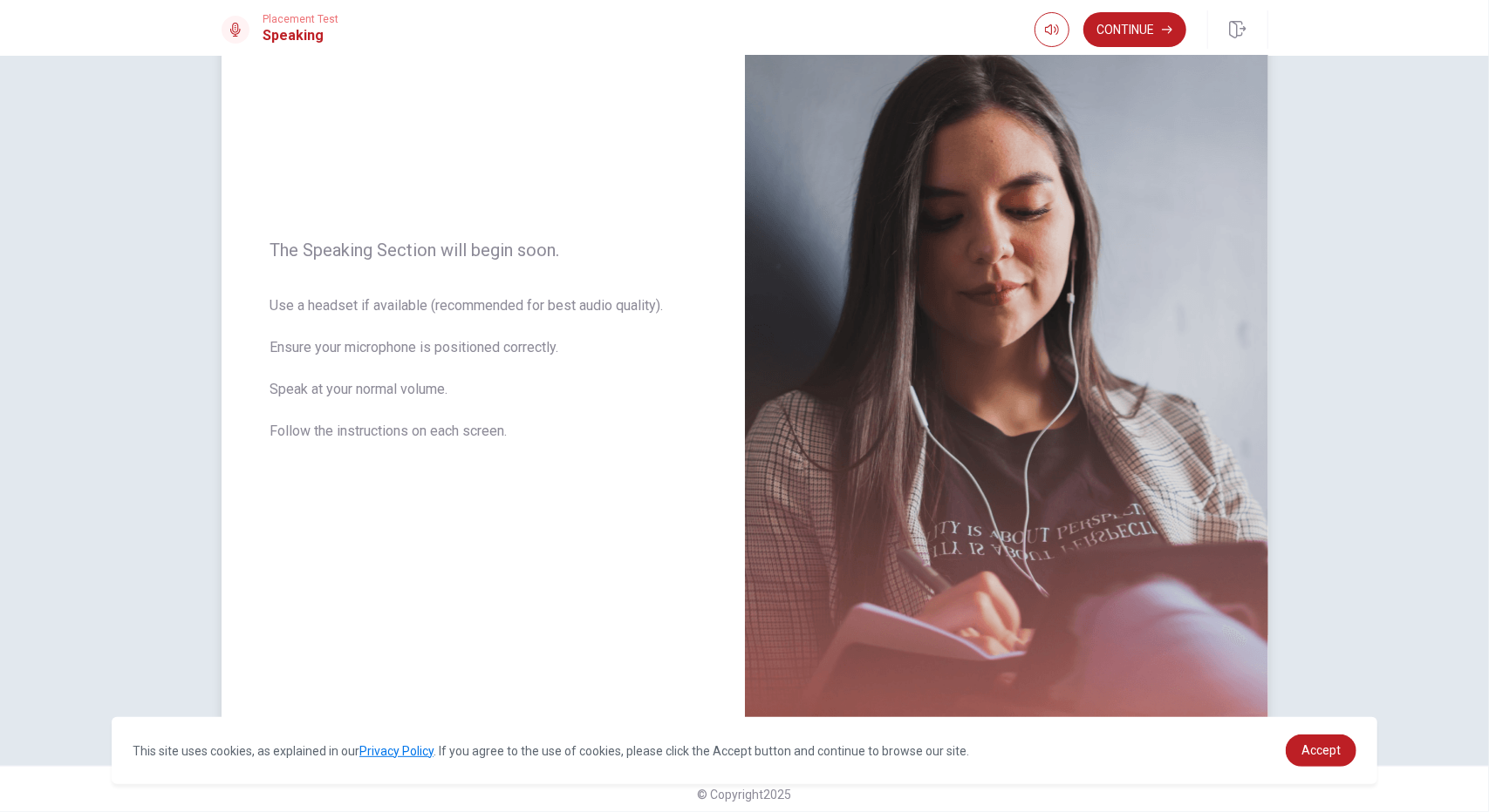
scroll to position [129, 0]
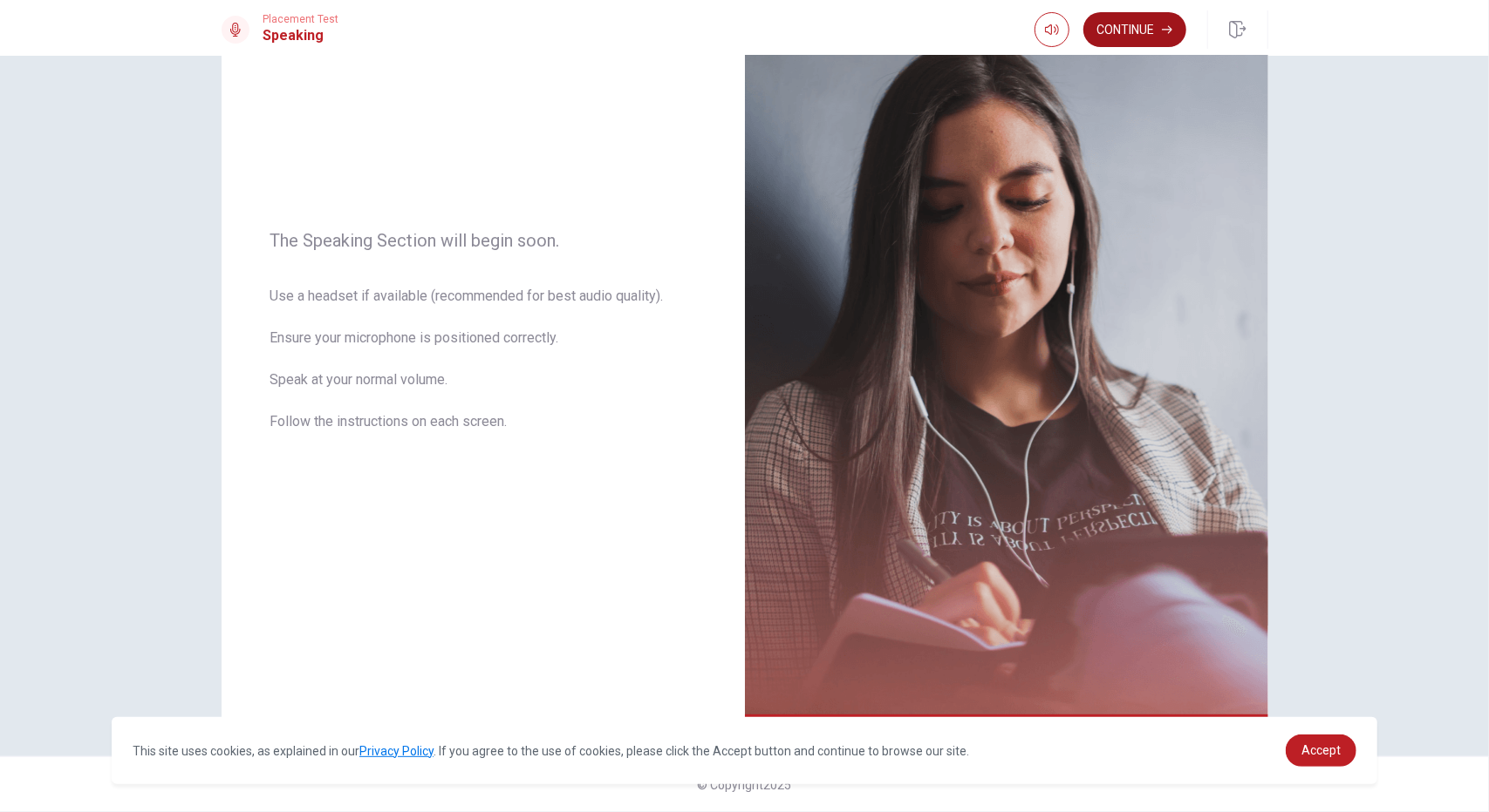
click at [1129, 19] on button "Continue" at bounding box center [1134, 29] width 103 height 35
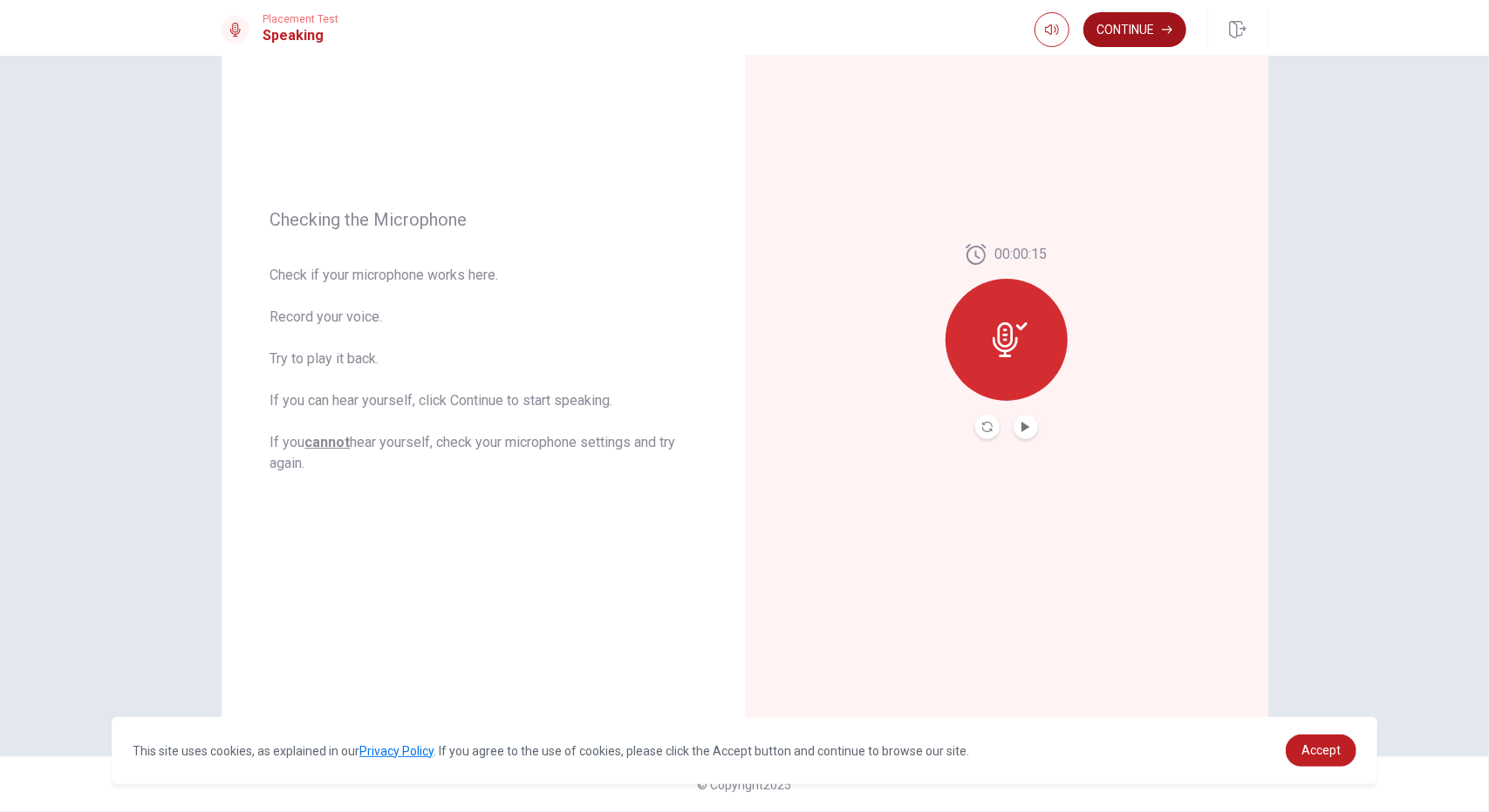
click at [1122, 36] on button "Continue" at bounding box center [1134, 29] width 103 height 35
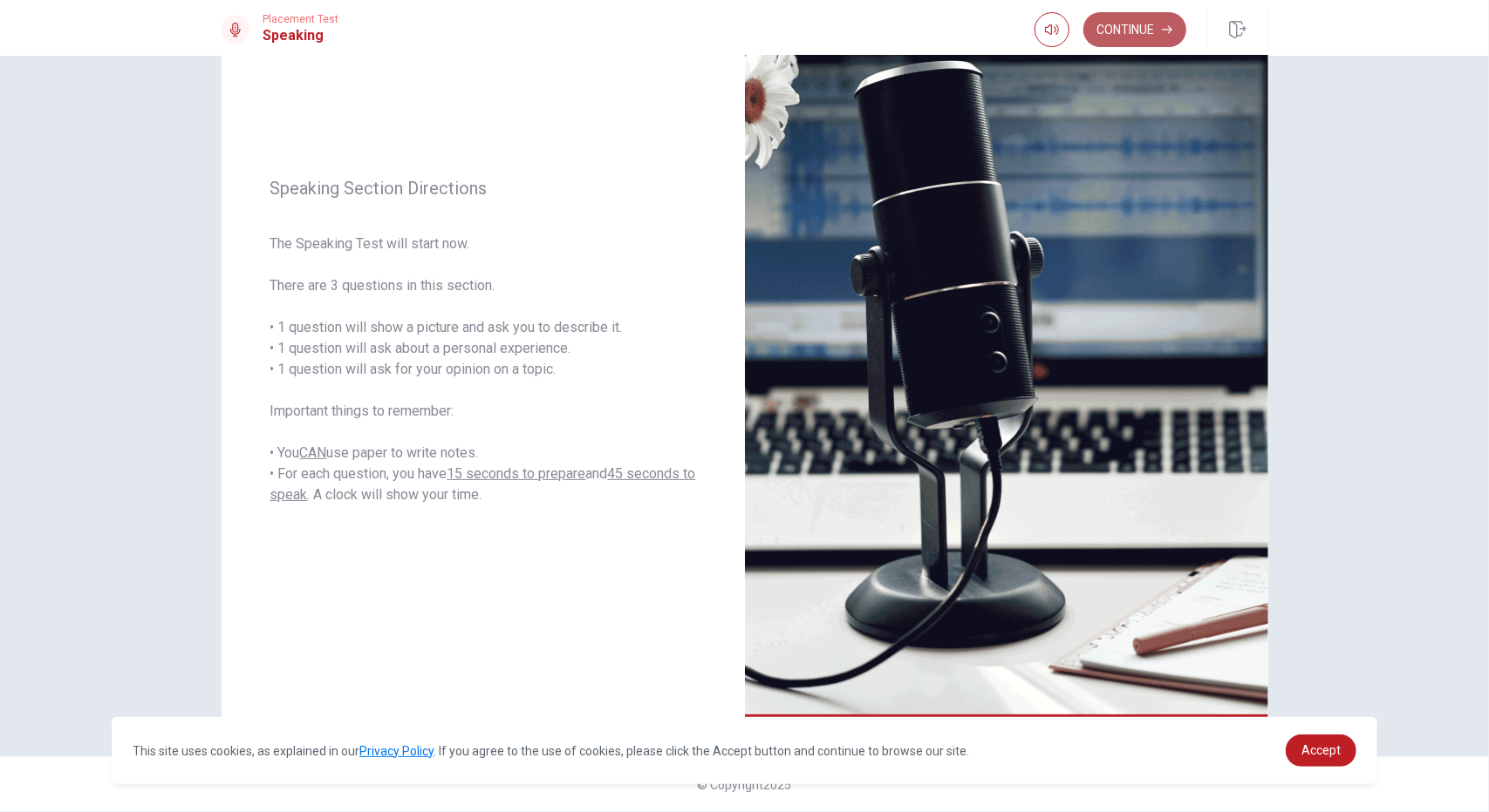
click at [1133, 29] on button "Continue" at bounding box center [1134, 29] width 103 height 35
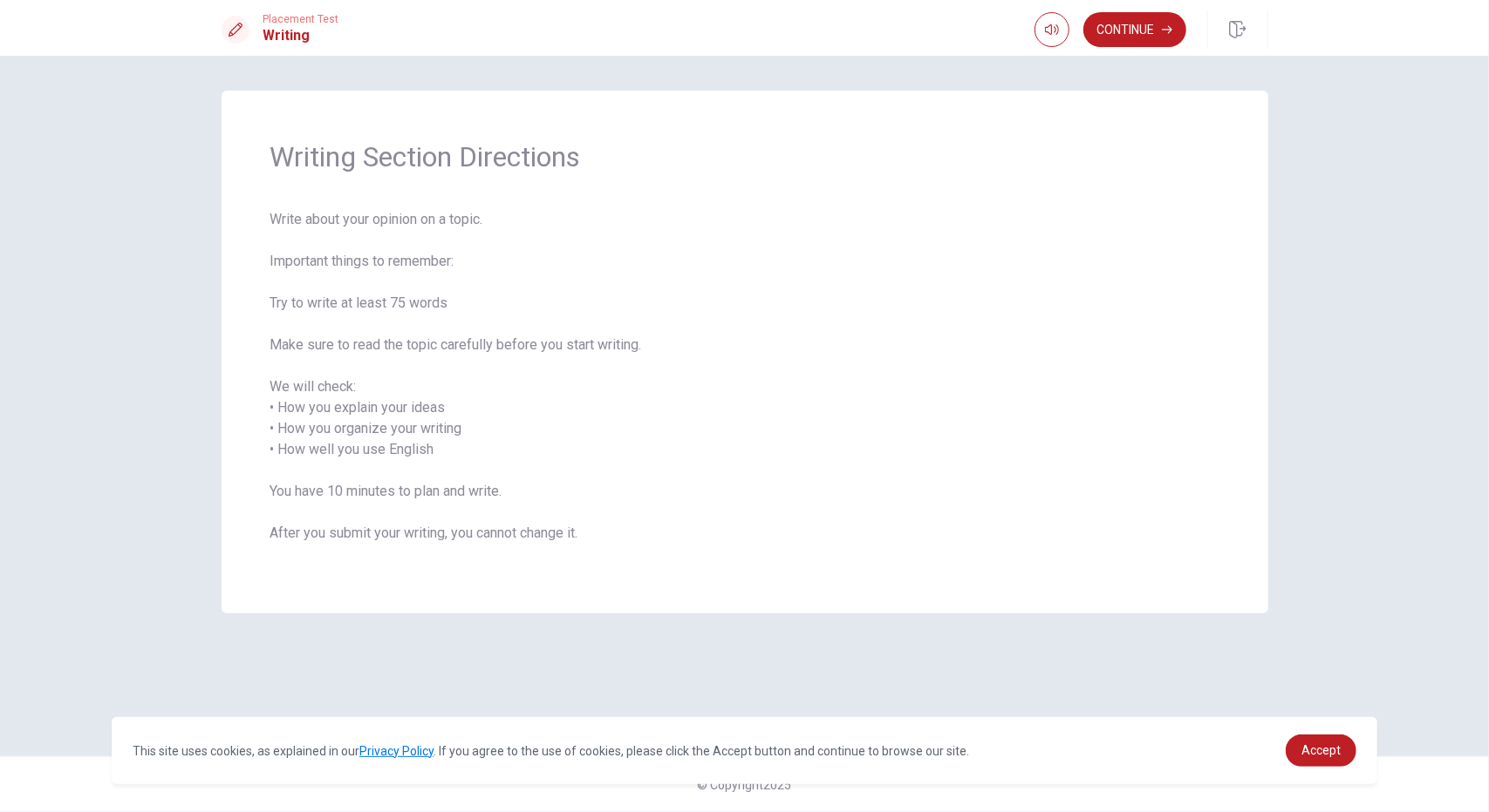
drag, startPoint x: 334, startPoint y: 345, endPoint x: 518, endPoint y: 359, distance: 184.5
click at [533, 351] on span "Write about your opinion on a topic. Important things to remember: Try to write…" at bounding box center [745, 387] width 949 height 355
drag, startPoint x: 365, startPoint y: 403, endPoint x: 535, endPoint y: 395, distance: 170.2
click at [503, 402] on span "Write about your opinion on a topic. Important things to remember: Try to write…" at bounding box center [745, 387] width 949 height 355
click at [1137, 32] on button "Continue" at bounding box center [1134, 29] width 103 height 35
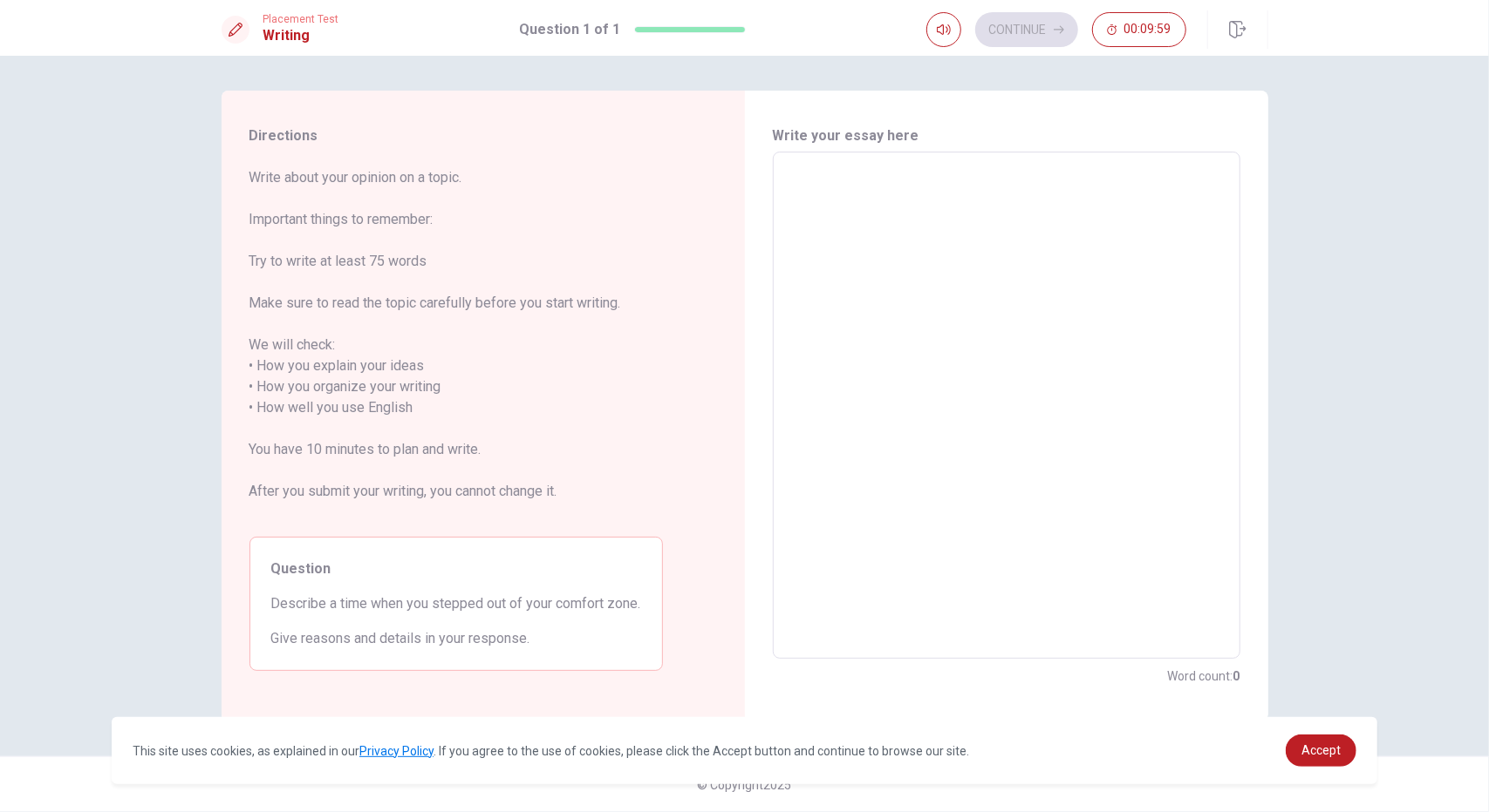
click at [911, 197] on textarea at bounding box center [1006, 406] width 443 height 479
click at [915, 193] on textarea at bounding box center [1006, 406] width 443 height 479
type textarea "O"
type textarea "x"
type textarea "On"
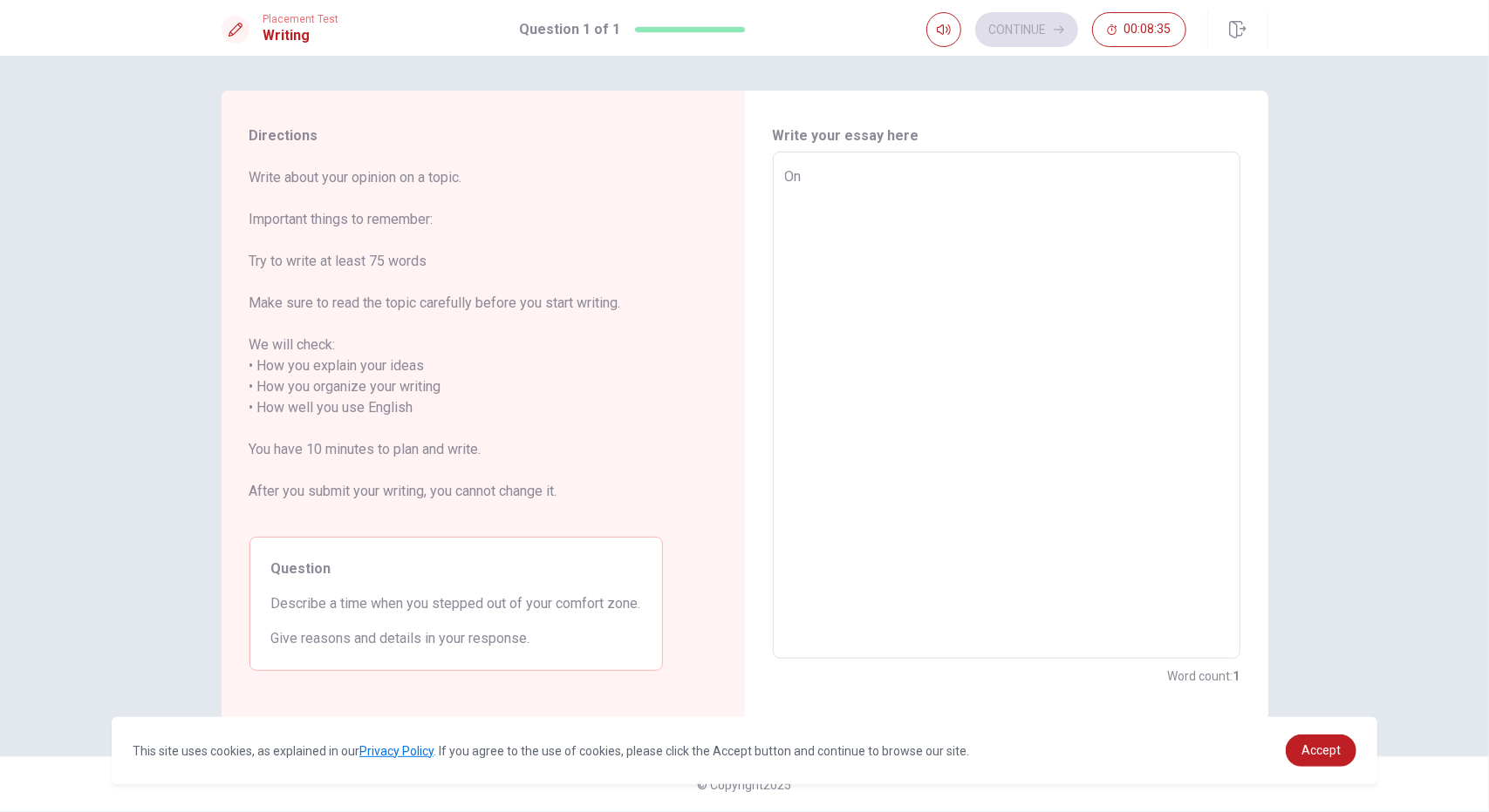
type textarea "x"
type textarea "One"
type textarea "x"
type textarea "One"
type textarea "x"
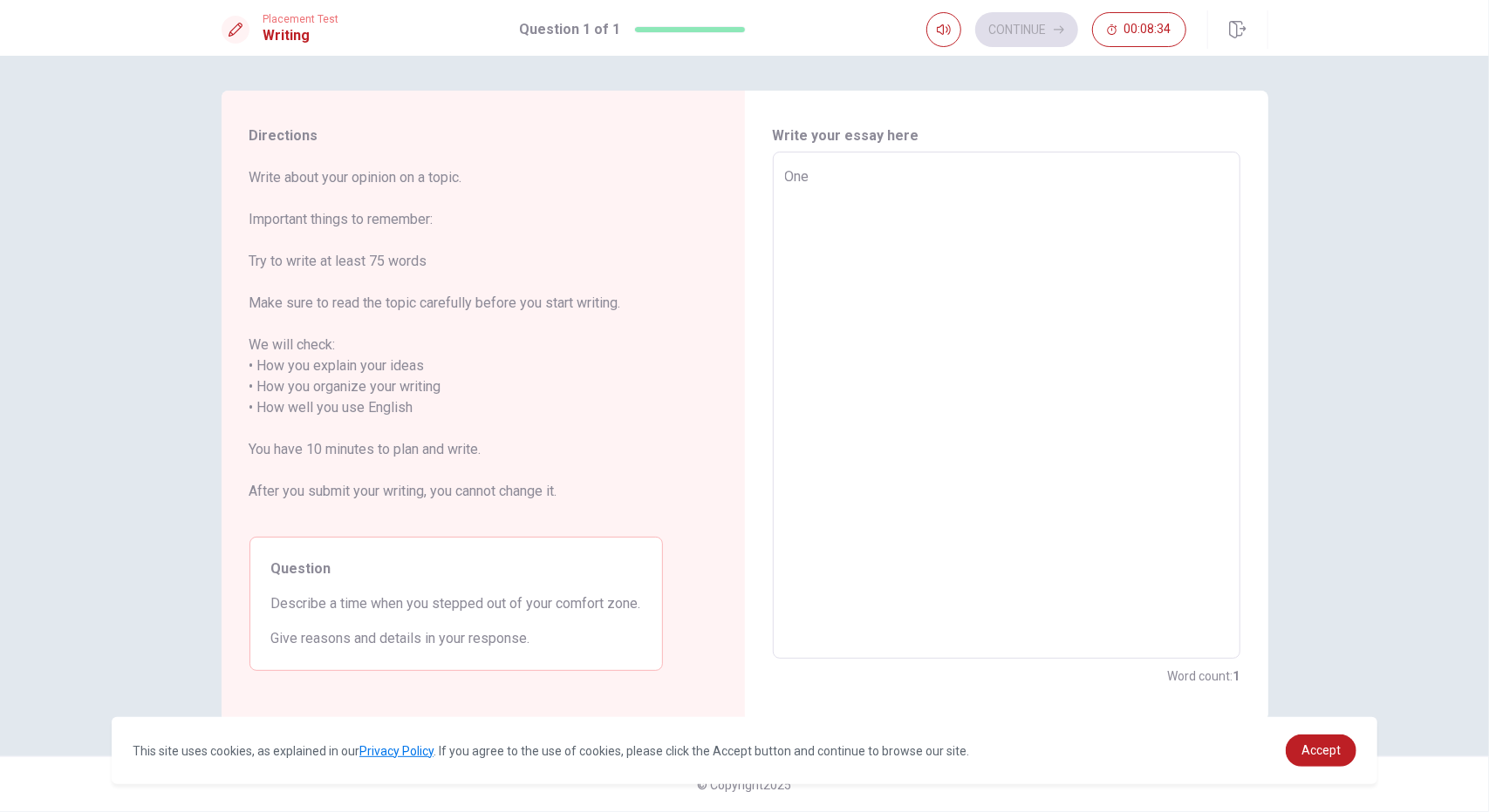
type textarea "One t"
type textarea "x"
type textarea "One ti"
type textarea "x"
type textarea "One [PERSON_NAME]"
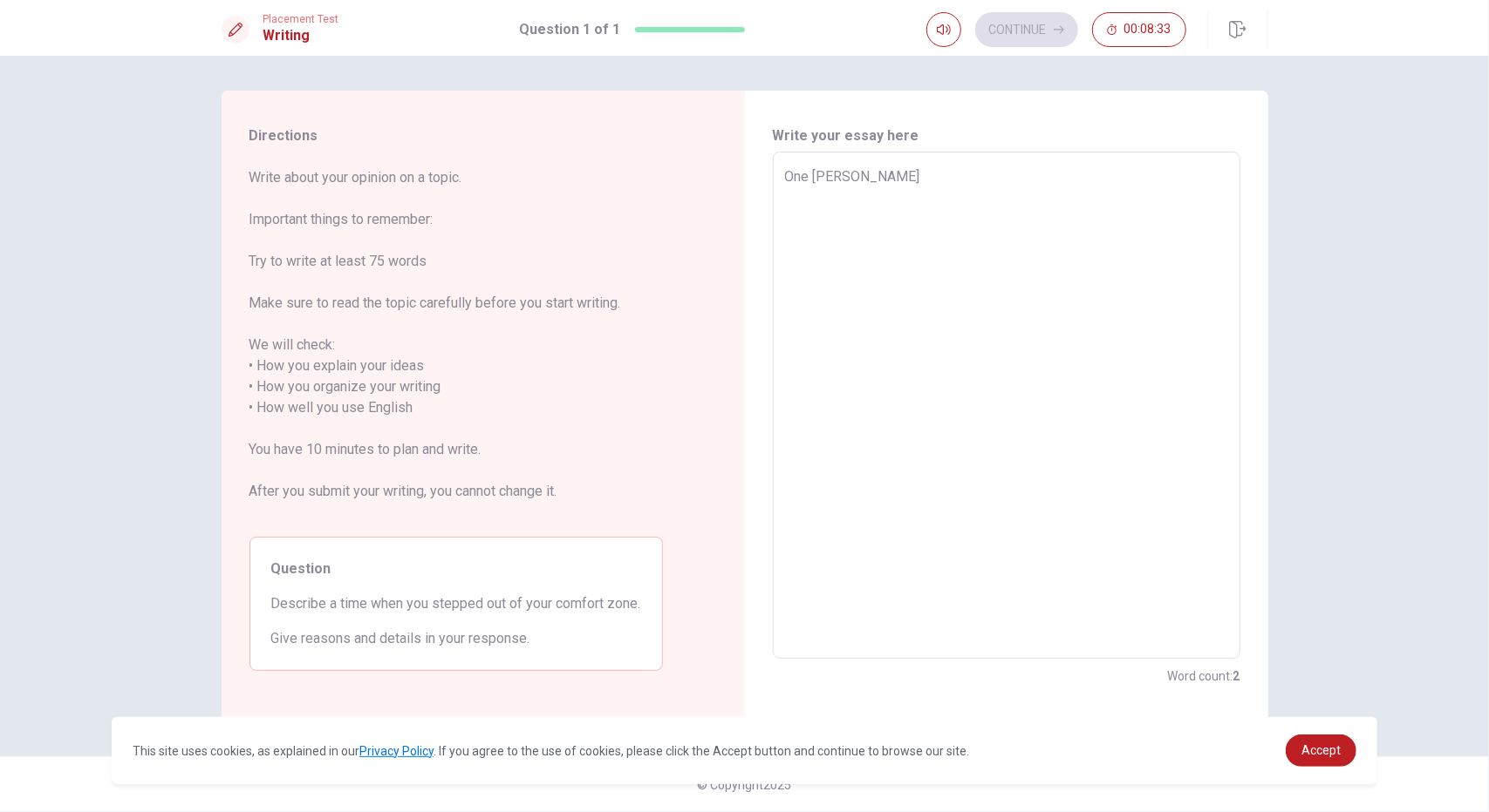
type textarea "x"
type textarea "One time"
type textarea "x"
type textarea "One time"
type textarea "x"
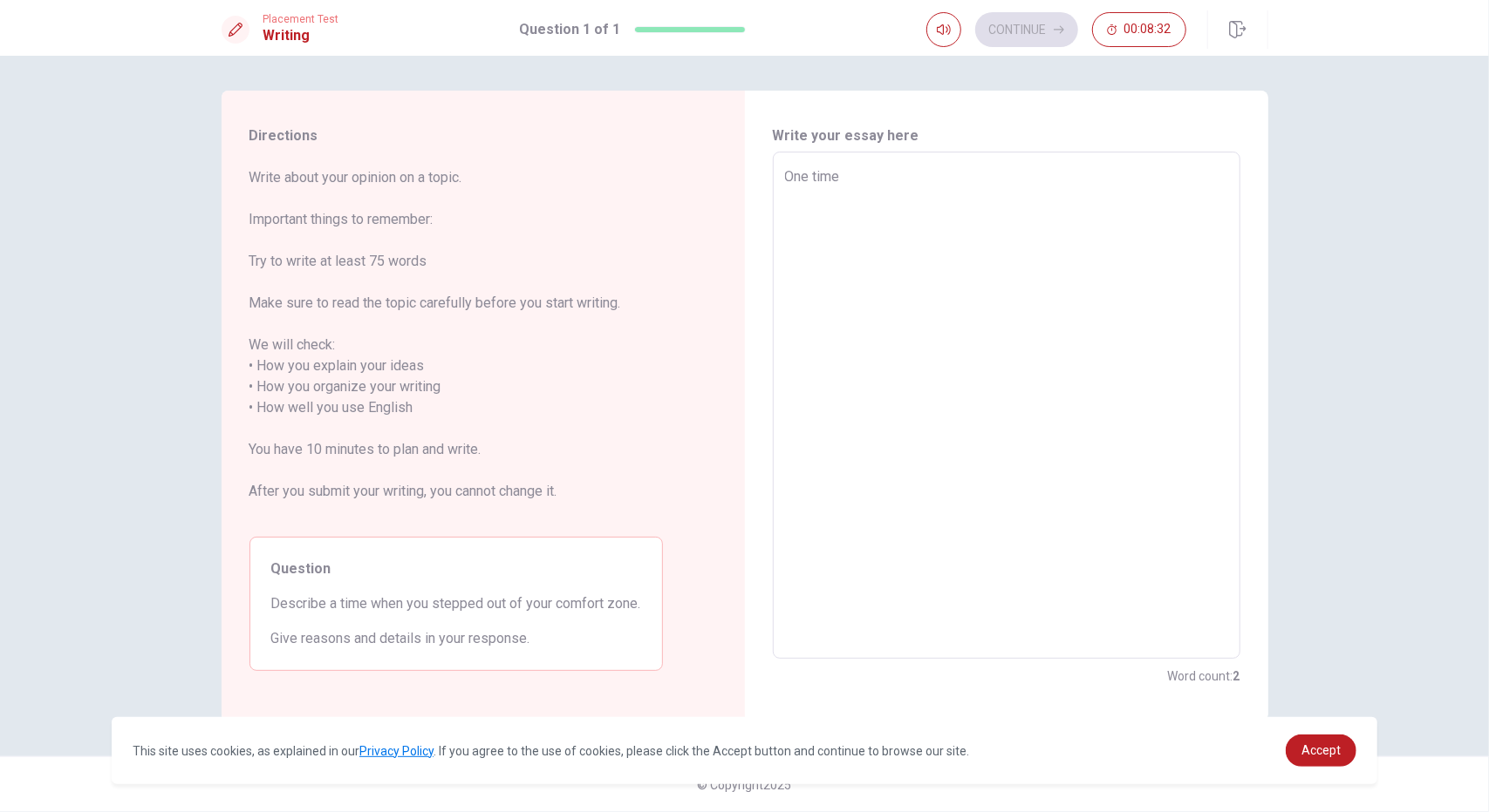
type textarea "One time O"
type textarea "x"
type textarea "One time"
type textarea "x"
type textarea "One time I"
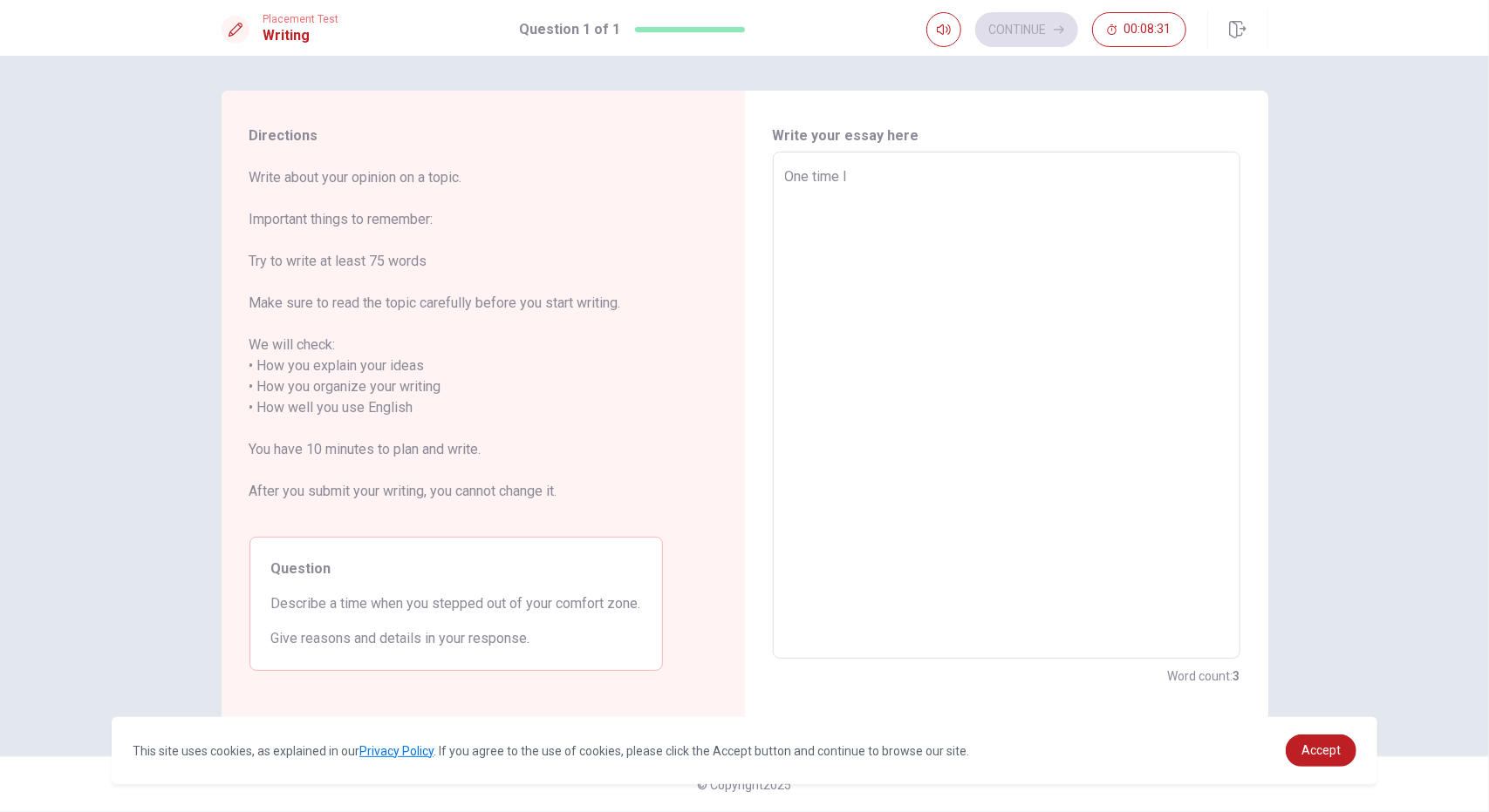
type textarea "x"
type textarea "One time I"
type textarea "x"
type textarea "One time I s"
type textarea "x"
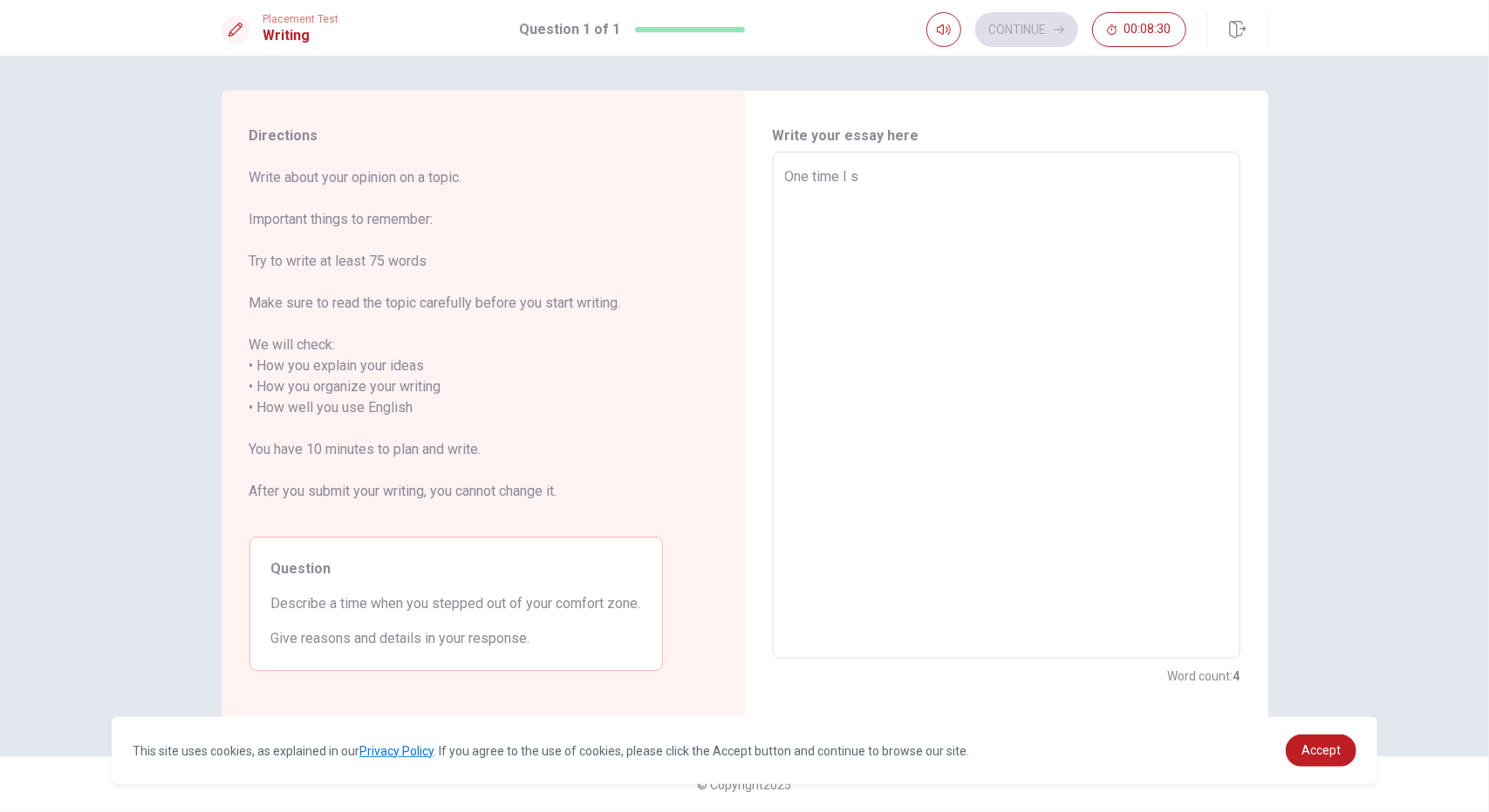
type textarea "One time I st"
type textarea "x"
type textarea "One time I ste"
type textarea "x"
type textarea "One time I step"
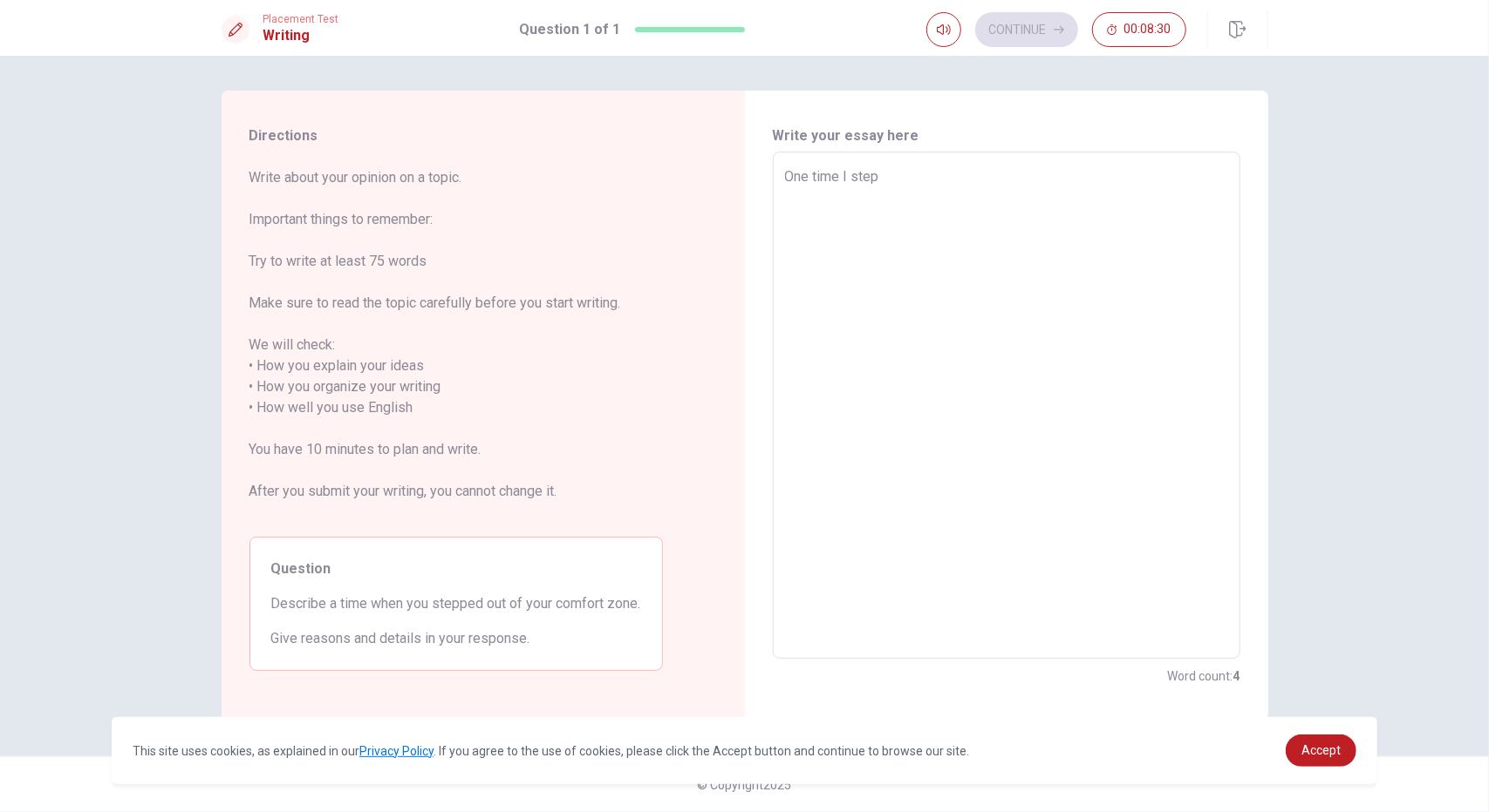
type textarea "x"
type textarea "One time I [PERSON_NAME]"
type textarea "x"
type textarea "One time I steppe"
type textarea "x"
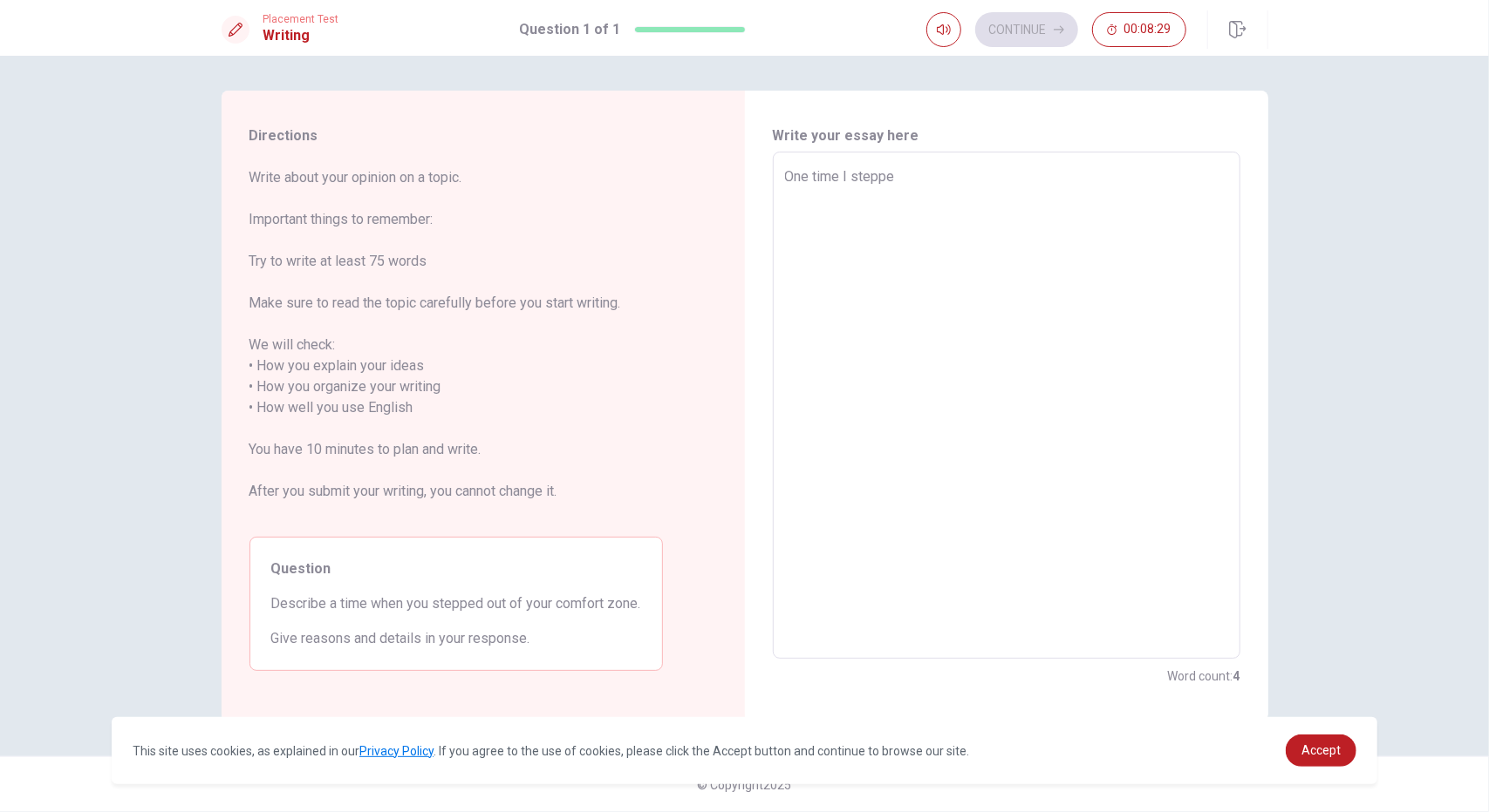
type textarea "One time I stepped"
type textarea "x"
type textarea "One time I stepped"
type textarea "x"
type textarea "One time I stepped o"
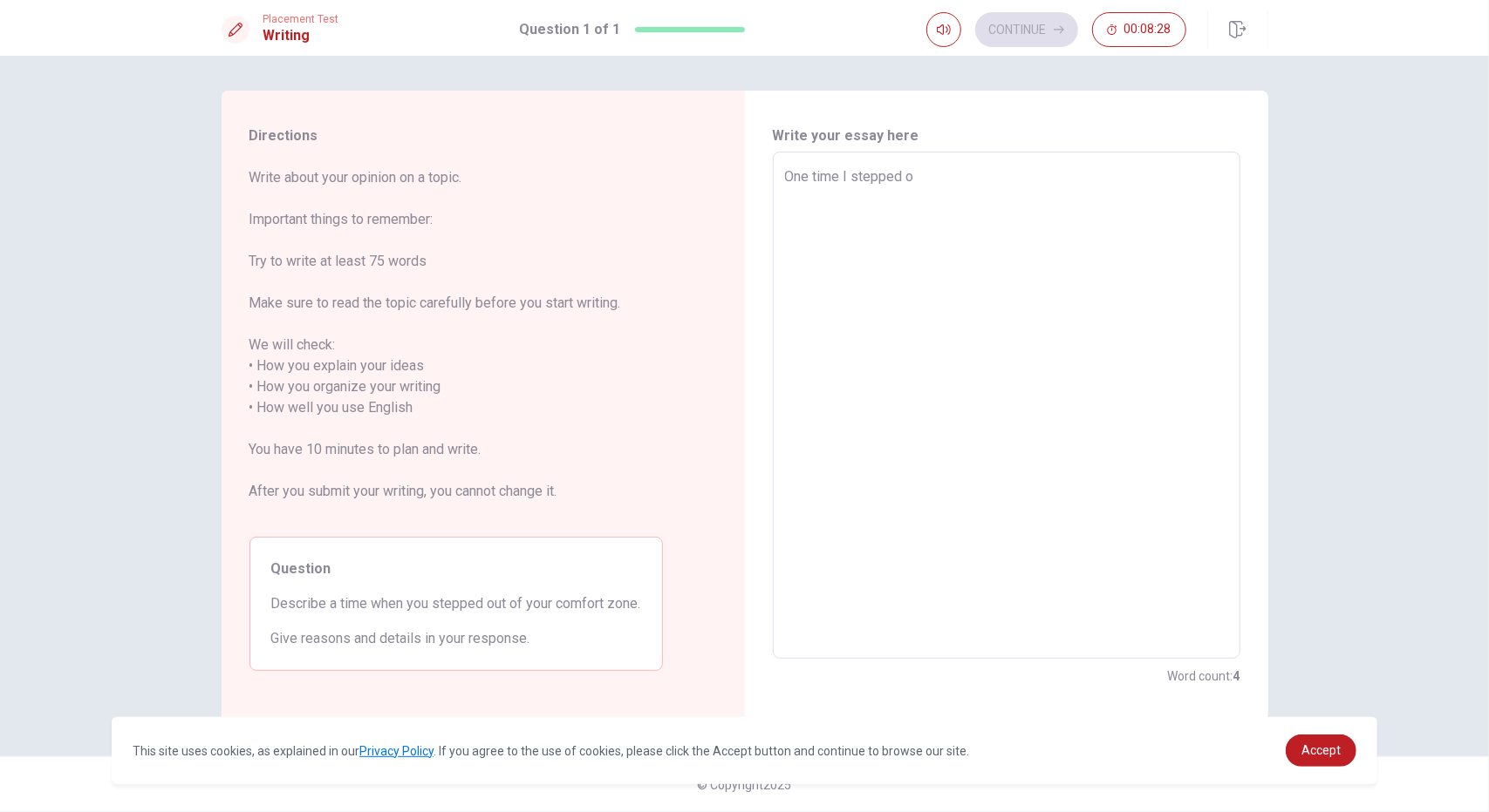
type textarea "x"
type textarea "One time I stepped ou"
type textarea "x"
type textarea "One time I stepped out"
type textarea "x"
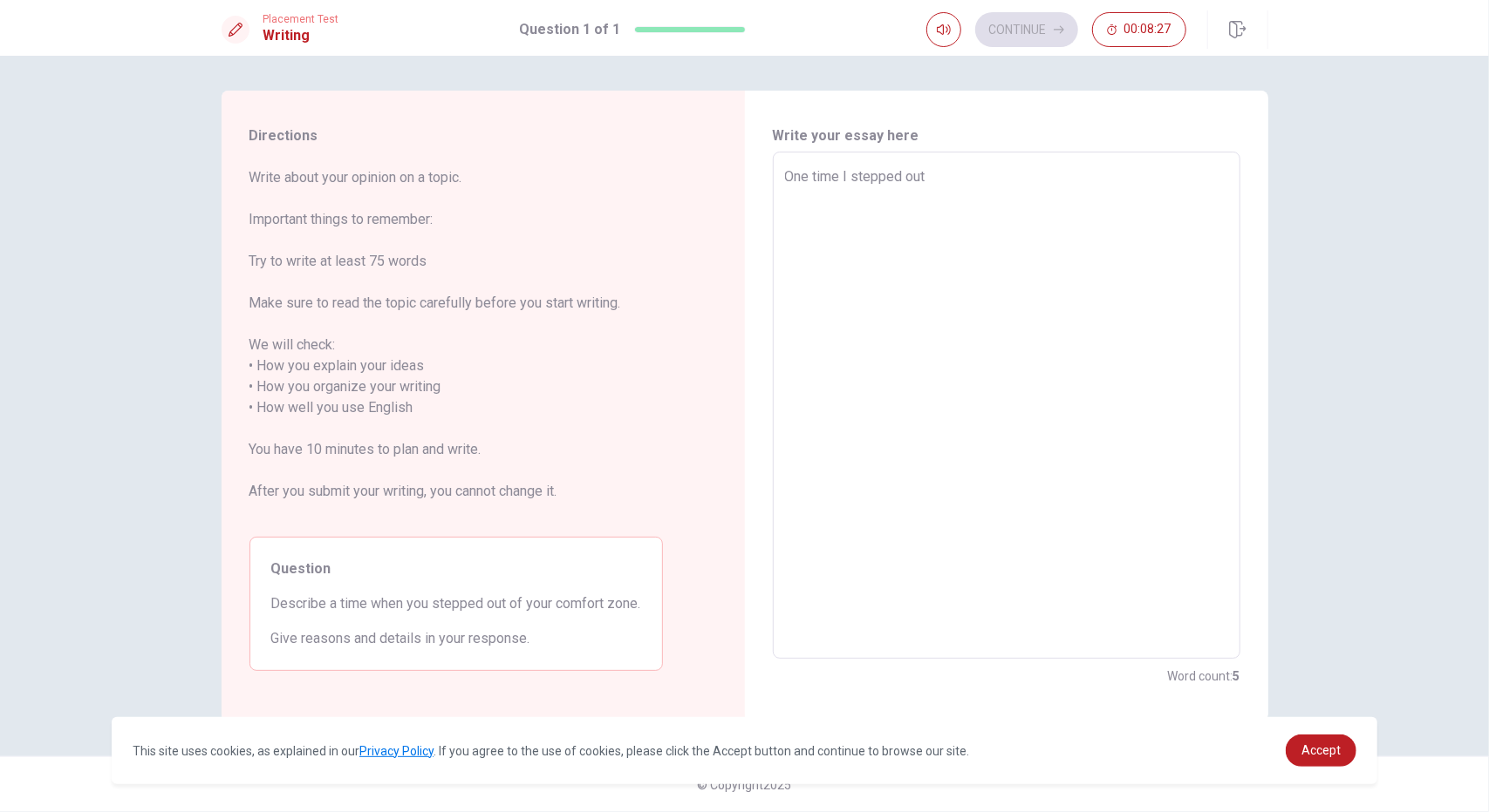
type textarea "One time I stepped out"
type textarea "x"
type textarea "One time I stepped out o"
type textarea "x"
type textarea "One time I stepped out of"
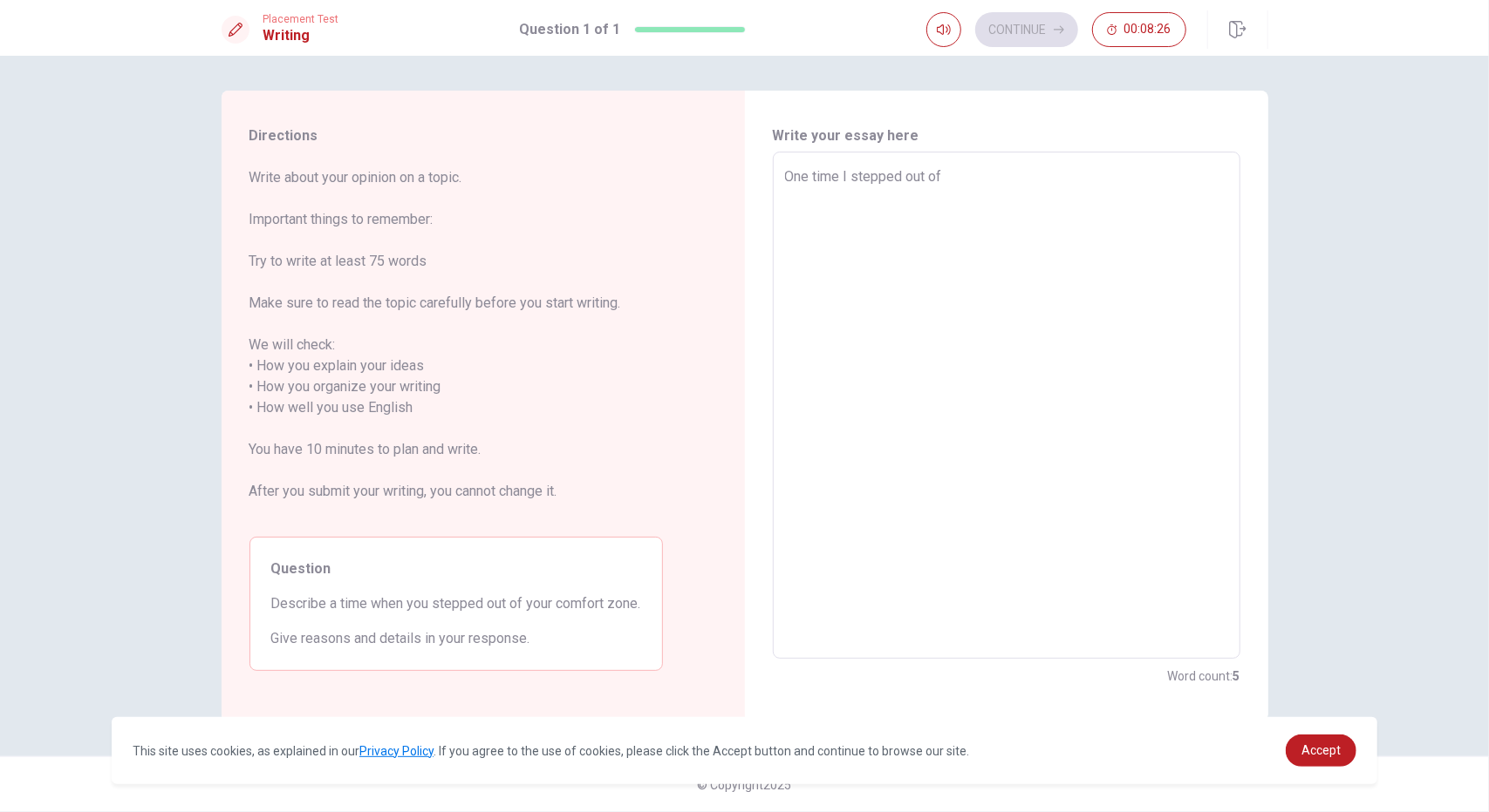
type textarea "x"
type textarea "One time I stepped out of"
type textarea "x"
type textarea "One time I stepped out of m"
type textarea "x"
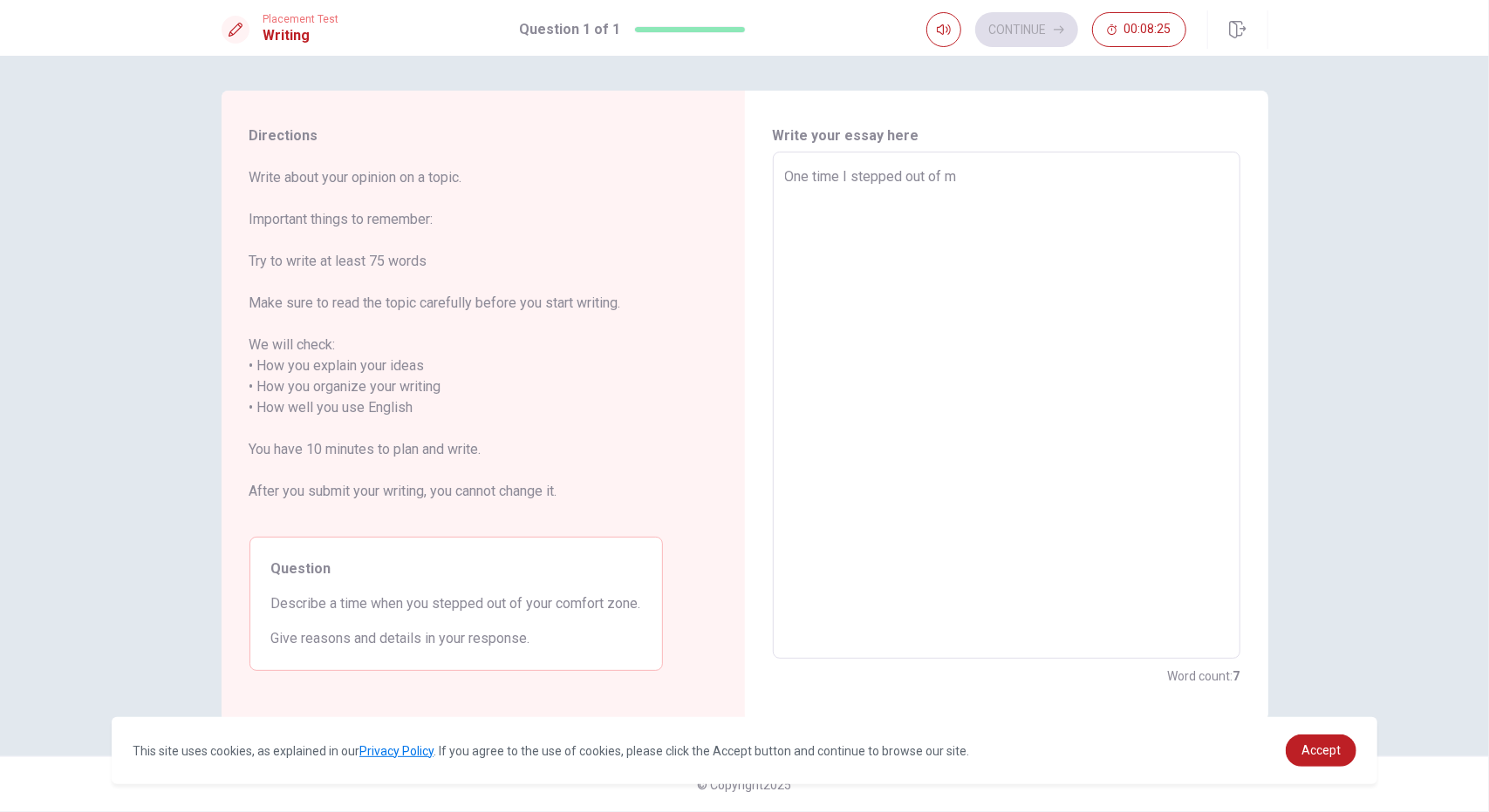
type textarea "One time I stepped out of my"
type textarea "x"
type textarea "One time I stepped out of my"
type textarea "x"
type textarea "One time I stepped out of my c"
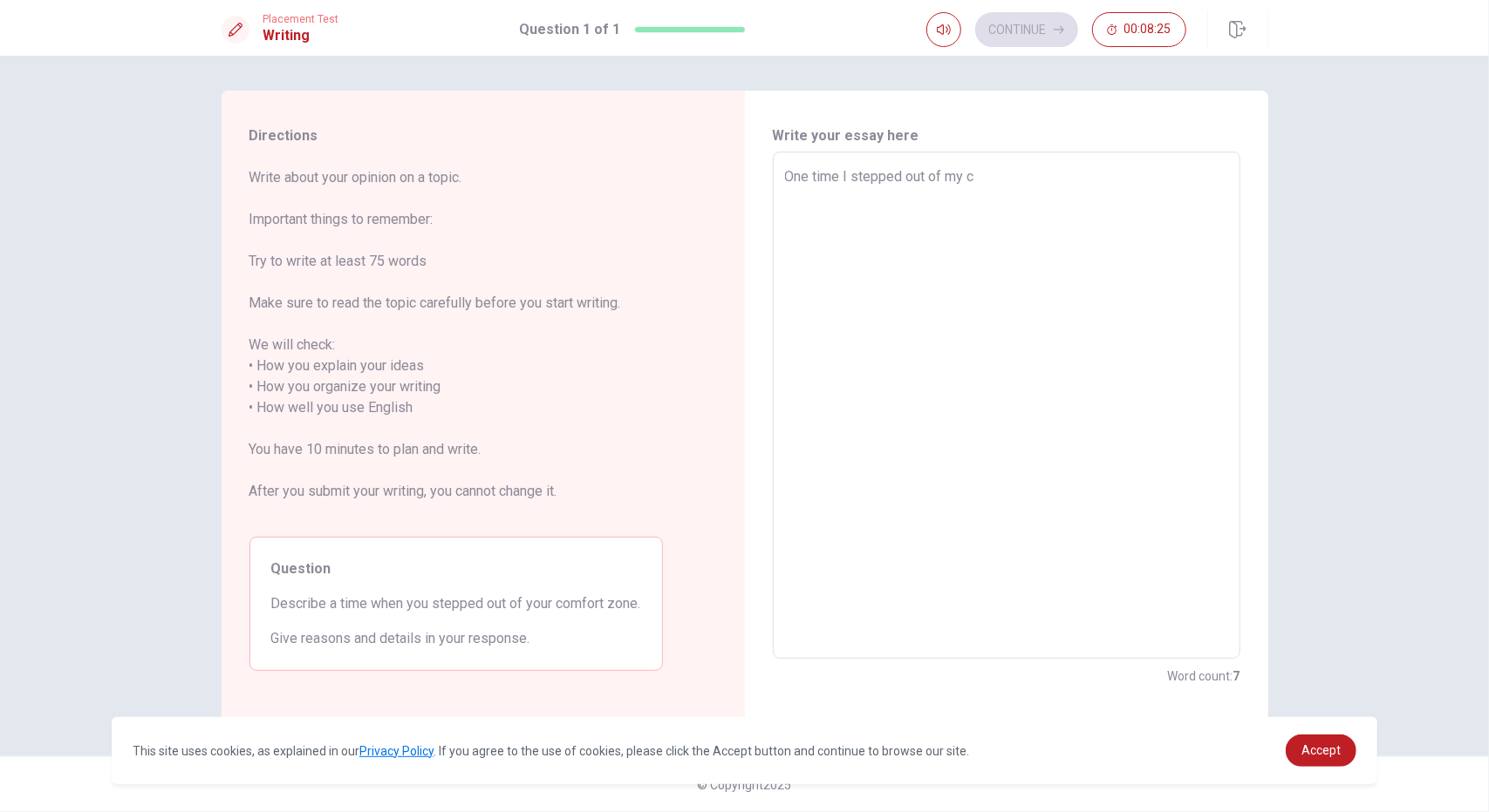
type textarea "x"
type textarea "One time I stepped out of my co"
type textarea "x"
type textarea "One time I stepped out of my com"
type textarea "x"
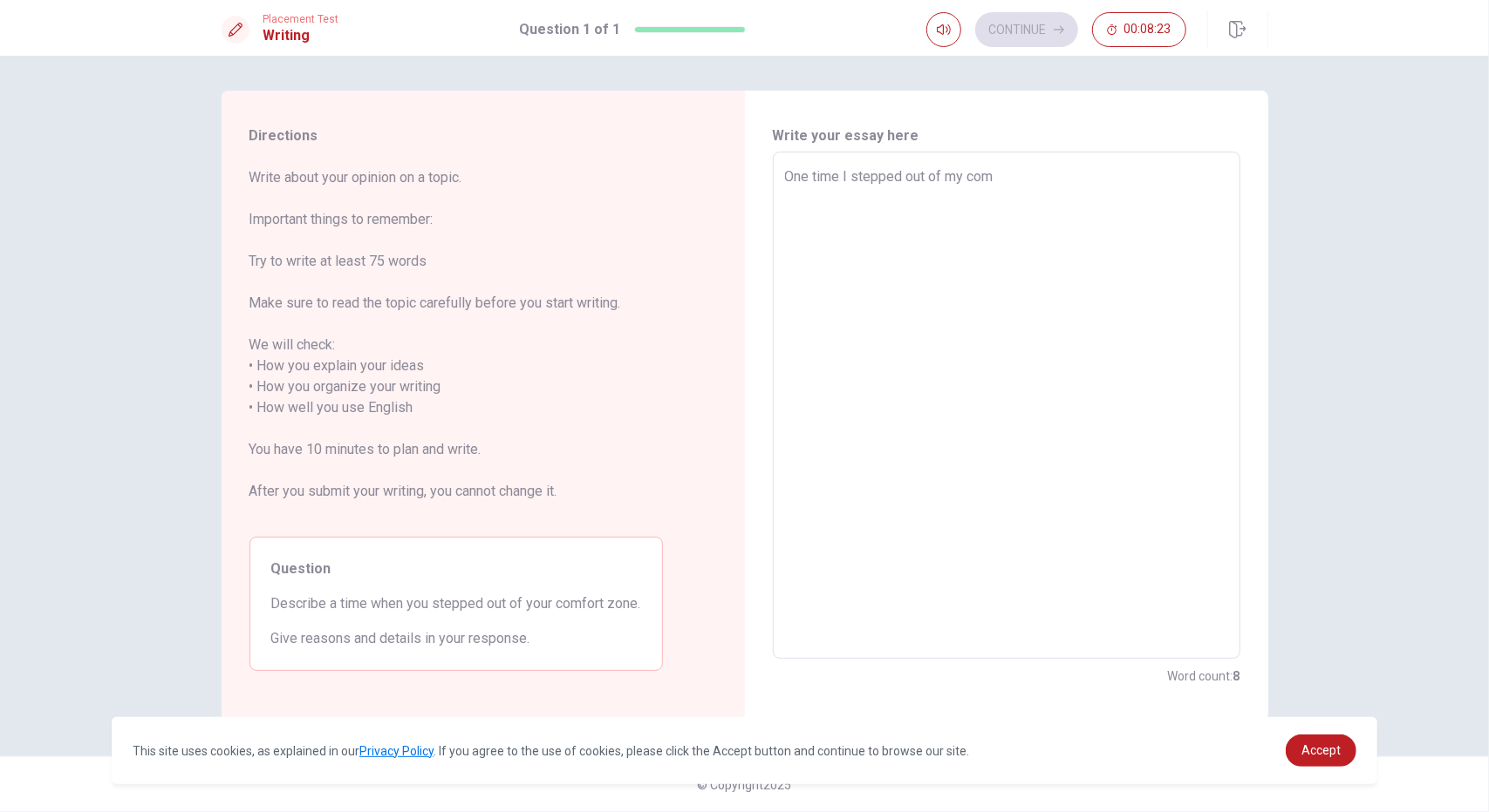
type textarea "One time I stepped out of my comf"
type textarea "x"
type textarea "One time I stepped out of my comfo"
type textarea "x"
type textarea "One time I stepped out of my comfor"
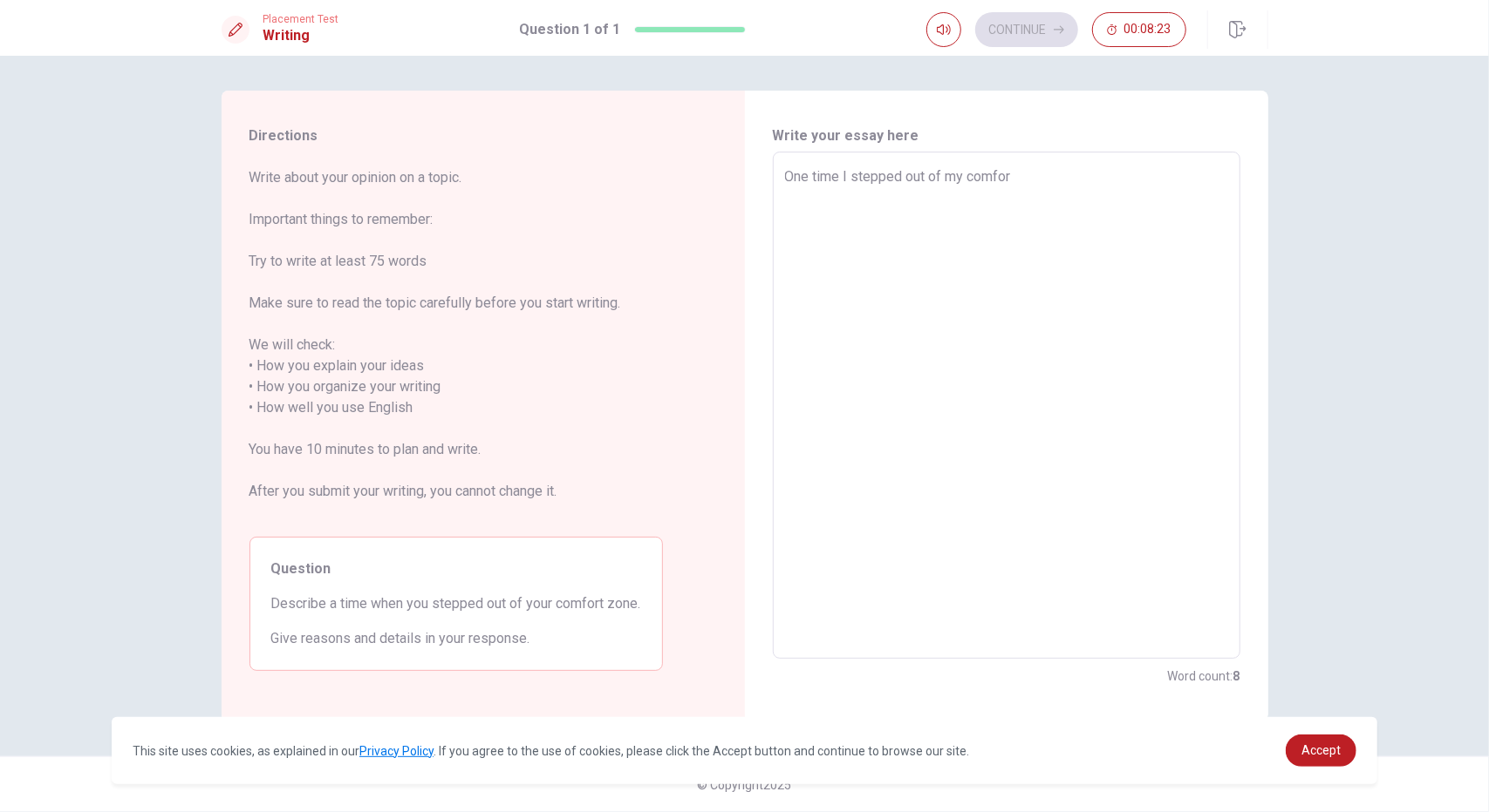
type textarea "x"
type textarea "One time I stepped out of my comfor"
type textarea "x"
type textarea "One time I stepped out of my comfor"
type textarea "x"
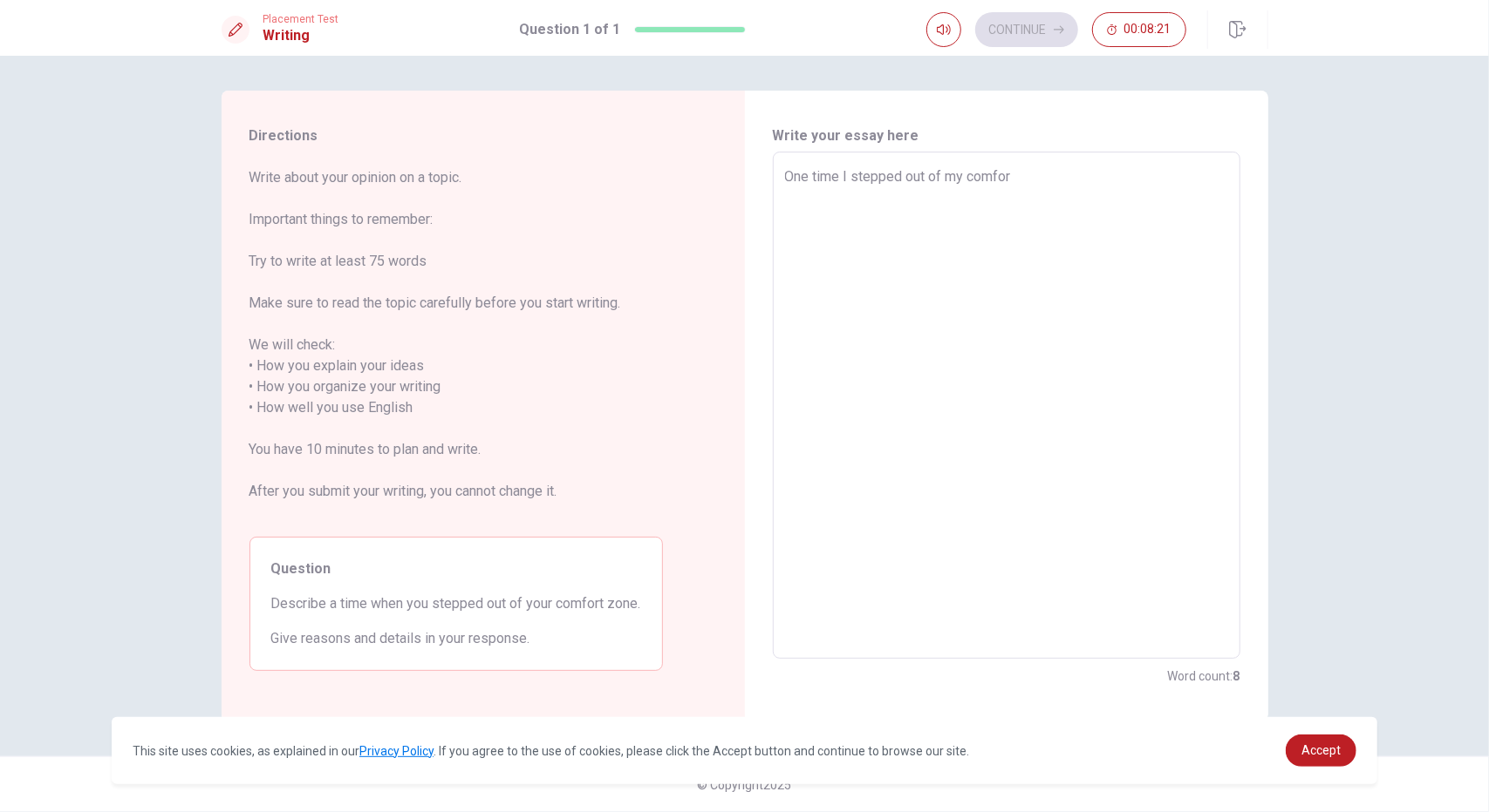
type textarea "One time I stepped out of my comfort"
type textarea "x"
type textarea "One time I stepped out of my comfort"
type textarea "x"
type textarea "One time I stepped out of my comfort z"
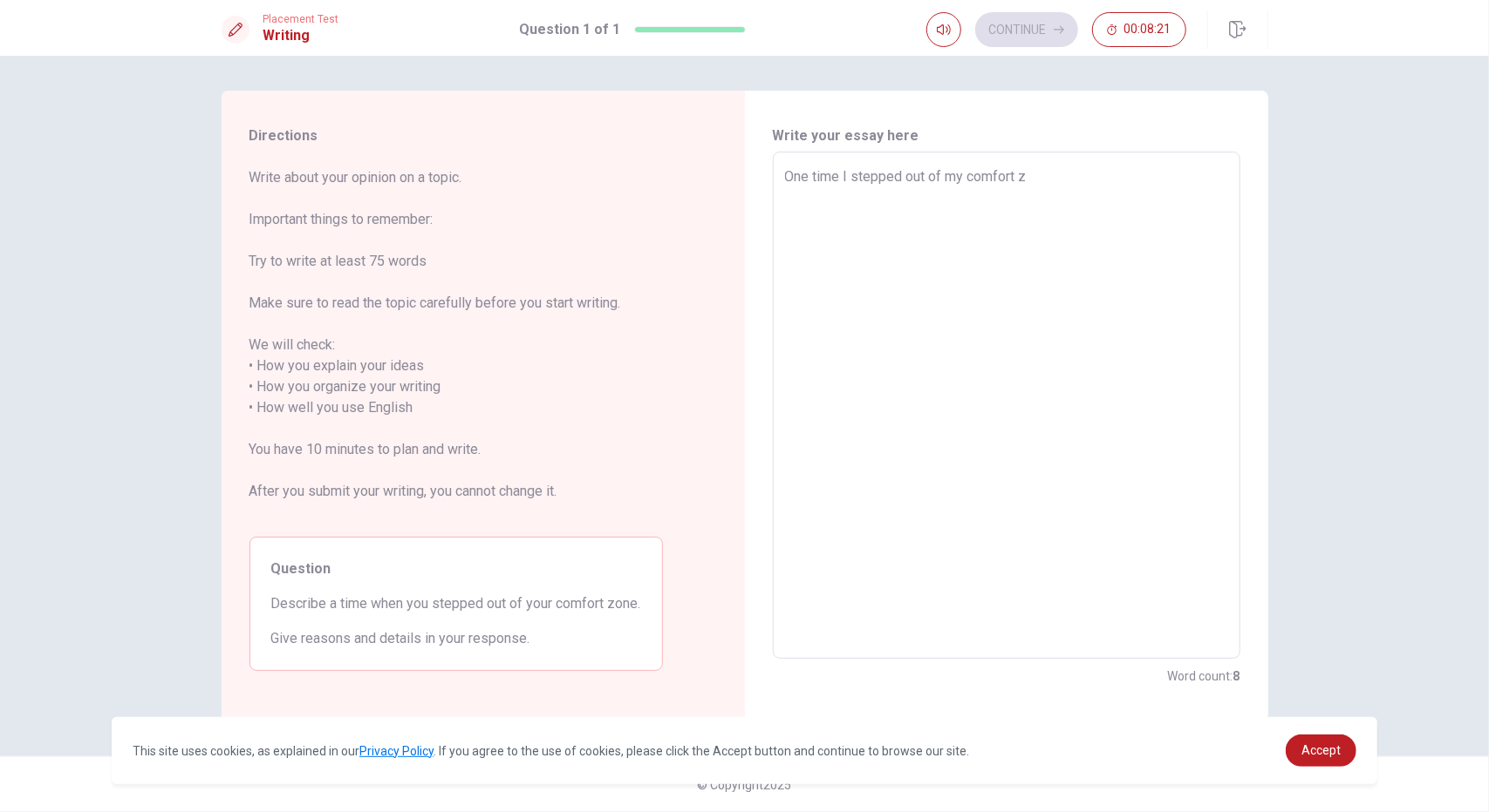
type textarea "x"
type textarea "One time I stepped out of my comfort zo"
type textarea "x"
type textarea "One time I stepped out of my comfort zon"
type textarea "x"
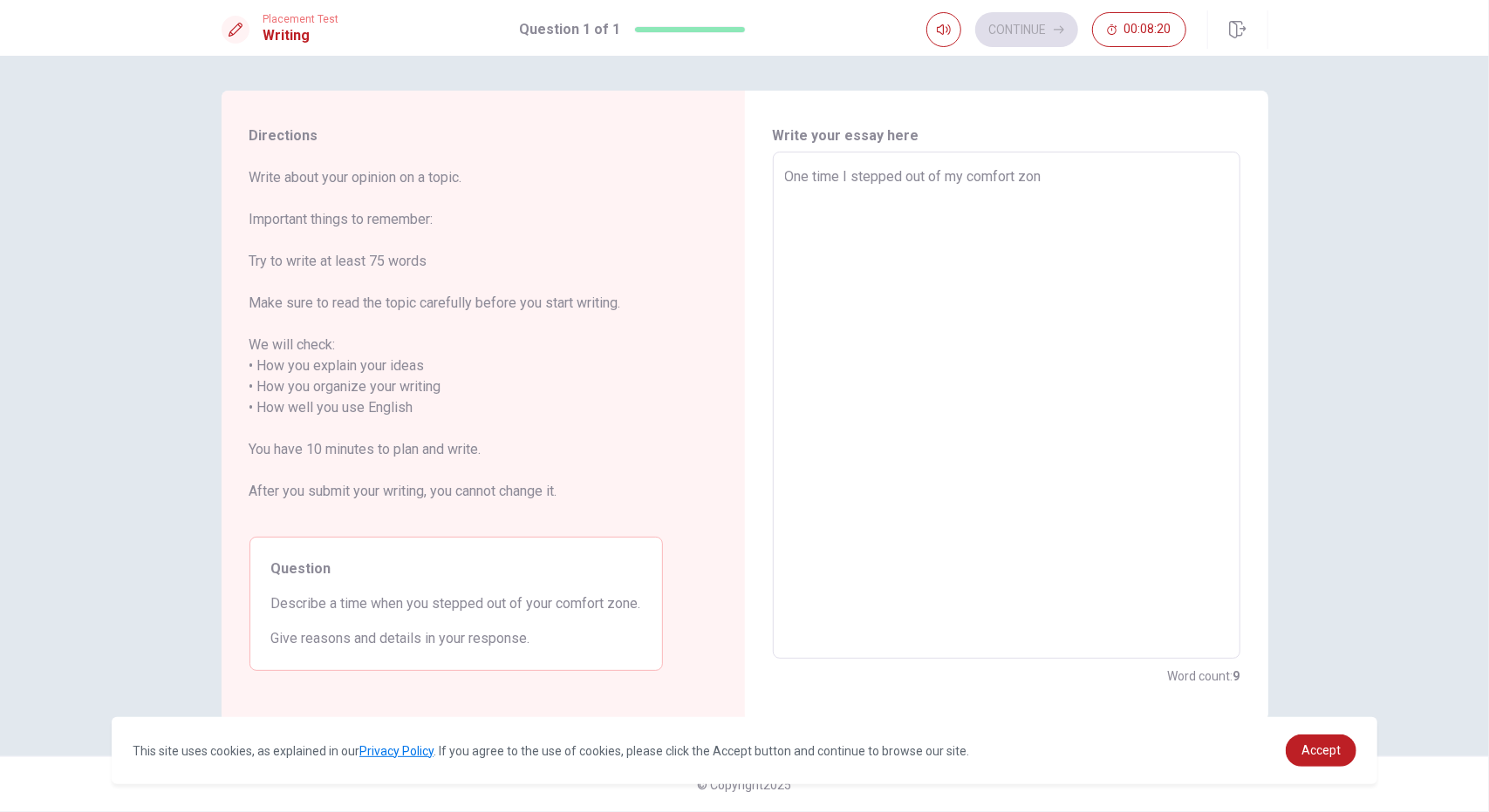
type textarea "One time I stepped out of my comfort zone"
type textarea "x"
type textarea "One time I stepped out of my comfort zone"
type textarea "x"
type textarea "One time I stepped out of my comfort zone w"
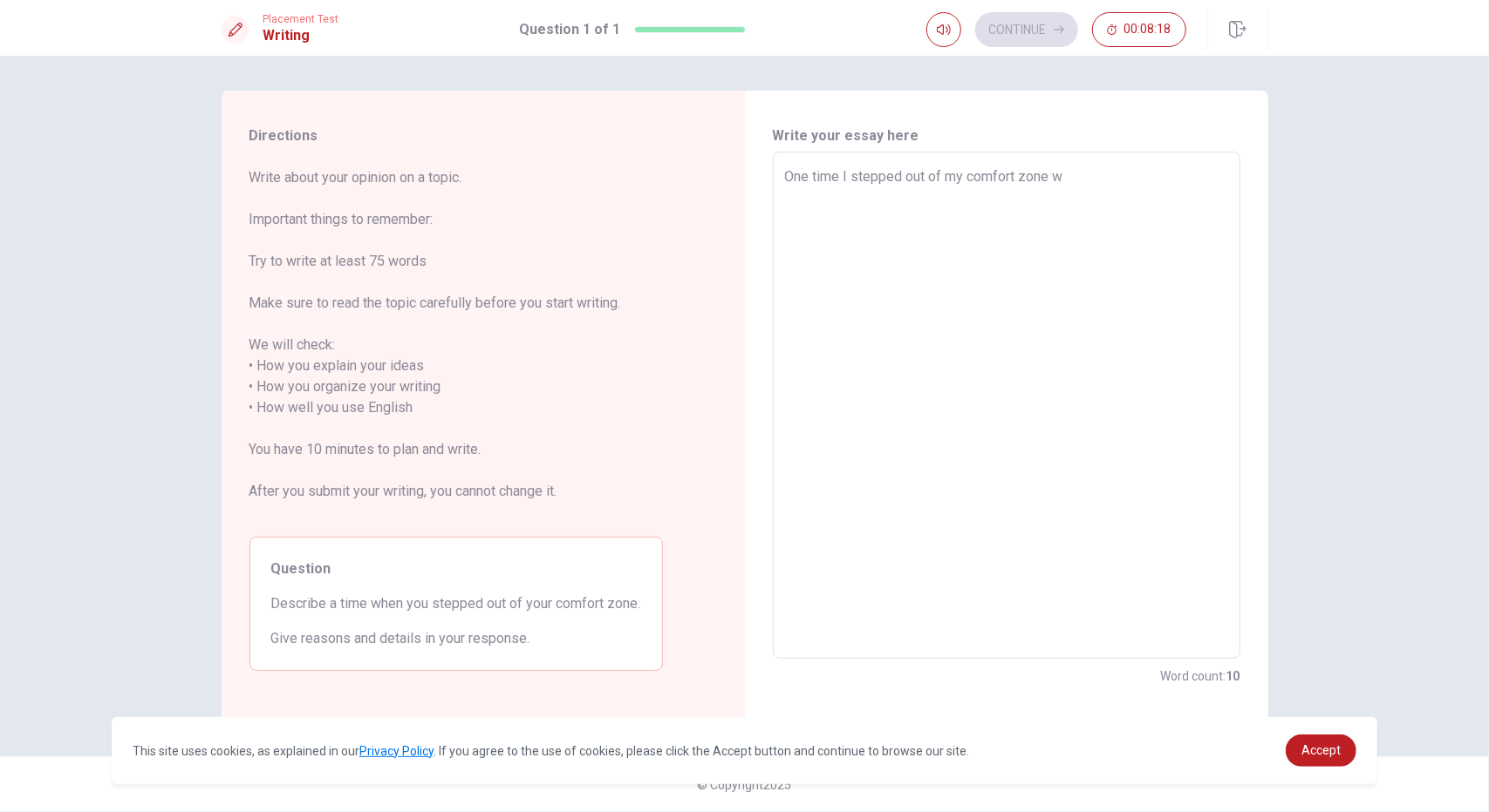
type textarea "x"
type textarea "One time I stepped out of my comfort zone wa"
type textarea "x"
type textarea "One time I stepped out of my comfort zone was"
type textarea "x"
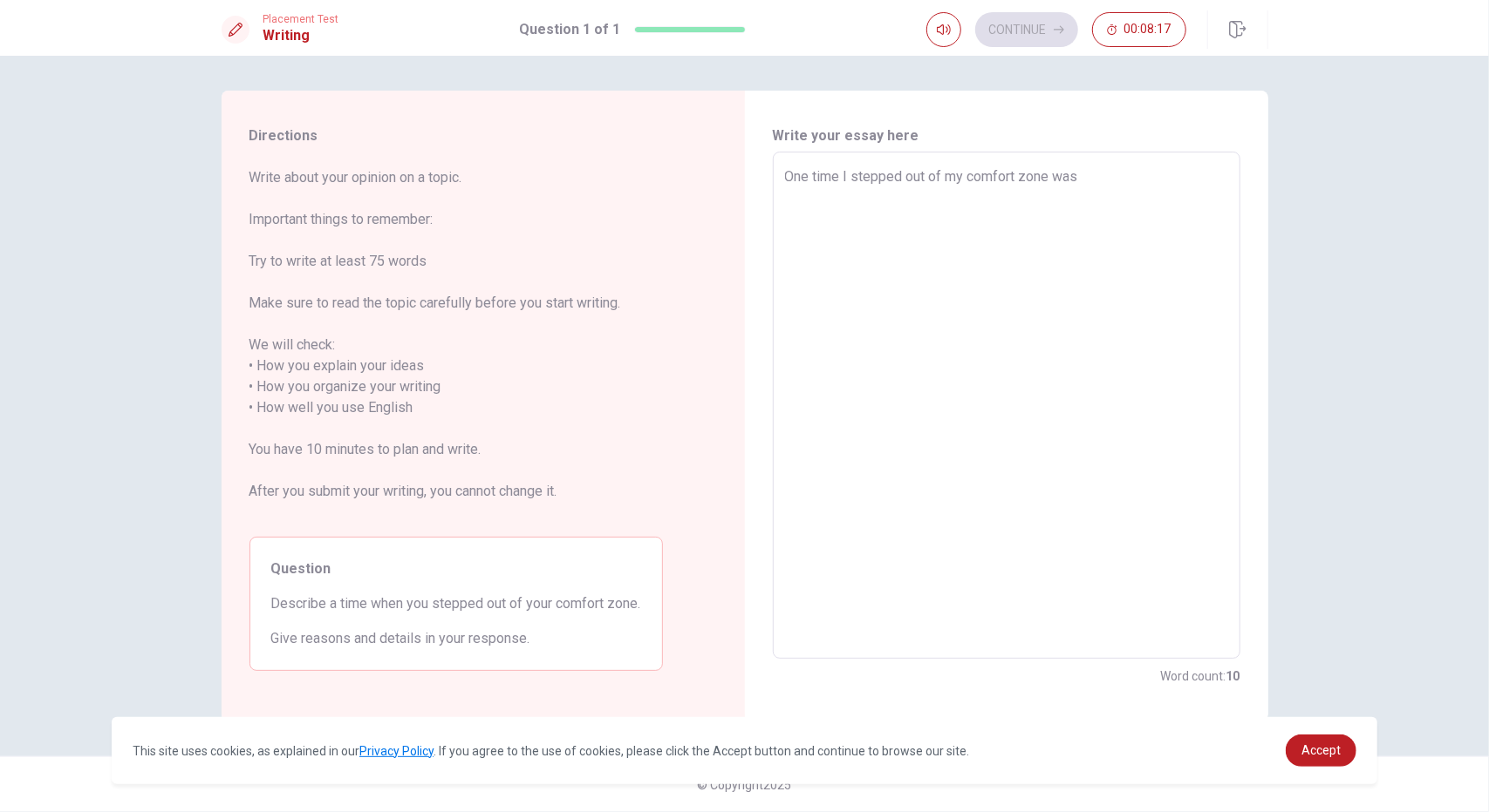
type textarea "One time I stepped out of my comfort zone was"
type textarea "x"
type textarea "One time I stepped out of my comfort zone was w"
type textarea "x"
type textarea "One time I stepped out of my comfort zone was wh"
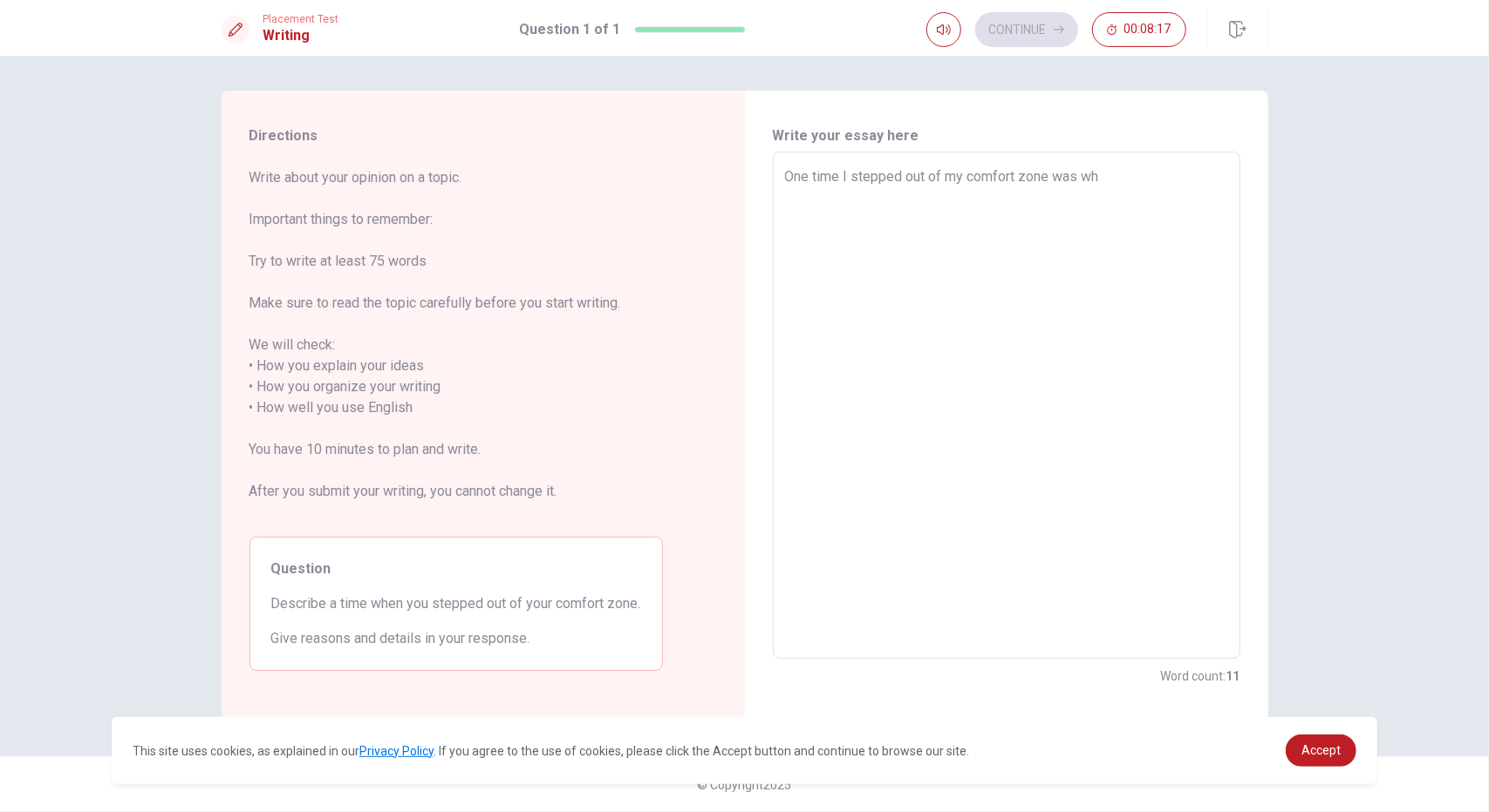
type textarea "x"
type textarea "One time I stepped out of my comfort zone was whe"
type textarea "x"
type textarea "One time I stepped out of my comfort zone was when"
type textarea "x"
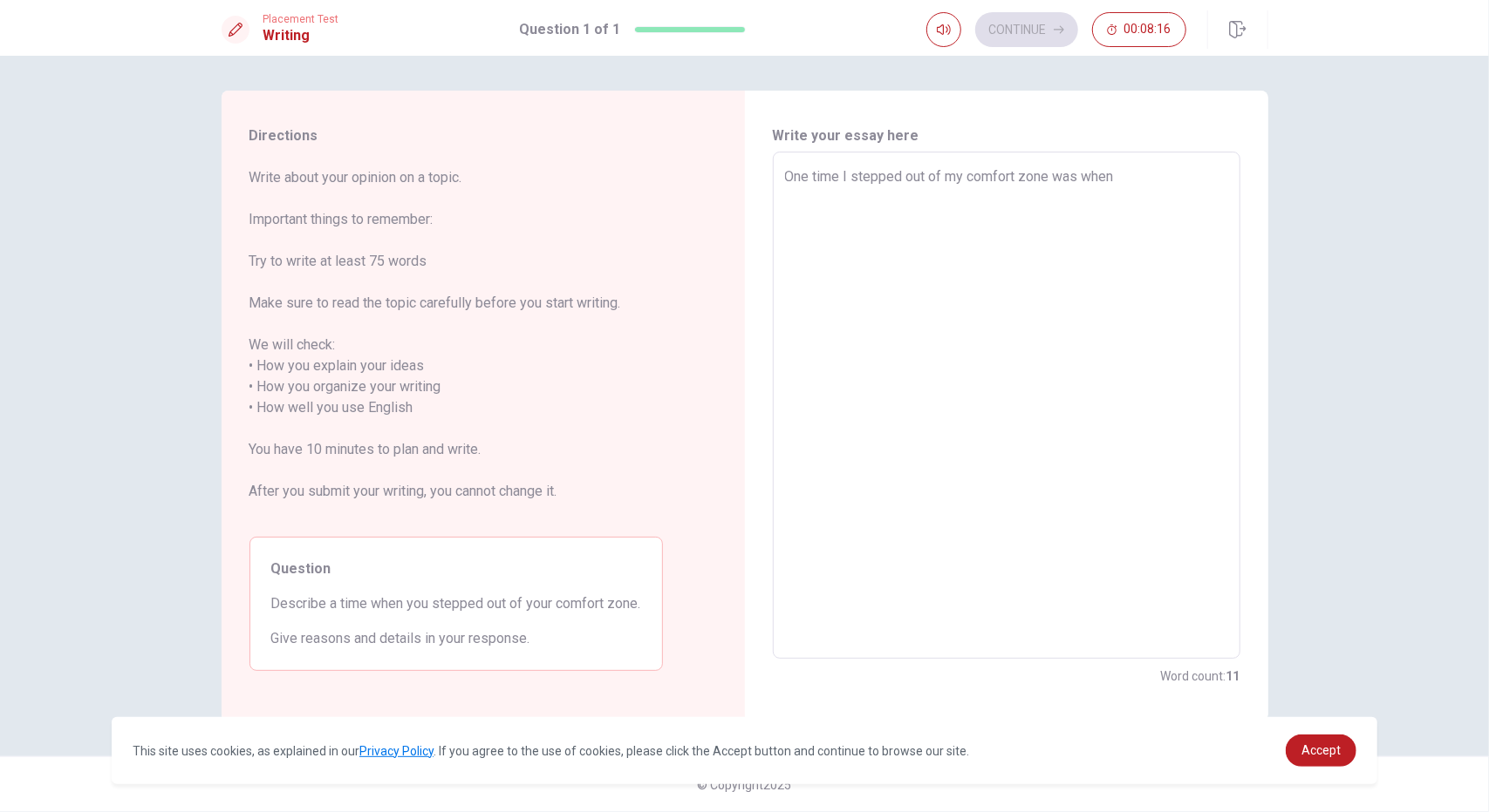
type textarea "One time I stepped out of my comfort zone was when"
type textarea "x"
type textarea "One time I stepped out of my comfort zone was when I"
type textarea "x"
type textarea "One time I stepped out of my comfort zone was when I"
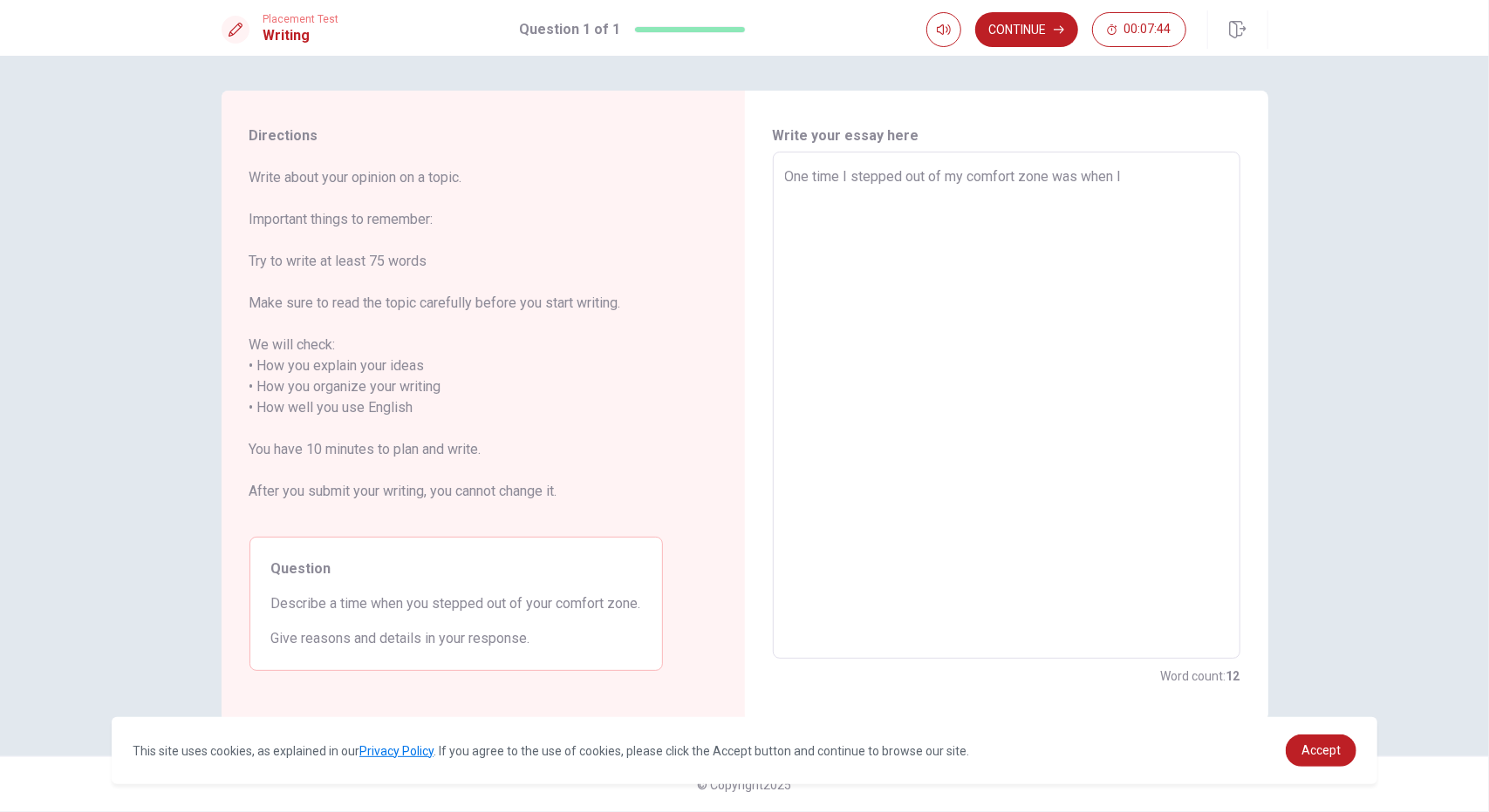
type textarea "x"
type textarea "One time I stepped out of my comfort zone was when I j"
type textarea "x"
type textarea "One time I stepped out of my comfort zone was when I jo"
type textarea "x"
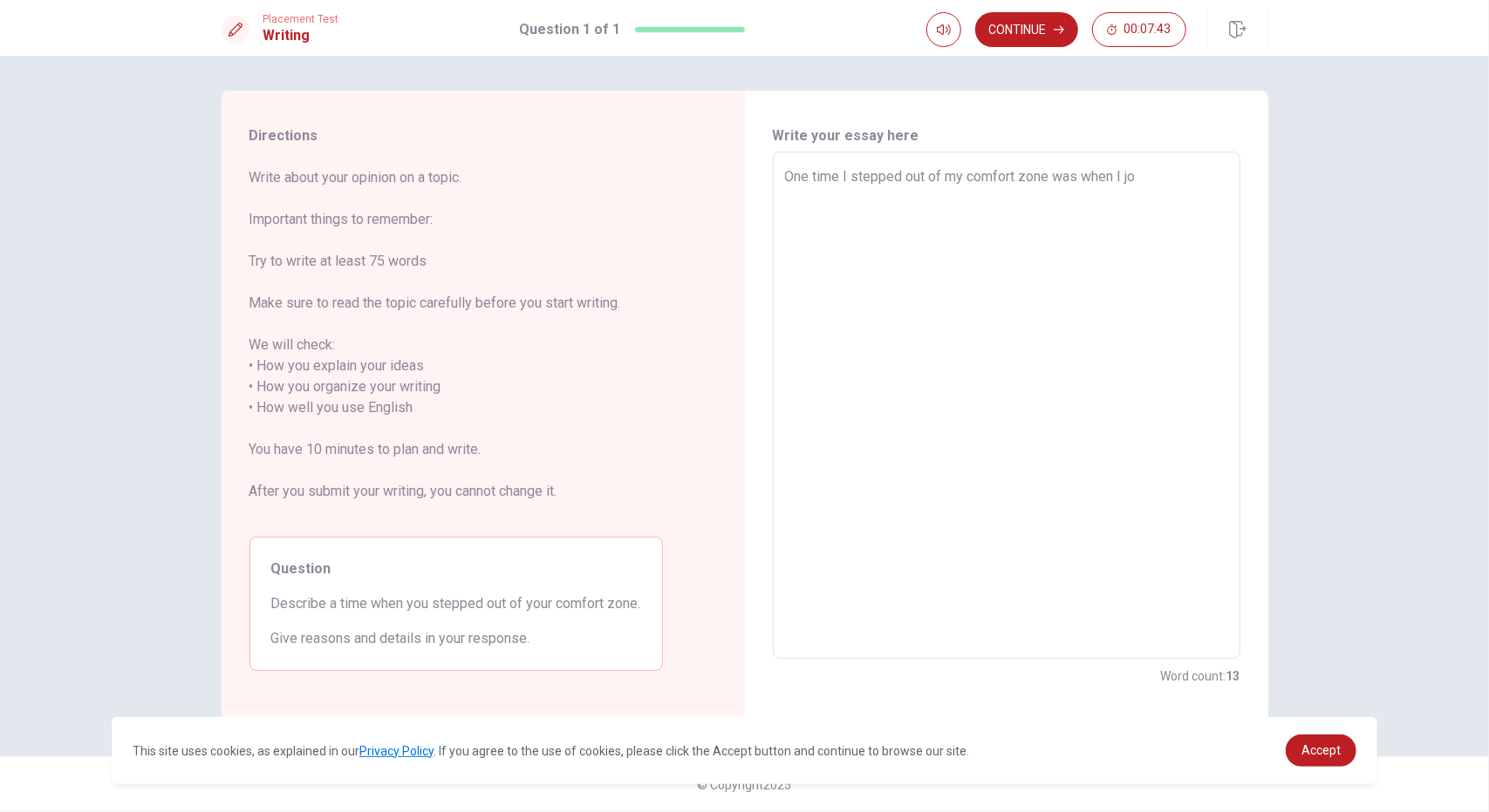
type textarea "One time I stepped out of my comfort zone was when I joi"
type textarea "x"
type textarea "One time I stepped out of my comfort zone was when I join"
type textarea "x"
type textarea "One time I stepped out of my comfort zone was when I joine"
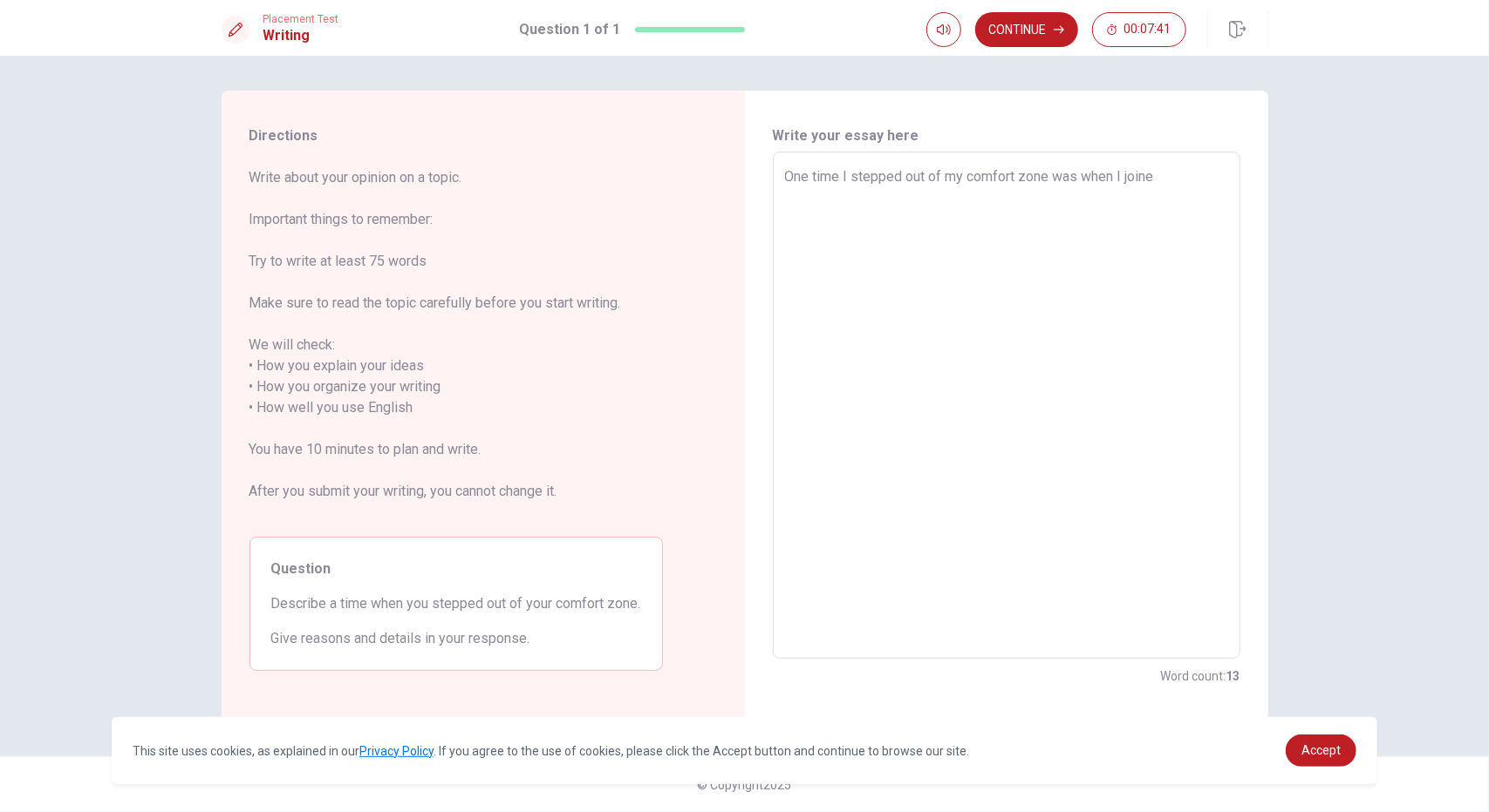
type textarea "x"
type textarea "One time I stepped out of my comfort zone was when I joined"
type textarea "x"
type textarea "One time I stepped out of my comfort zone was when I joined"
type textarea "x"
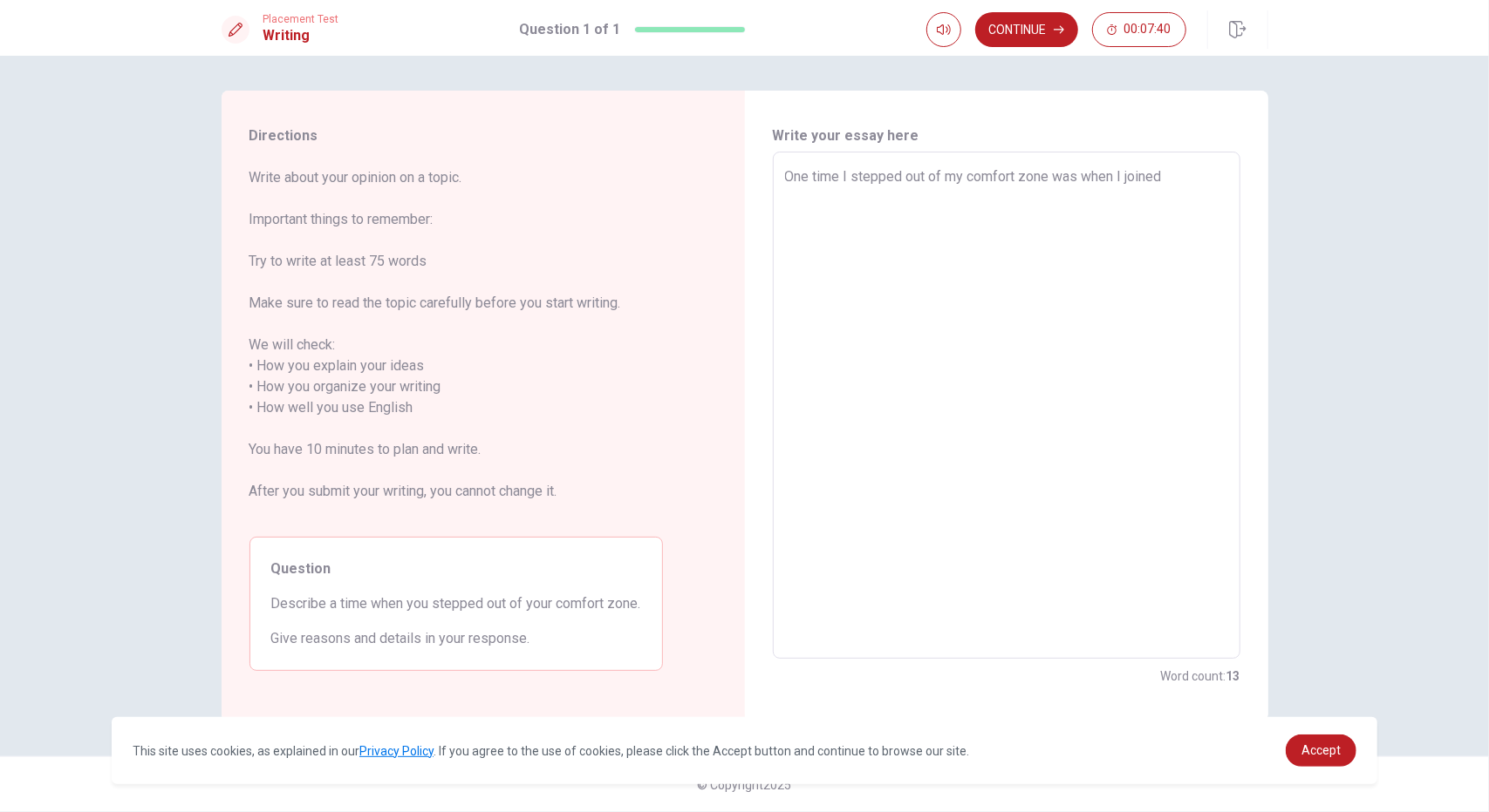
type textarea "One time I stepped out of my comfort zone was when I joined t"
type textarea "x"
type textarea "One time I stepped out of my comfort zone was when I joined th"
type textarea "x"
type textarea "One time I stepped out of my comfort zone was when I joined the"
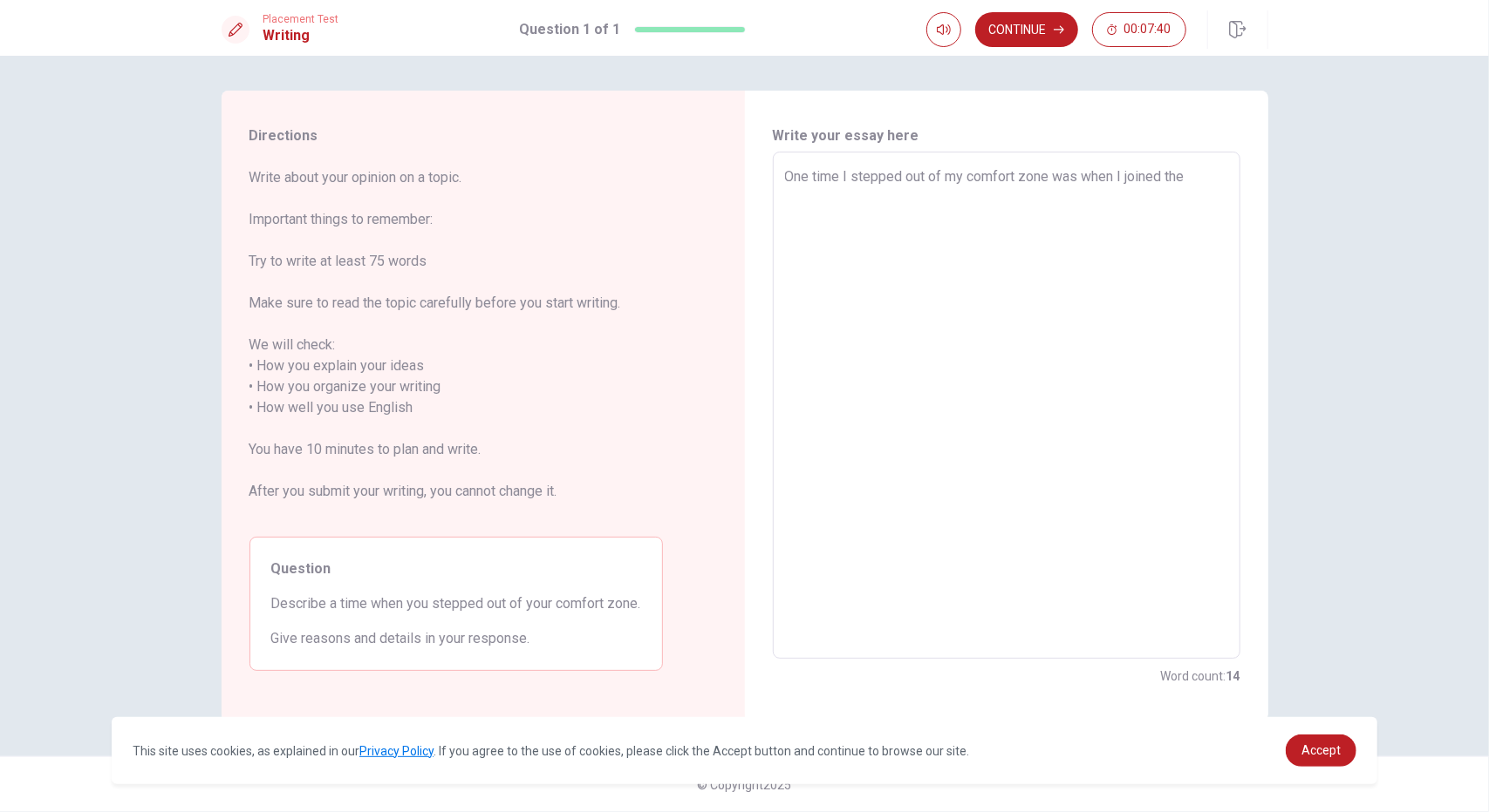
type textarea "x"
type textarea "One time I stepped out of my comfort zone was when I joined the"
type textarea "x"
type textarea "One time I stepped out of my comfort zone was when I joined the a"
type textarea "x"
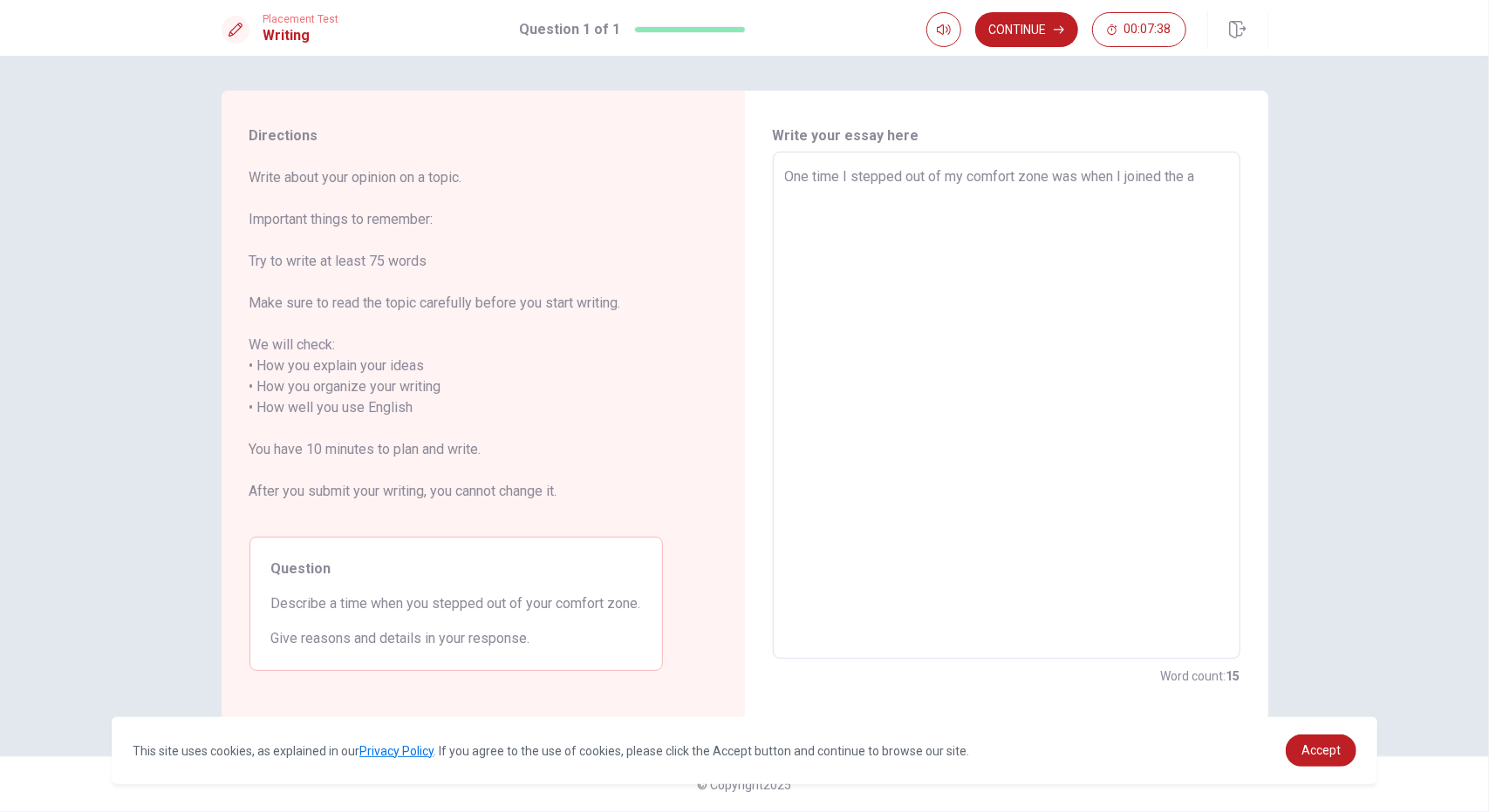
type textarea "One time I stepped out of my comfort zone was when I joined the ar"
type textarea "x"
type textarea "One time I stepped out of my comfort zone was when I joined the arm"
type textarea "x"
type textarea "One time I stepped out of my comfort zone was when I joined the army"
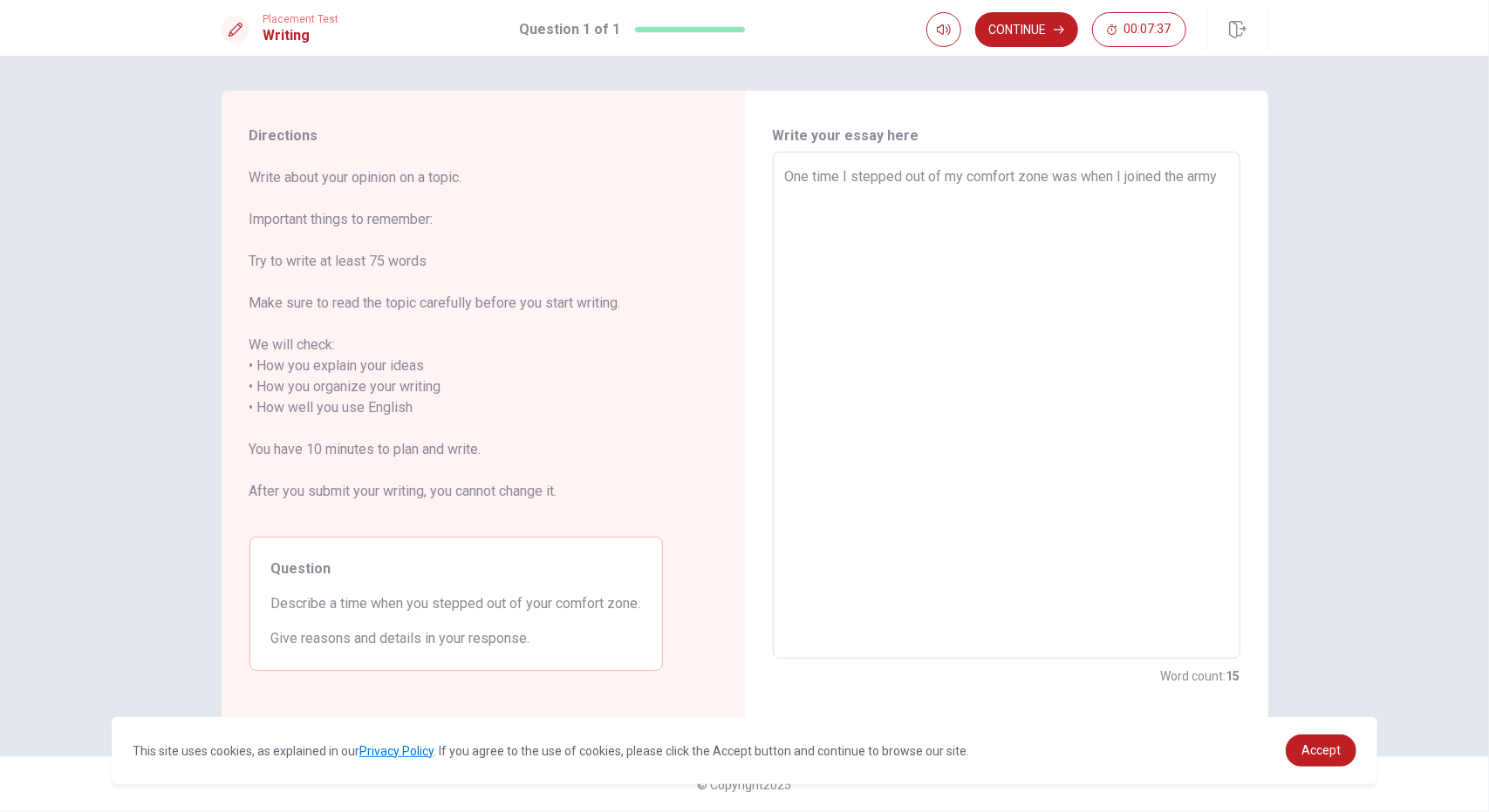
type textarea "x"
type textarea "One time I stepped out of my comfort zone was when I joined the army."
type textarea "x"
type textarea "One time I stepped out of my comfort zone was when I joined the army."
type textarea "x"
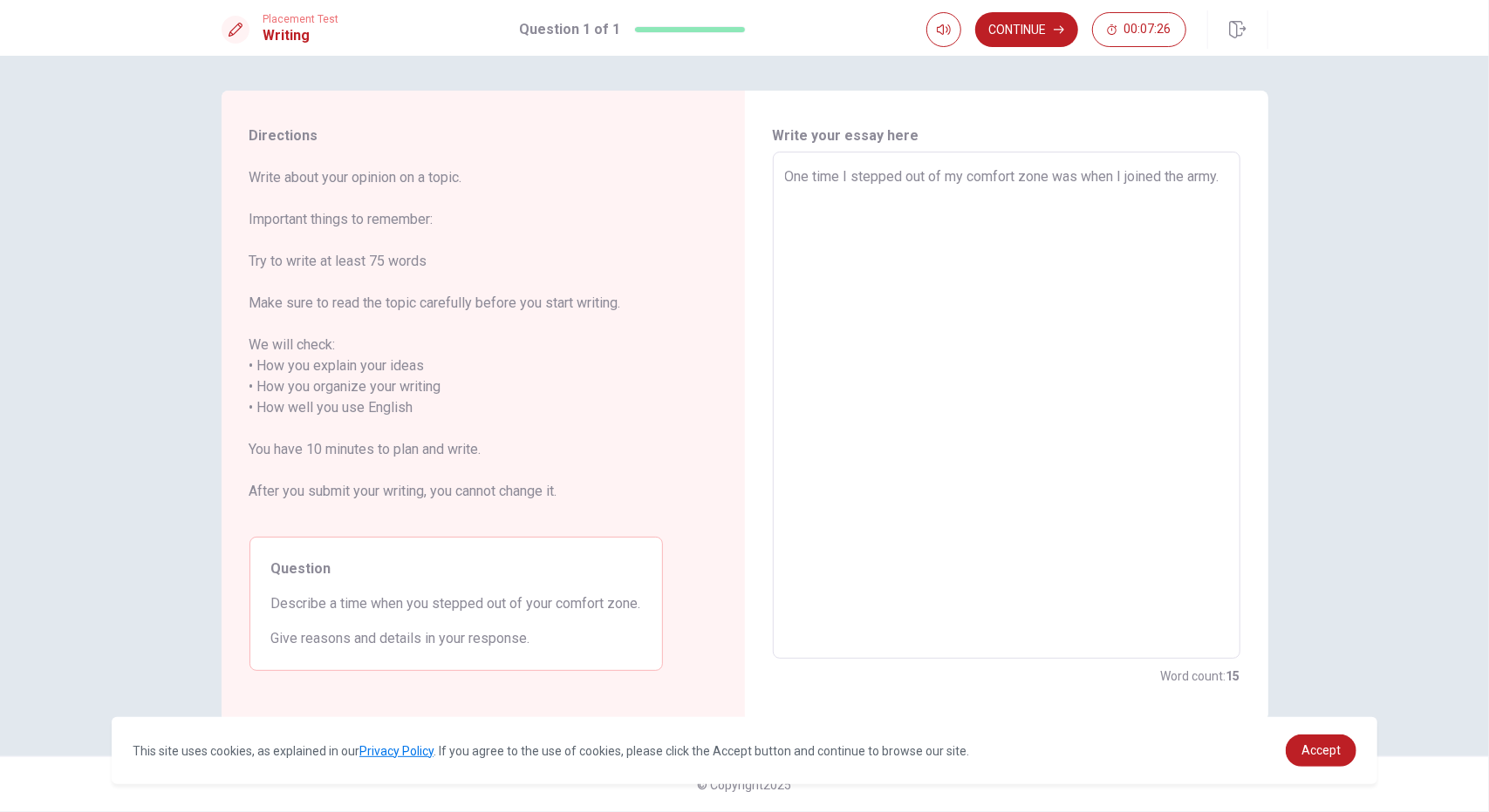
type textarea "One time I stepped out of my comfort zone was when I joined the army. B"
type textarea "x"
type textarea "One time I stepped out of my comfort zone was when I joined the army. Be"
type textarea "x"
type textarea "One time I stepped out of my comfort zone was when I joined the army. Bef"
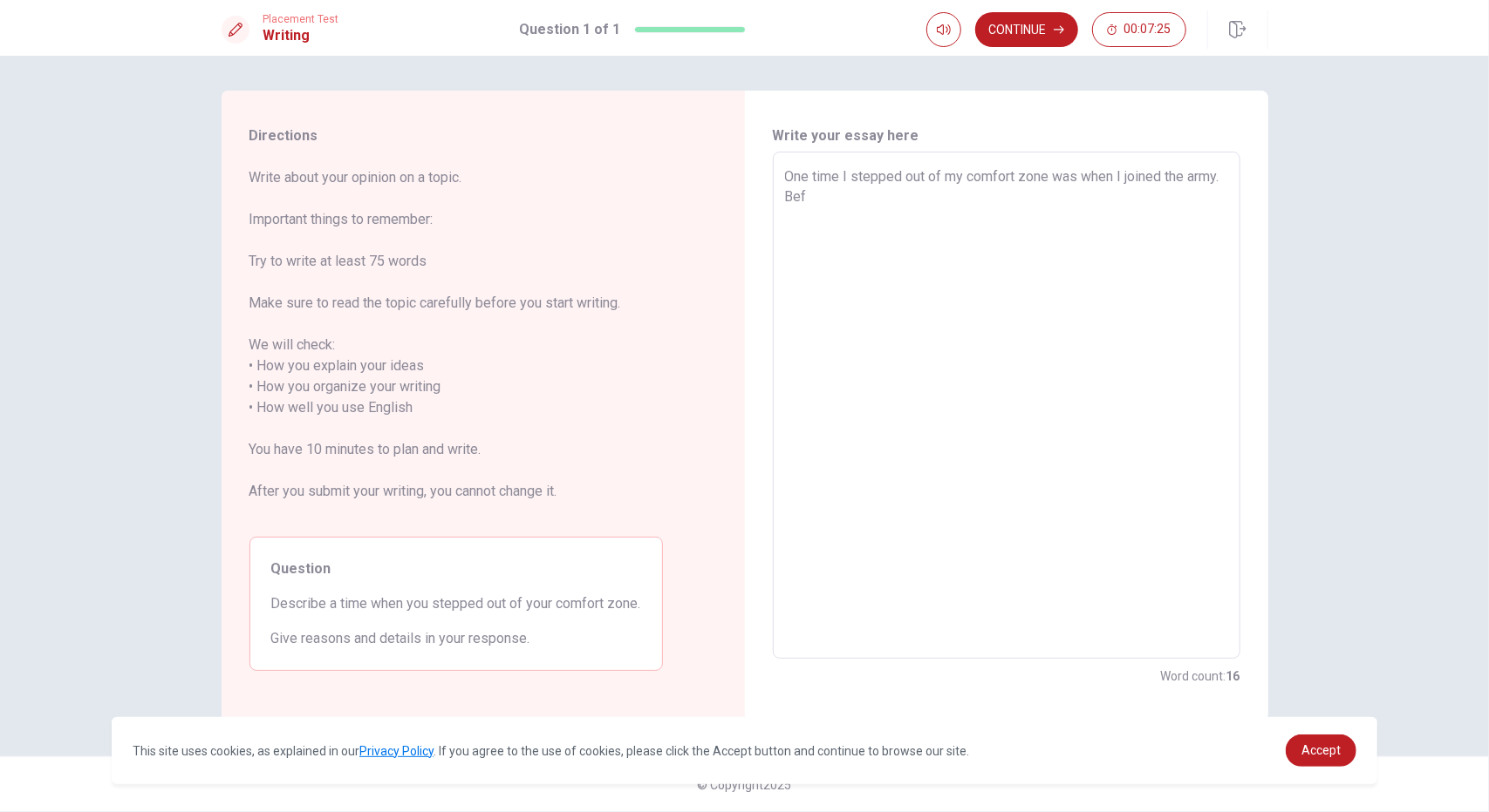
type textarea "x"
type textarea "One time I stepped out of my comfort zone was when I joined the army. Befo"
type textarea "x"
type textarea "One time I stepped out of my comfort zone was when I joined the army. Befor"
type textarea "x"
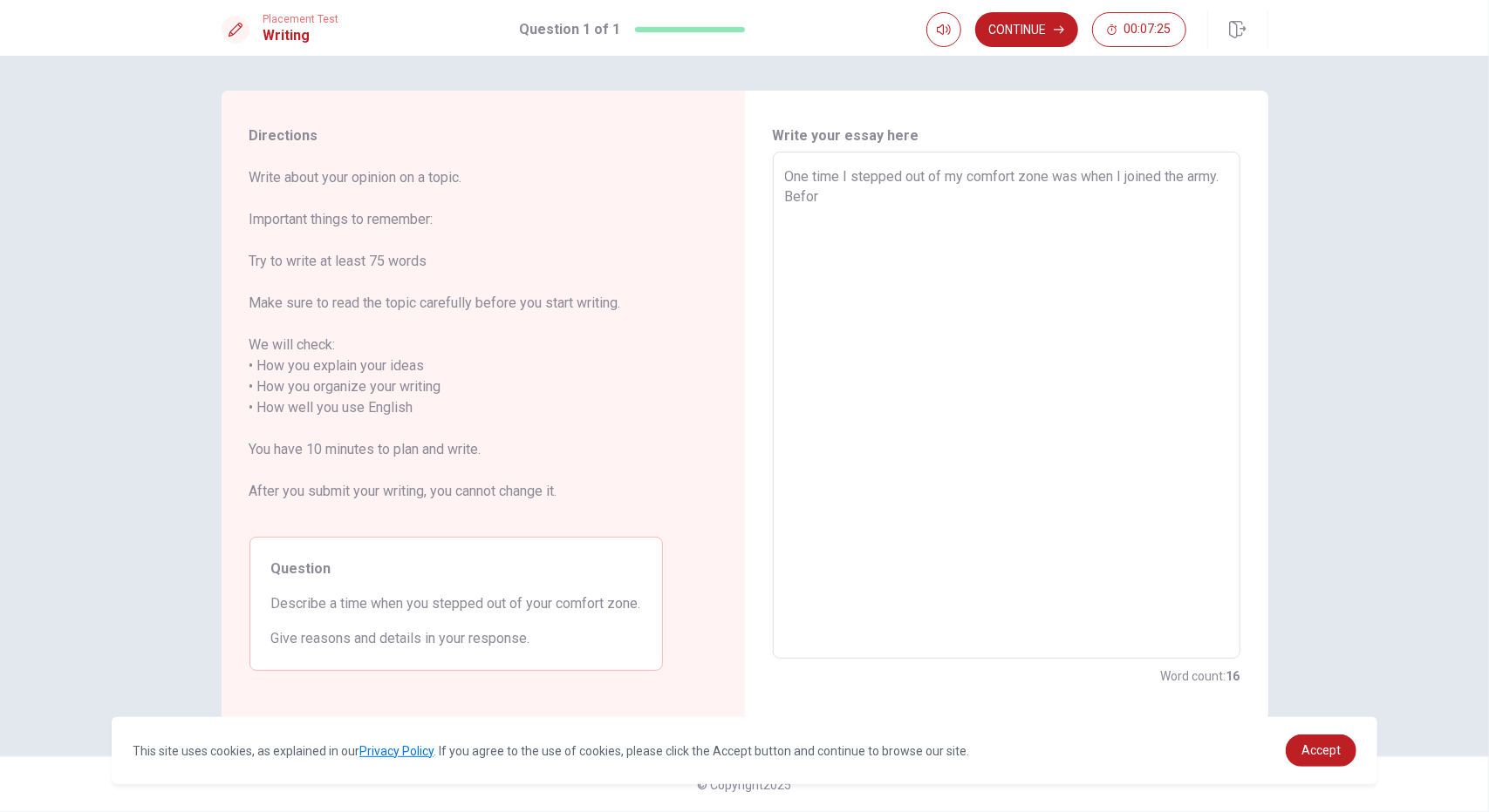
type textarea "One time I stepped out of my comfort zone was when I joined the army. Before"
type textarea "x"
type textarea "One time I stepped out of my comfort zone was when I joined the army. Before"
type textarea "x"
type textarea "One time I stepped out of my comfort zone was when I joined the army. Before t"
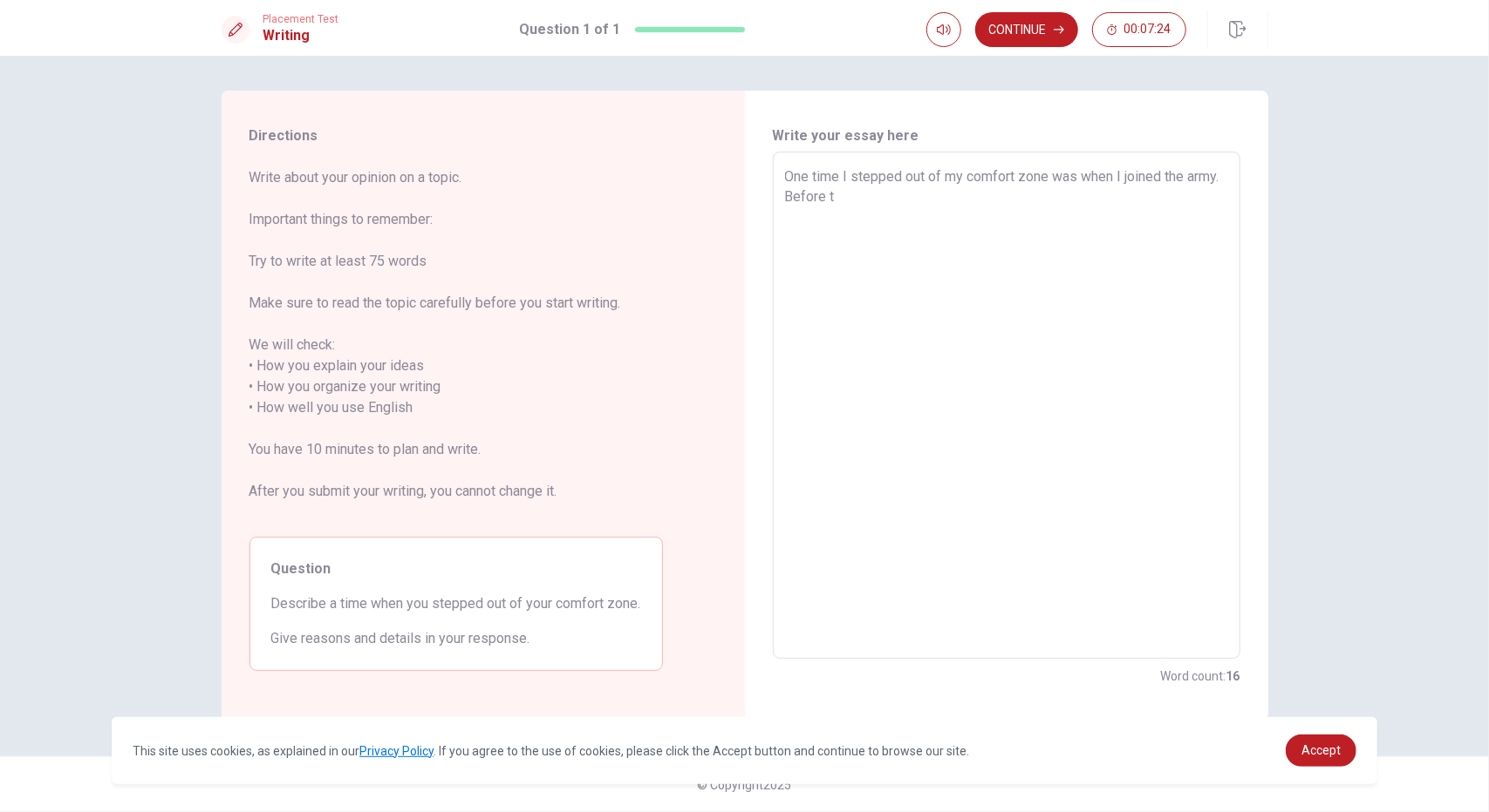
type textarea "x"
type textarea "One time I stepped out of my comfort zone was when I joined the army. Before th"
type textarea "x"
type textarea "One time I stepped out of my comfort zone was when I joined the army. Before tha"
type textarea "x"
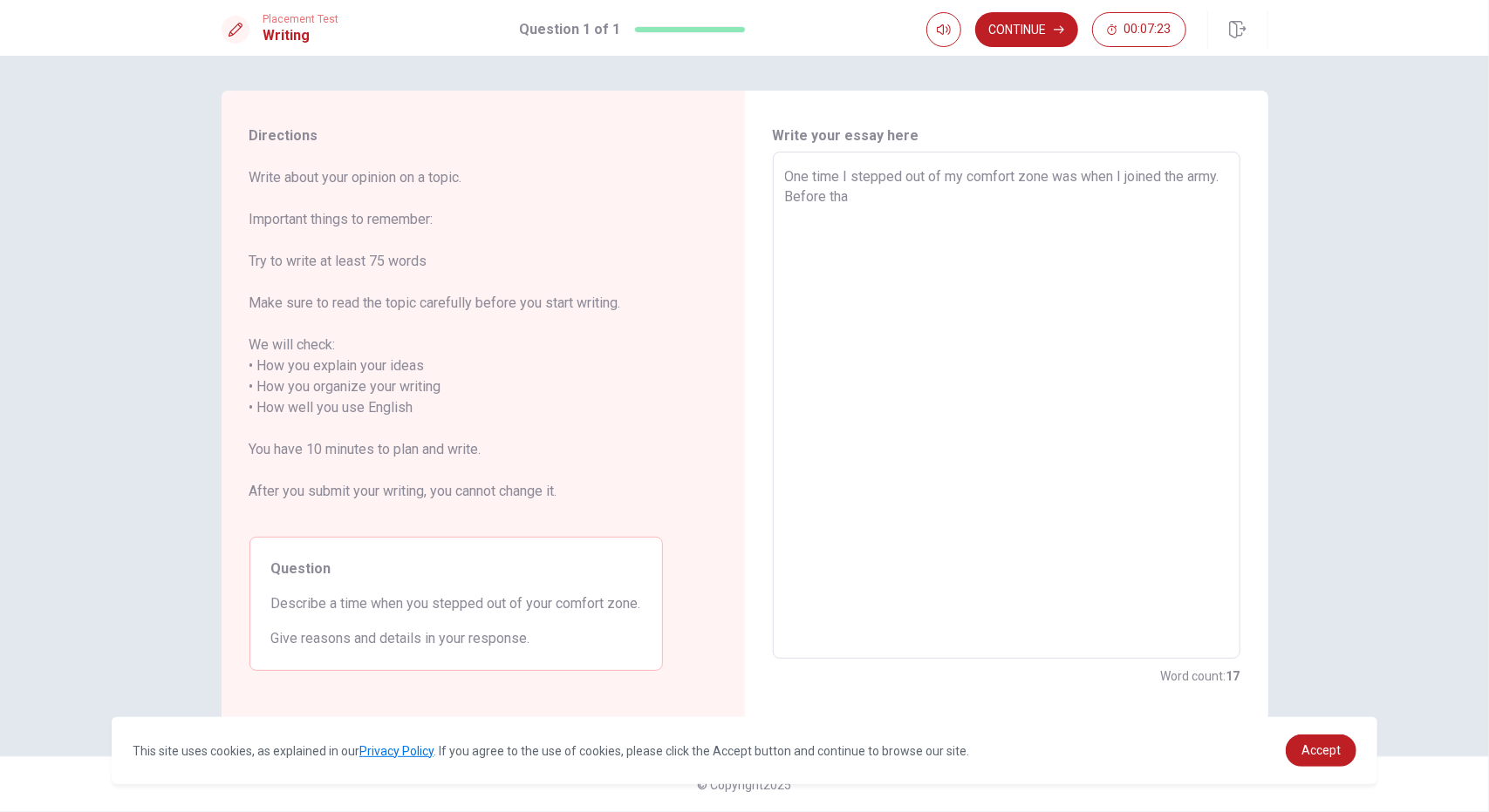
type textarea "One time I stepped out of my comfort zone was when I joined the army. Before th…"
type textarea "x"
type textarea "One time I stepped out of my comfort zone was when I joined the army. Before th…"
type textarea "x"
type textarea "One time I stepped out of my comfort zone was when I joined the army. Before th…"
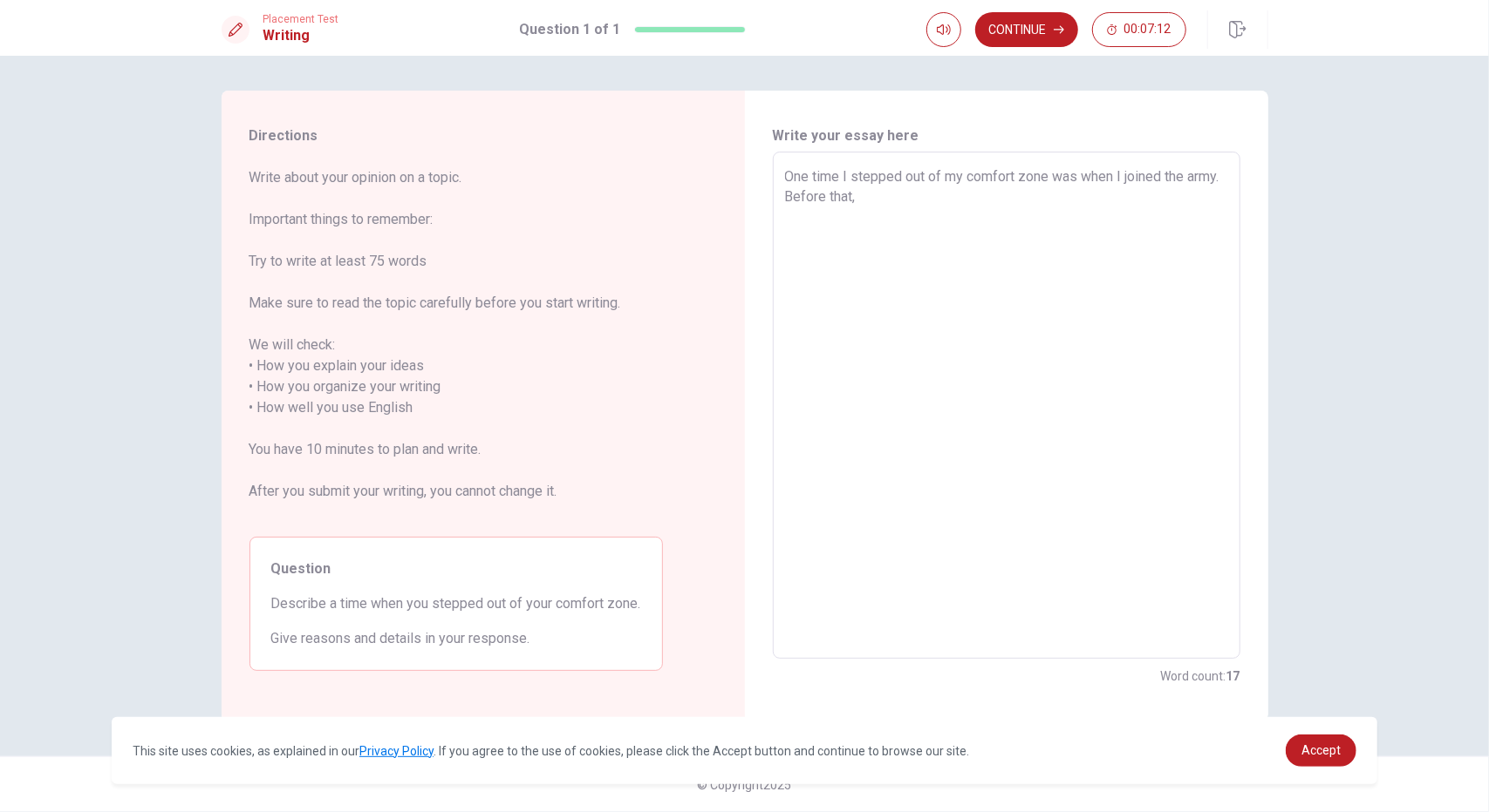
type textarea "x"
type textarea "One time I stepped out of my comfort zone was when I joined the army. Before th…"
type textarea "x"
type textarea "One time I stepped out of my comfort zone was when I joined the army. Before th…"
type textarea "x"
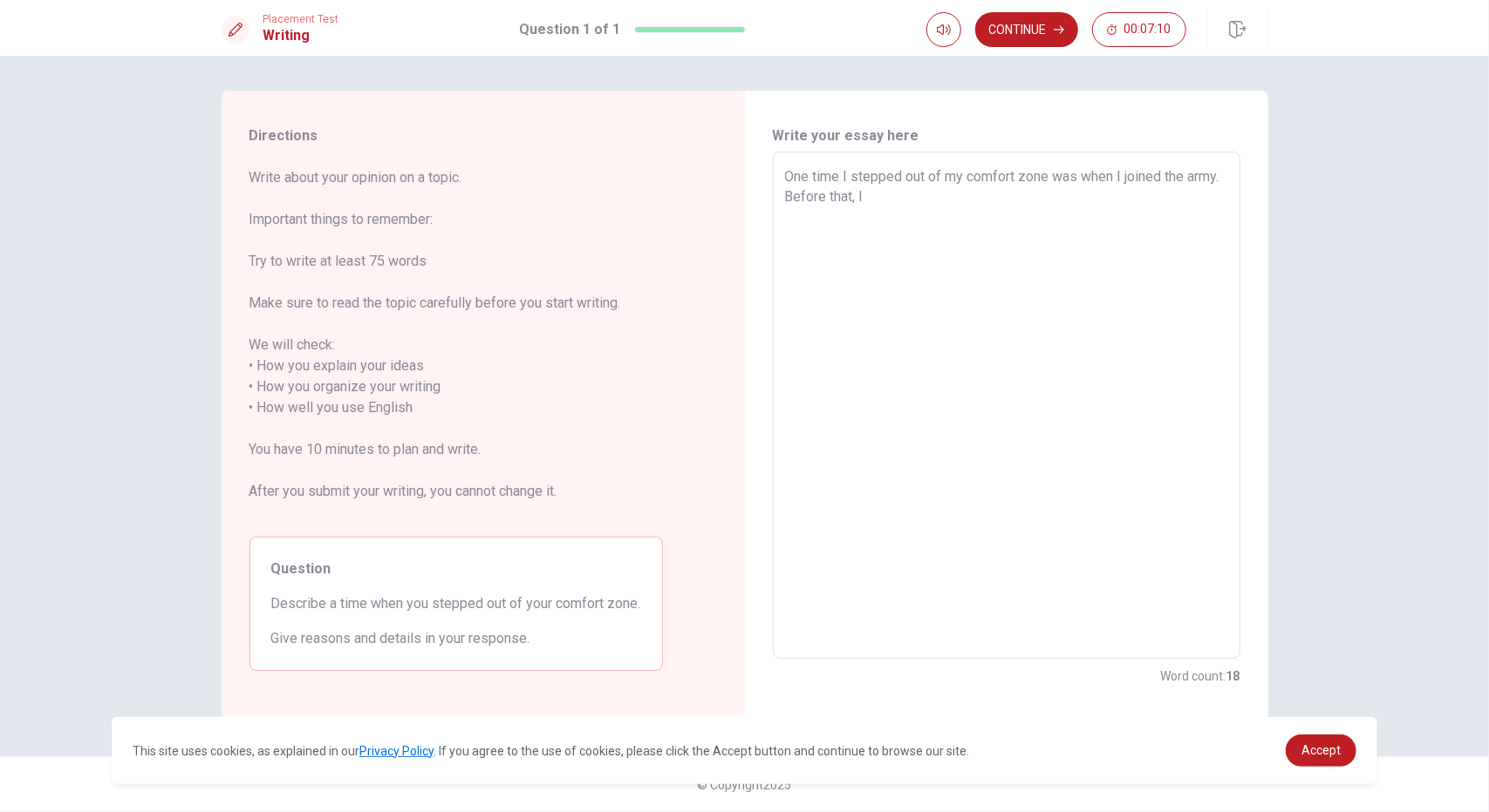
type textarea "One time I stepped out of my comfort zone was when I joined the army. Before th…"
type textarea "x"
type textarea "One time I stepped out of my comfort zone was when I joined the army. Before th…"
type textarea "x"
type textarea "One time I stepped out of my comfort zone was when I joined the army. Before th…"
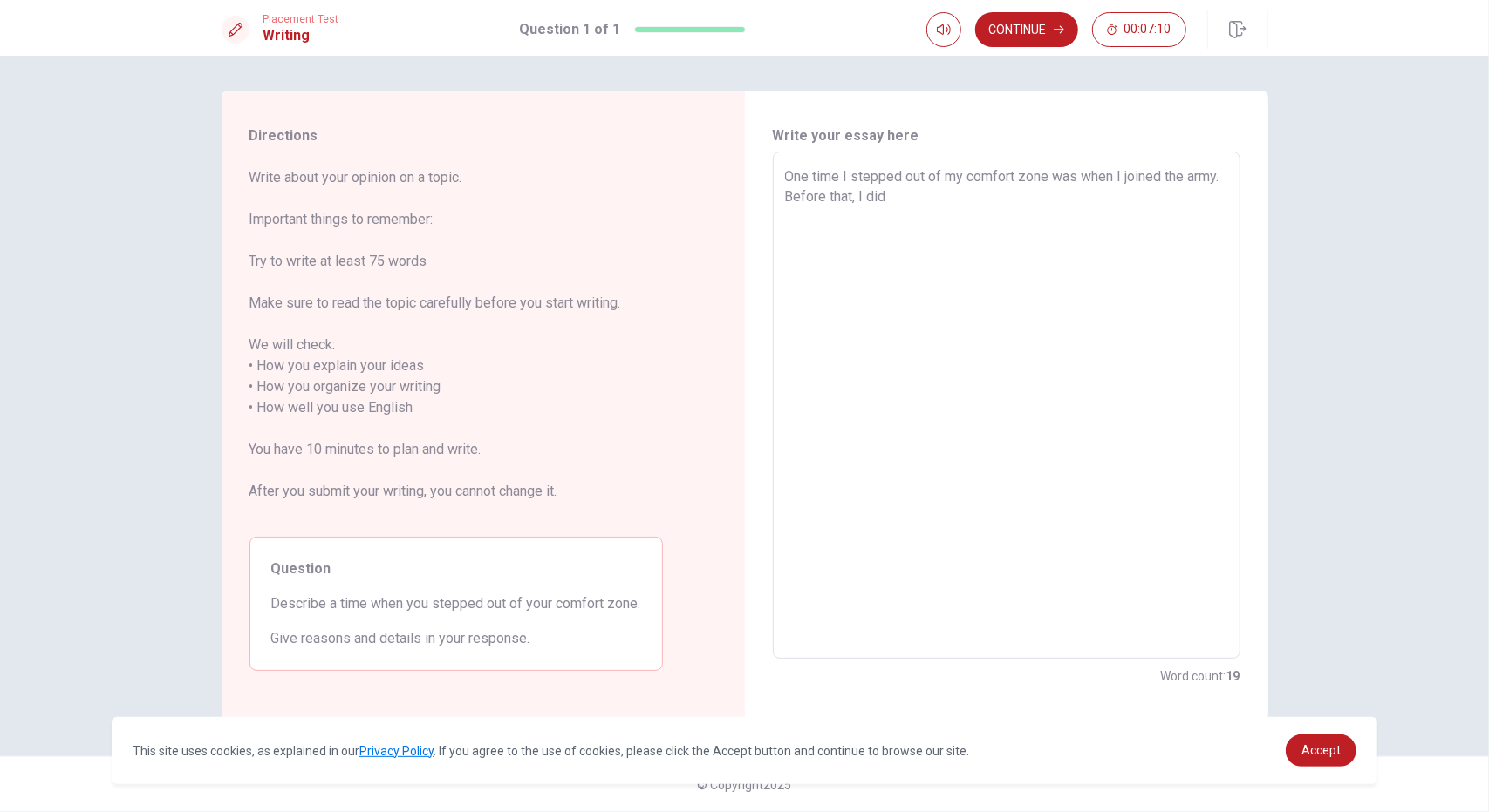
type textarea "x"
type textarea "One time I stepped out of my comfort zone was when I joined the army. Before th…"
type textarea "x"
type textarea "One time I stepped out of my comfort zone was when I joined the army. Before th…"
type textarea "x"
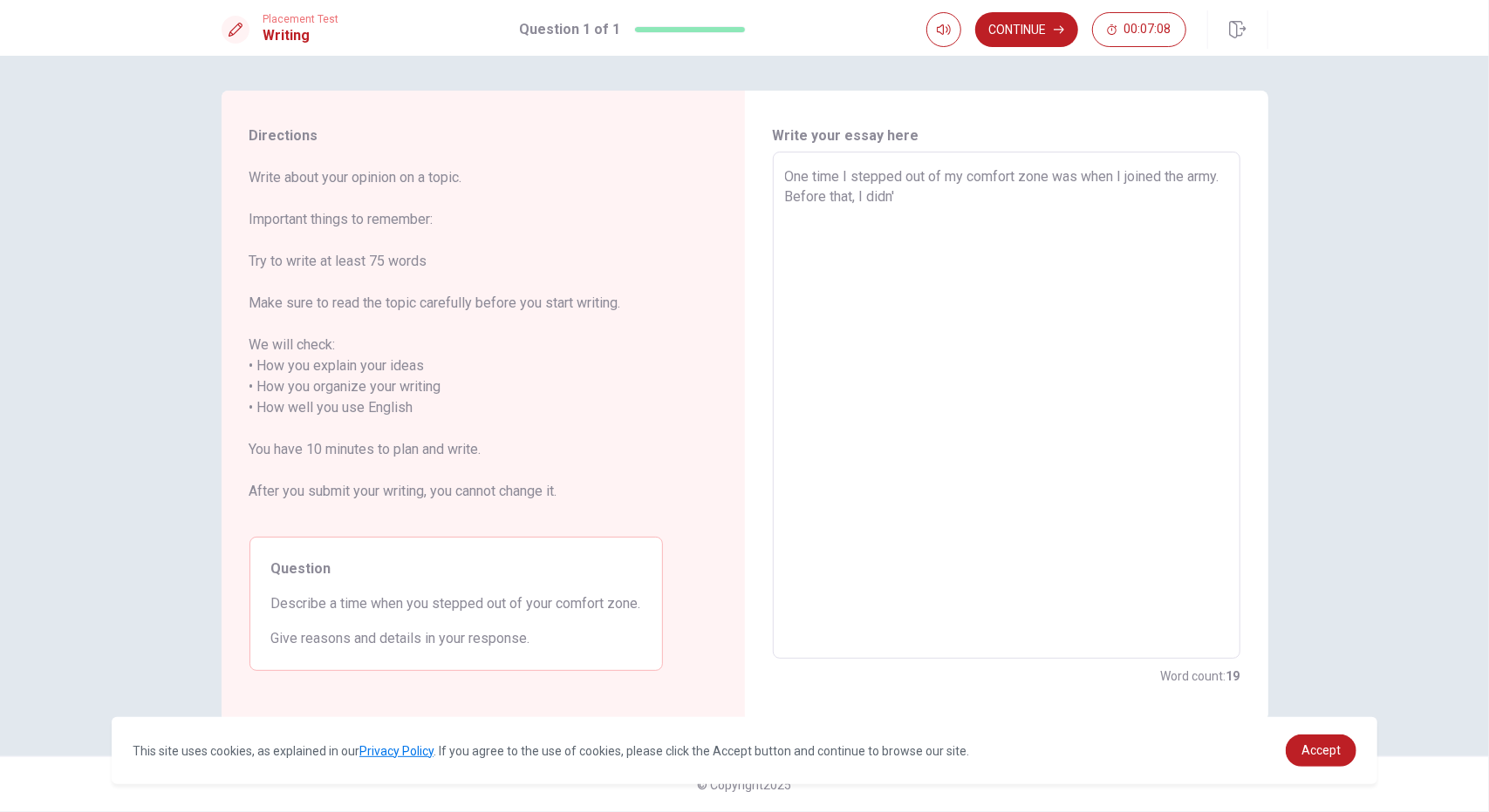
type textarea "One time I stepped out of my comfort zone was when I joined the army. Before th…"
type textarea "x"
type textarea "One time I stepped out of my comfort zone was when I joined the army. Before th…"
type textarea "x"
type textarea "One time I stepped out of my comfort zone was when I joined the army. Before th…"
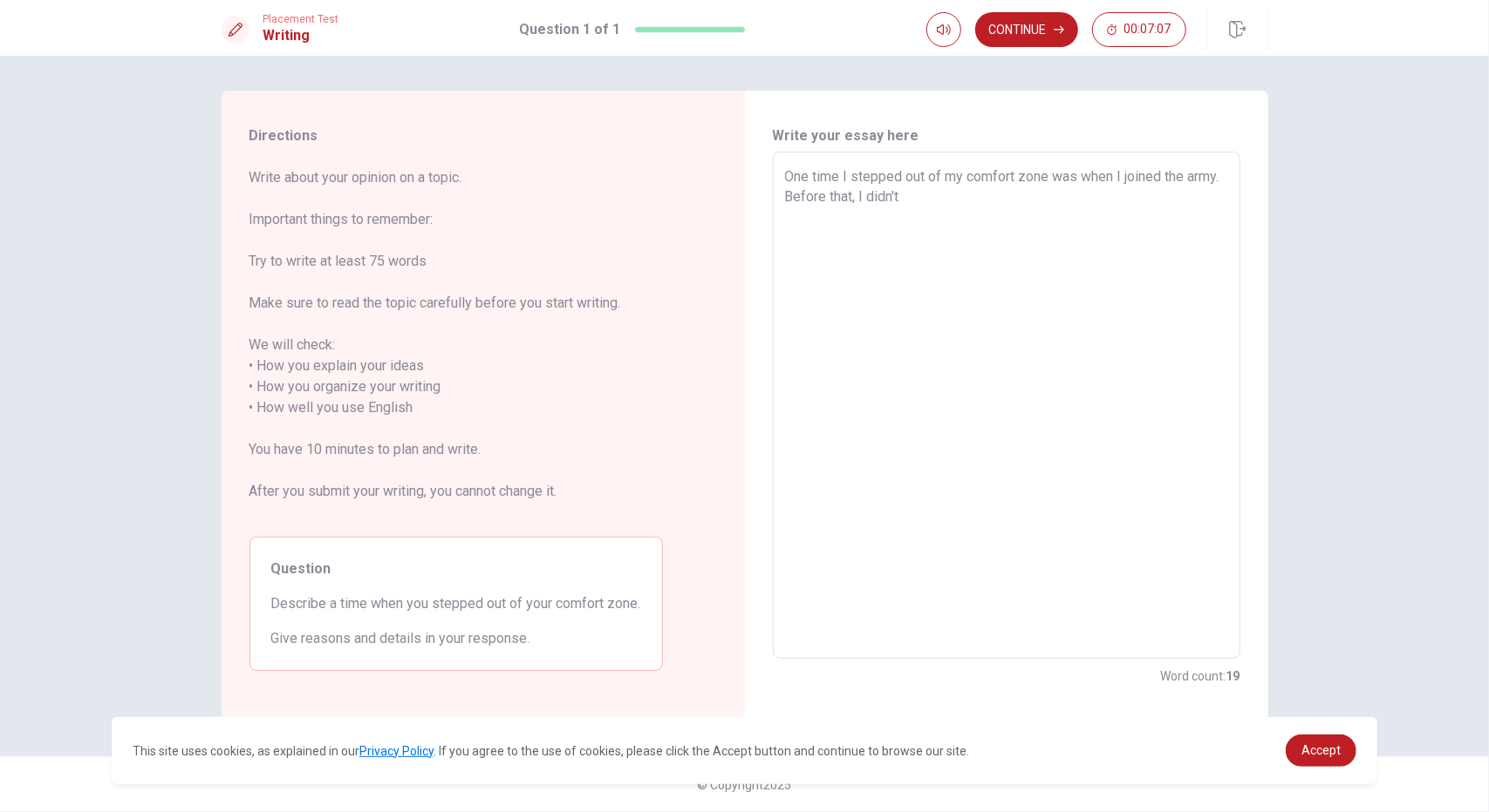
type textarea "x"
type textarea "One time I stepped out of my comfort zone was when I joined the army. Before th…"
type textarea "x"
type textarea "One time I stepped out of my comfort zone was when I joined the army. Before th…"
click at [1015, 198] on textarea "One time I stepped out of my comfort zone was when I joined the army. Before th…" at bounding box center [1006, 406] width 443 height 479
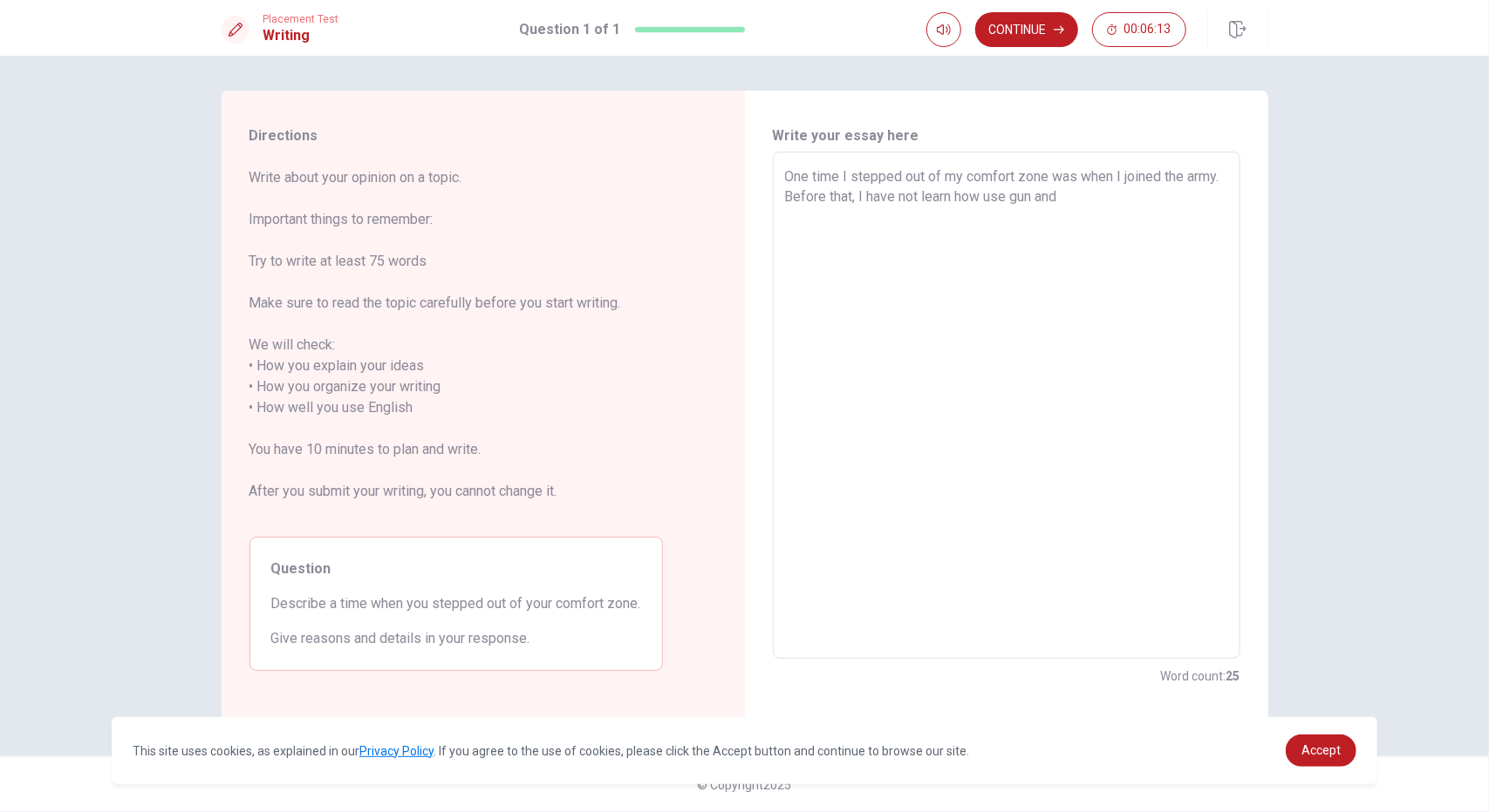
click at [1025, 196] on textarea "One time I stepped out of my comfort zone was when I joined the army. Before th…" at bounding box center [1006, 406] width 443 height 479
click at [1024, 198] on textarea "One time I stepped out of my comfort zone was when I joined the army. Before th…" at bounding box center [1006, 406] width 443 height 479
drag, startPoint x: 1018, startPoint y: 199, endPoint x: 1084, endPoint y: 194, distance: 66.2
click at [1020, 198] on textarea "One time I stepped out of my comfort zone was when I joined the army. Before th…" at bounding box center [1006, 406] width 443 height 479
click at [1149, 207] on textarea "One time I stepped out of my comfort zone was when I joined the army. Before th…" at bounding box center [1006, 406] width 443 height 479
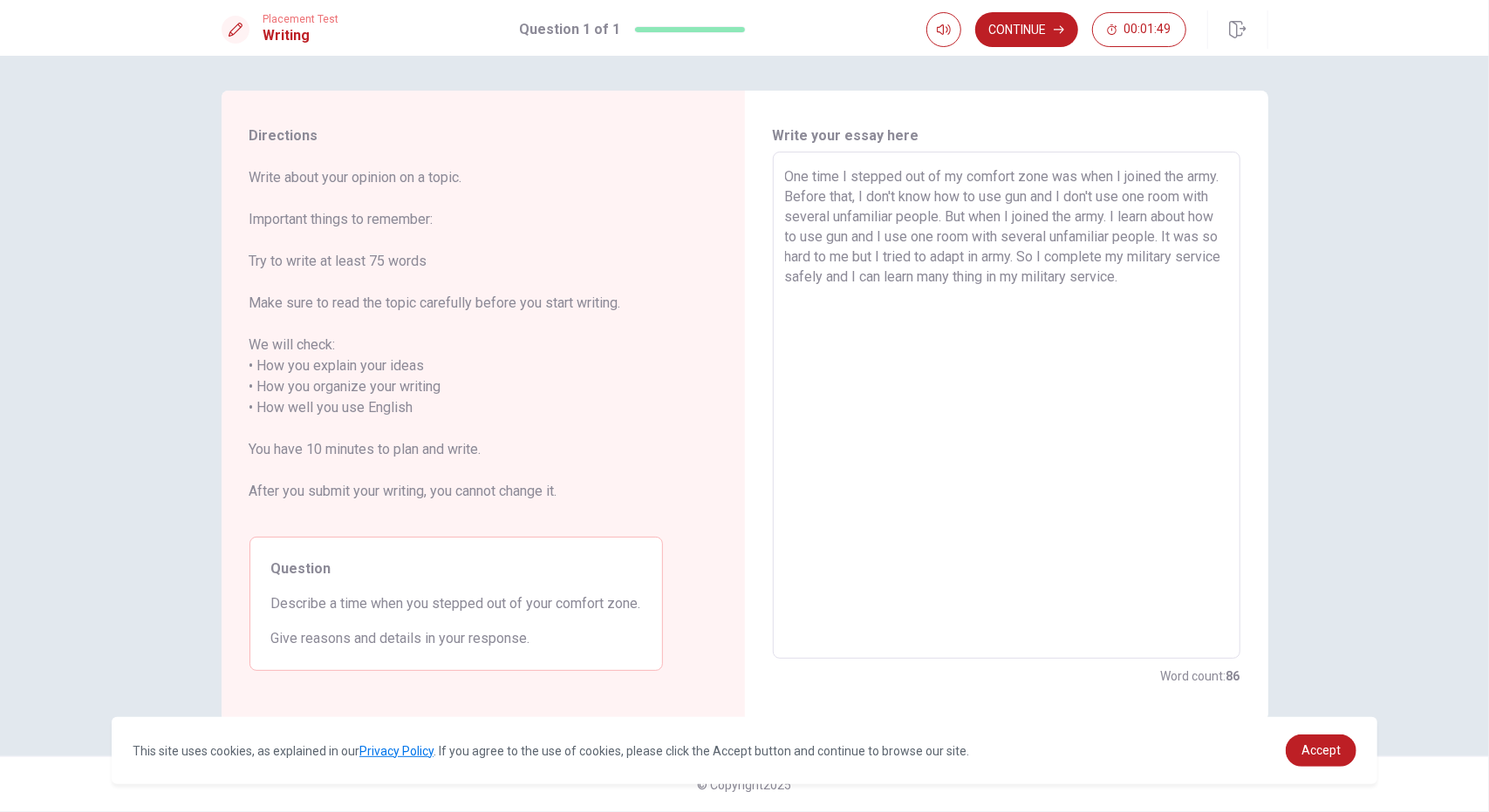
click at [1104, 276] on textarea "One time I stepped out of my comfort zone was when I joined the army. Before th…" at bounding box center [1006, 406] width 443 height 479
click at [971, 320] on textarea "One time I stepped out of my comfort zone was when I joined the army. Before th…" at bounding box center [1006, 406] width 443 height 479
click at [1157, 259] on textarea "One time I stepped out of my comfort zone was when I joined the army. Before th…" at bounding box center [1006, 406] width 443 height 479
click at [1215, 257] on textarea "One time I stepped out of my comfort zone was when I joined the army. Before th…" at bounding box center [1006, 406] width 443 height 479
click at [1220, 259] on textarea "One time I stepped out of my comfort zone was when I joined the army. Before th…" at bounding box center [1006, 406] width 443 height 479
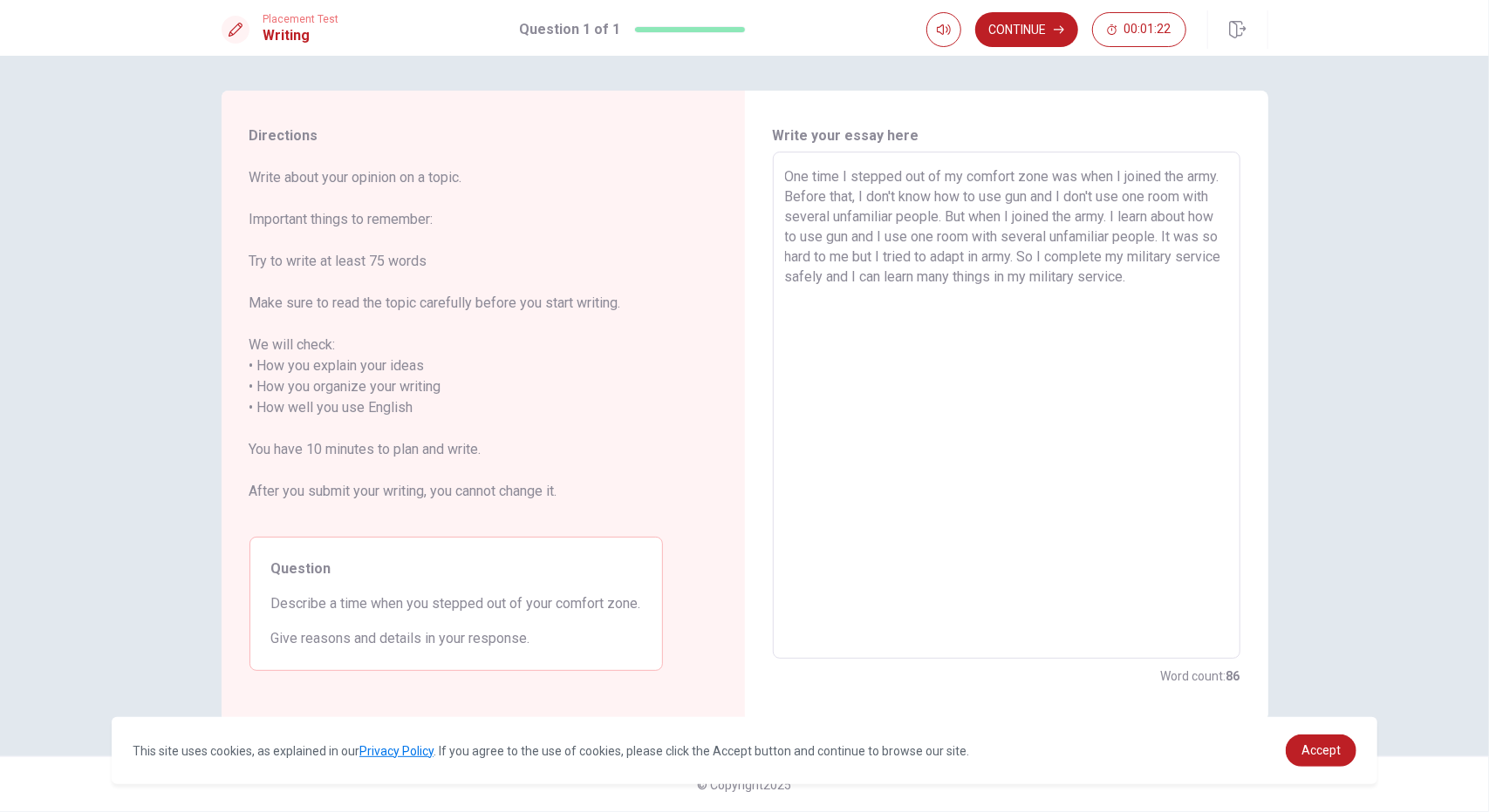
click at [922, 299] on textarea "One time I stepped out of my comfort zone was when I joined the army. Before th…" at bounding box center [1006, 406] width 443 height 479
click at [1036, 35] on button "Continue" at bounding box center [1027, 29] width 103 height 35
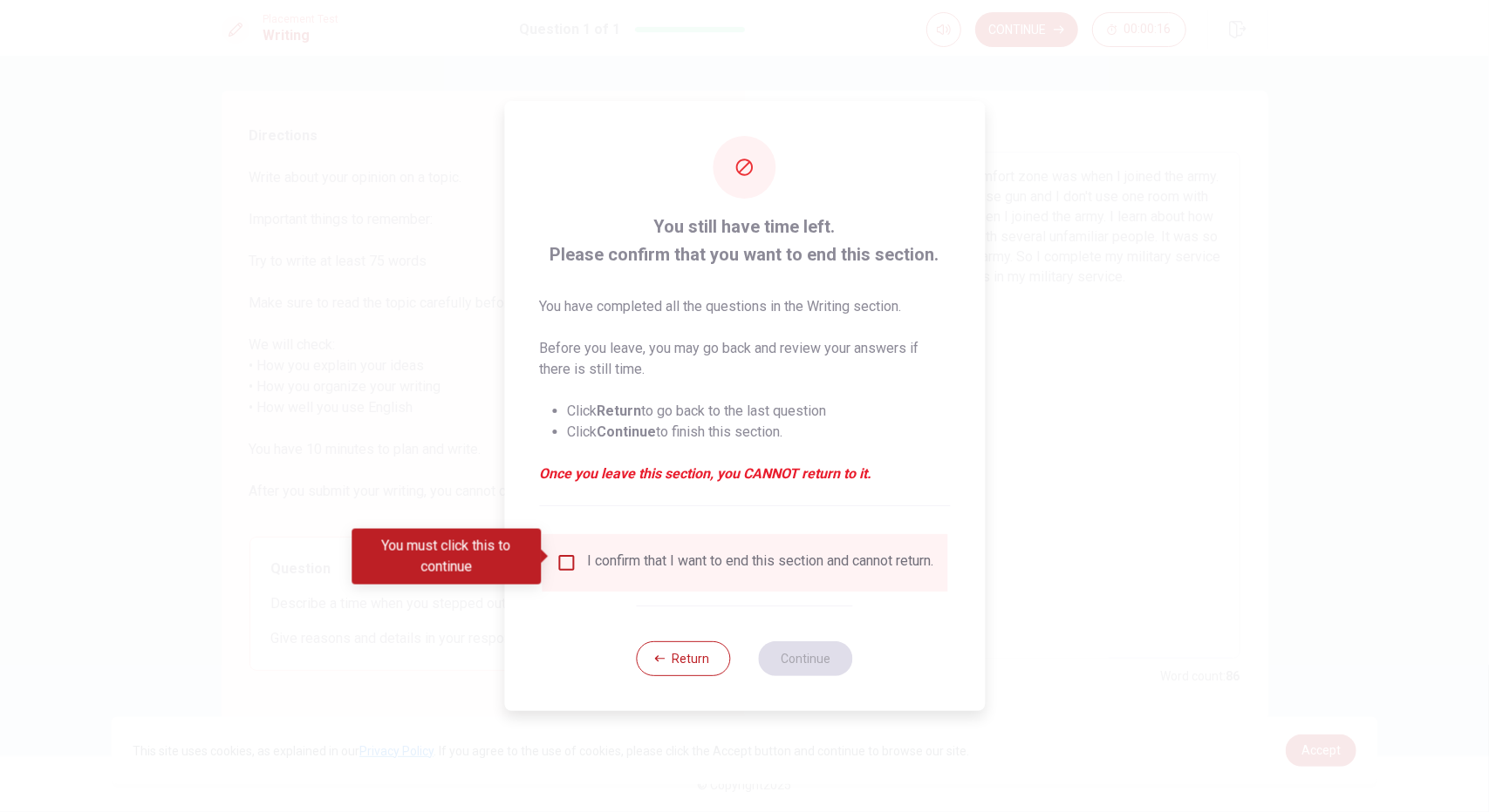
click at [569, 562] on input "You must click this to continue" at bounding box center [566, 563] width 21 height 21
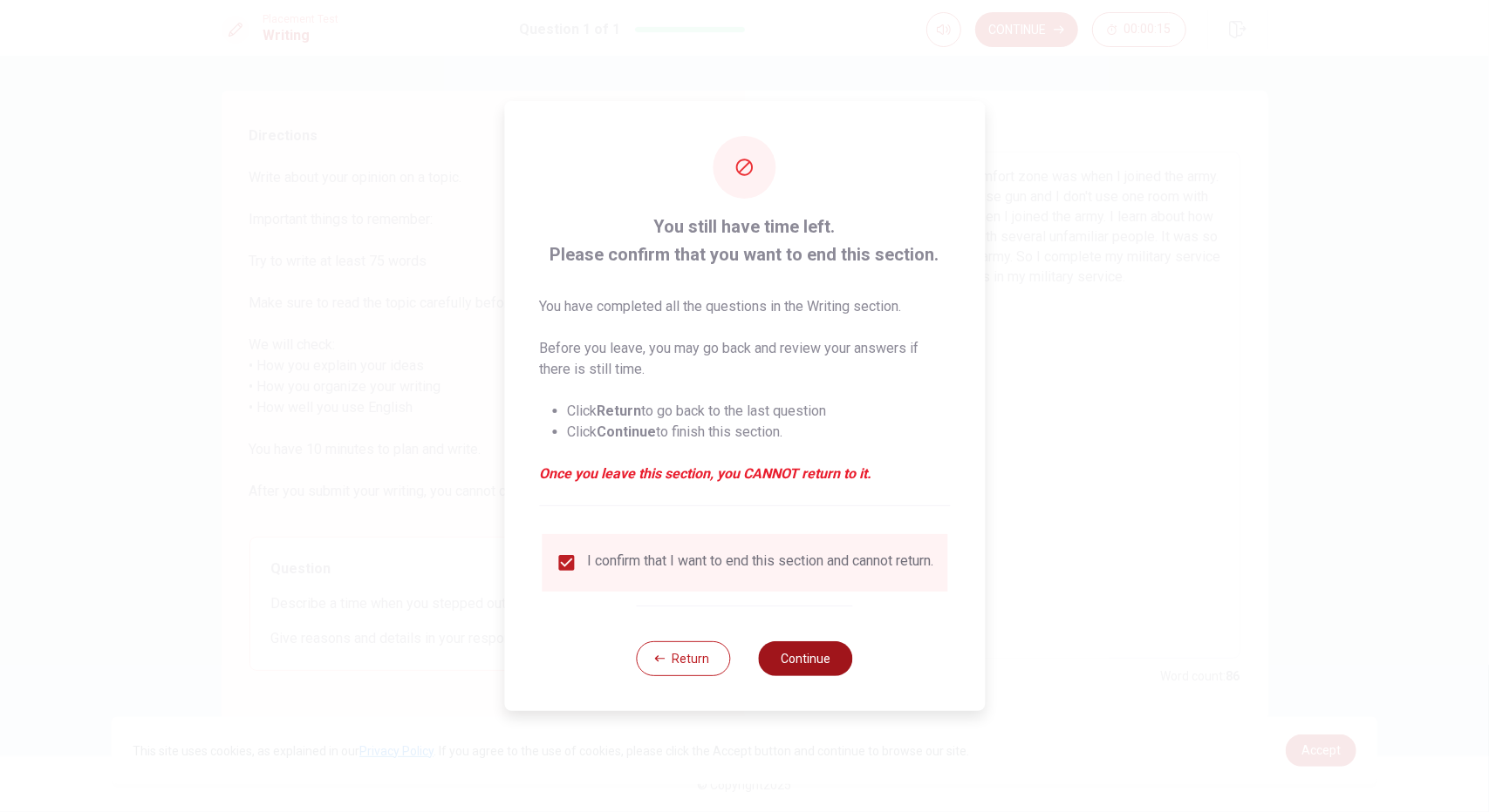
click at [834, 676] on button "Continue" at bounding box center [806, 659] width 95 height 35
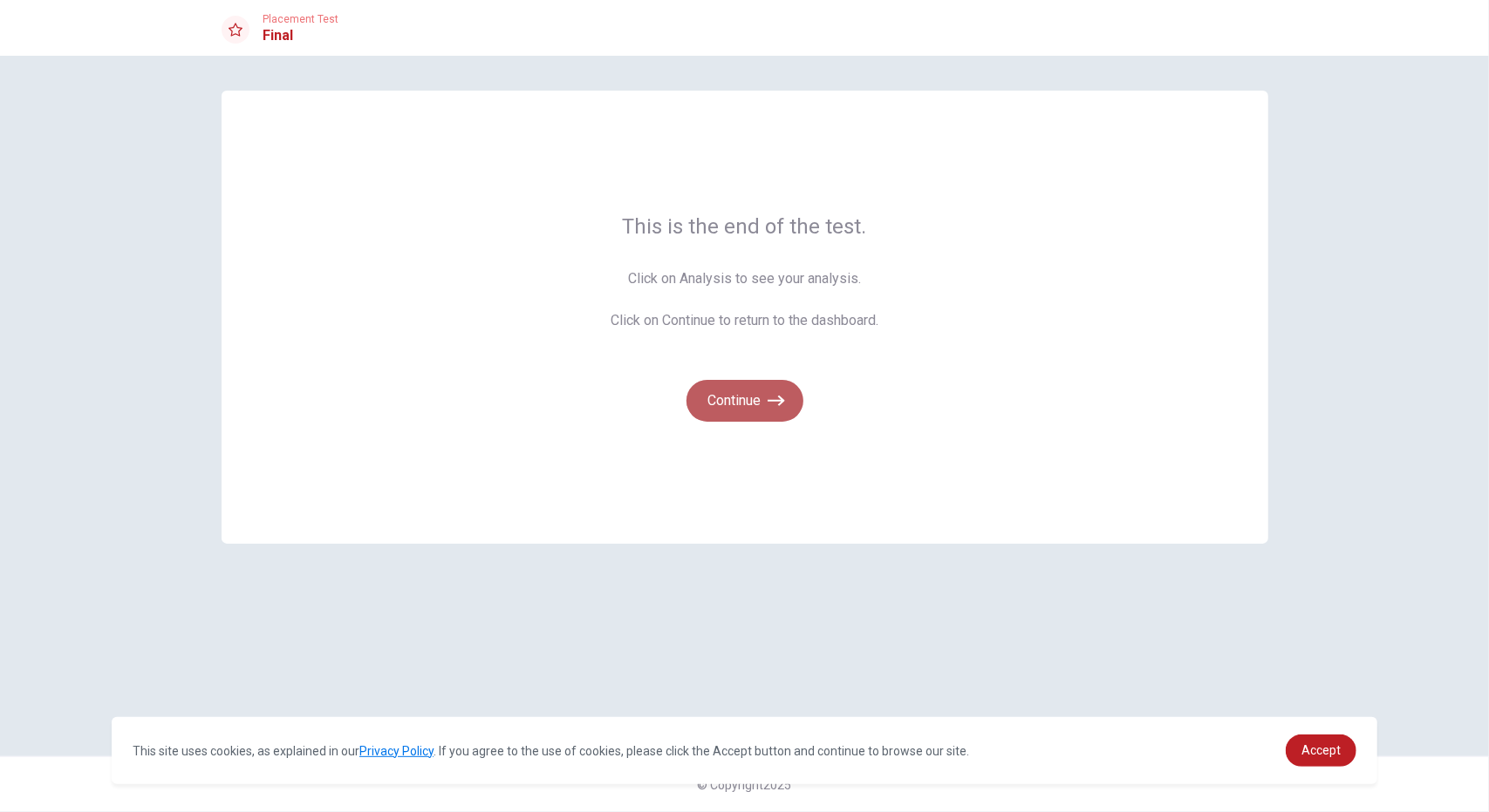
click at [788, 410] on button "Continue" at bounding box center [744, 400] width 117 height 42
